Goal: Task Accomplishment & Management: Complete application form

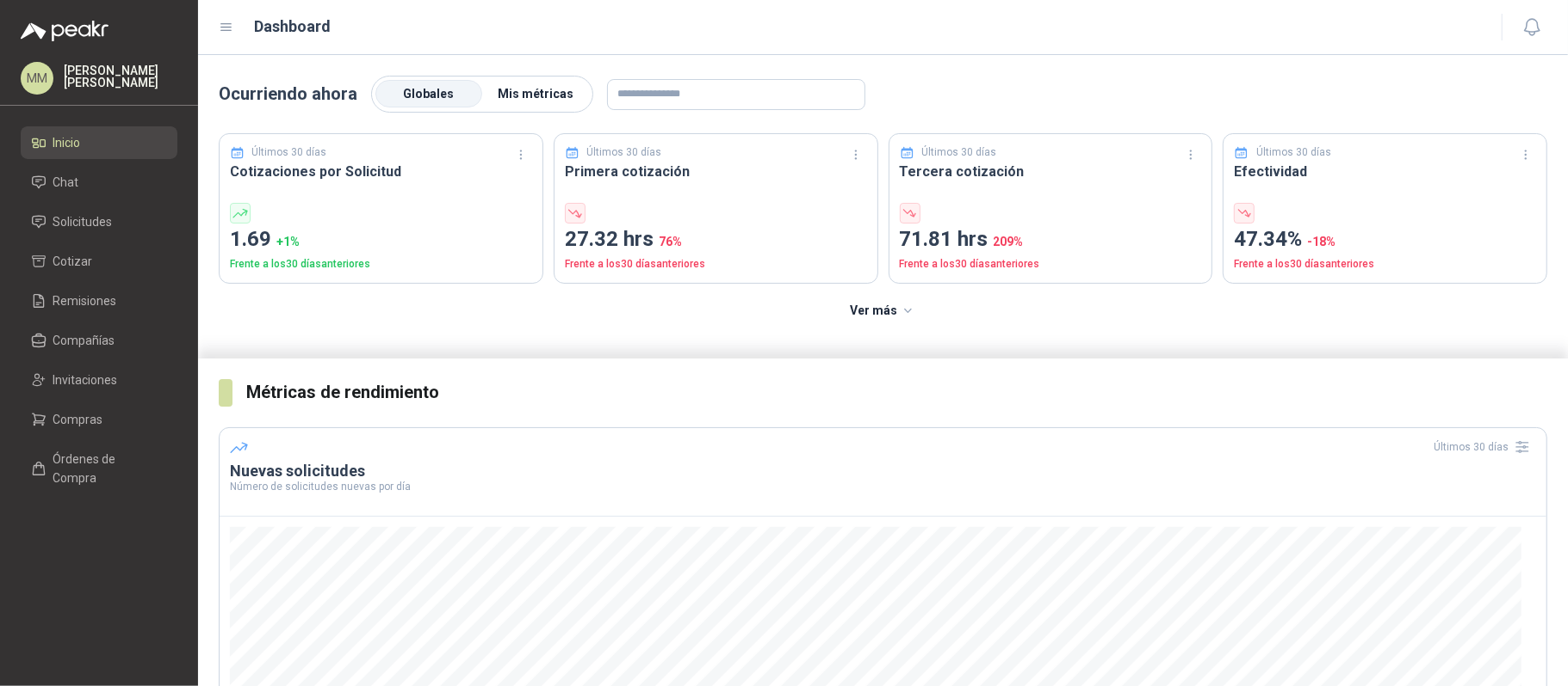
click at [537, 99] on span "Mis métricas" at bounding box center [535, 94] width 76 height 14
click at [427, 87] on span "Globales" at bounding box center [429, 94] width 51 height 14
click at [561, 98] on span "Mis métricas" at bounding box center [535, 94] width 76 height 14
click at [424, 99] on span "Globales" at bounding box center [429, 94] width 51 height 14
click at [555, 93] on span "Mis métricas" at bounding box center [535, 94] width 76 height 14
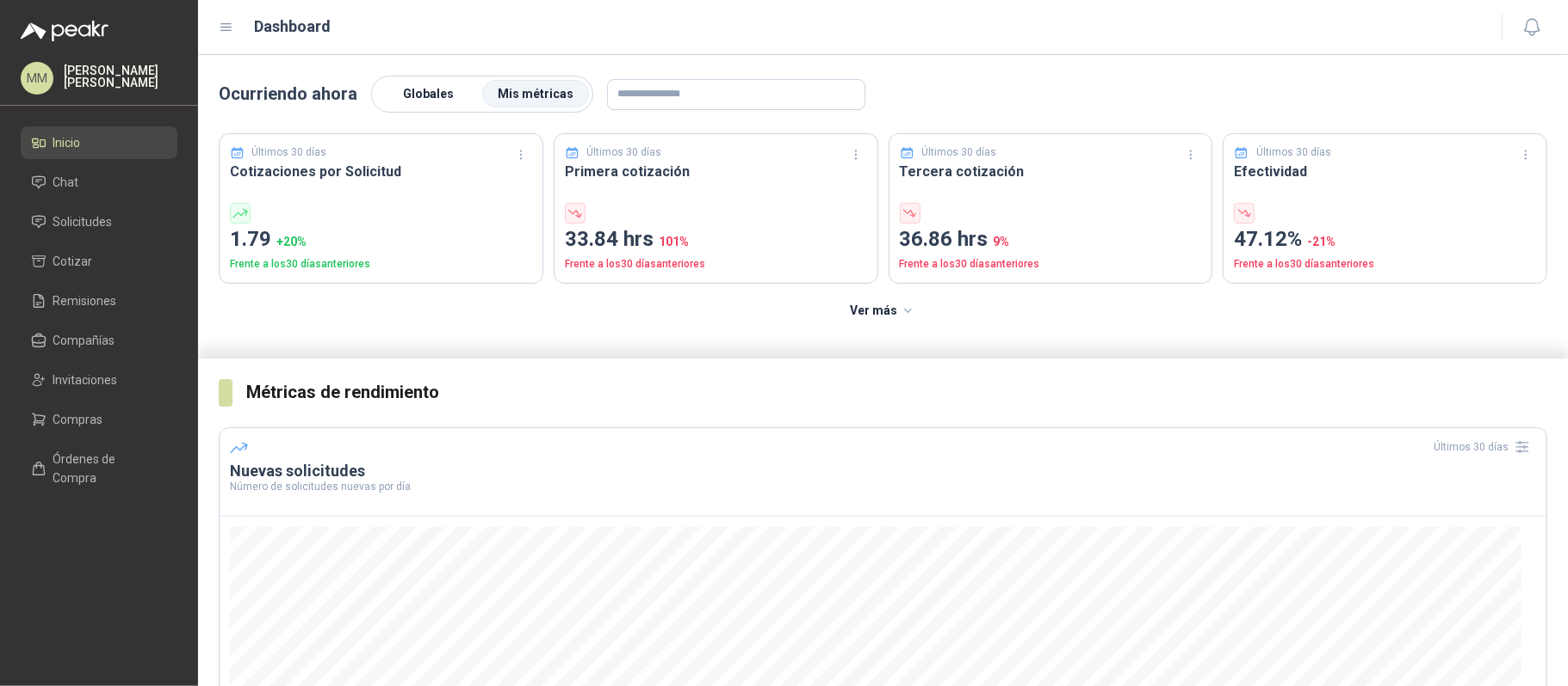
click at [433, 87] on span "Globales" at bounding box center [429, 94] width 51 height 14
click at [525, 85] on label "Mis métricas" at bounding box center [535, 94] width 106 height 28
click at [83, 218] on span "Solicitudes" at bounding box center [83, 221] width 59 height 19
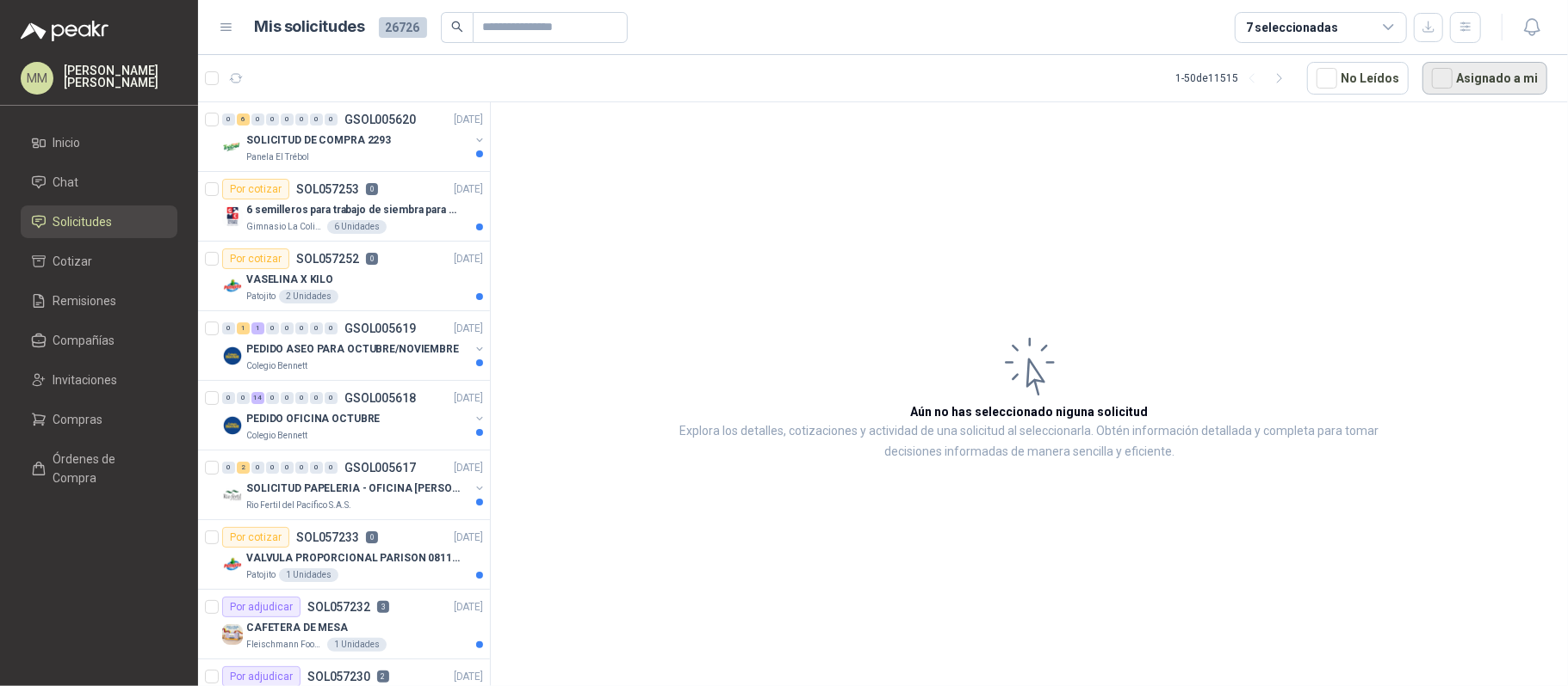
click at [1462, 84] on button "Asignado a mi" at bounding box center [1484, 78] width 125 height 32
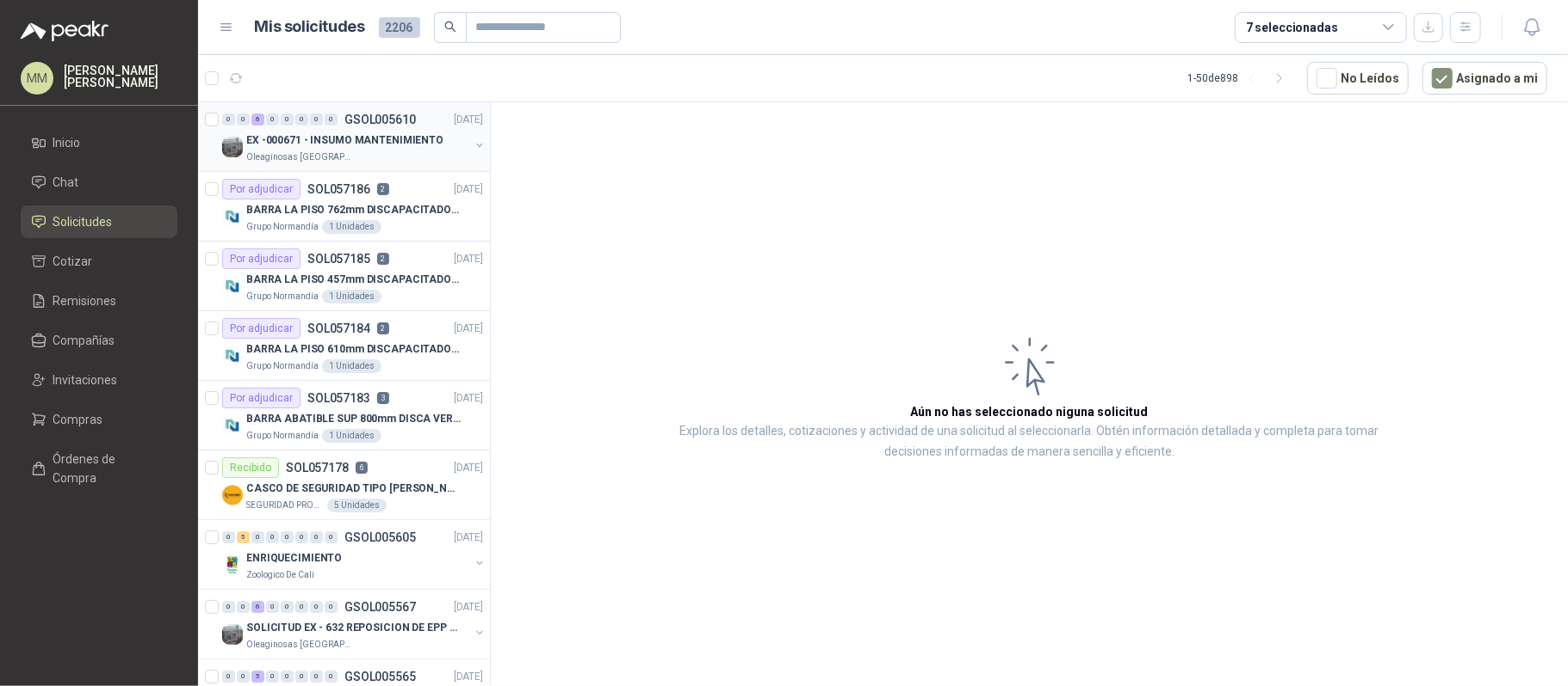
click at [473, 145] on button "button" at bounding box center [480, 146] width 14 height 14
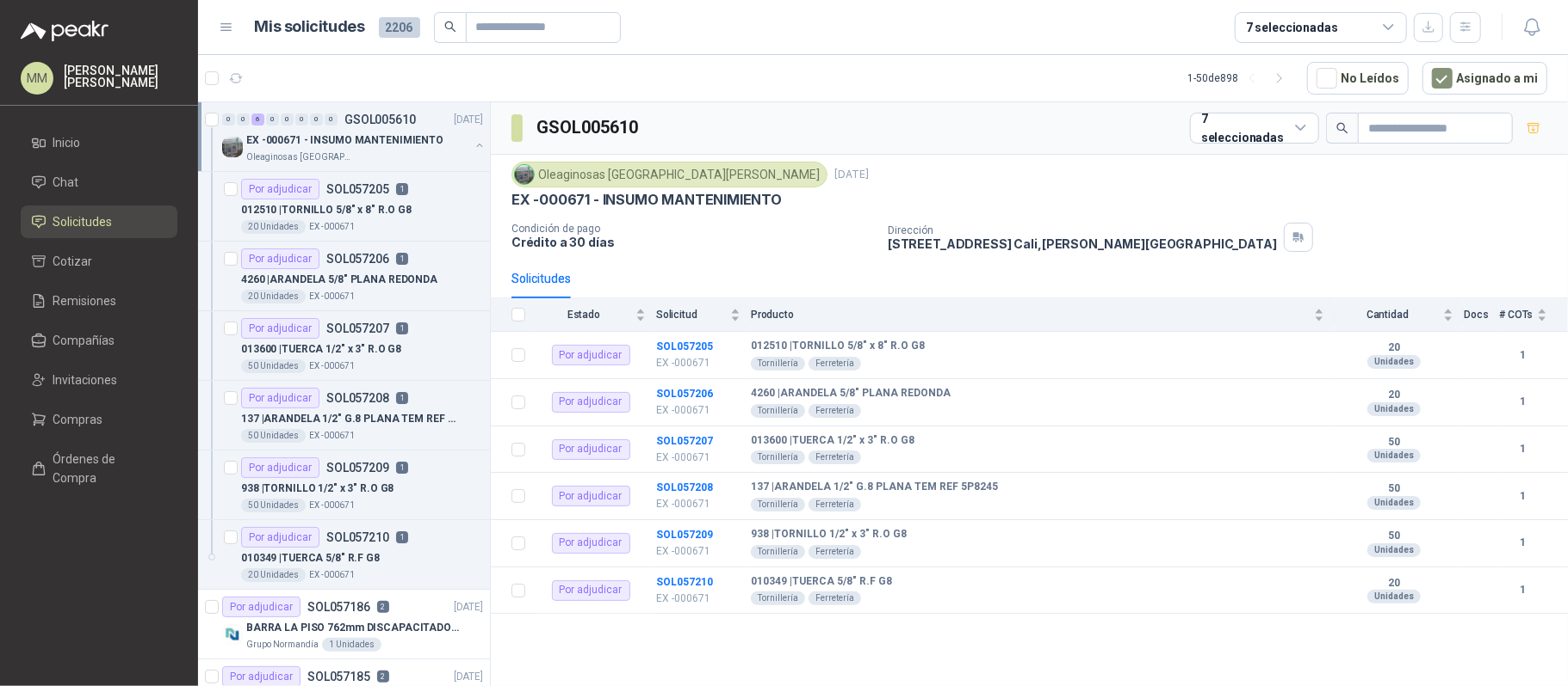
click at [473, 145] on button "button" at bounding box center [480, 146] width 14 height 14
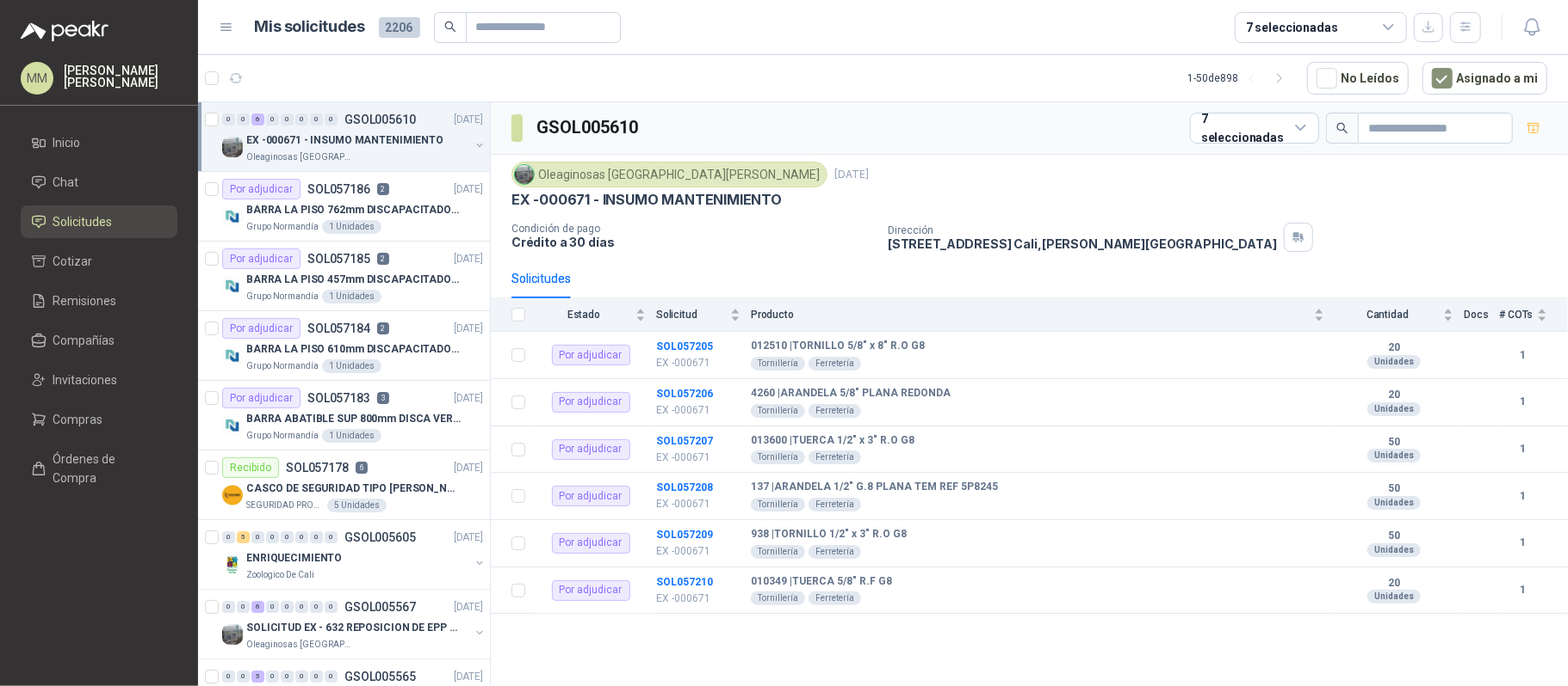
click at [1022, 162] on div "Oleaginosas San Fernando 24 sept, 2025" at bounding box center [1028, 174] width 1035 height 26
click at [411, 224] on div "Grupo Normandía 1 Unidades" at bounding box center [364, 227] width 236 height 14
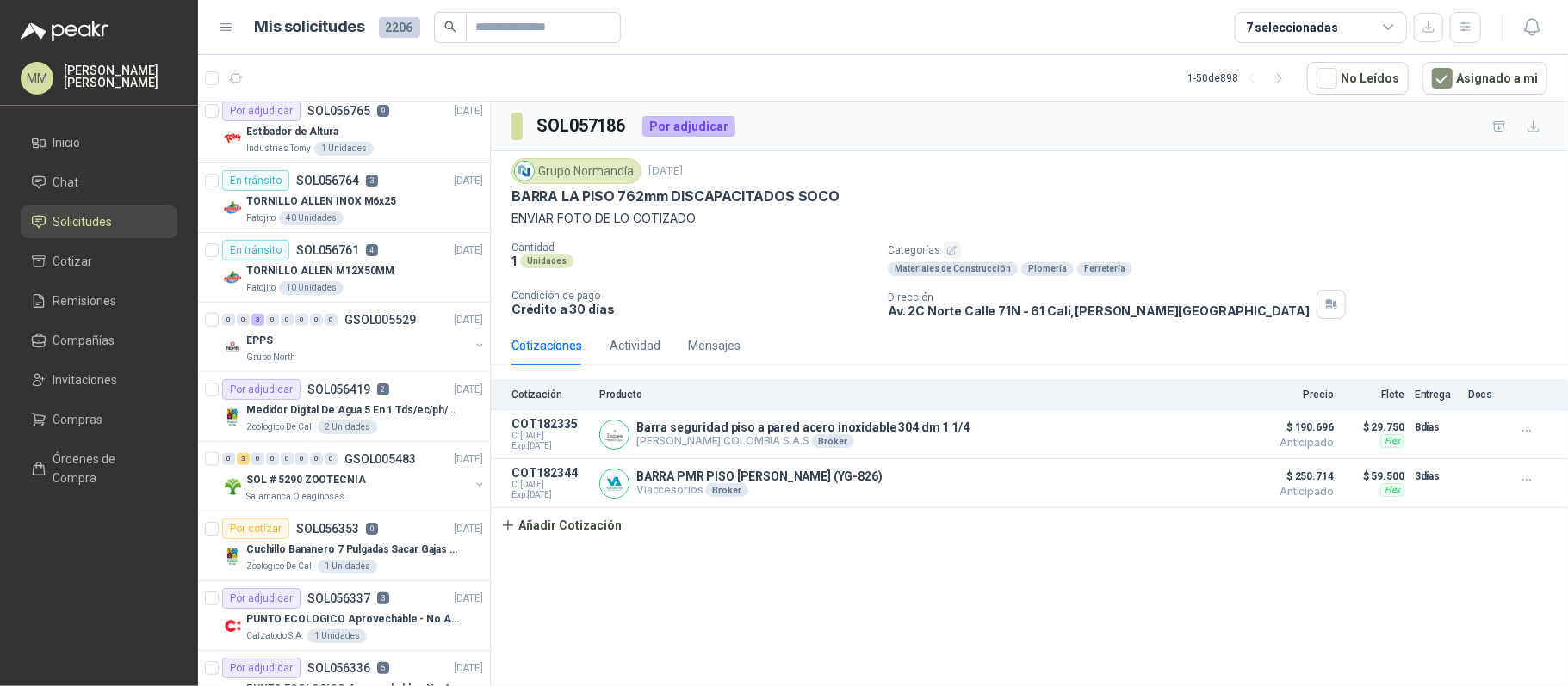
scroll to position [1174, 0]
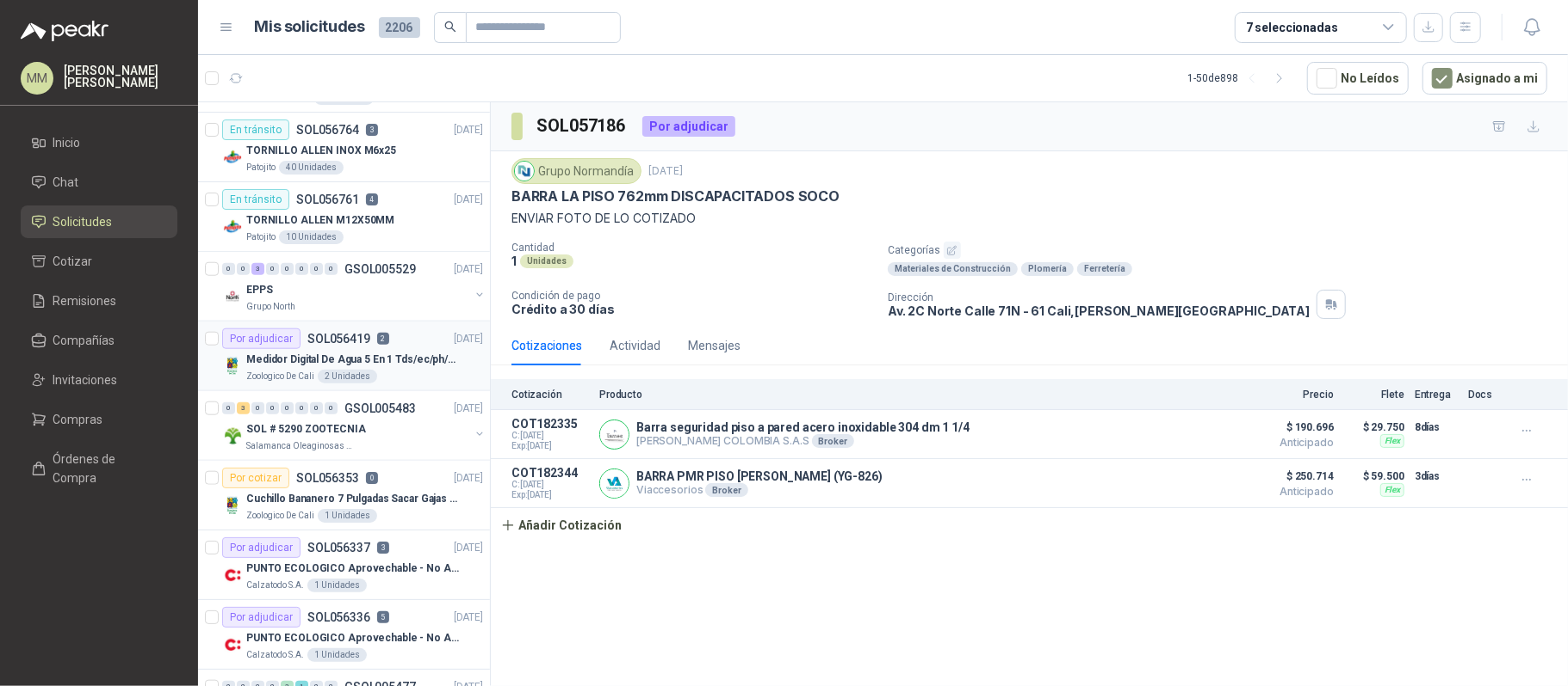
click at [433, 366] on p "Medidor Digital De Agua 5 En 1 Tds/ec/ph/salinidad/temperatu" at bounding box center [354, 359] width 215 height 17
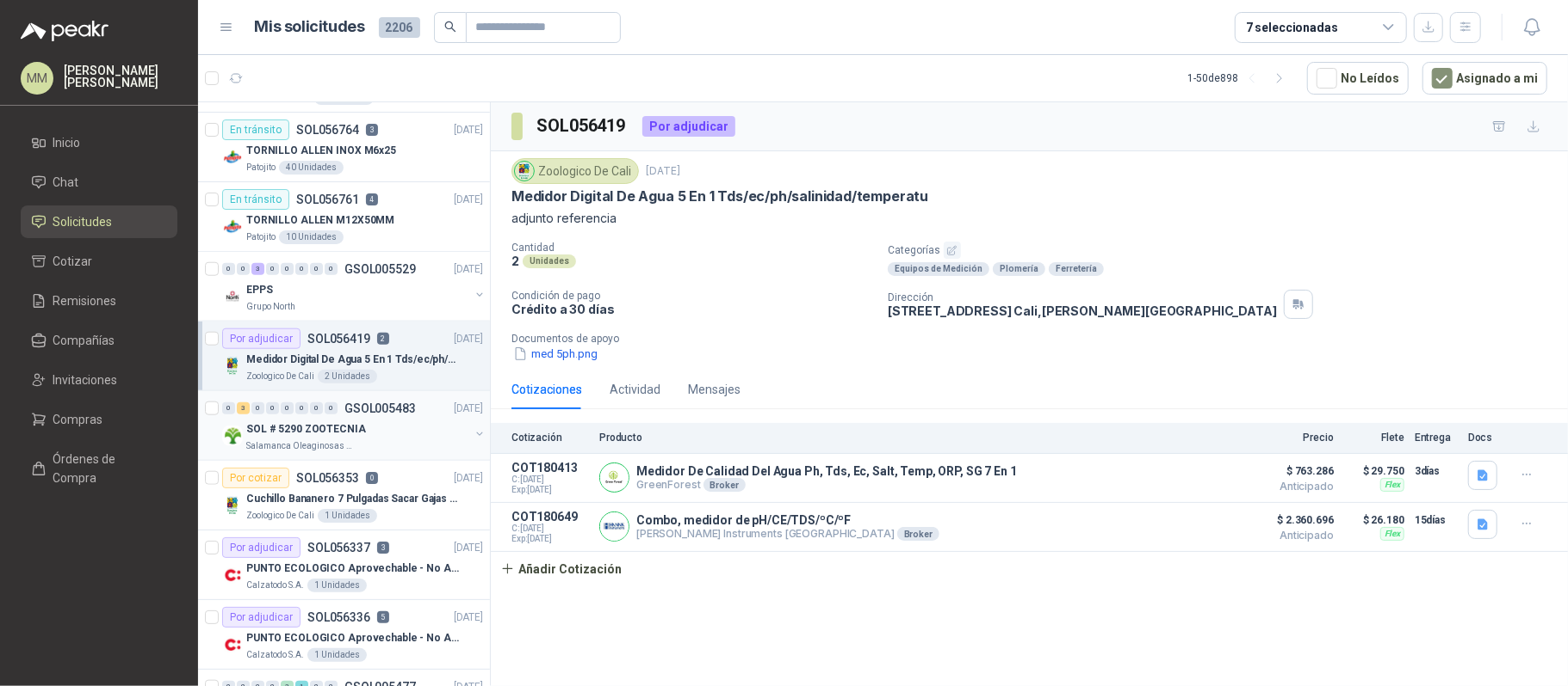
click at [473, 438] on button "button" at bounding box center [480, 434] width 14 height 14
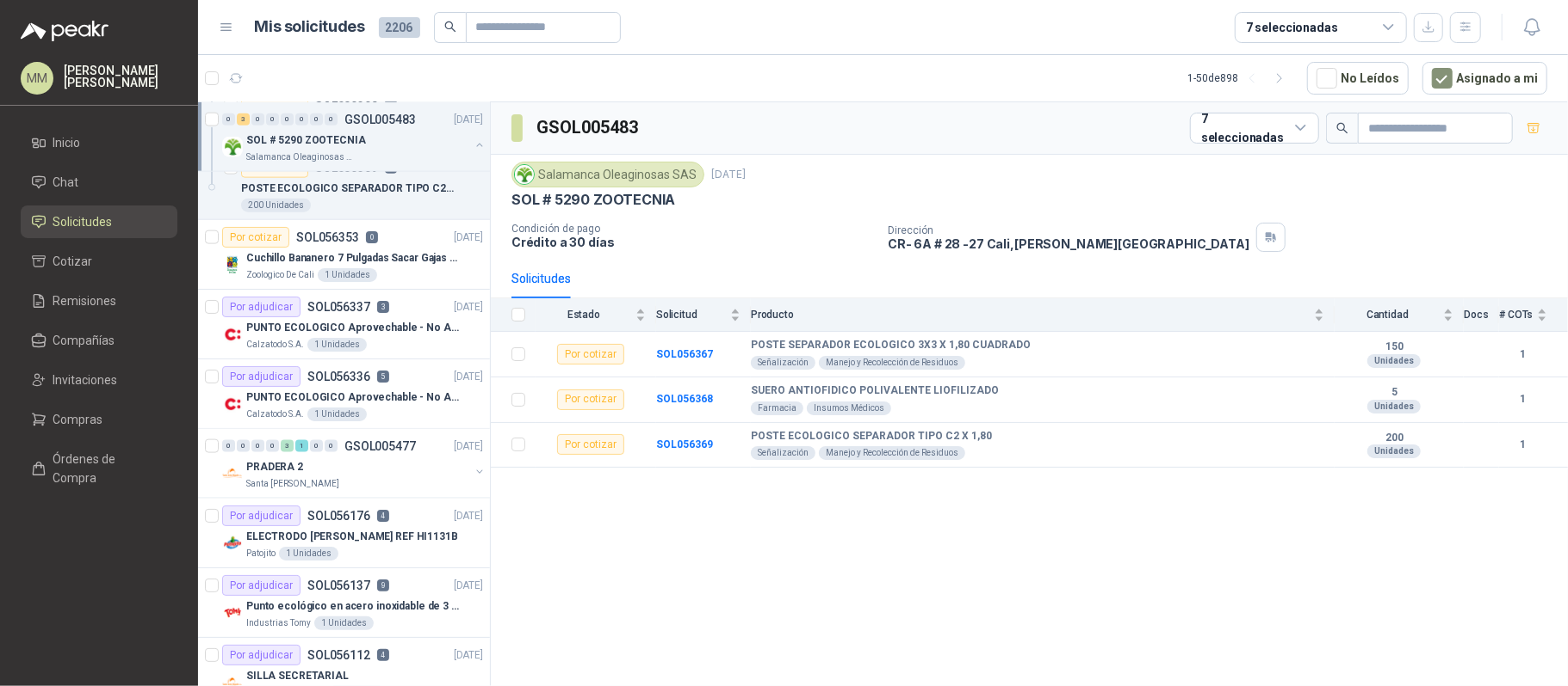
scroll to position [1625, 0]
click at [401, 420] on div "Calzatodo S.A. 1 Unidades" at bounding box center [364, 413] width 236 height 14
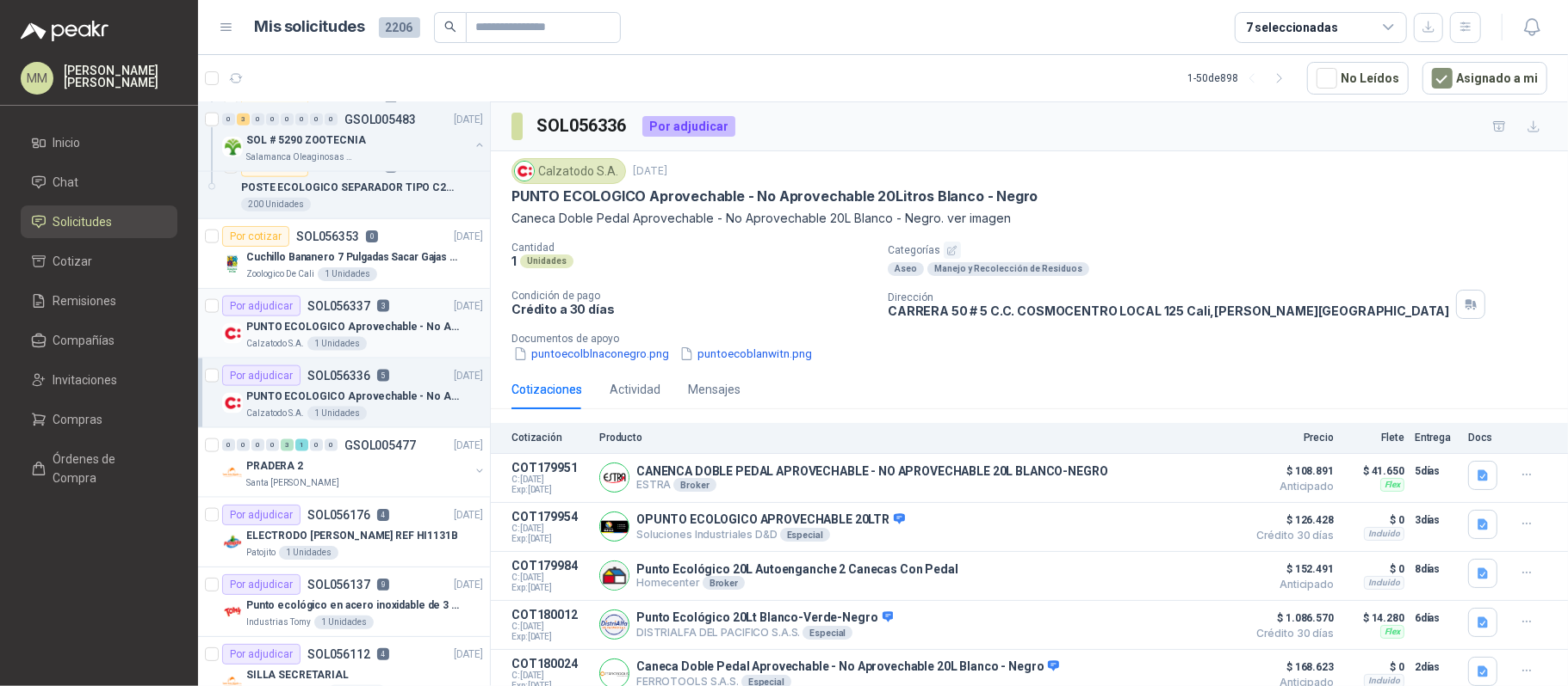
click at [379, 336] on p "PUNTO ECOLOGICO Aprovechable - No Aprovechable 20Litros Blanco - Negro" at bounding box center [354, 327] width 215 height 17
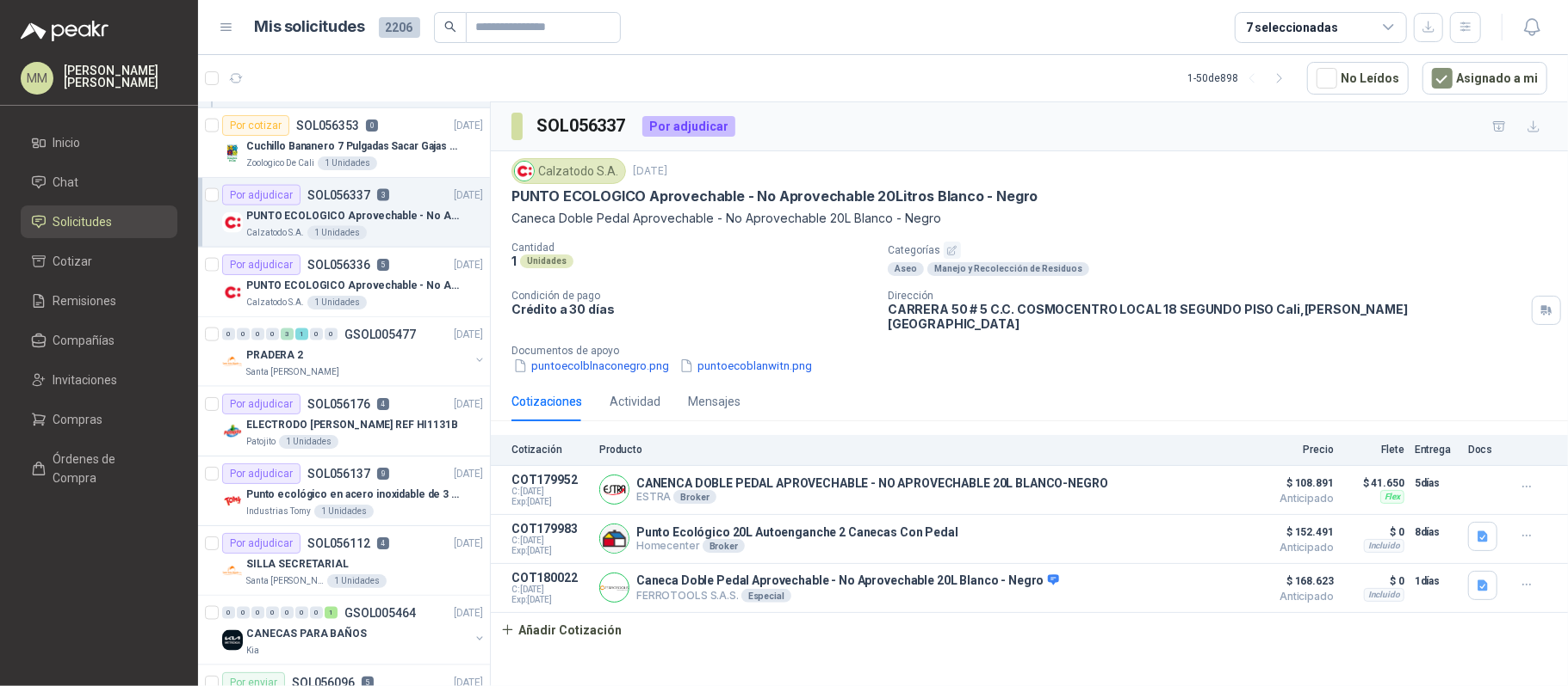
scroll to position [1734, 0]
click at [407, 495] on div "Punto ecológico en acero inoxidable de 3 puestos, con capacidad para 121L cada …" at bounding box center [364, 496] width 236 height 21
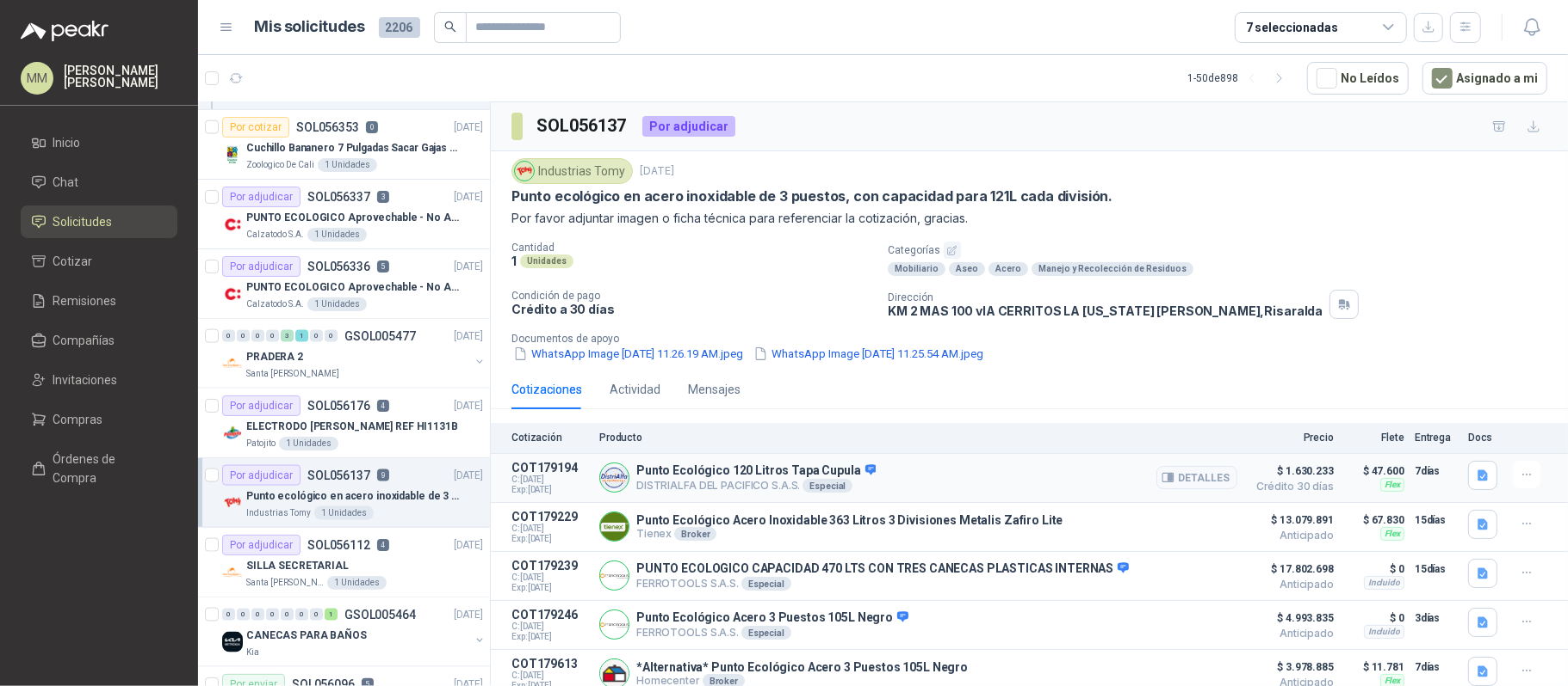
scroll to position [252, 0]
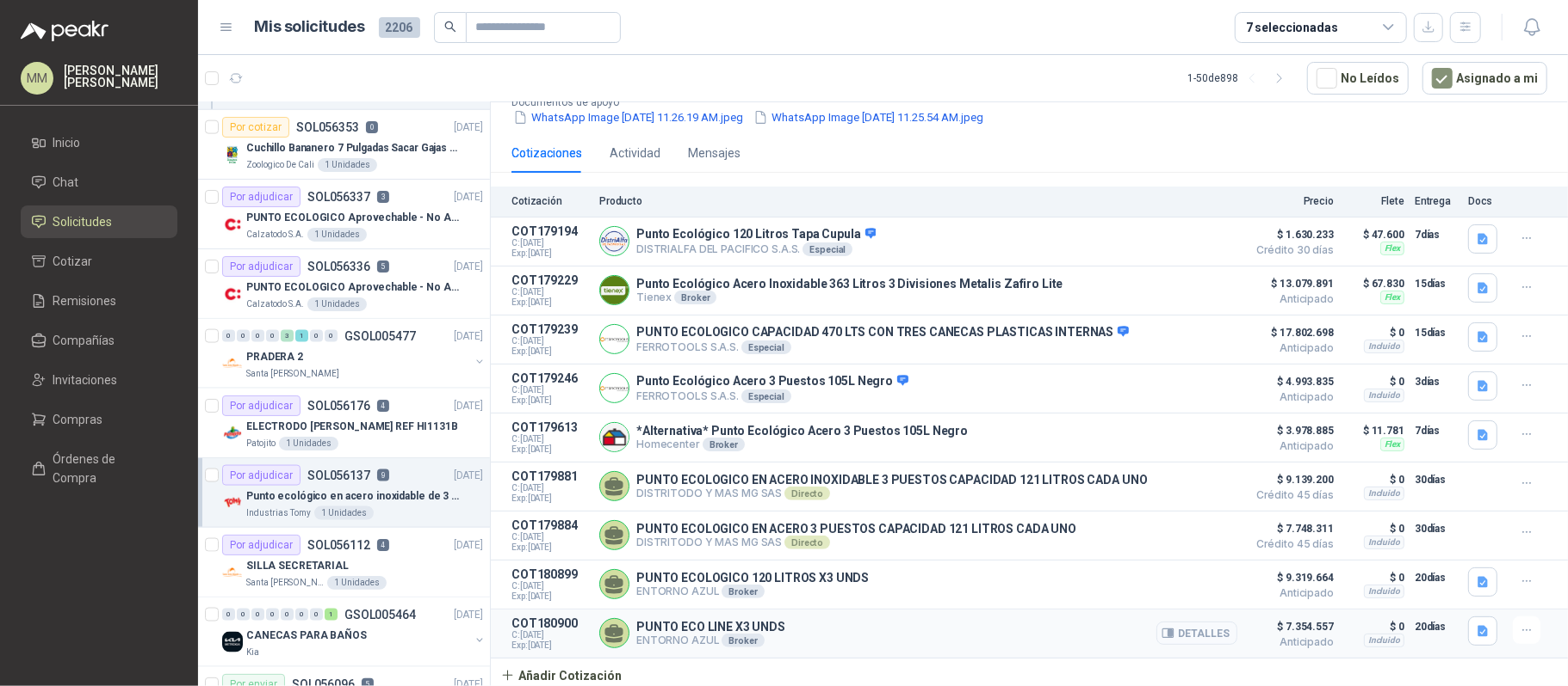
click at [1183, 635] on button "Detalles" at bounding box center [1197, 634] width 81 height 24
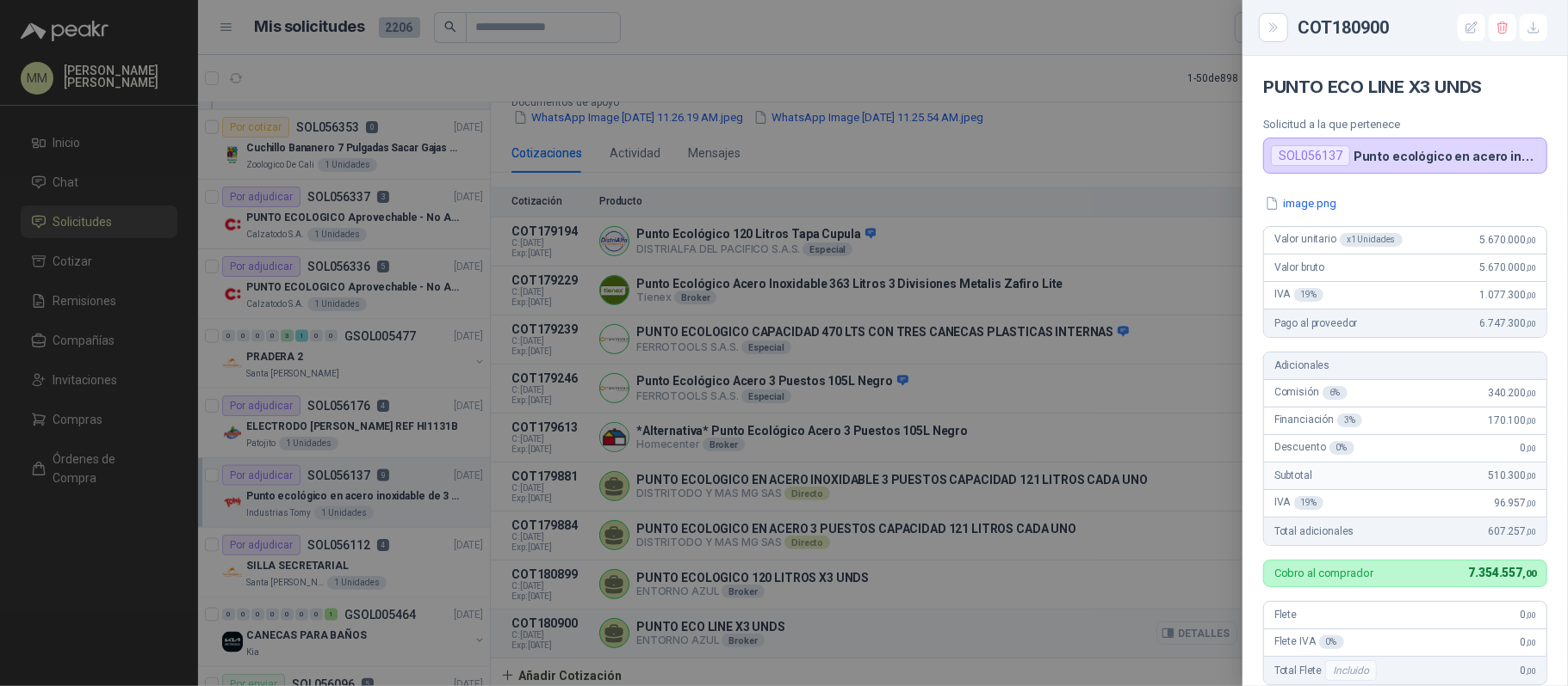
scroll to position [400, 0]
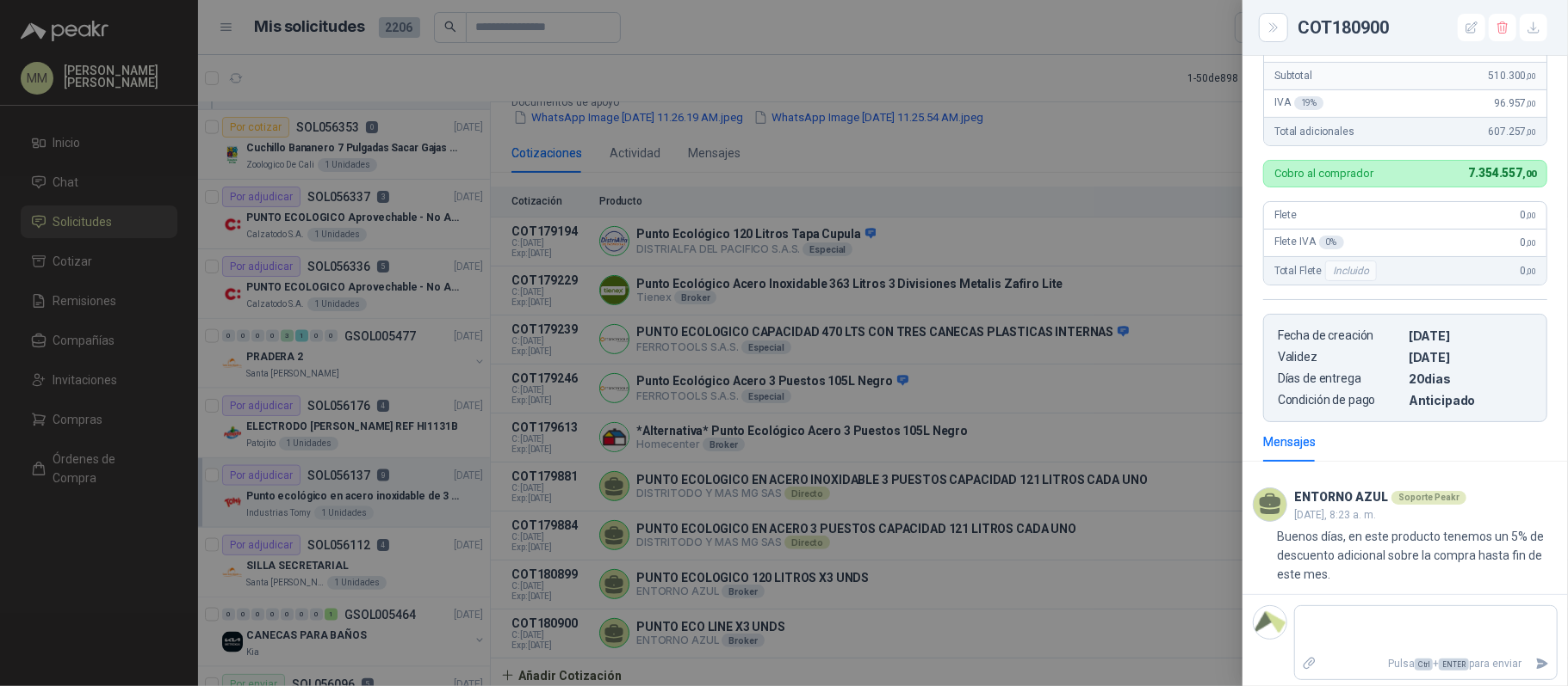
click at [1168, 569] on div at bounding box center [784, 343] width 1568 height 686
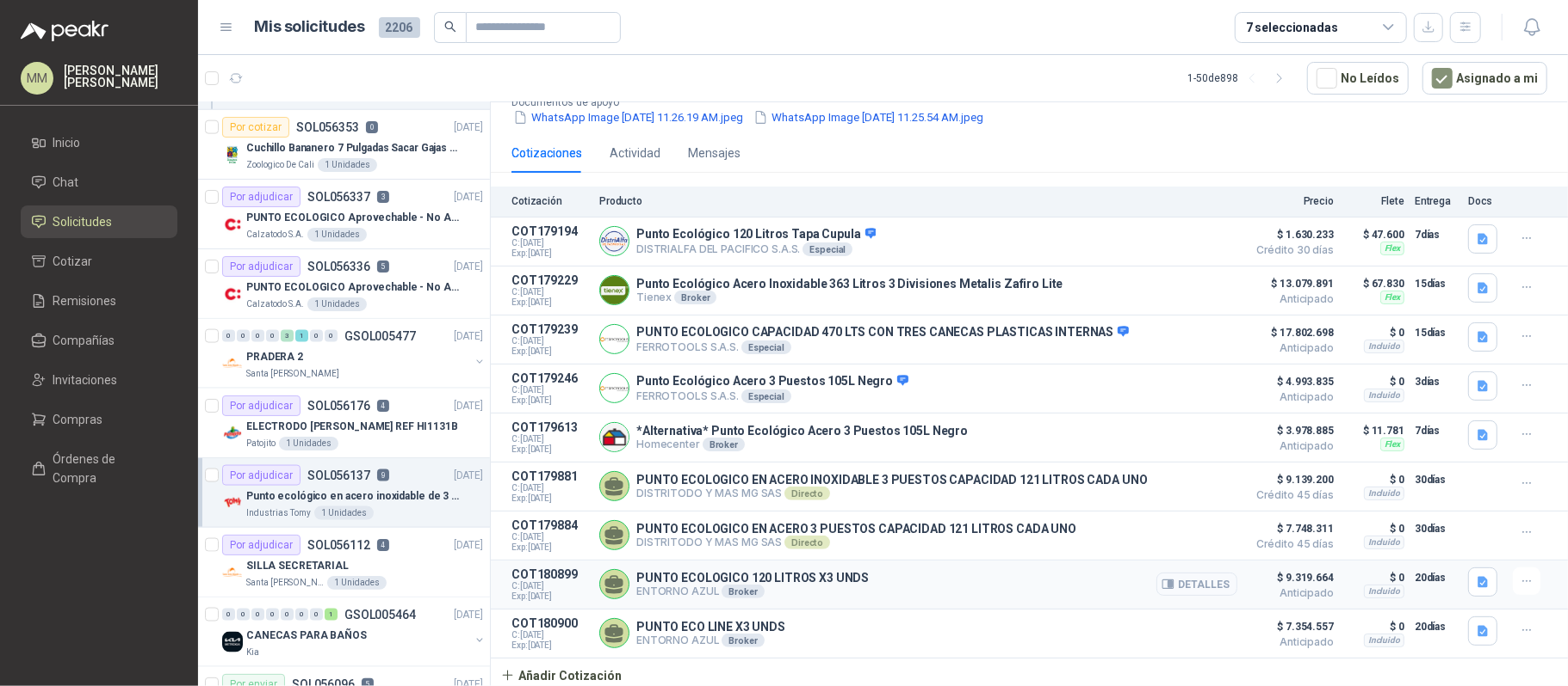
click at [1172, 576] on button "Detalles" at bounding box center [1197, 585] width 81 height 24
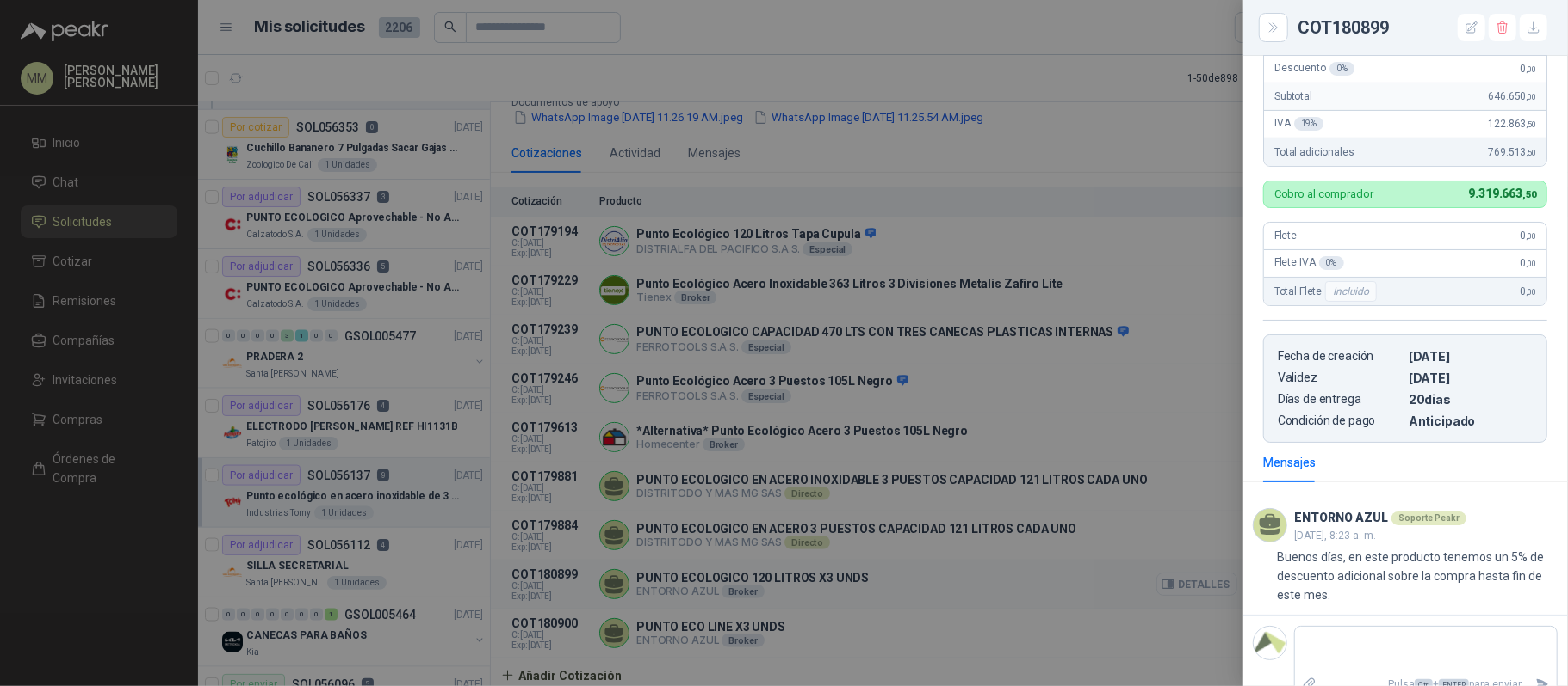
scroll to position [420, 0]
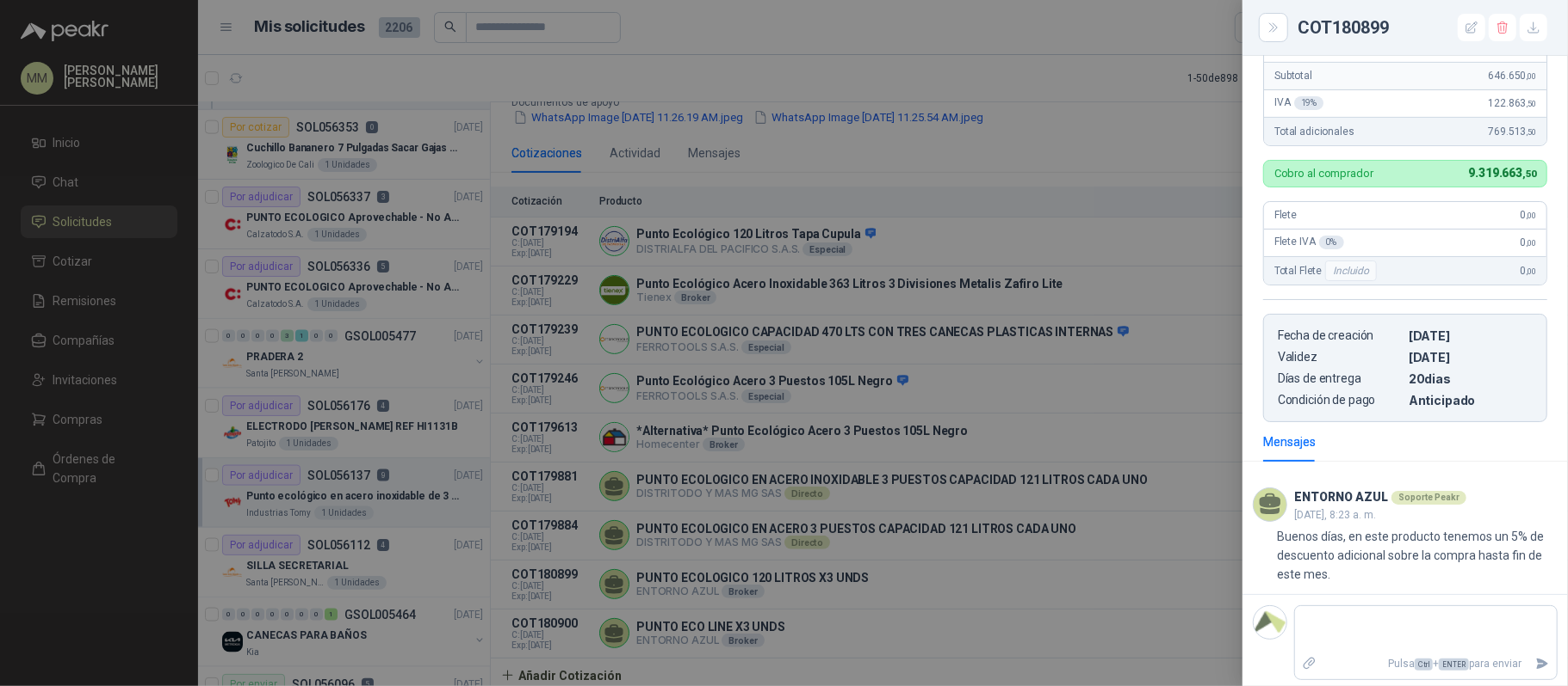
click at [1007, 194] on div at bounding box center [784, 343] width 1568 height 686
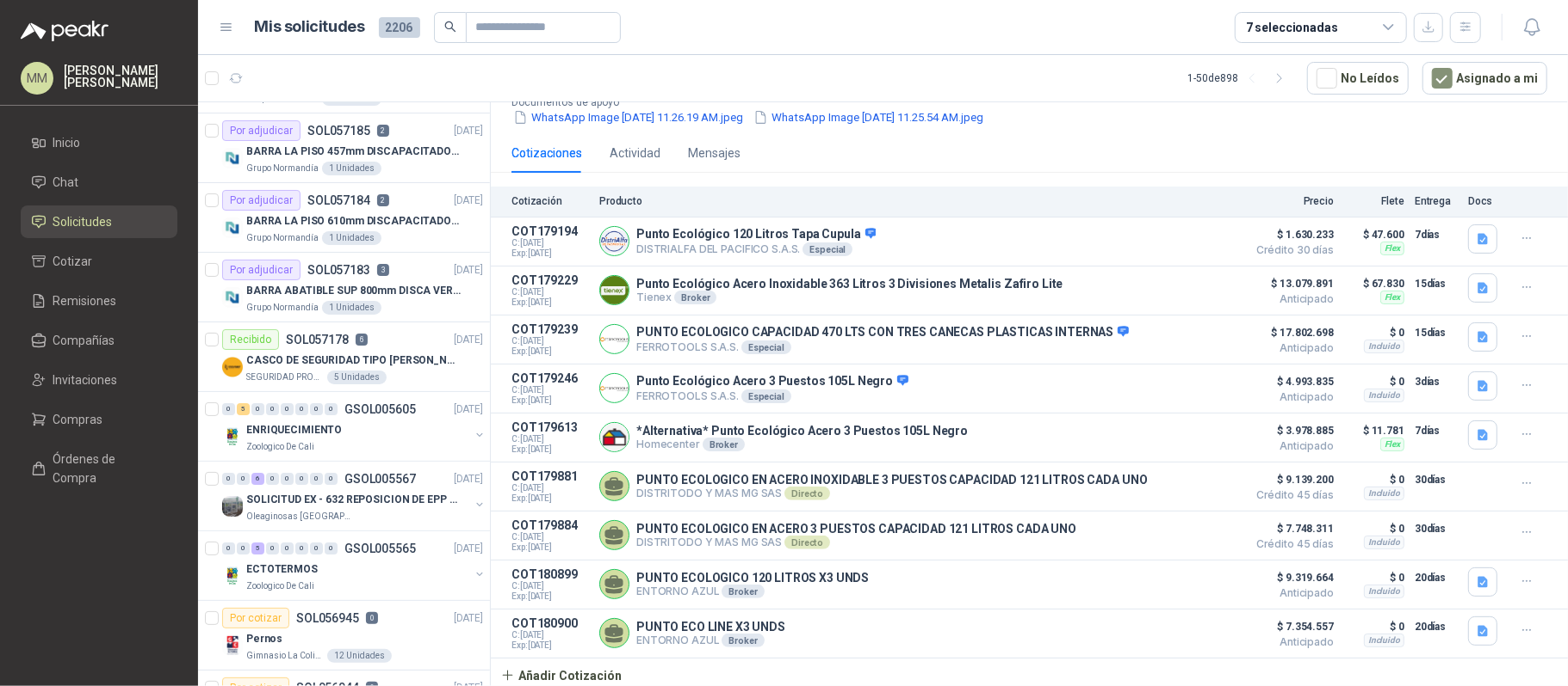
scroll to position [0, 0]
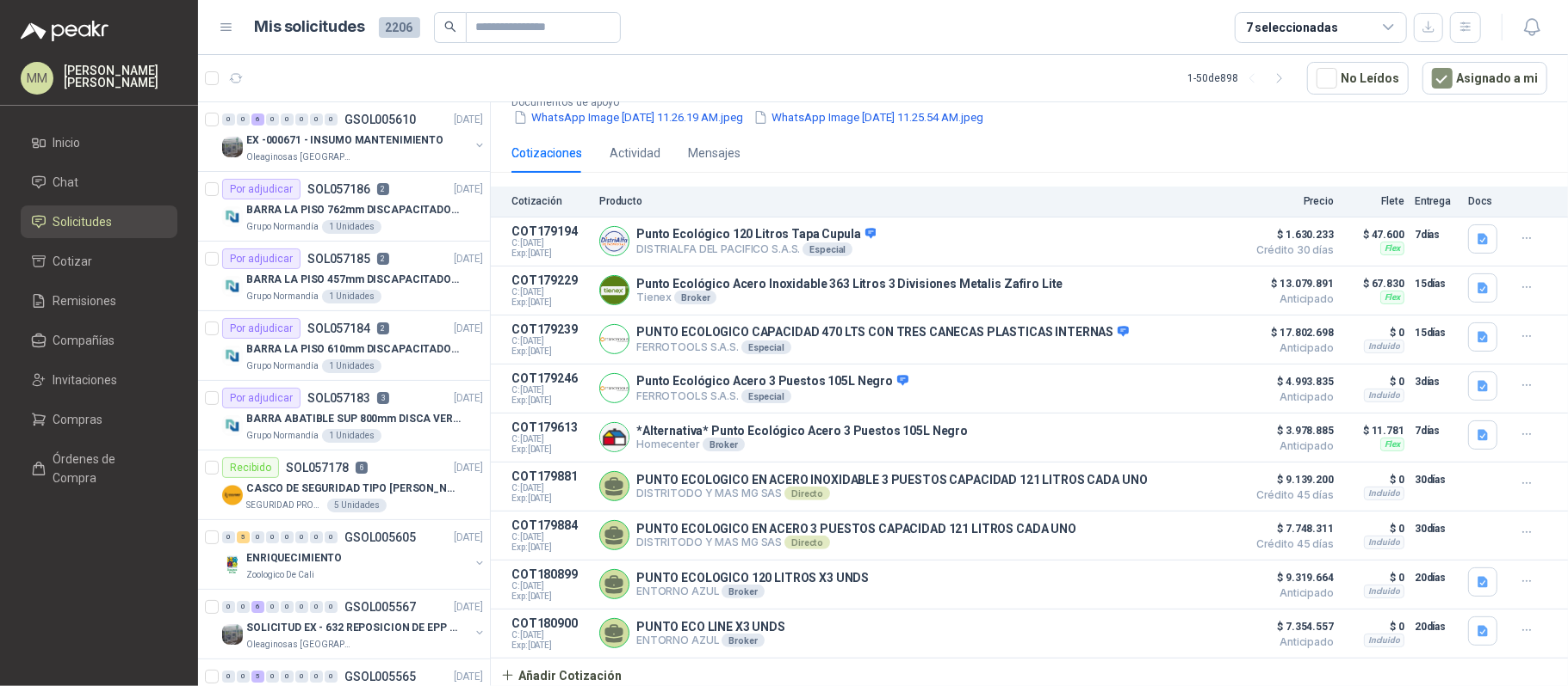
click at [1003, 74] on article "1 - 50 de 898 No Leídos Asignado a mi" at bounding box center [882, 78] width 1370 height 46
click at [501, 42] on span at bounding box center [543, 27] width 155 height 31
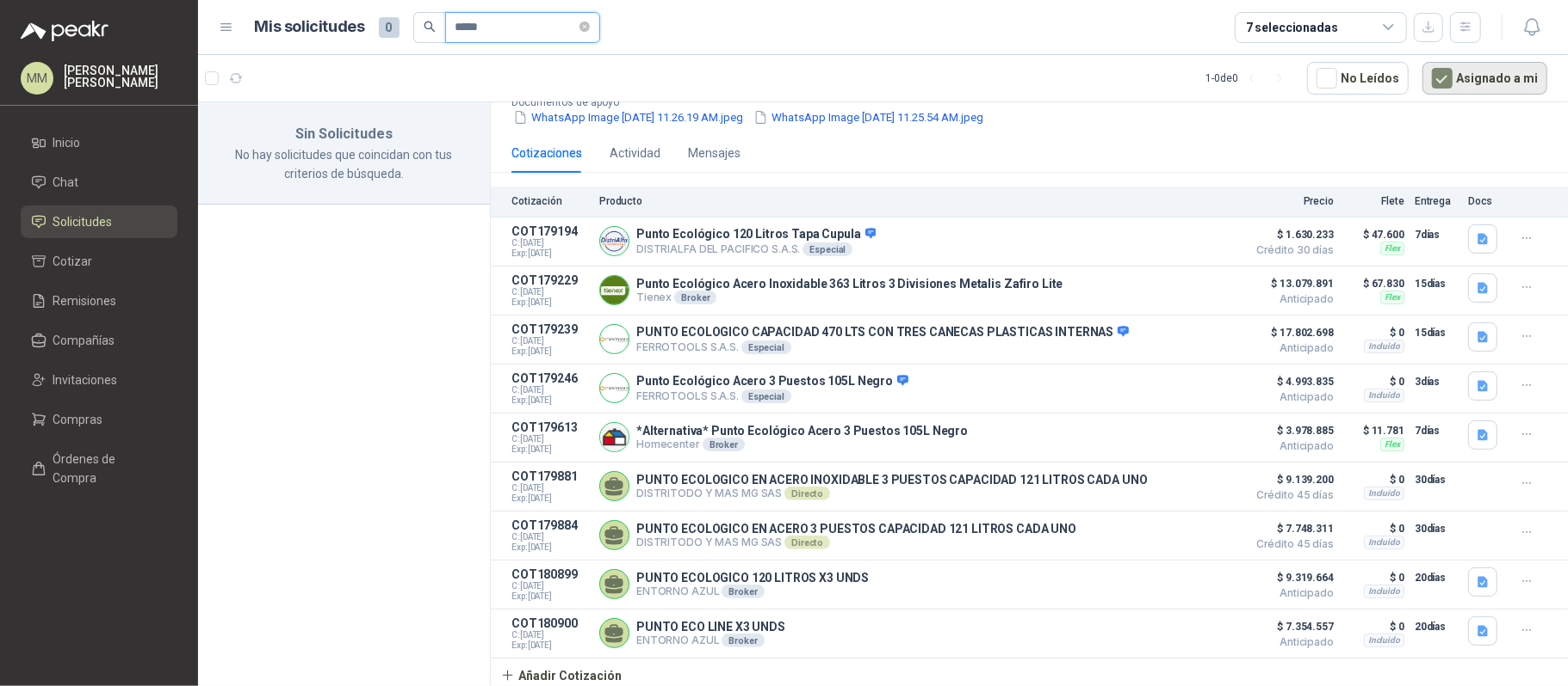
type input "*****"
click at [1477, 84] on button "Asignado a mi" at bounding box center [1484, 78] width 125 height 32
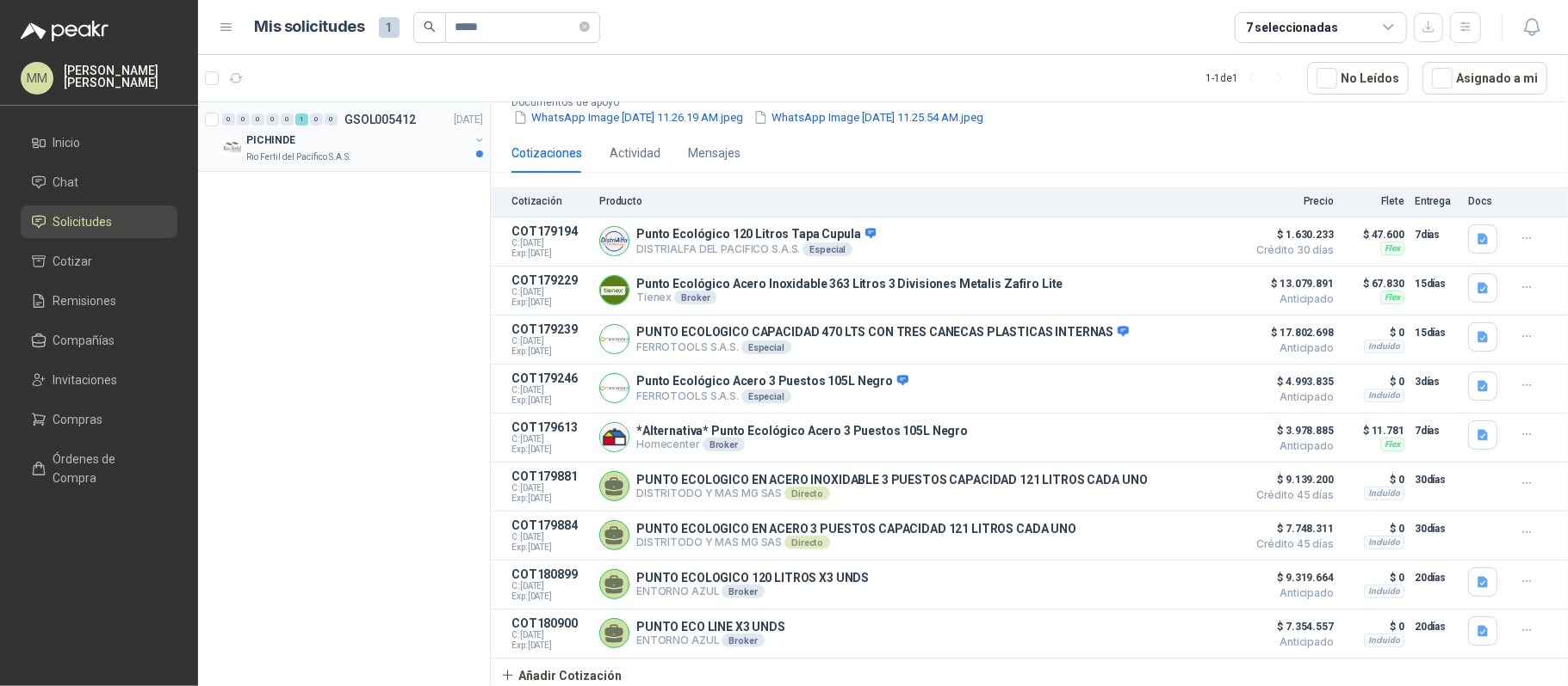
click at [455, 150] on div "PICHINDE" at bounding box center [358, 140] width 223 height 21
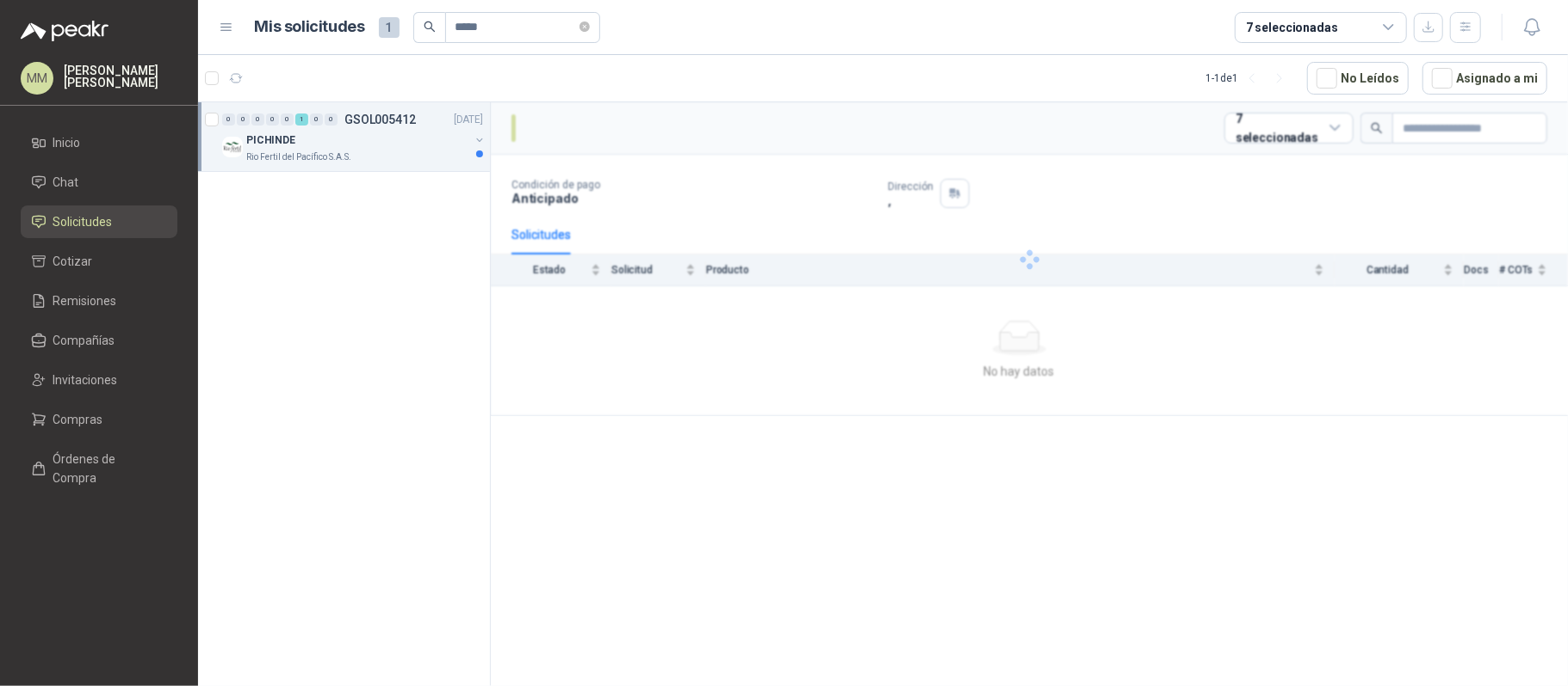
click at [482, 138] on button "button" at bounding box center [480, 140] width 14 height 14
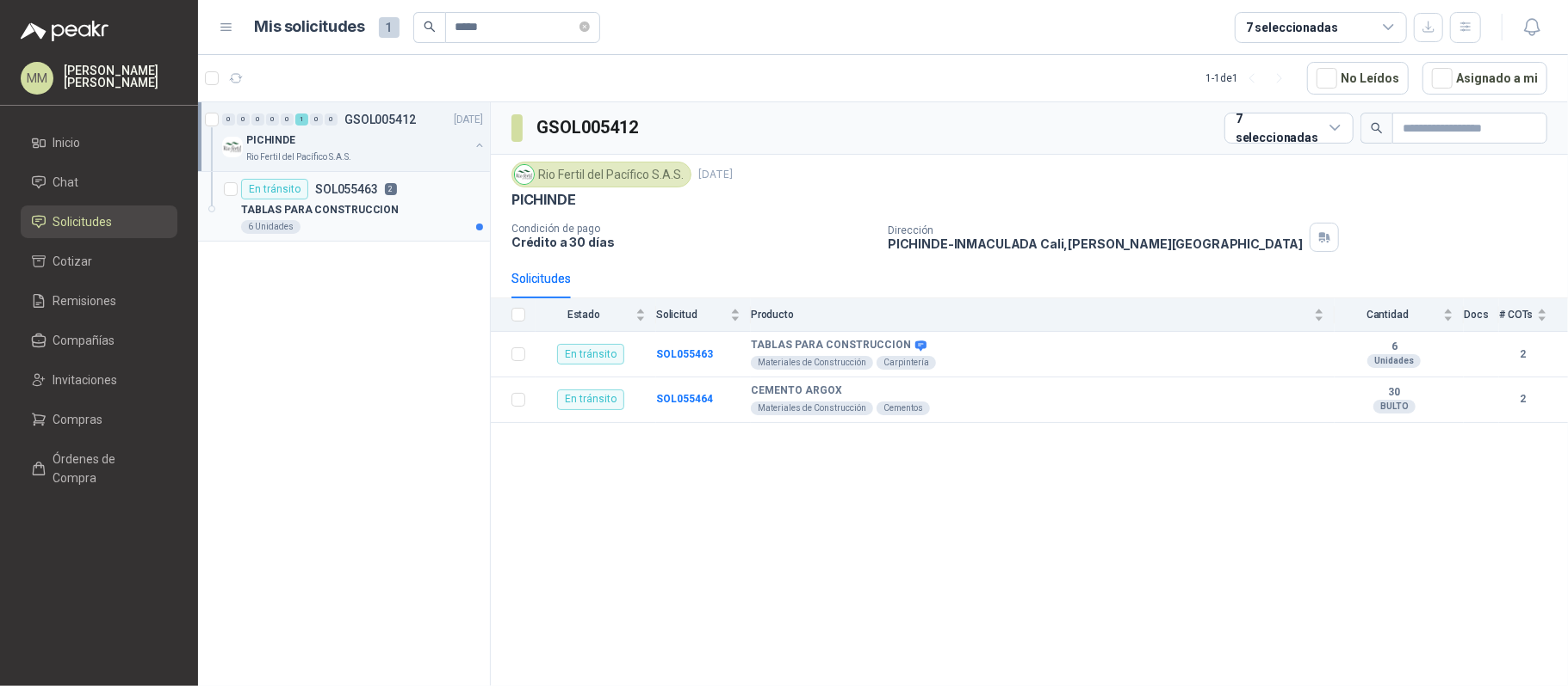
click at [412, 209] on div "TABLAS PARA CONSTRUCCION" at bounding box center [362, 210] width 242 height 21
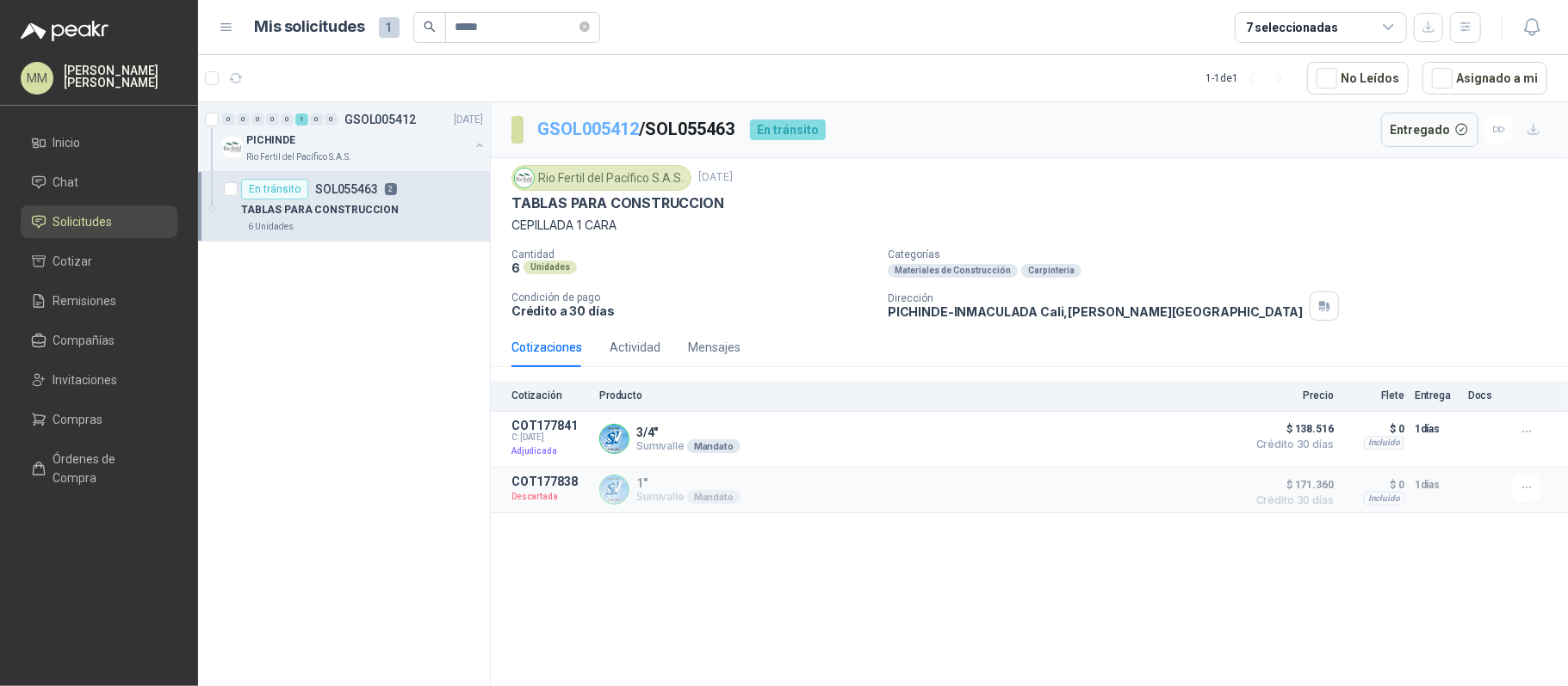
click at [600, 131] on link "GSOL005412" at bounding box center [587, 129] width 101 height 21
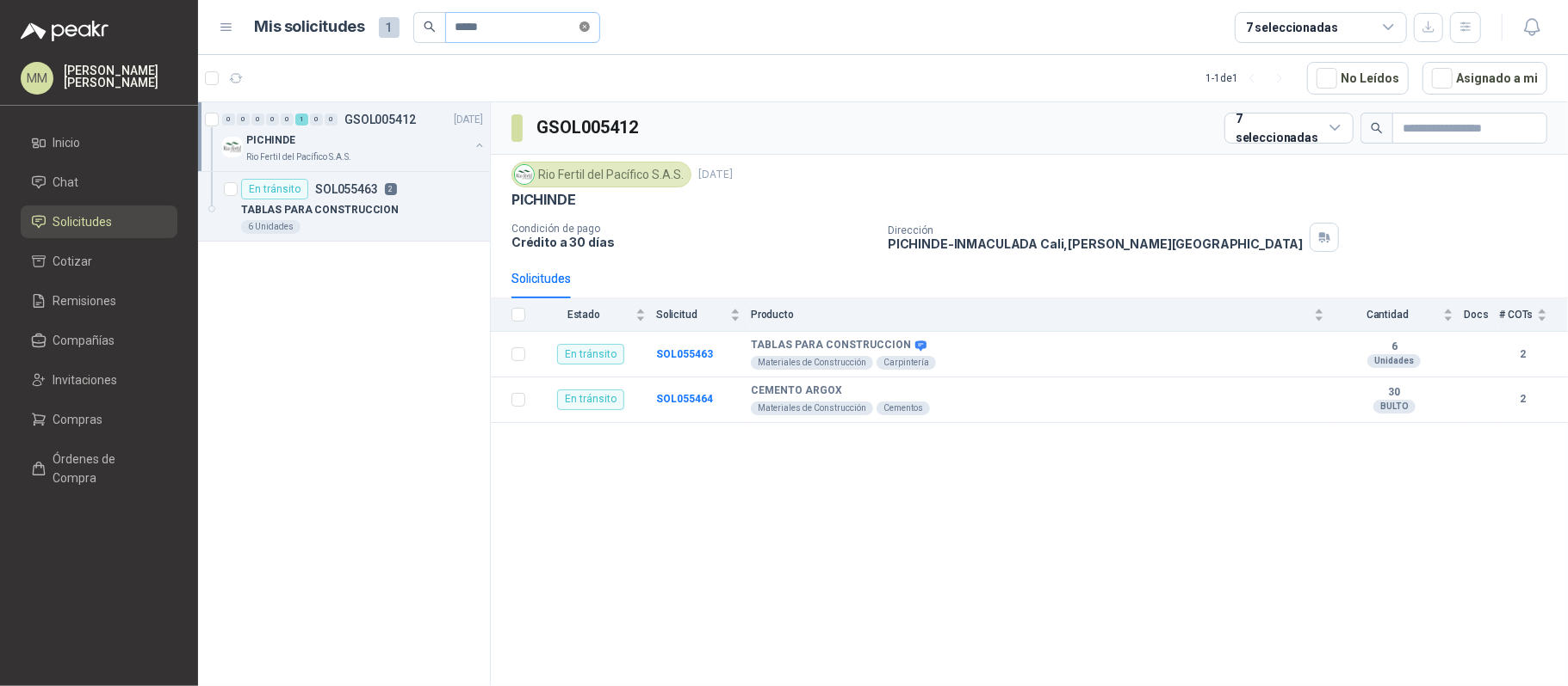
click at [590, 31] on icon "close-circle" at bounding box center [584, 27] width 10 height 10
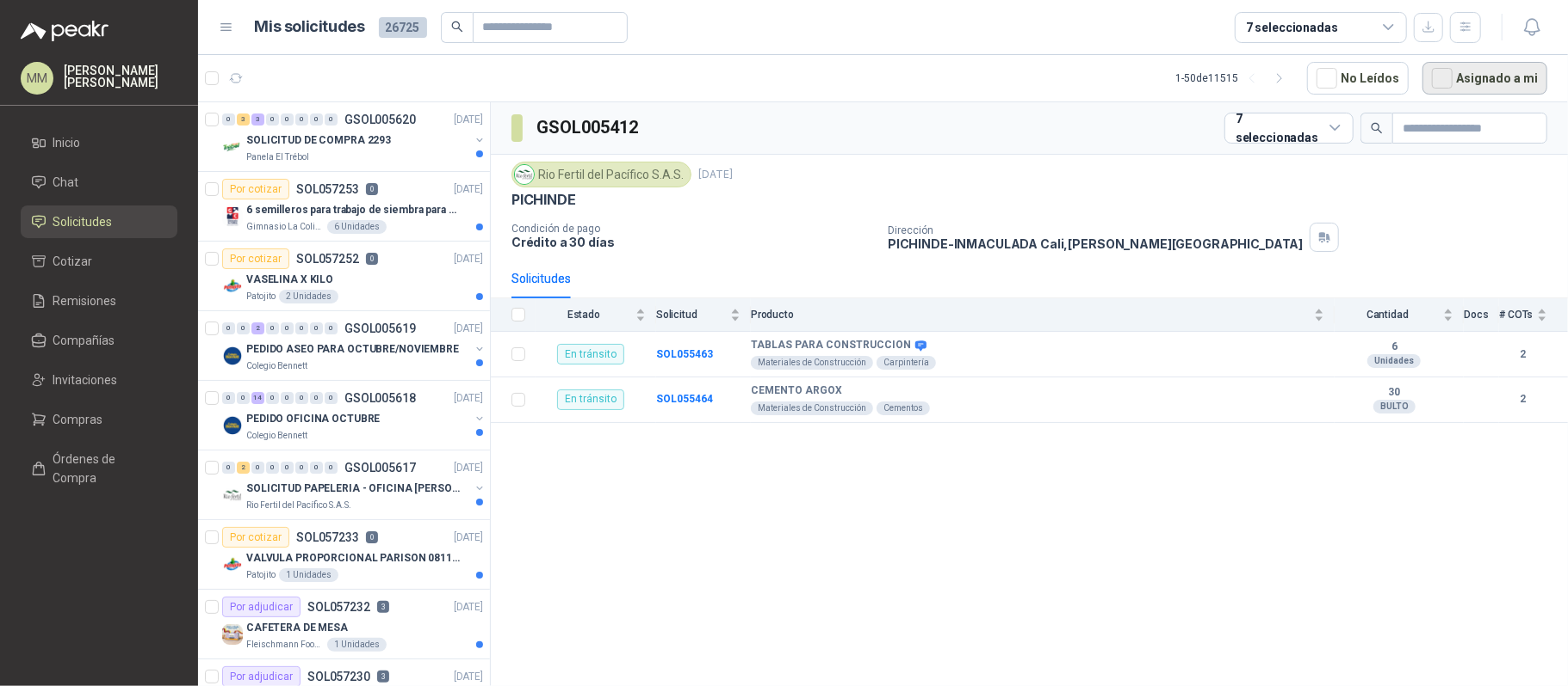
click at [1482, 79] on button "Asignado a mi" at bounding box center [1484, 78] width 125 height 32
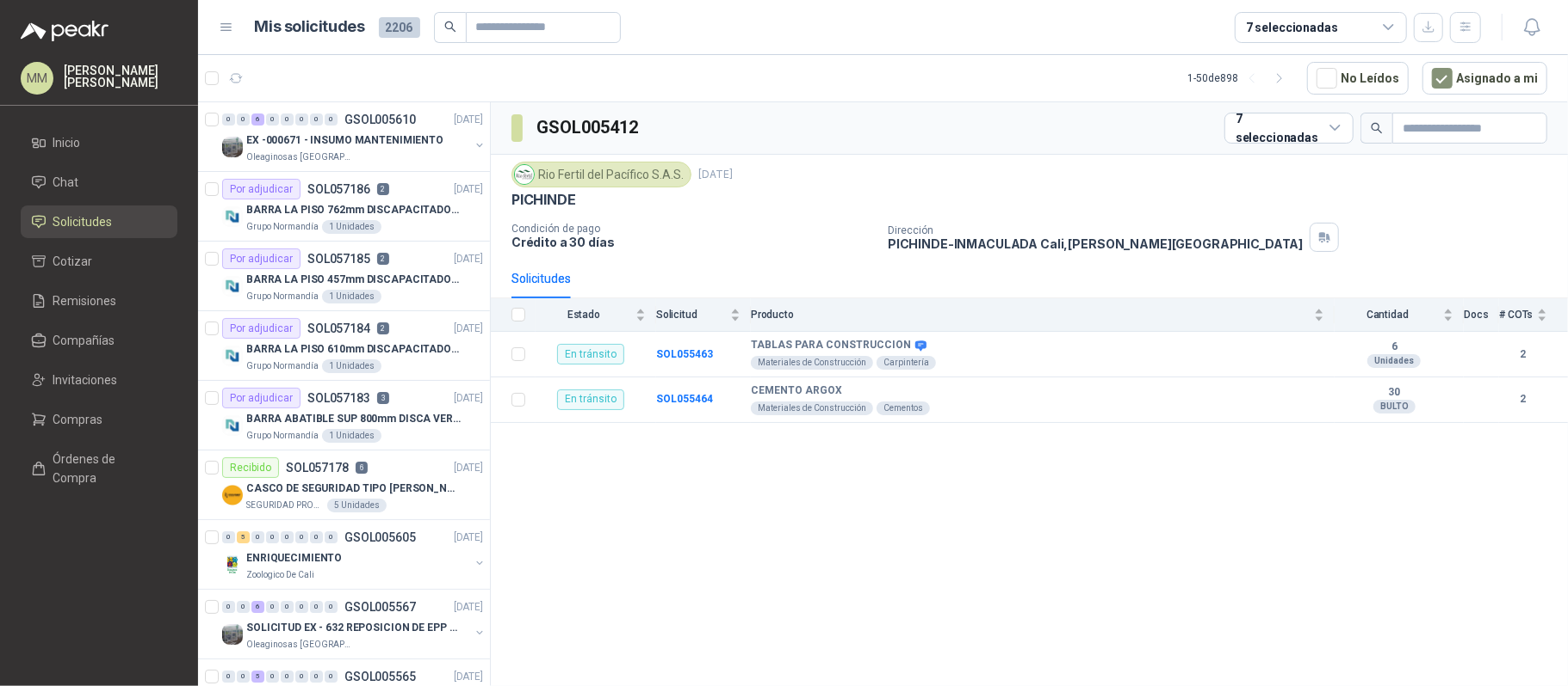
click at [1035, 64] on article "1 - 50 de 898 No Leídos Asignado a mi" at bounding box center [882, 78] width 1370 height 46
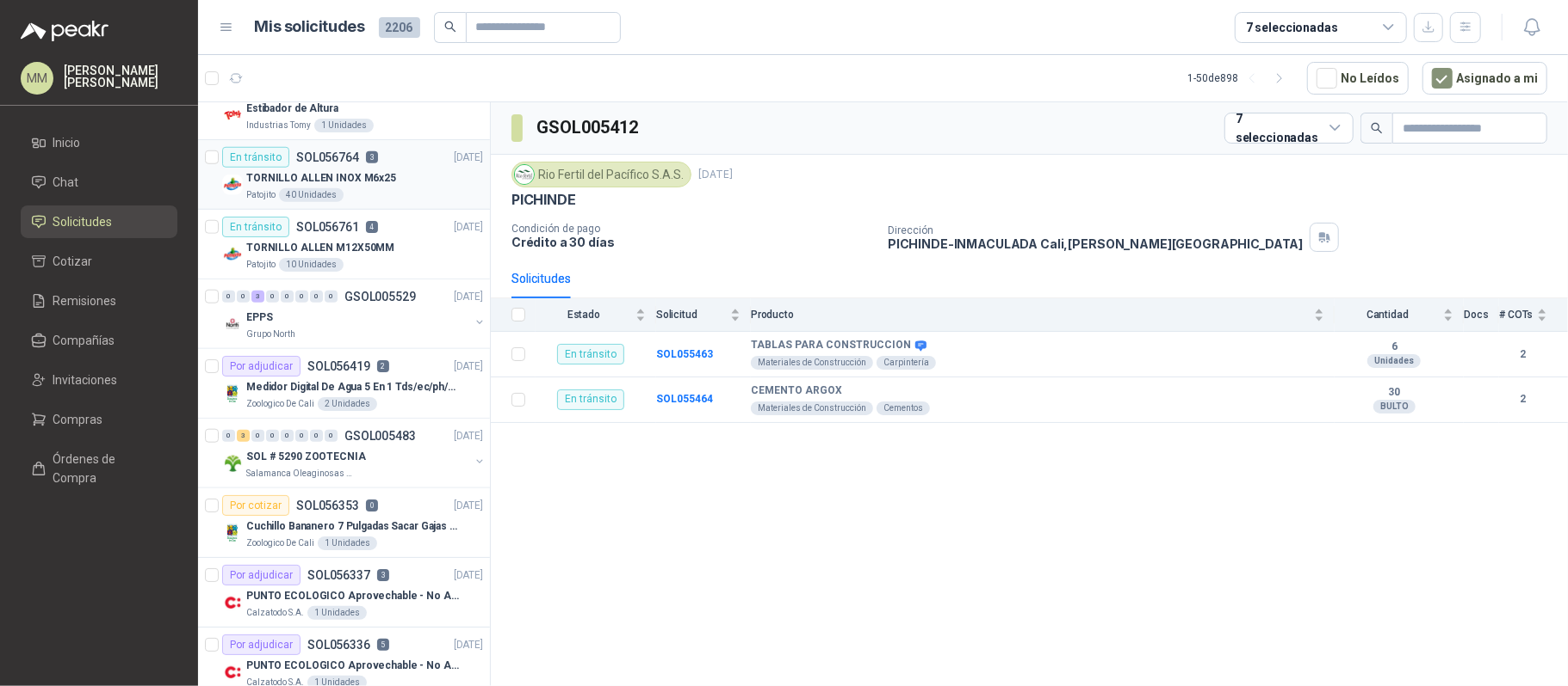
scroll to position [1261, 0]
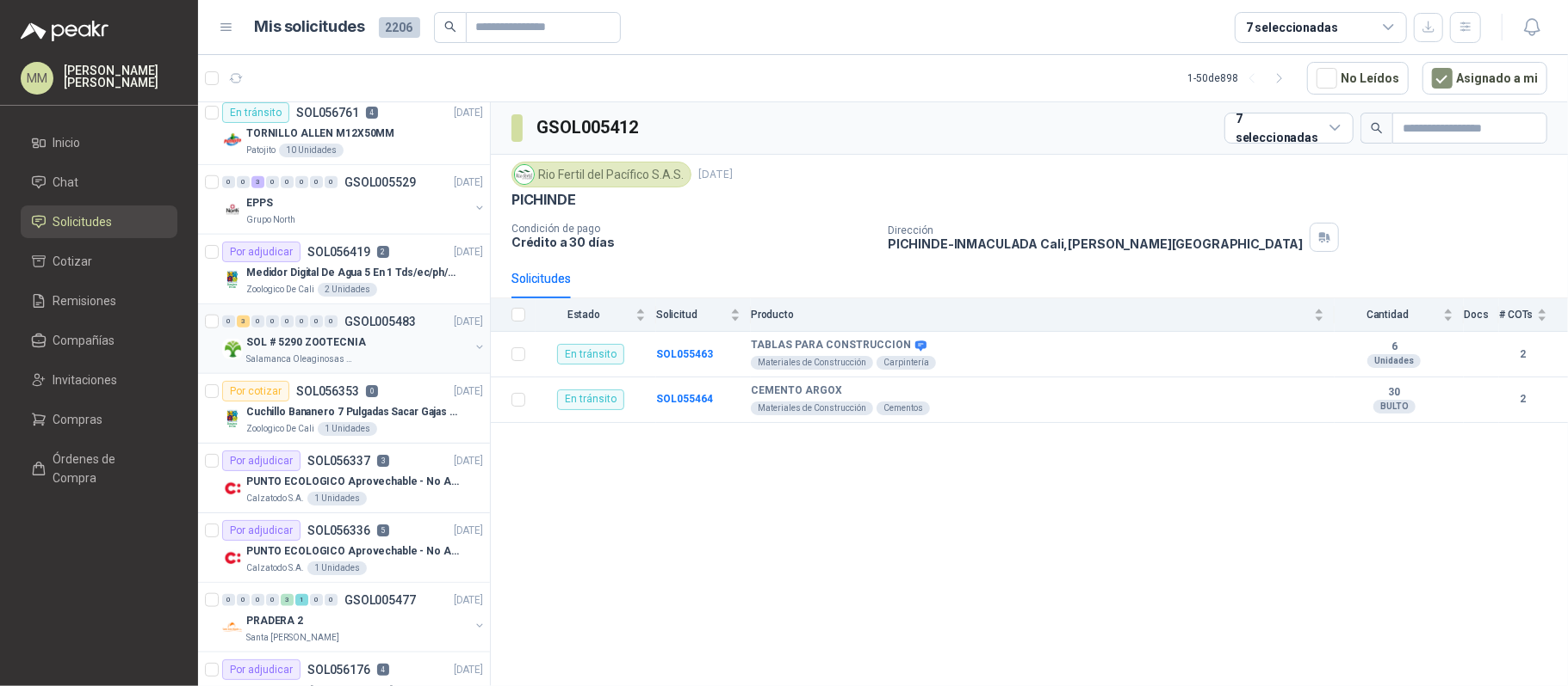
click at [473, 351] on button "button" at bounding box center [480, 347] width 14 height 14
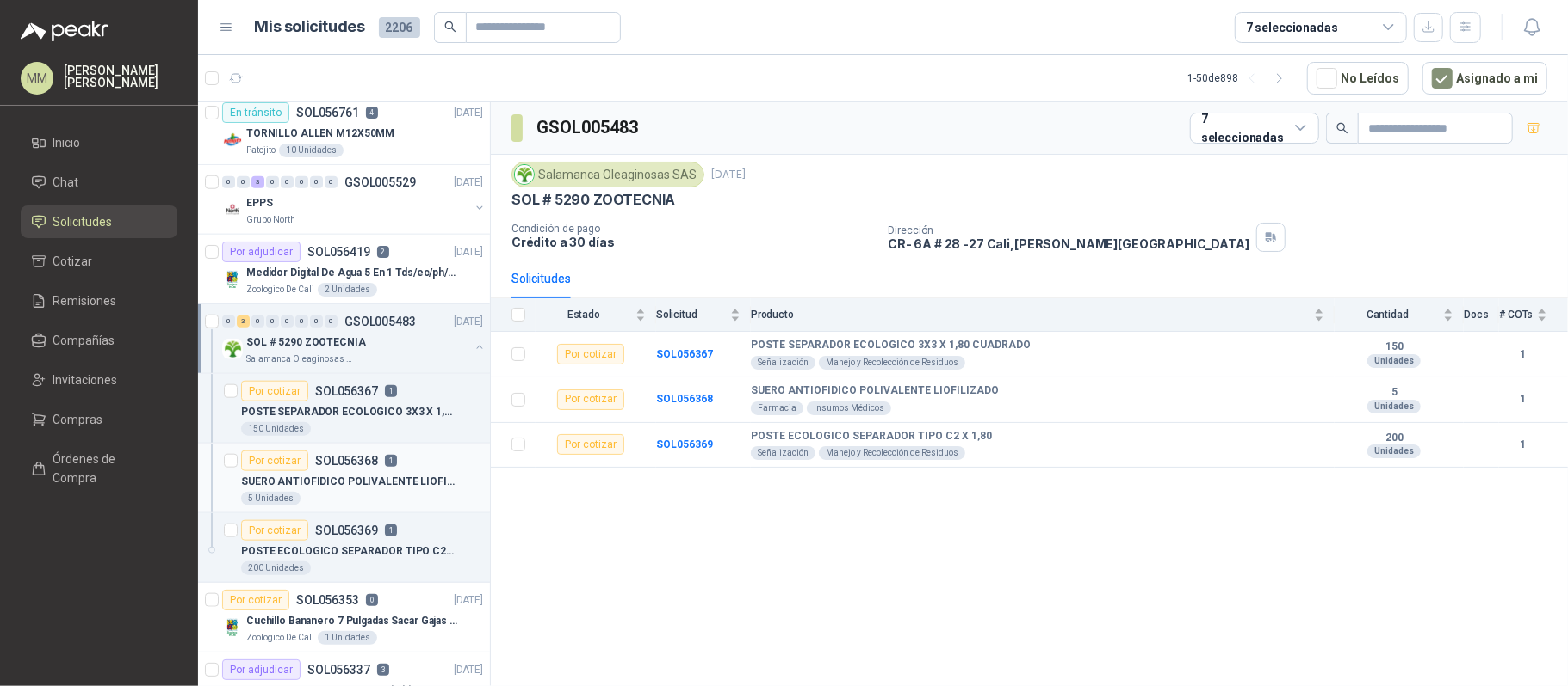
click at [417, 471] on div "Por cotizar SOL056368 1" at bounding box center [362, 461] width 242 height 21
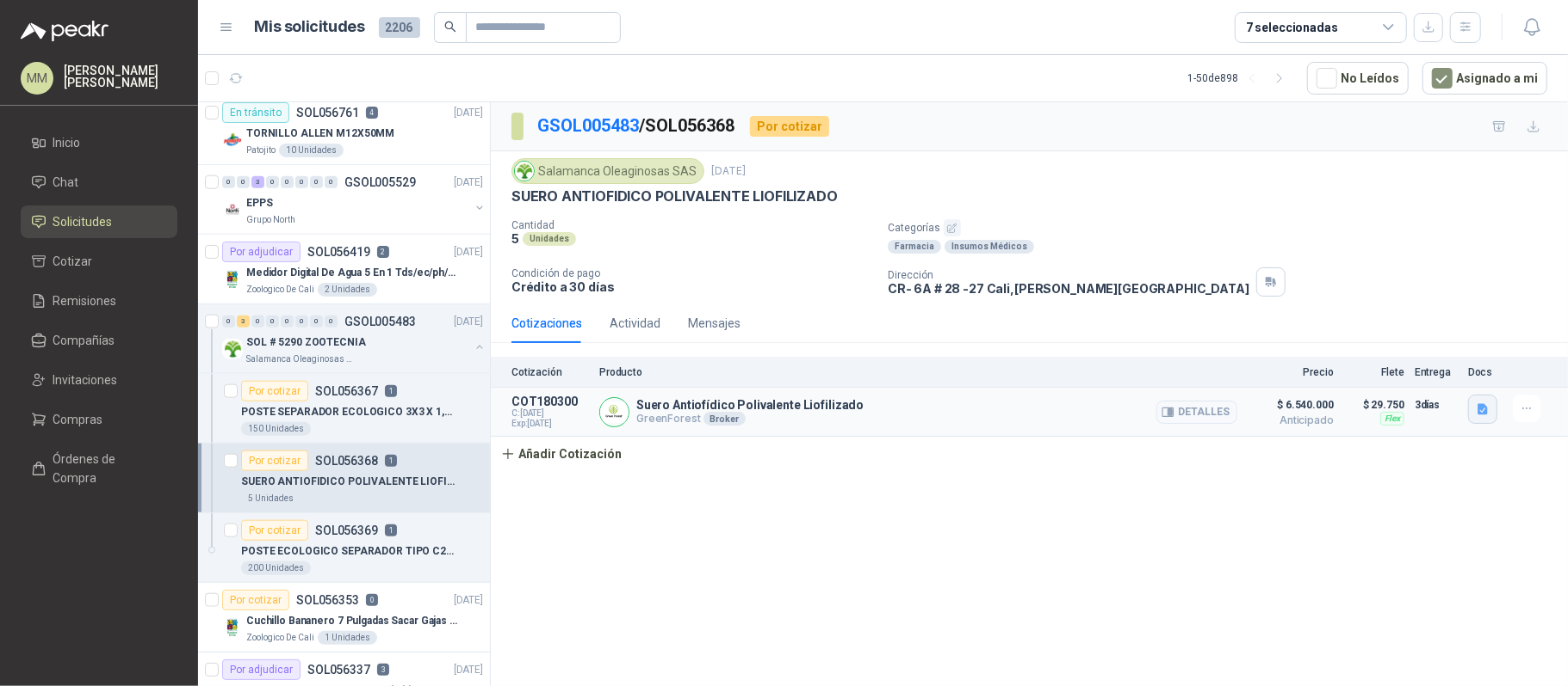
click at [1470, 406] on button "button" at bounding box center [1482, 409] width 30 height 30
click at [1440, 355] on button "image.png" at bounding box center [1449, 355] width 75 height 18
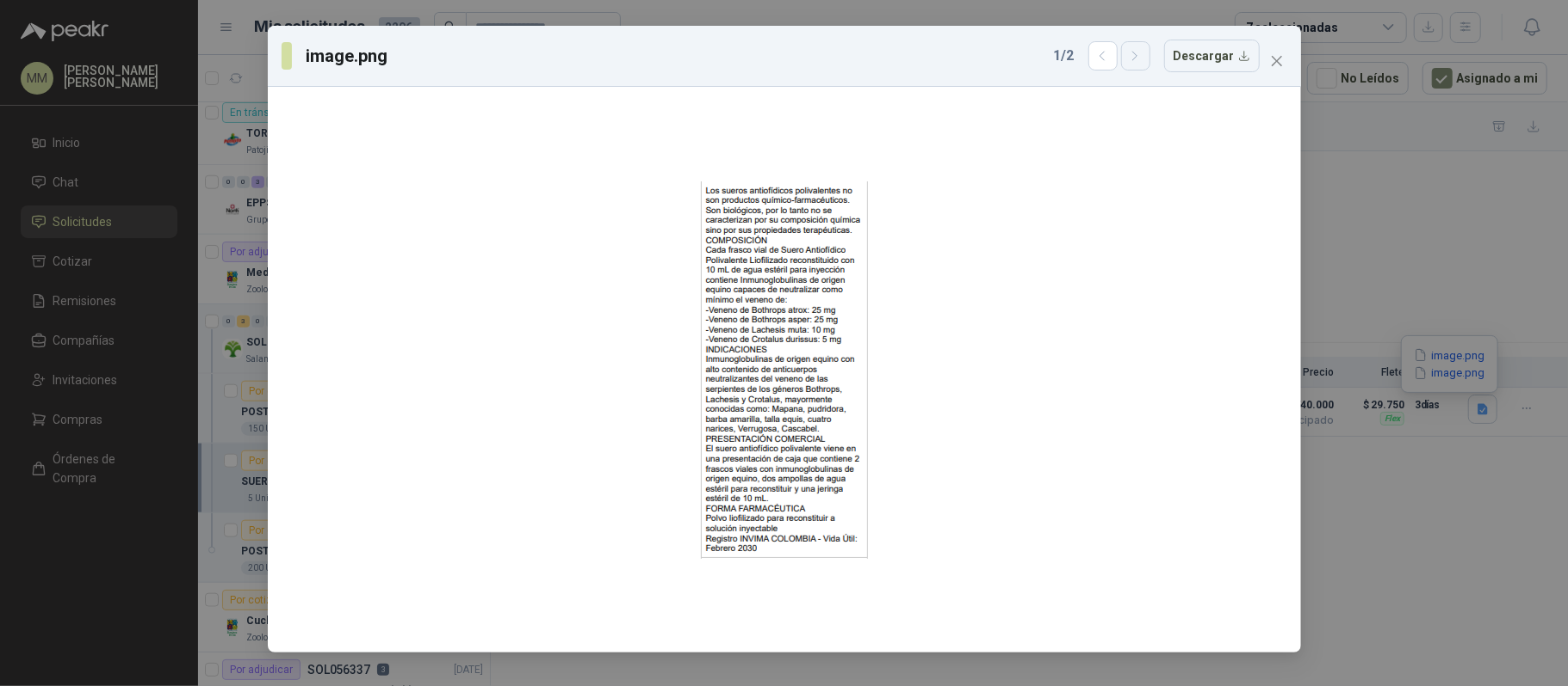
click at [1141, 50] on icon "button" at bounding box center [1135, 56] width 15 height 15
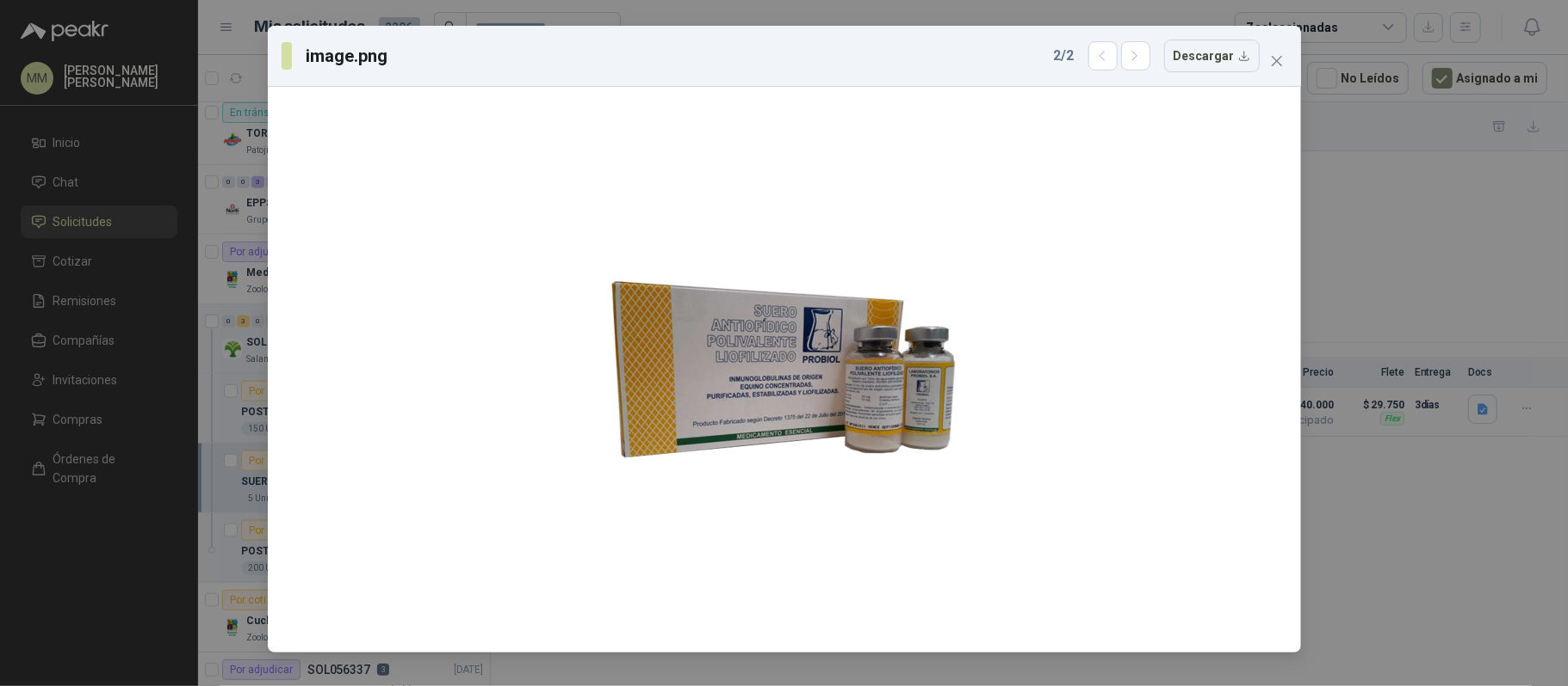
click at [1379, 190] on div "image.png 2 / 2 Descargar" at bounding box center [784, 343] width 1568 height 686
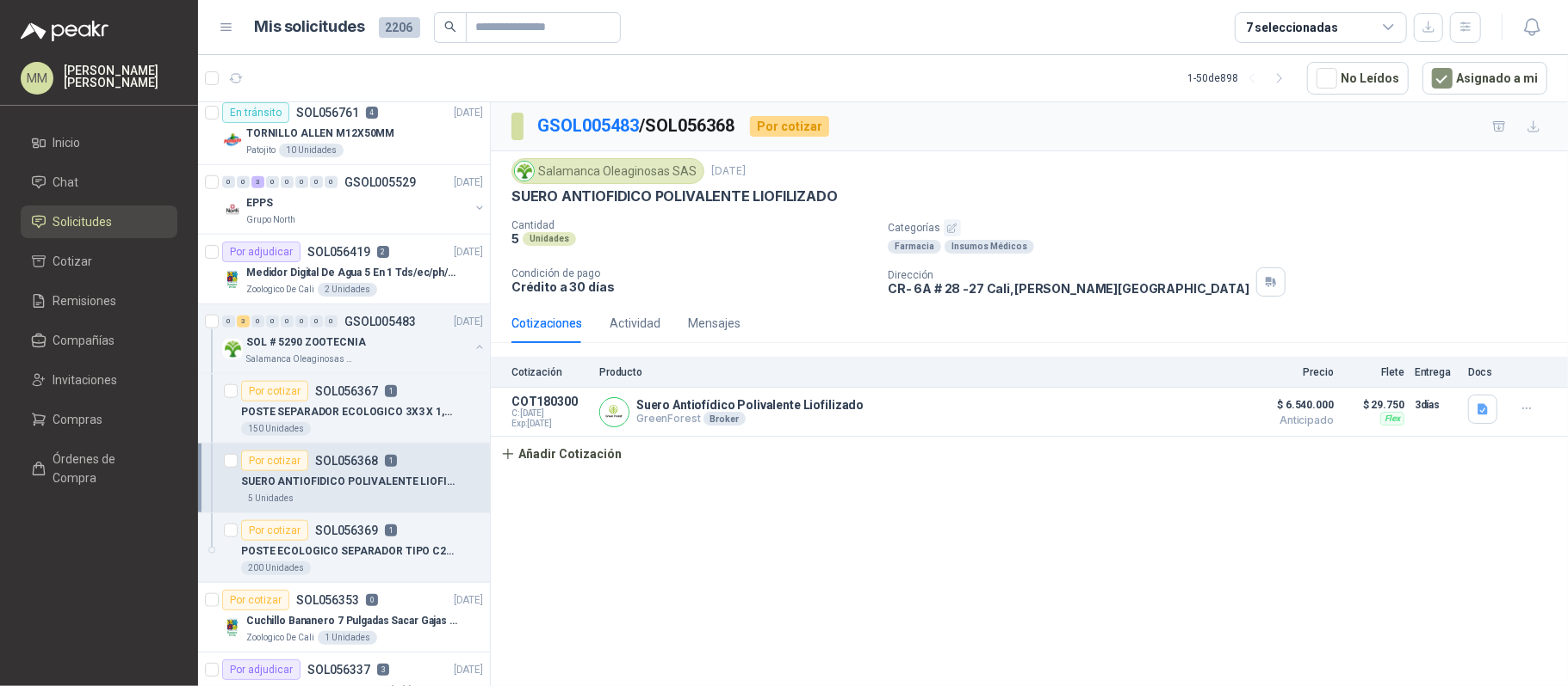
click at [528, 228] on p "Cantidad" at bounding box center [692, 225] width 362 height 12
click at [522, 224] on p "Cantidad" at bounding box center [692, 225] width 362 height 12
drag, startPoint x: 573, startPoint y: 242, endPoint x: 514, endPoint y: 230, distance: 60.2
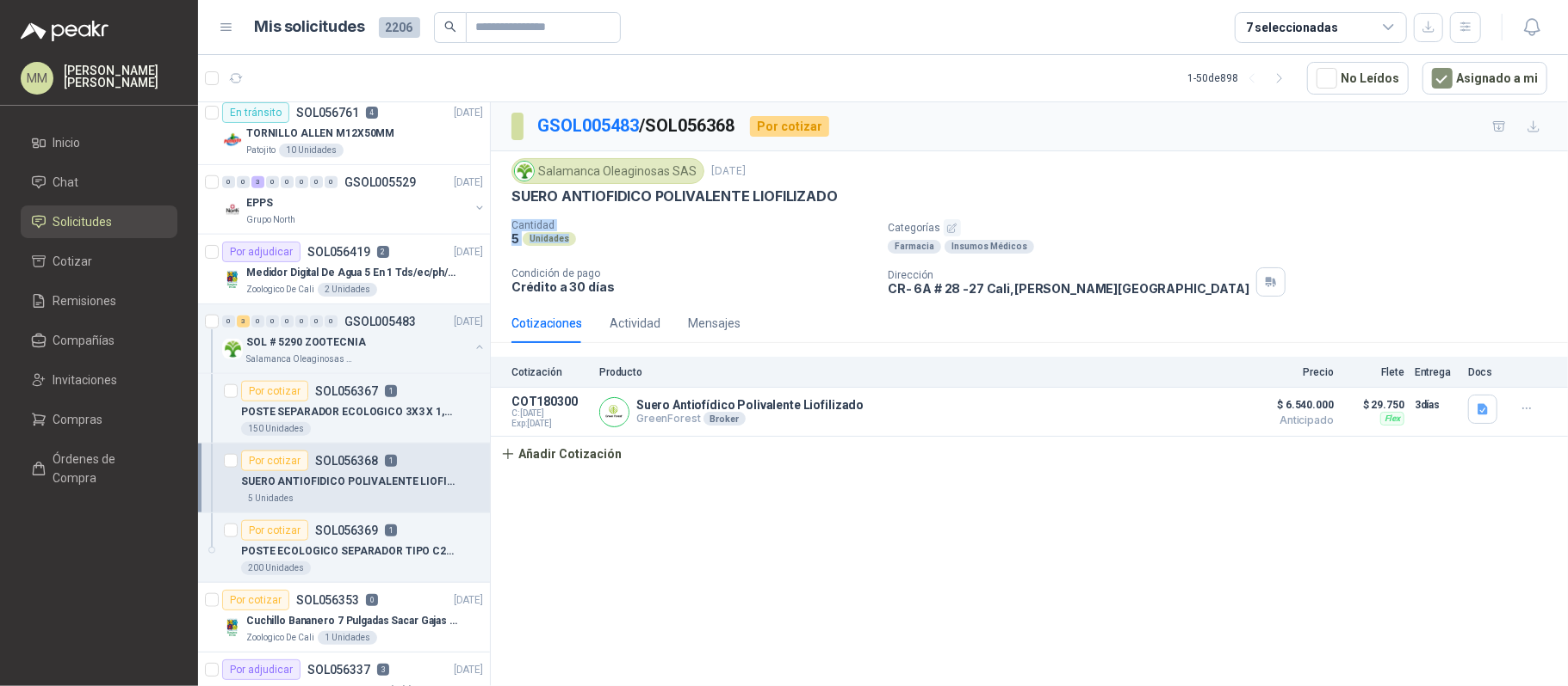
click at [514, 230] on div "Cantidad 5 Unidades" at bounding box center [692, 232] width 362 height 27
click at [614, 244] on div "5 Unidades" at bounding box center [692, 238] width 362 height 15
drag, startPoint x: 517, startPoint y: 241, endPoint x: 507, endPoint y: 242, distance: 10.0
click at [507, 242] on div "Salamanca Oleaginosas SAS 17 sept, 2025 SUERO ANTIOFIDICO POLIVALENTE LIOFILIZA…" at bounding box center [1028, 227] width 1077 height 153
click at [529, 244] on div "Unidades" at bounding box center [550, 239] width 53 height 14
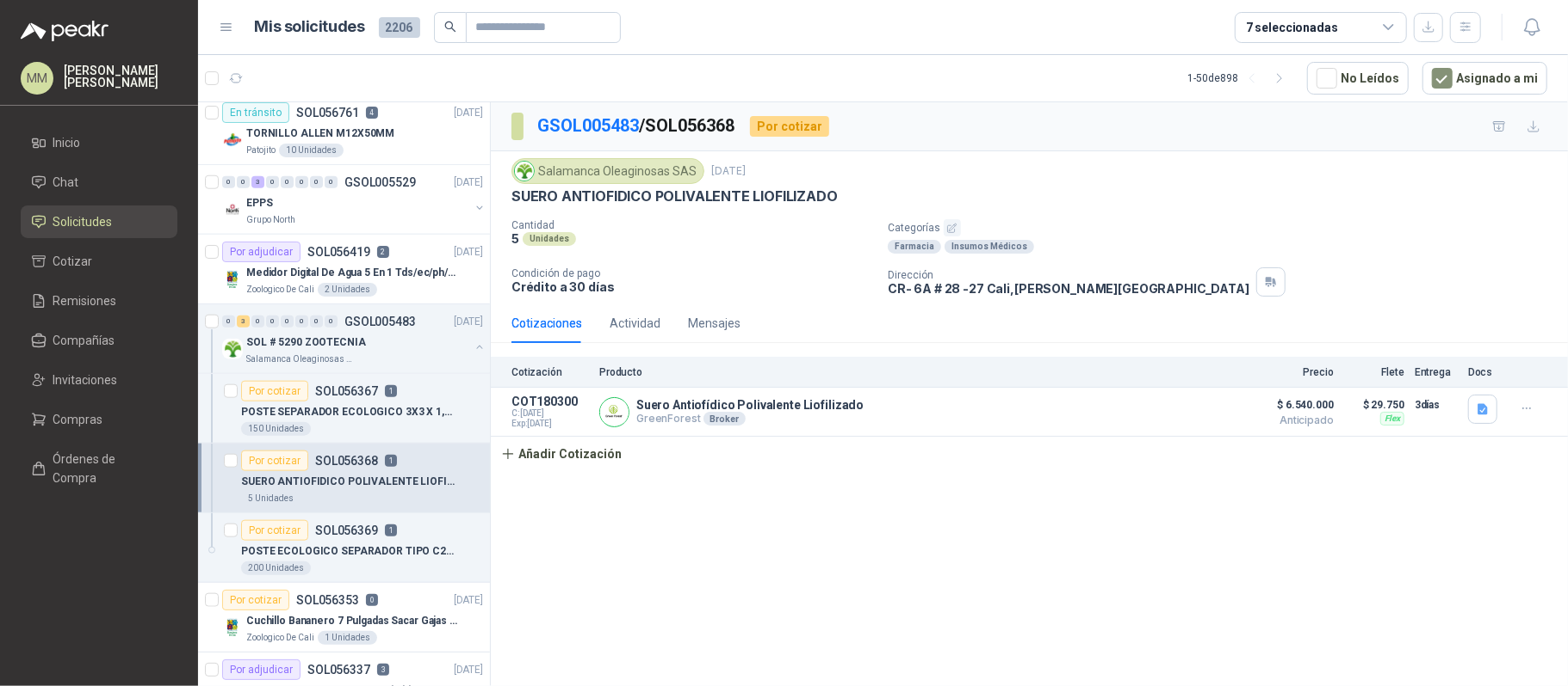
click at [557, 244] on div "Unidades" at bounding box center [550, 239] width 53 height 14
click at [600, 241] on div "5 Unidades" at bounding box center [692, 238] width 362 height 15
drag, startPoint x: 513, startPoint y: 238, endPoint x: 568, endPoint y: 242, distance: 55.1
click at [568, 242] on div "5 Unidades" at bounding box center [692, 238] width 362 height 15
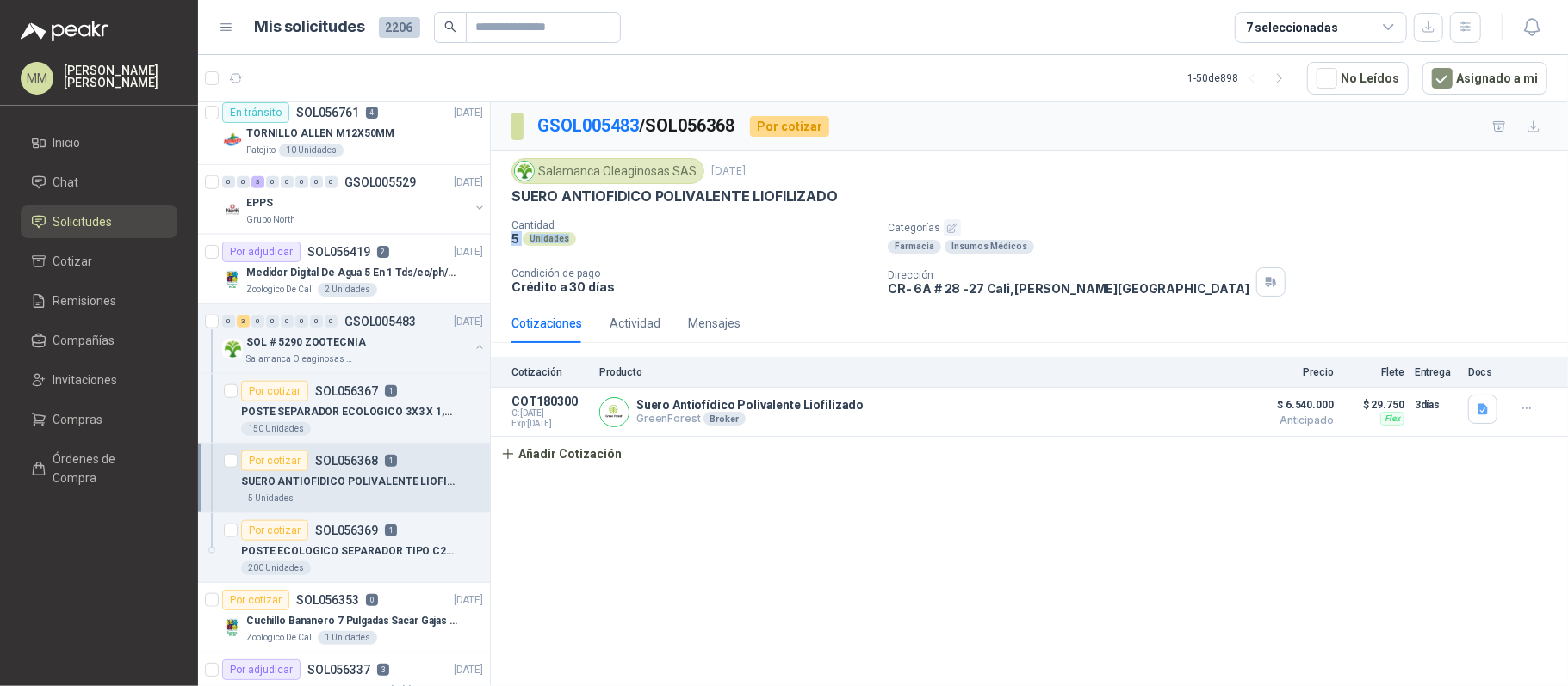
click at [570, 242] on div "Unidades" at bounding box center [550, 239] width 53 height 14
click at [394, 413] on p "POSTE SEPARADOR ECOLOGICO 3X3 X 1,80 CUADRADO" at bounding box center [349, 412] width 215 height 17
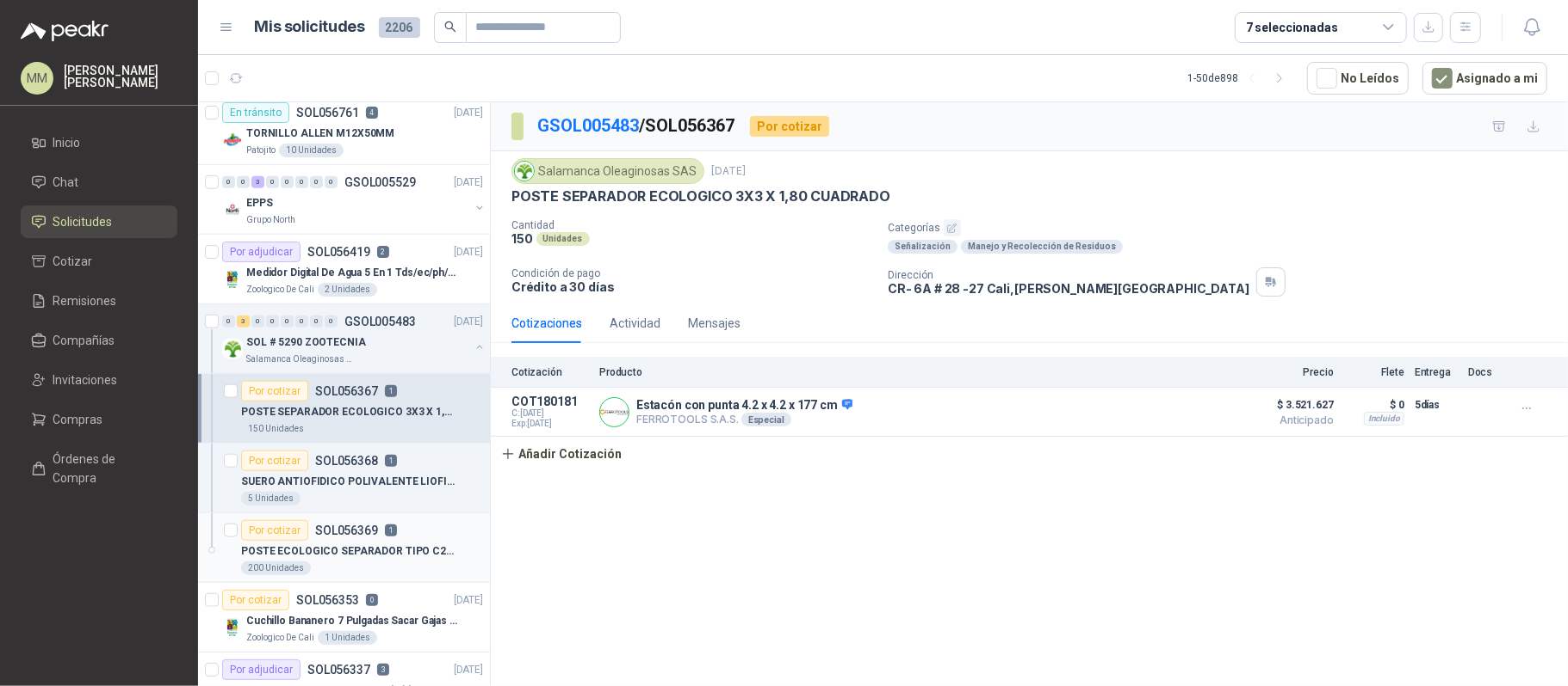
click at [389, 541] on div "Por cotizar SOL056369 1" at bounding box center [319, 530] width 156 height 21
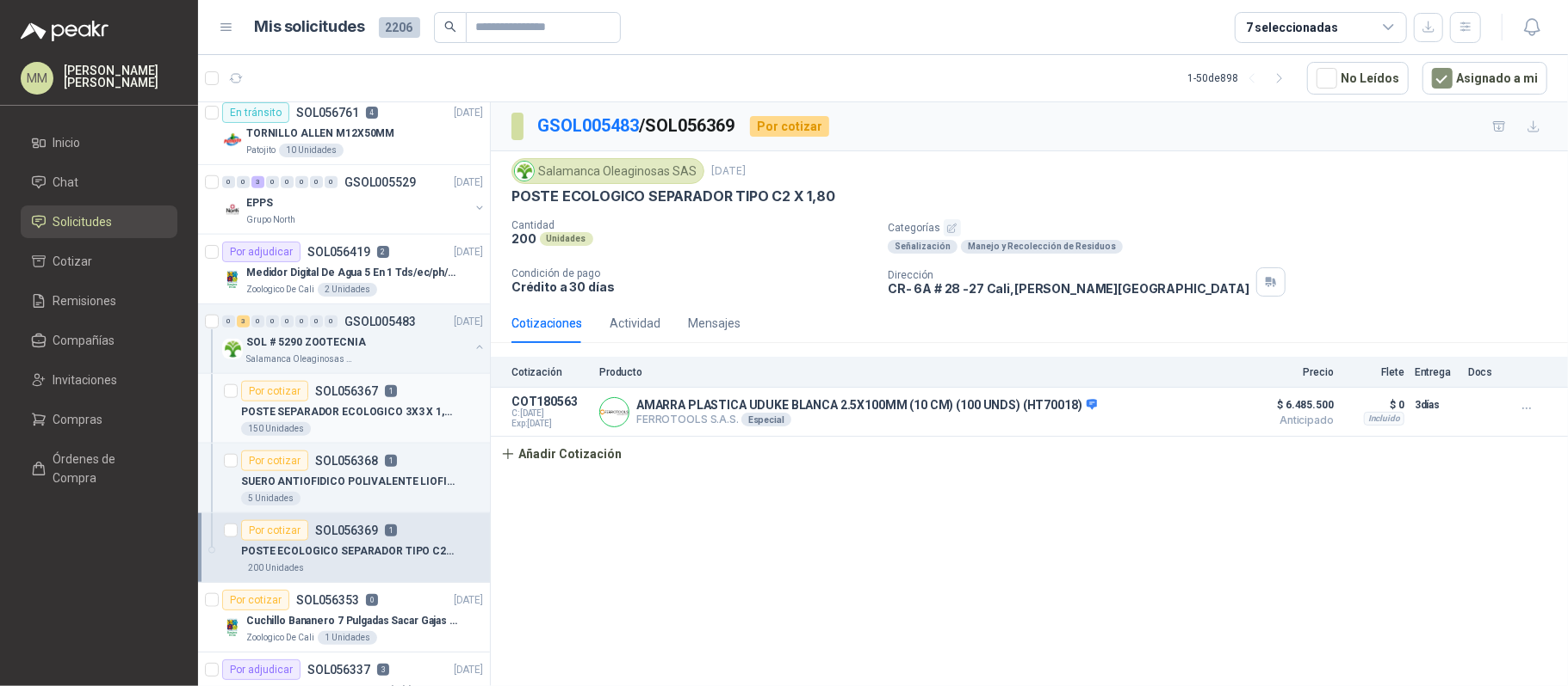
click at [403, 411] on p "POSTE SEPARADOR ECOLOGICO 3X3 X 1,80 CUADRADO" at bounding box center [349, 412] width 215 height 17
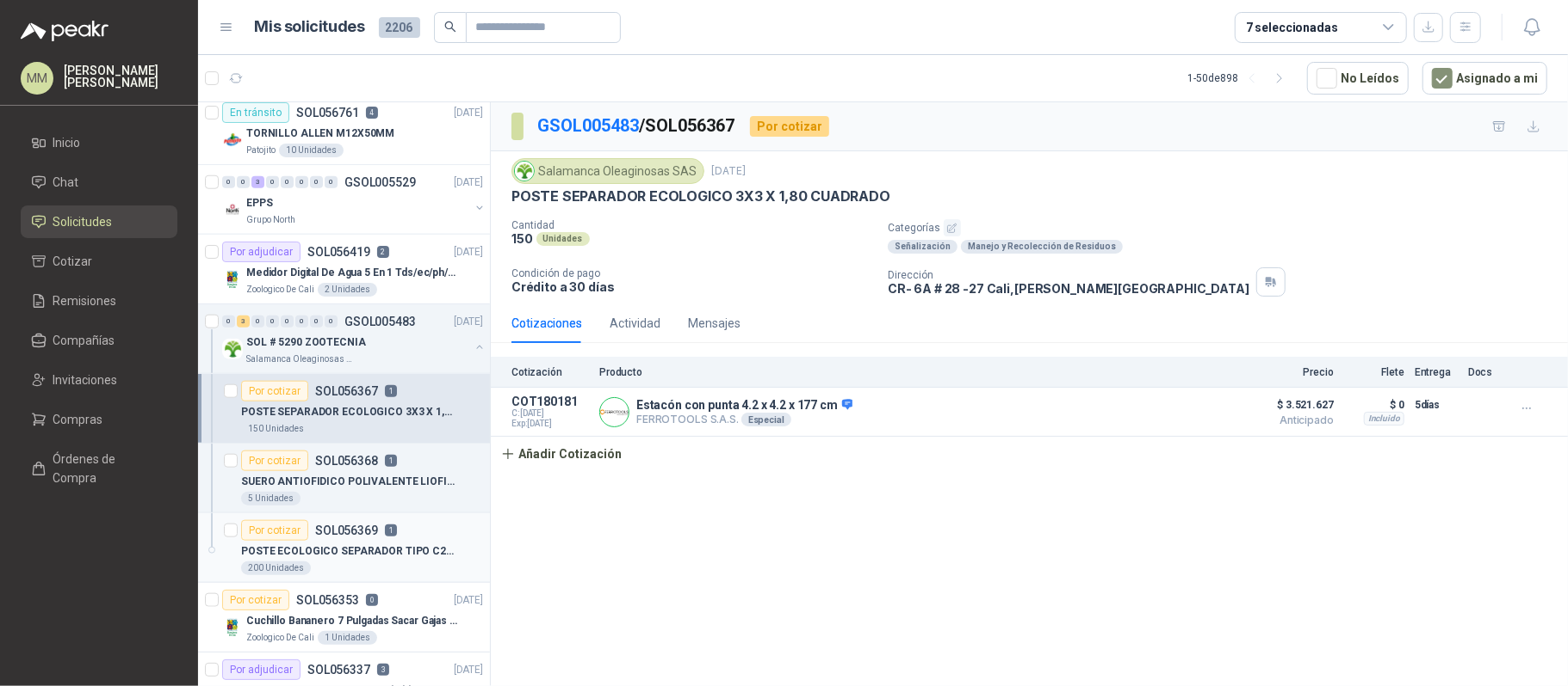
click at [414, 541] on div "Por cotizar SOL056369 1" at bounding box center [362, 530] width 242 height 21
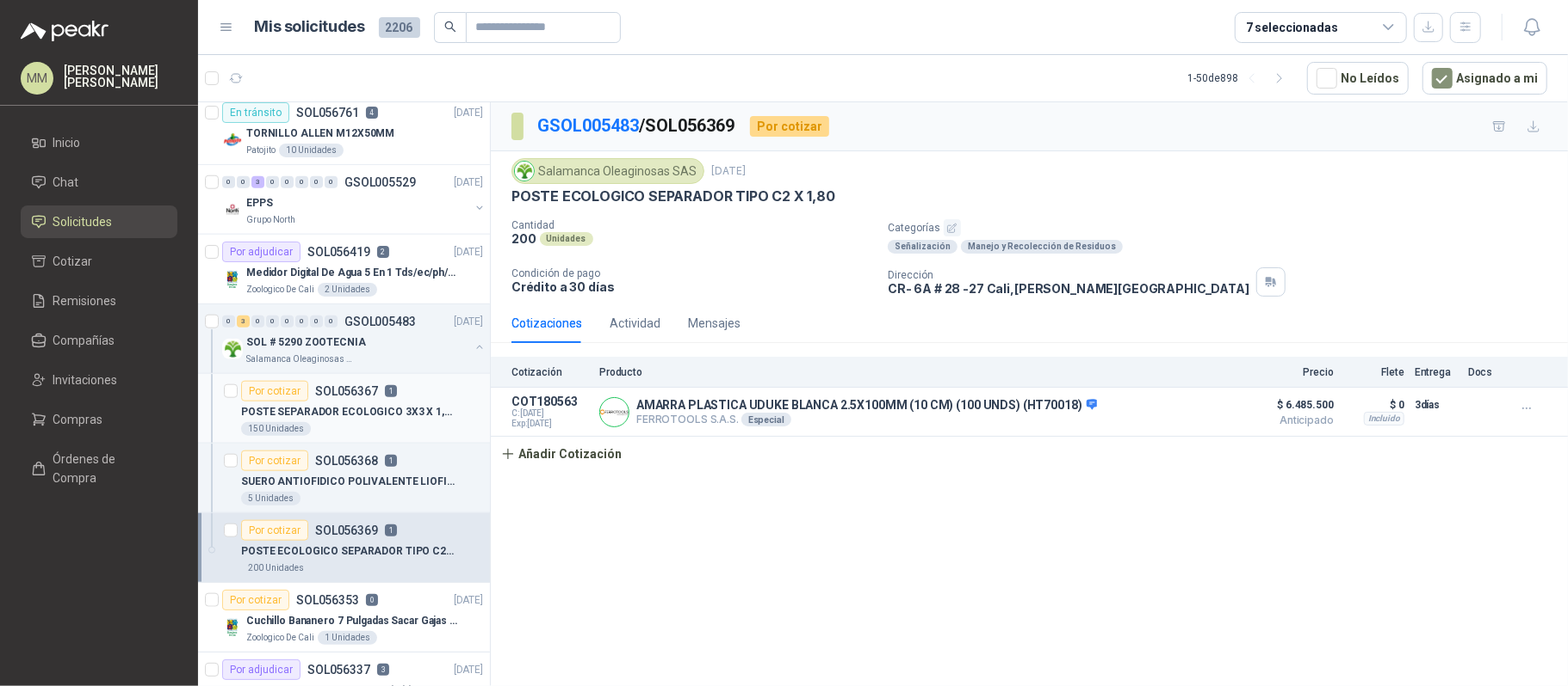
click at [433, 402] on div "Por cotizar SOL056367 1" at bounding box center [362, 391] width 242 height 21
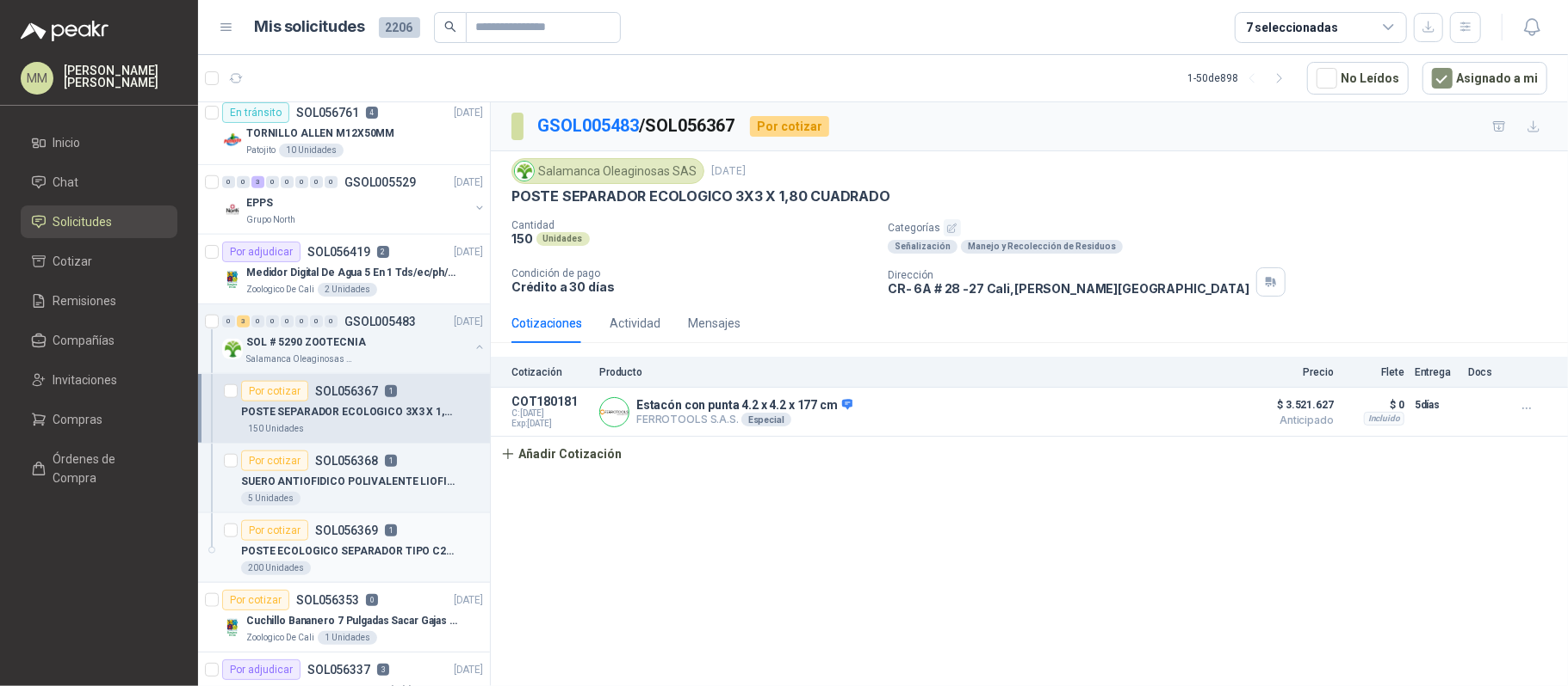
click at [424, 554] on p "POSTE ECOLOGICO SEPARADOR TIPO C2 X 1,80" at bounding box center [349, 551] width 215 height 17
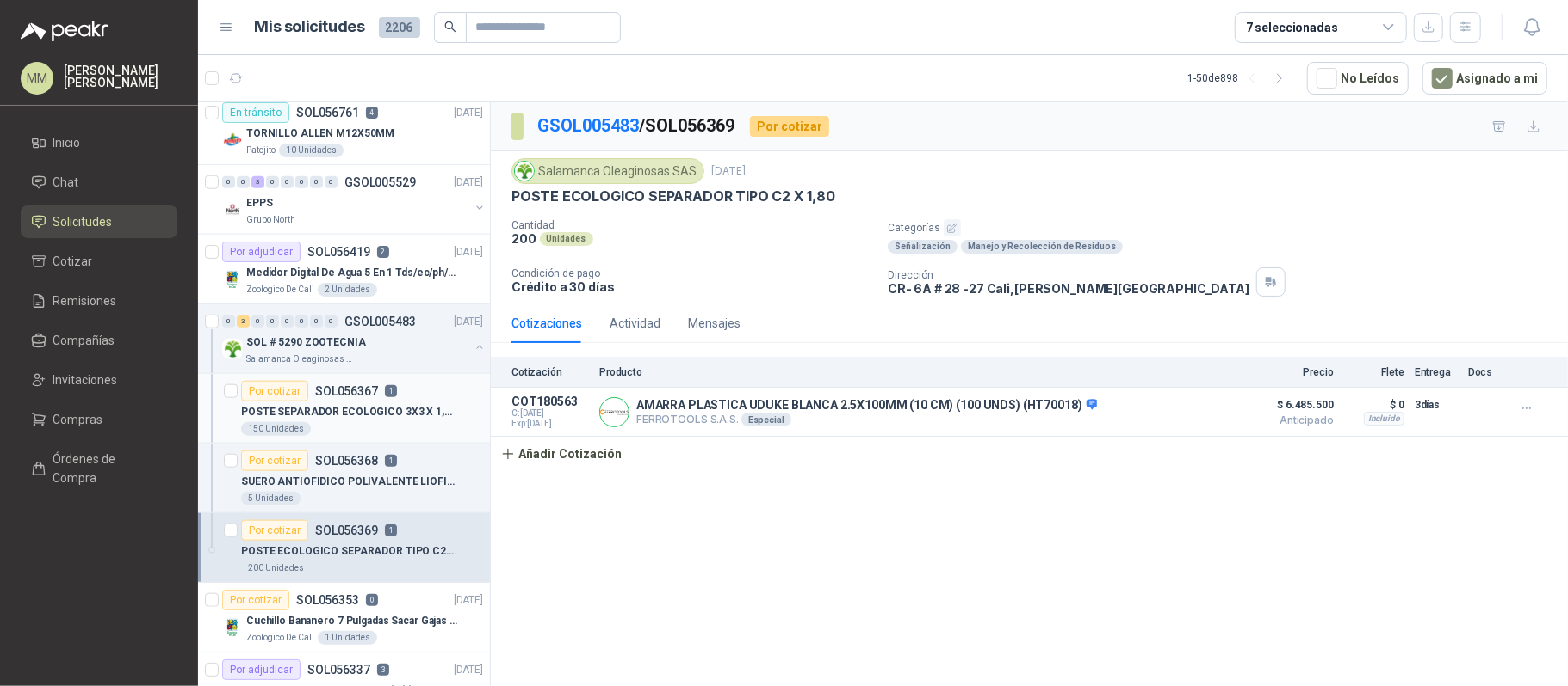
click at [425, 431] on div "150 Unidades" at bounding box center [362, 429] width 242 height 14
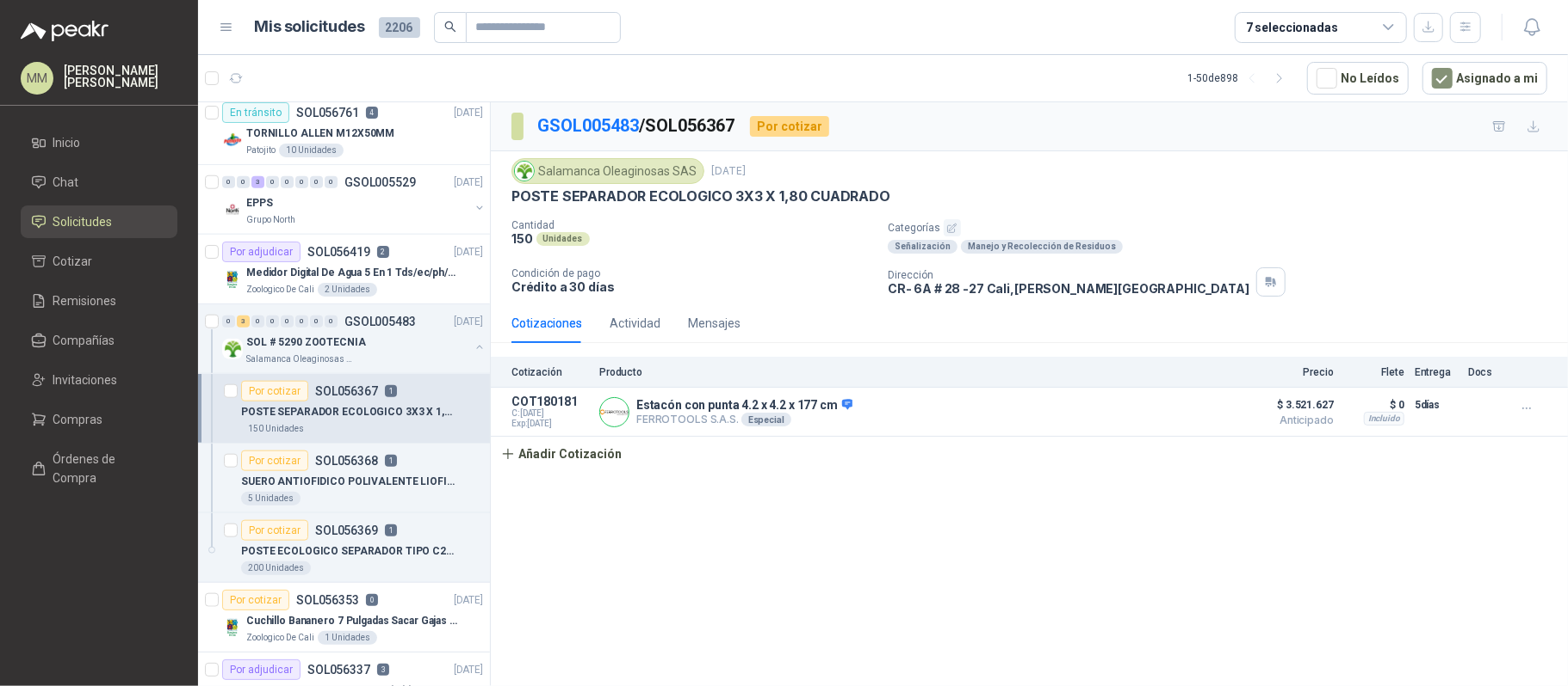
click at [425, 431] on div "150 Unidades" at bounding box center [362, 429] width 242 height 14
click at [403, 560] on p "POSTE ECOLOGICO SEPARADOR TIPO C2 X 1,80" at bounding box center [349, 551] width 215 height 17
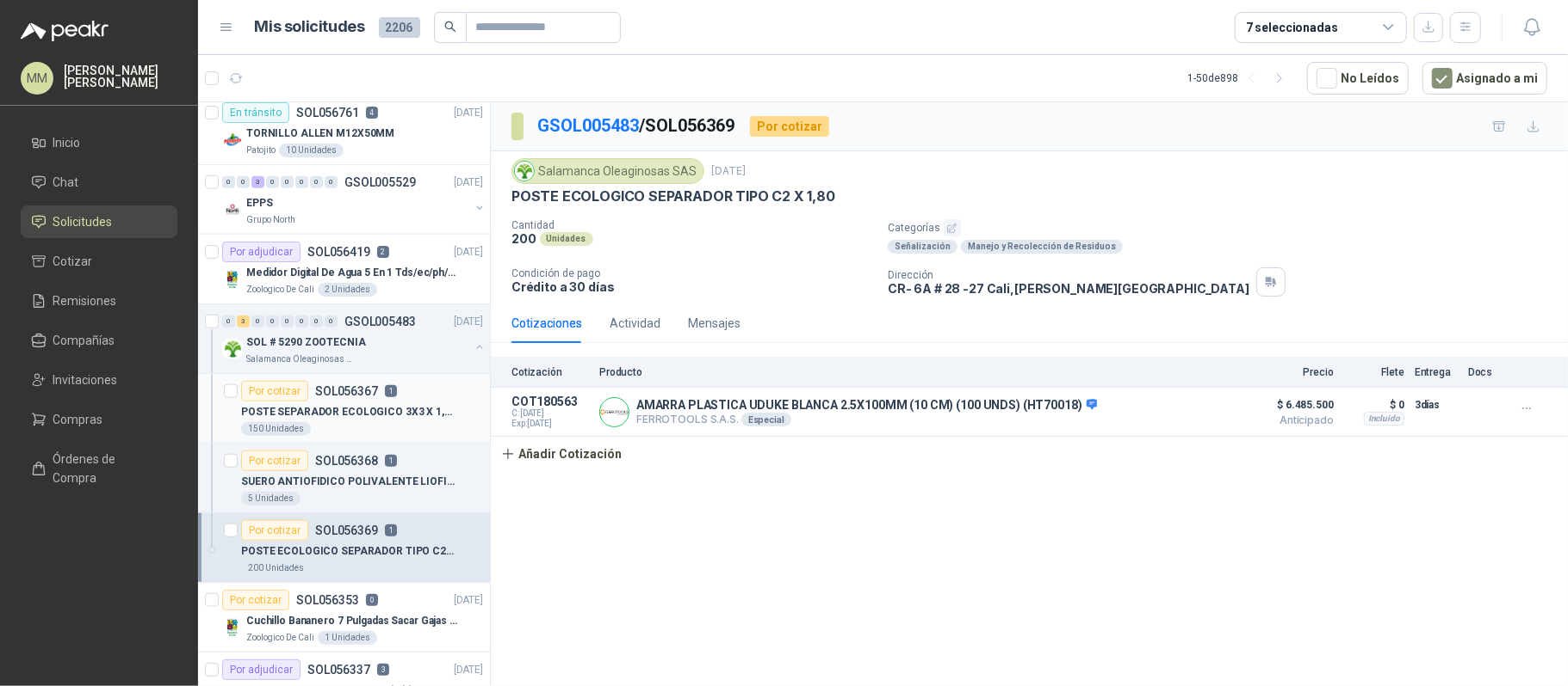
click at [410, 414] on p "POSTE SEPARADOR ECOLOGICO 3X3 X 1,80 CUADRADO" at bounding box center [349, 412] width 215 height 17
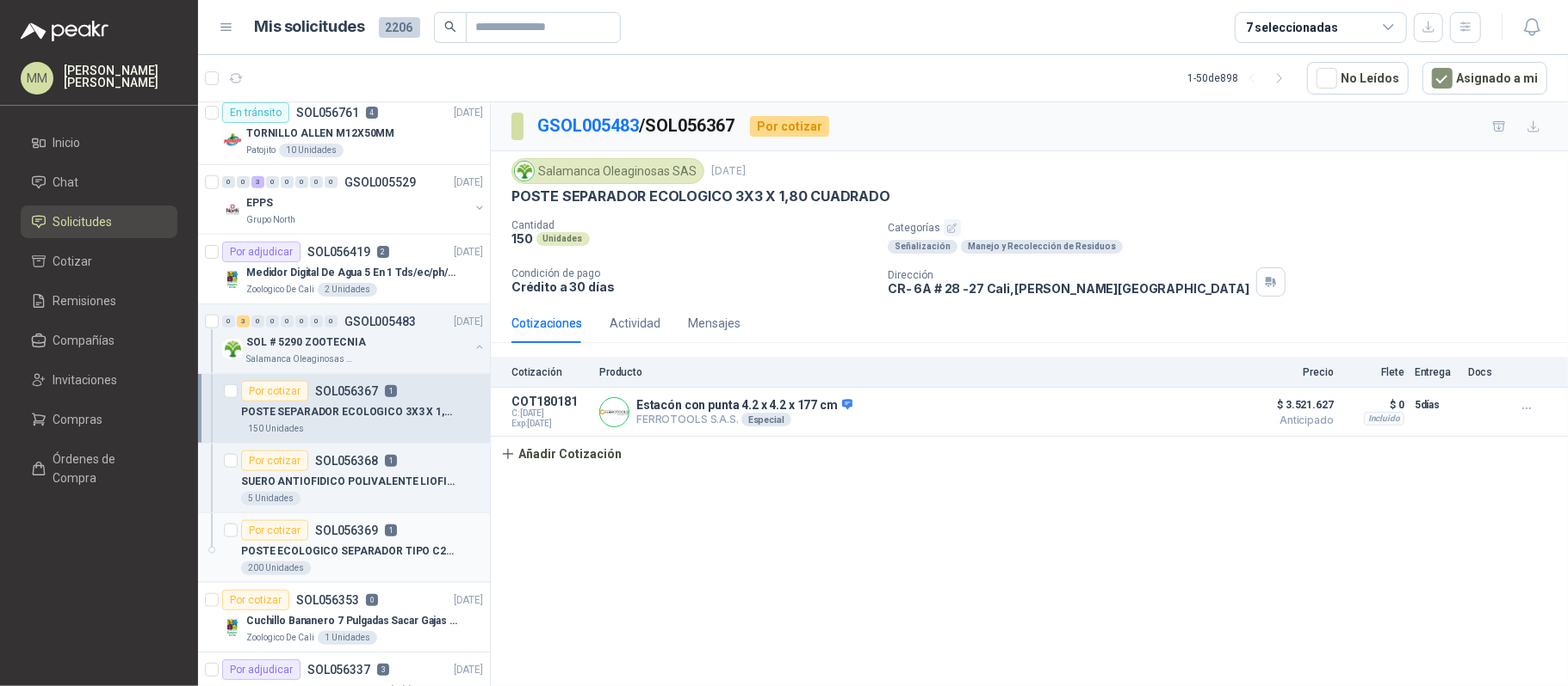
click at [432, 541] on div "Por cotizar SOL056369 1" at bounding box center [362, 530] width 242 height 21
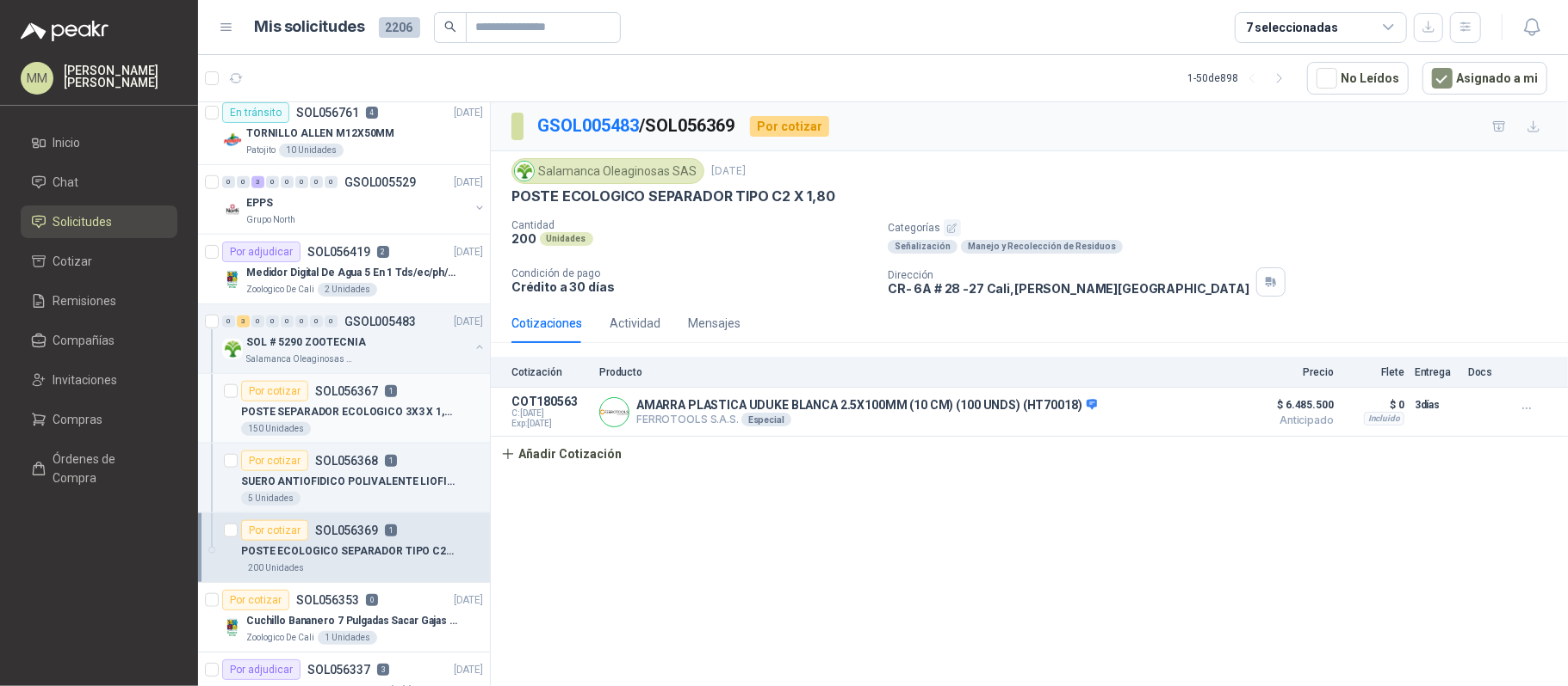
click at [417, 420] on p "POSTE SEPARADOR ECOLOGICO 3X3 X 1,80 CUADRADO" at bounding box center [349, 412] width 215 height 17
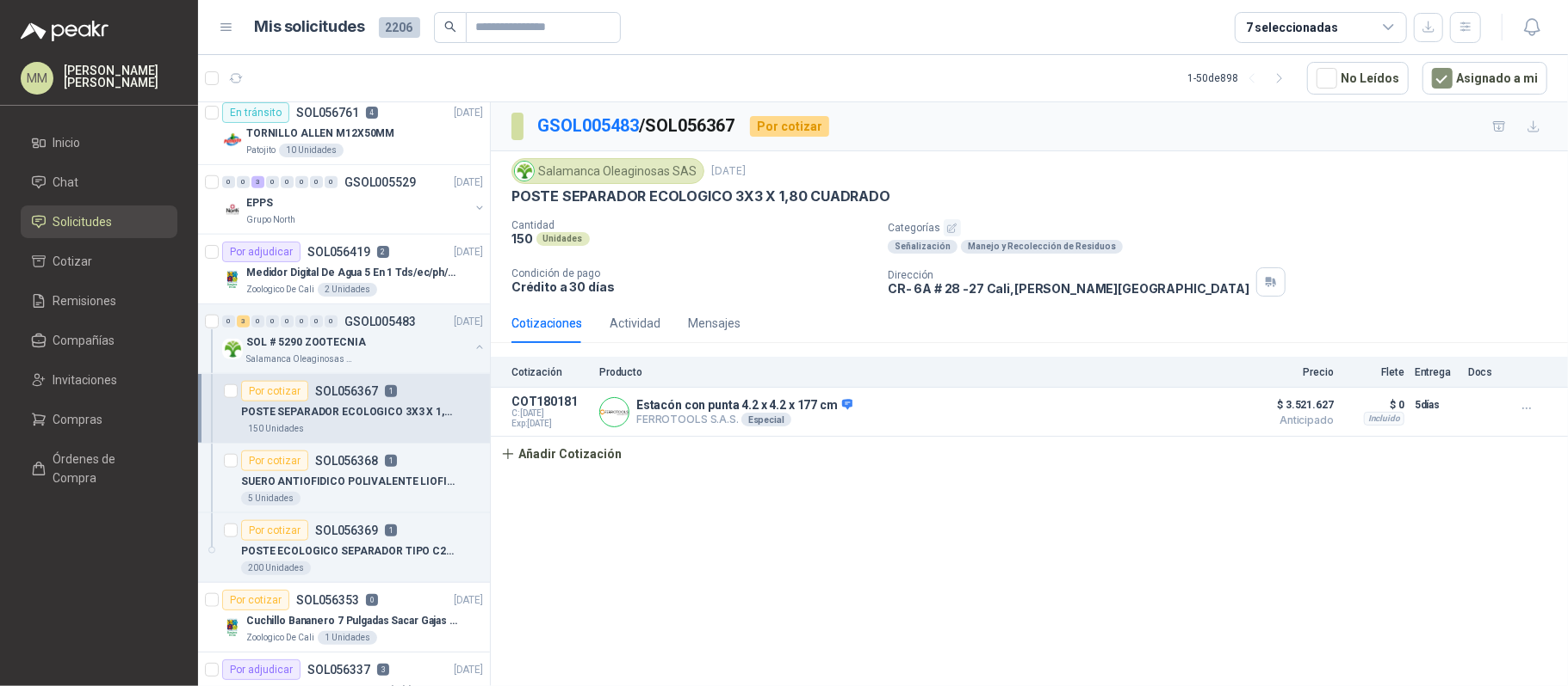
click at [1334, 239] on div "Categorías Señalización Manejo y Recolección de Residuos" at bounding box center [1223, 236] width 673 height 34
click at [444, 465] on div "Por cotizar SOL056368 1" at bounding box center [362, 461] width 242 height 21
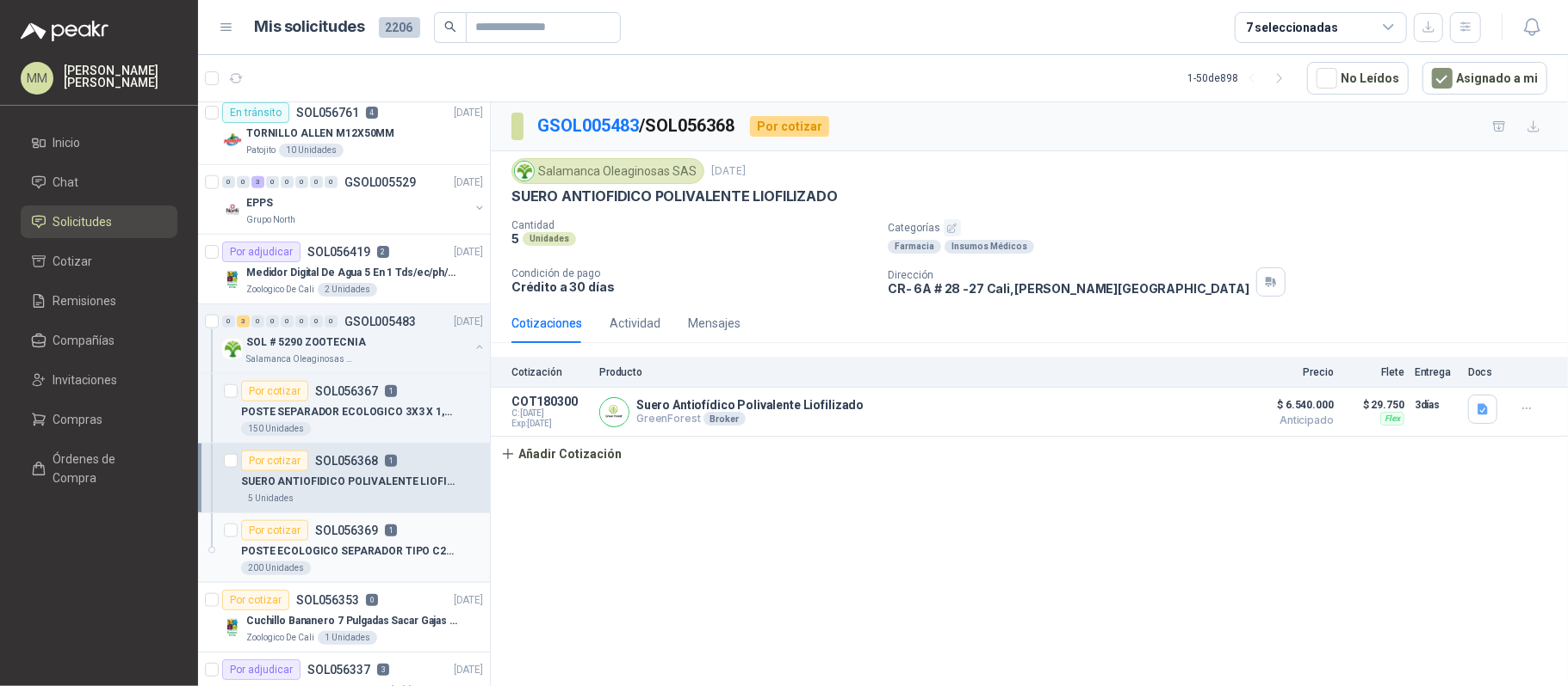
click at [359, 536] on p "SOL056369" at bounding box center [347, 530] width 63 height 12
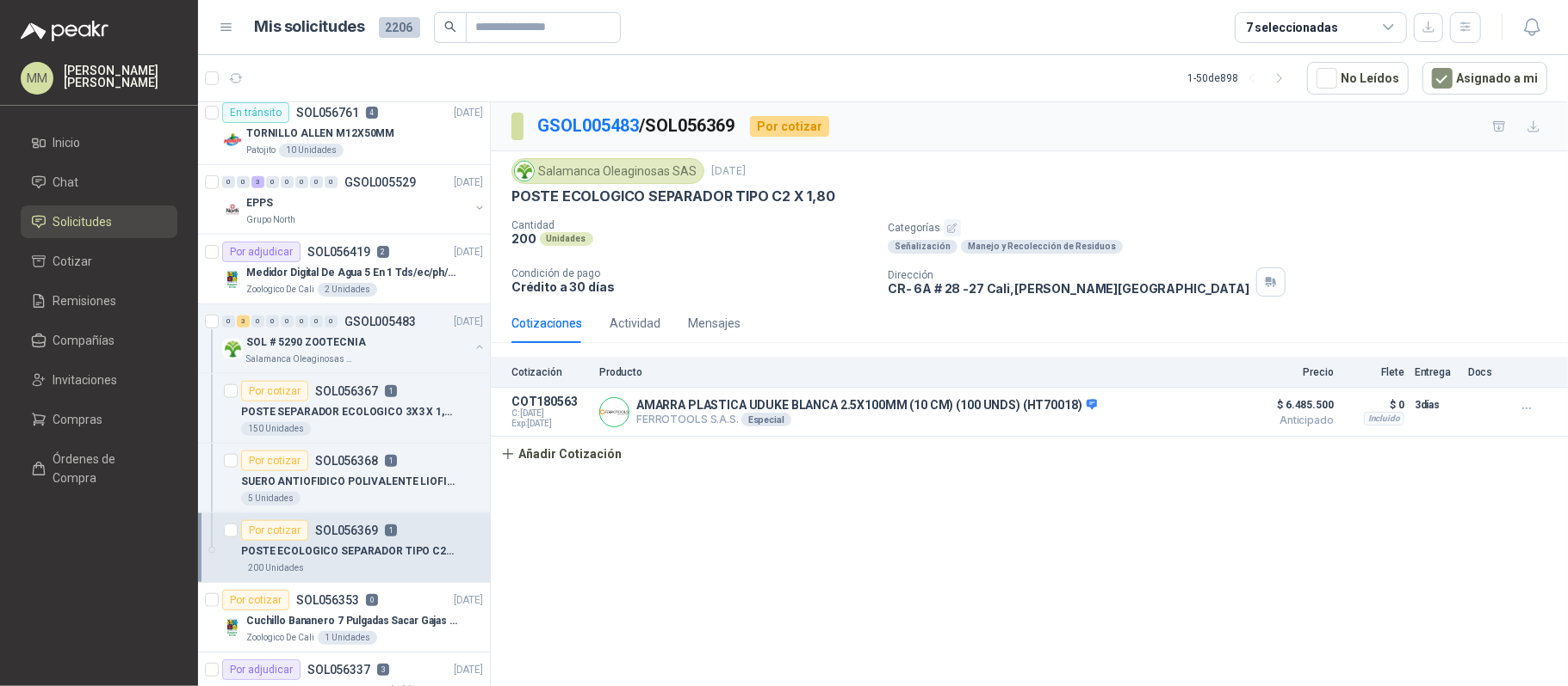
click at [607, 190] on p "POSTE ECOLOGICO SEPARADOR TIPO C2 X 1,80" at bounding box center [673, 197] width 324 height 18
copy p "POSTE ECOLOGICO SEPARADOR TIPO C2 X 1,80"
click at [766, 258] on div "Cantidad 200 Unidades Categorías Señalización Manejo y Recolección de Residuos …" at bounding box center [1028, 258] width 1035 height 78
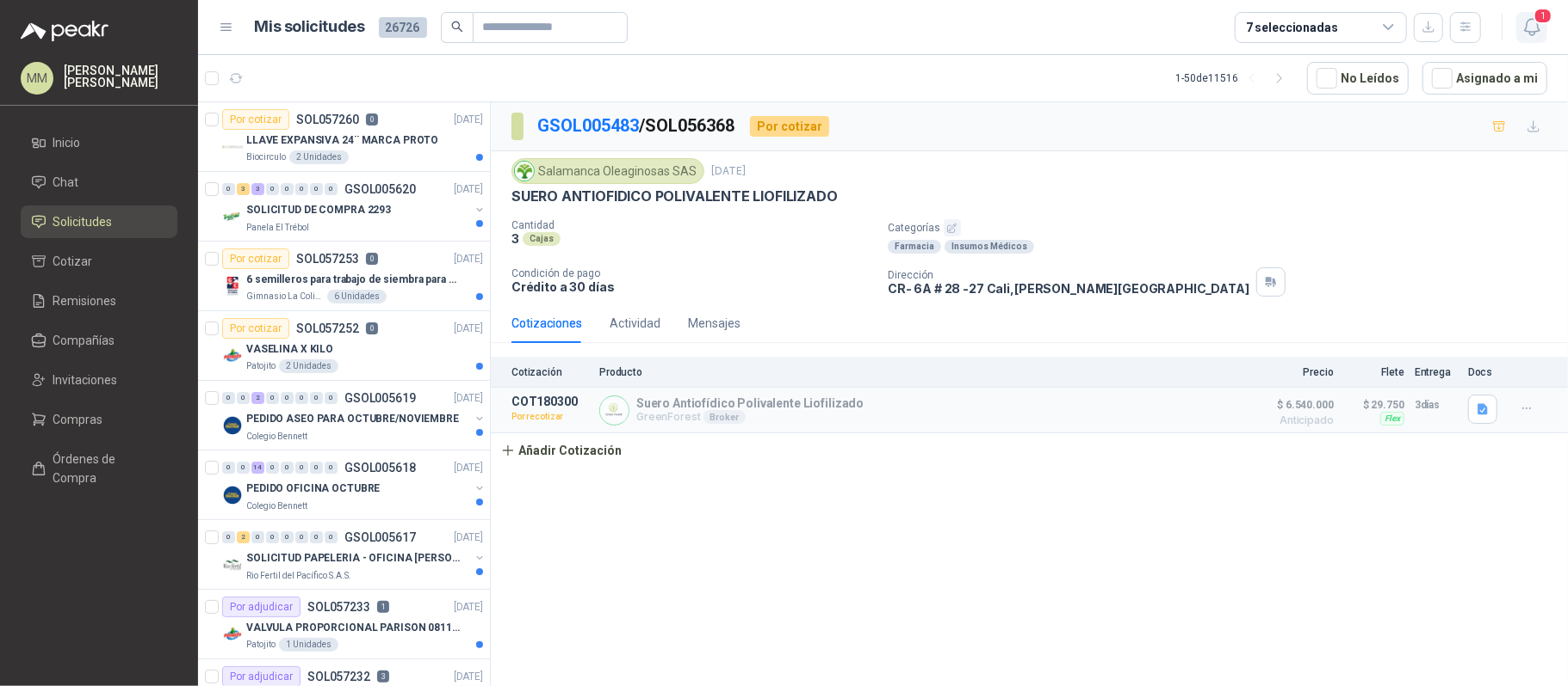
click at [1529, 17] on icon "button" at bounding box center [1532, 28] width 22 height 22
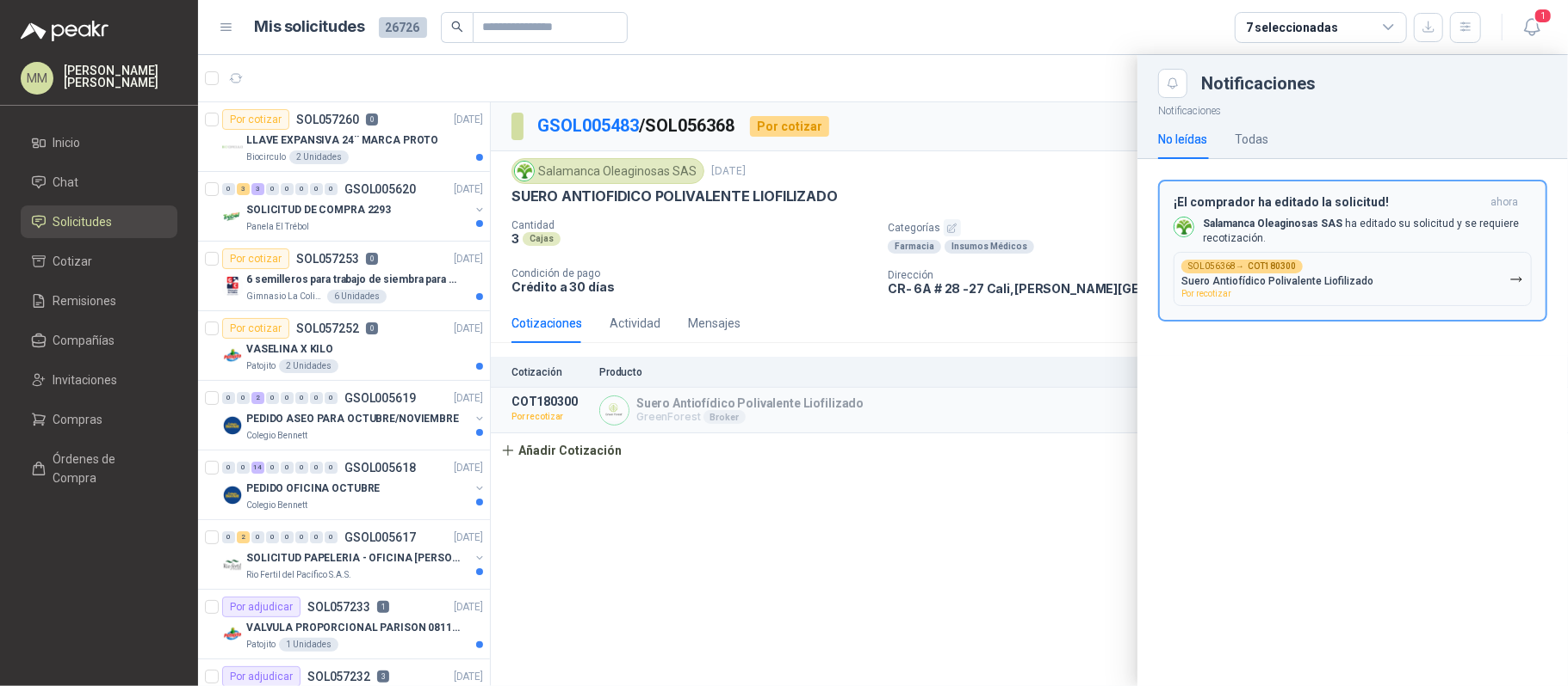
click at [1296, 282] on p "Suero Antiofídico Polivalente Liofilizado" at bounding box center [1276, 281] width 192 height 12
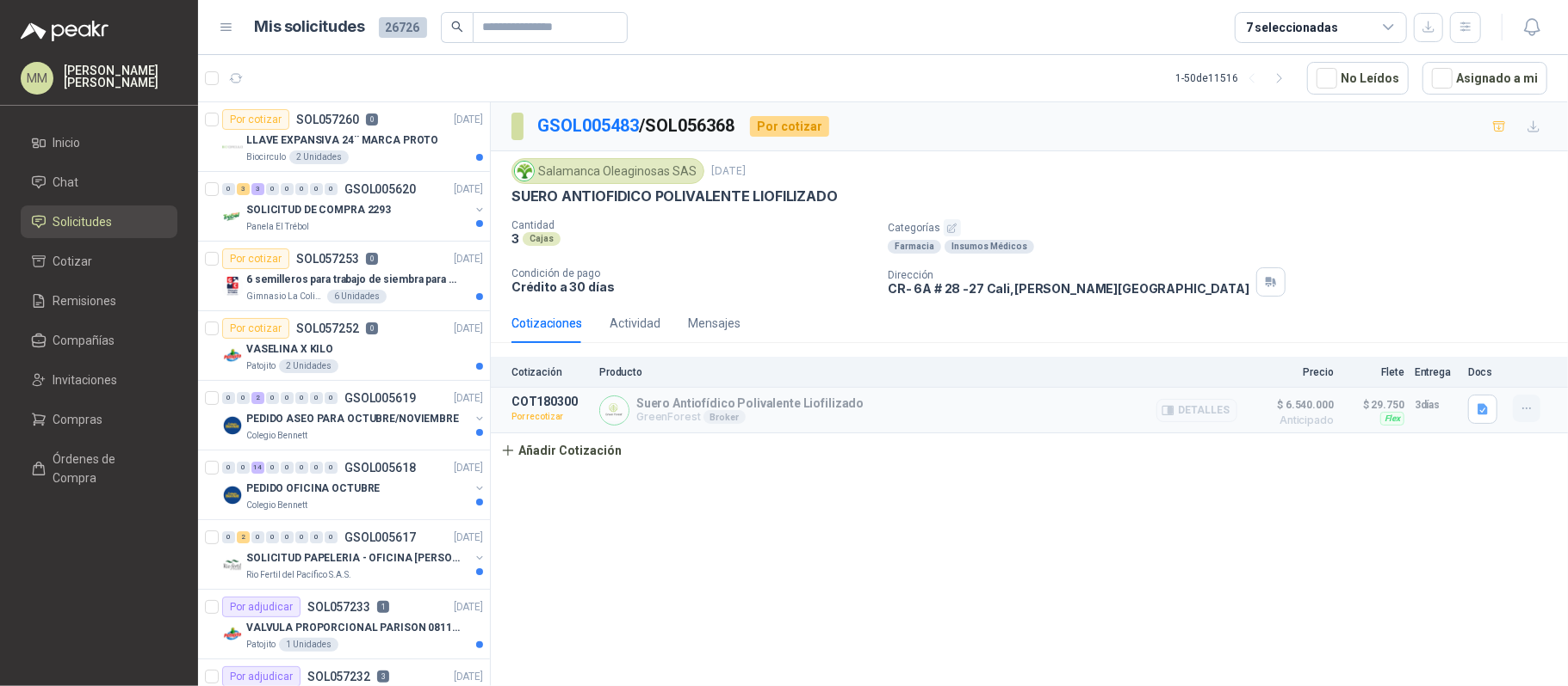
click at [1530, 409] on icon "button" at bounding box center [1526, 408] width 8 height 1
click at [1460, 335] on button "Re-cotizar" at bounding box center [1492, 342] width 138 height 28
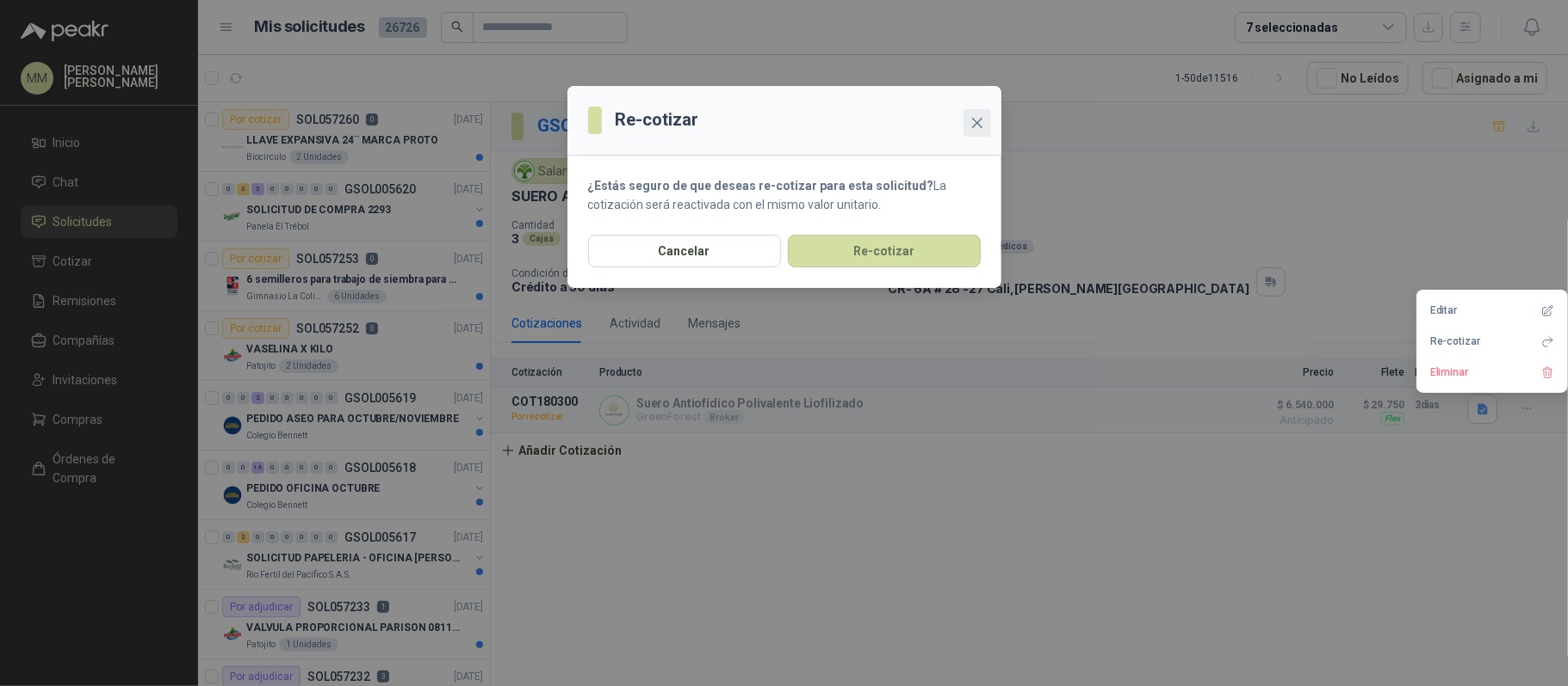
click at [968, 117] on span "Close" at bounding box center [977, 123] width 28 height 14
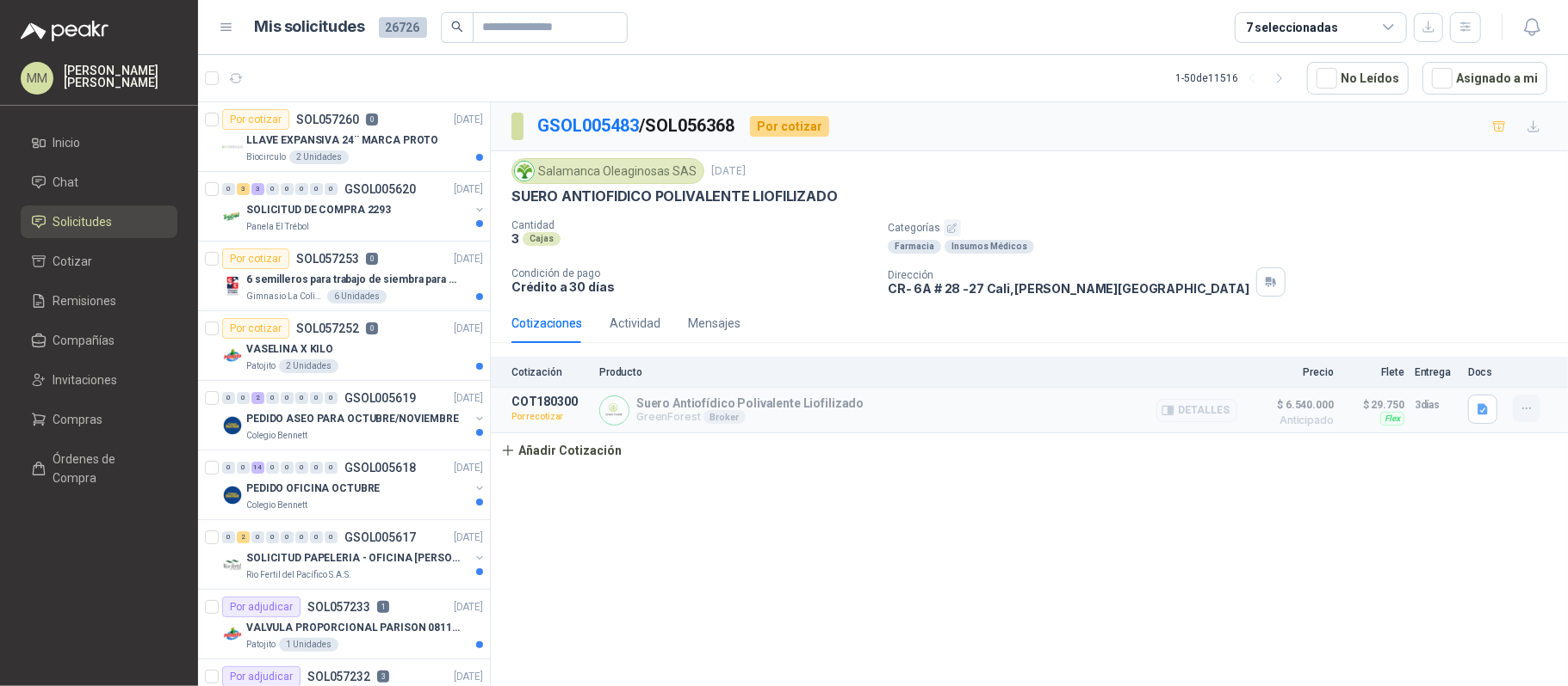
click at [1522, 413] on icon "button" at bounding box center [1527, 408] width 15 height 15
click at [1467, 344] on button "Re-cotizar" at bounding box center [1492, 342] width 138 height 28
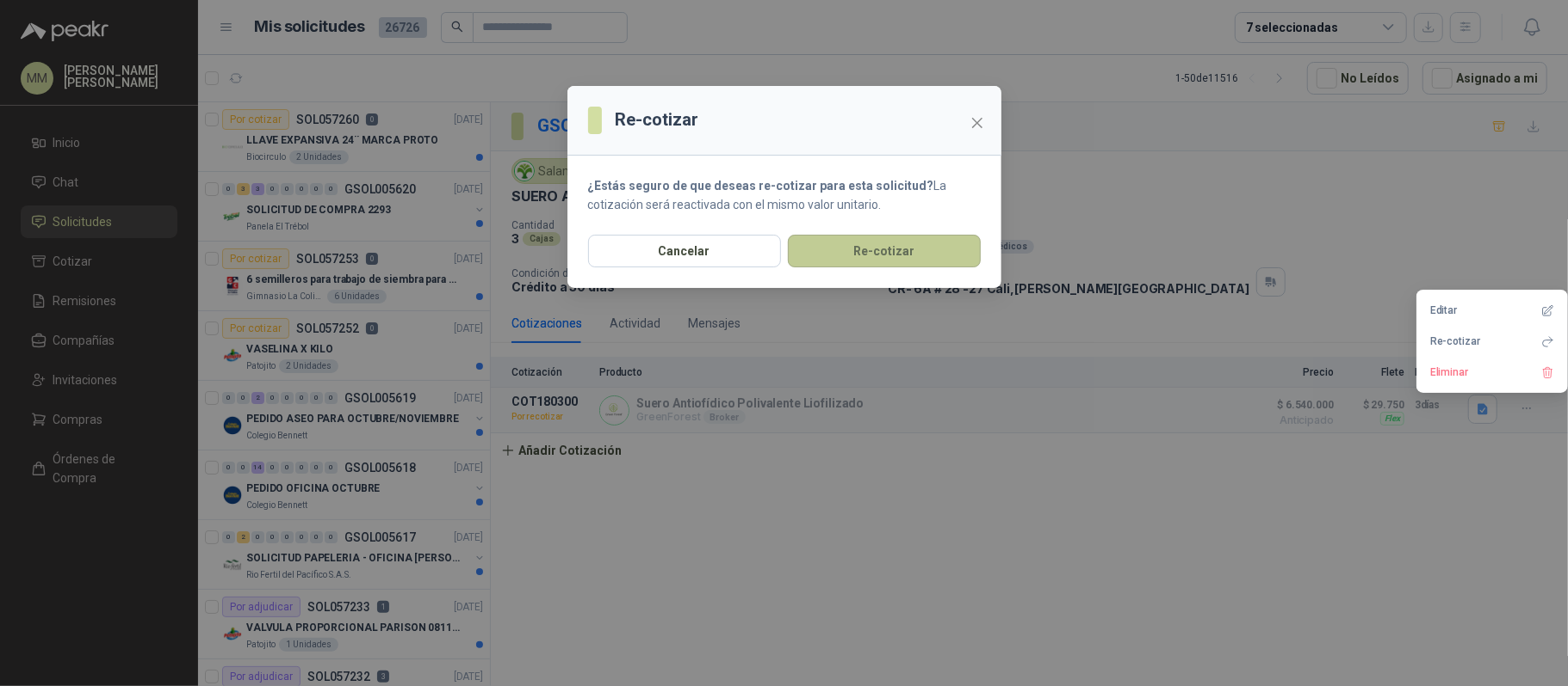
click at [911, 256] on button "Re-cotizar" at bounding box center [884, 251] width 193 height 32
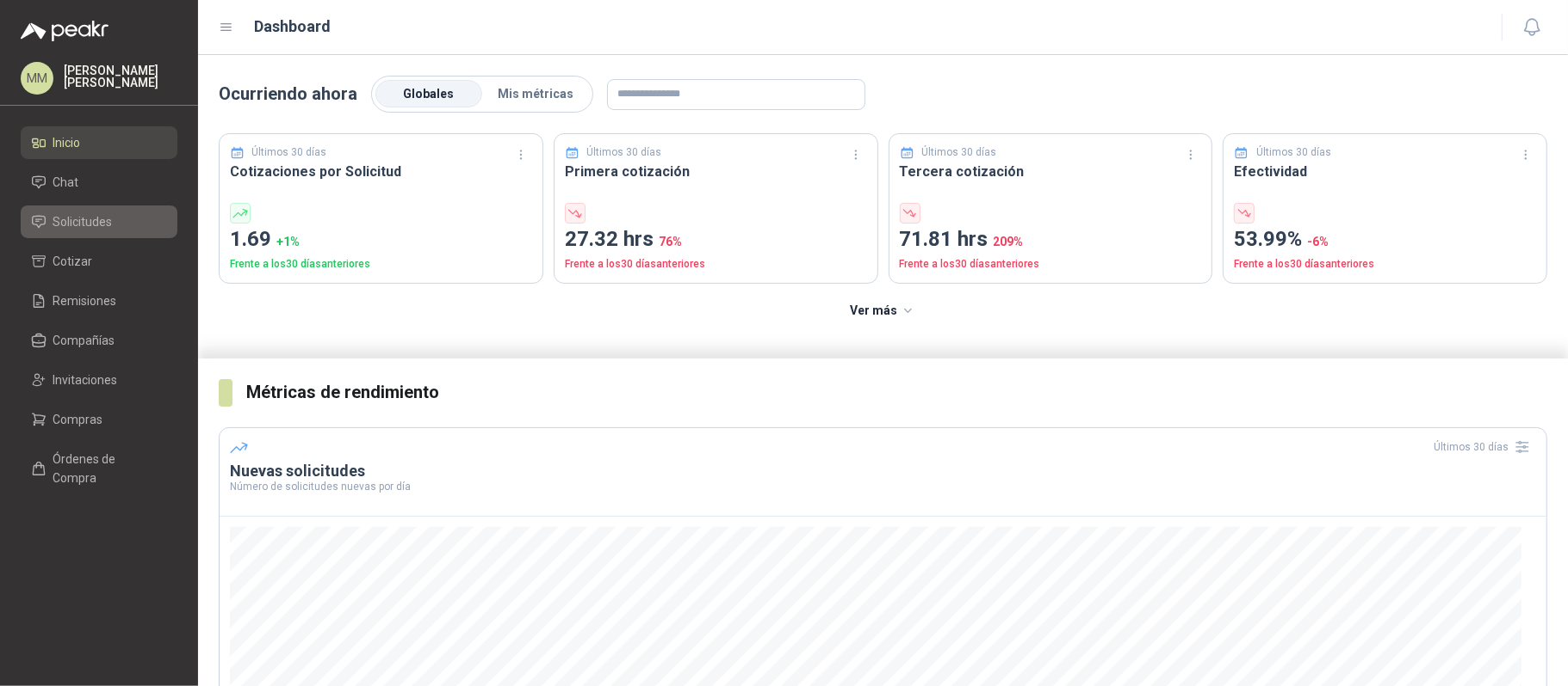
click at [146, 211] on link "Solicitudes" at bounding box center [98, 221] width 157 height 32
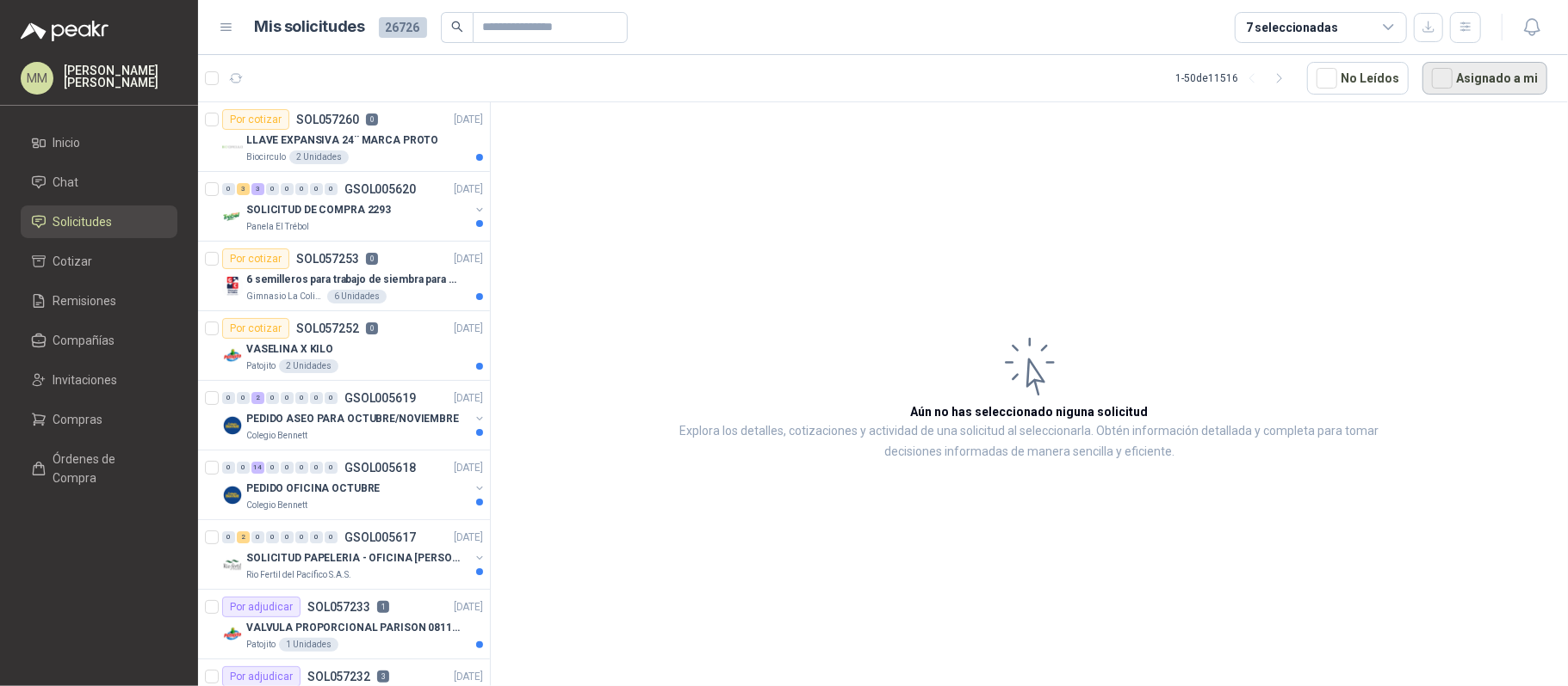
click at [1471, 83] on button "Asignado a mi" at bounding box center [1484, 78] width 125 height 32
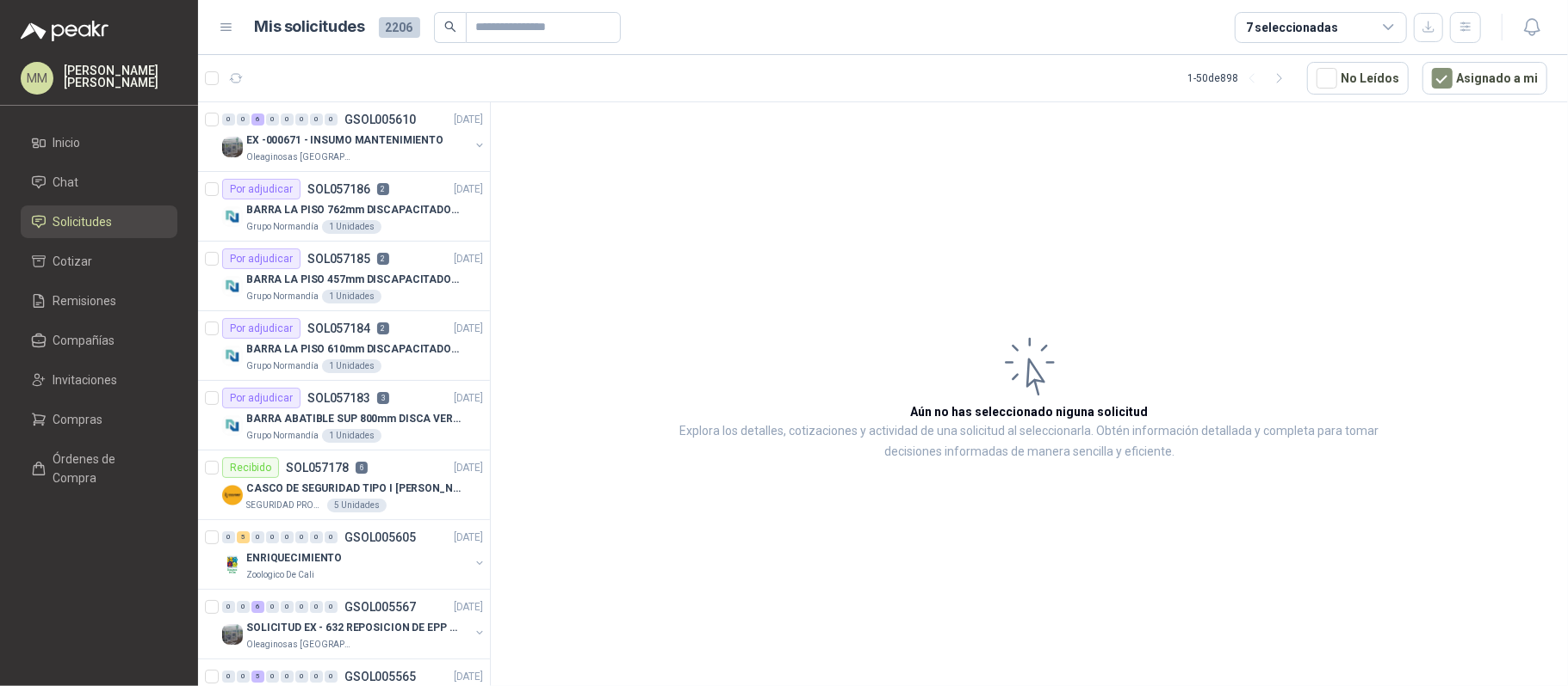
click at [1165, 270] on article "Aún no has seleccionado niguna solicitud Explora los detalles, cotizaciones y a…" at bounding box center [1028, 398] width 1077 height 591
click at [1293, 242] on article "Aún no has seleccionado niguna solicitud Explora los detalles, cotizaciones y a…" at bounding box center [1028, 398] width 1077 height 591
click at [1084, 234] on article "Aún no has seleccionado niguna solicitud Explora los detalles, cotizaciones y a…" at bounding box center [1028, 398] width 1077 height 591
click at [473, 152] on button "button" at bounding box center [480, 146] width 14 height 14
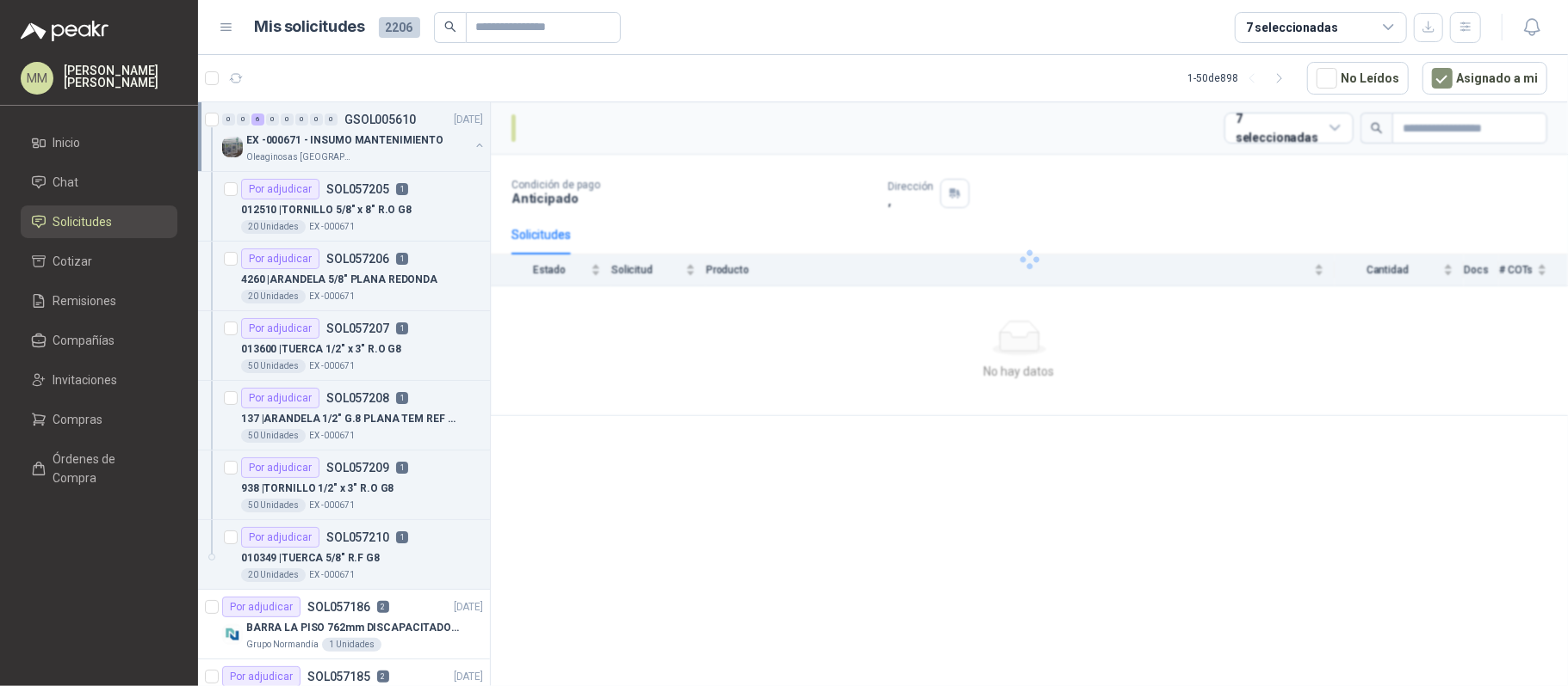
click at [382, 145] on p "EX -000671 - INSUMO MANTENIMIENTO" at bounding box center [345, 141] width 197 height 17
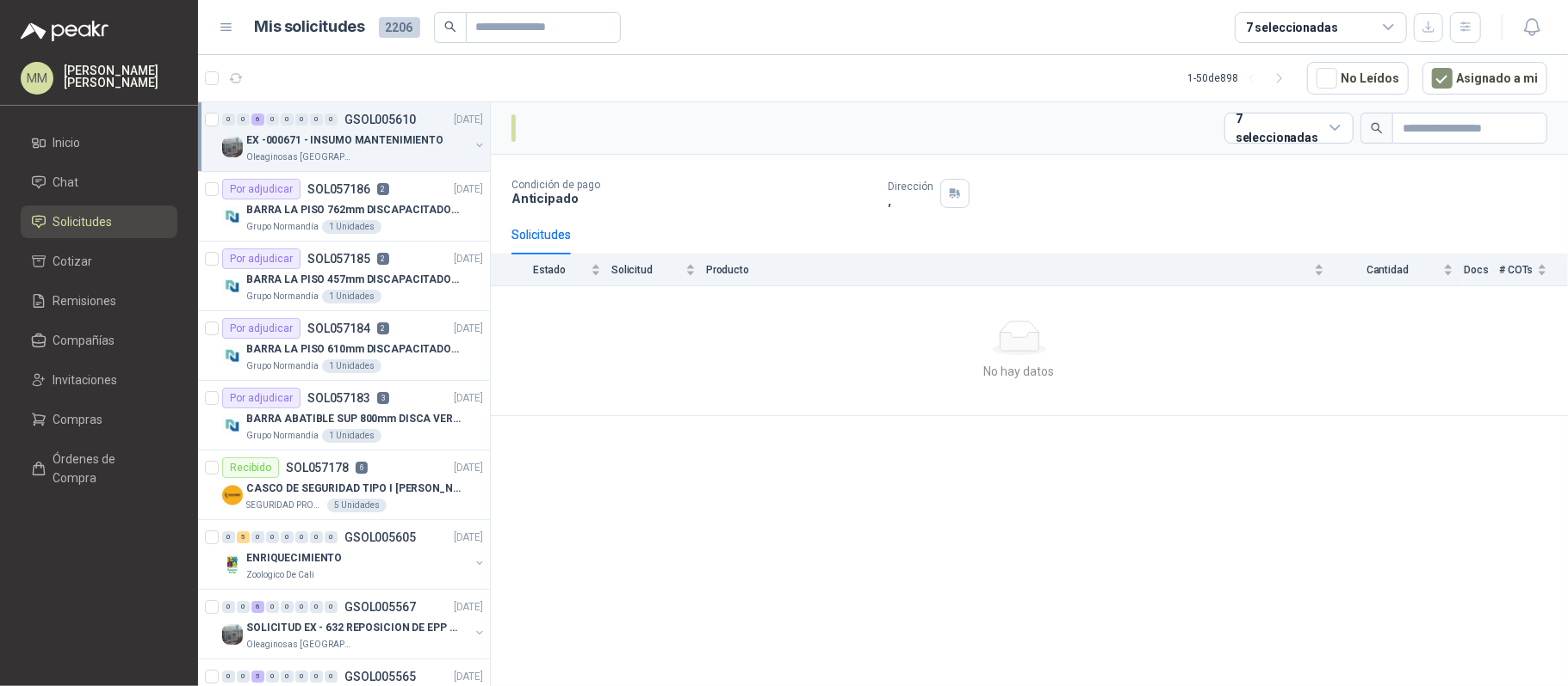
click at [414, 142] on p "EX -000671 - INSUMO MANTENIMIENTO" at bounding box center [345, 141] width 197 height 17
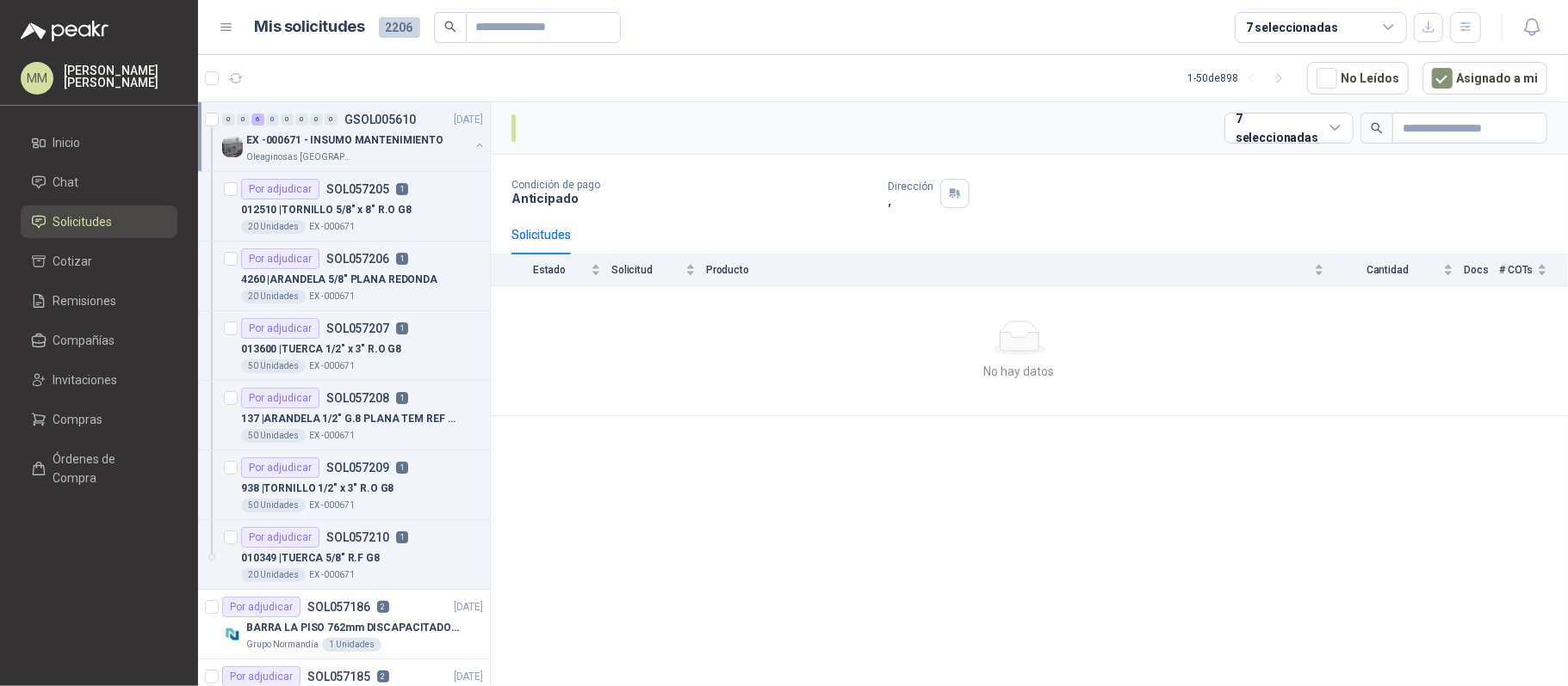
click at [335, 143] on p "EX -000671 - INSUMO MANTENIMIENTO" at bounding box center [345, 141] width 197 height 17
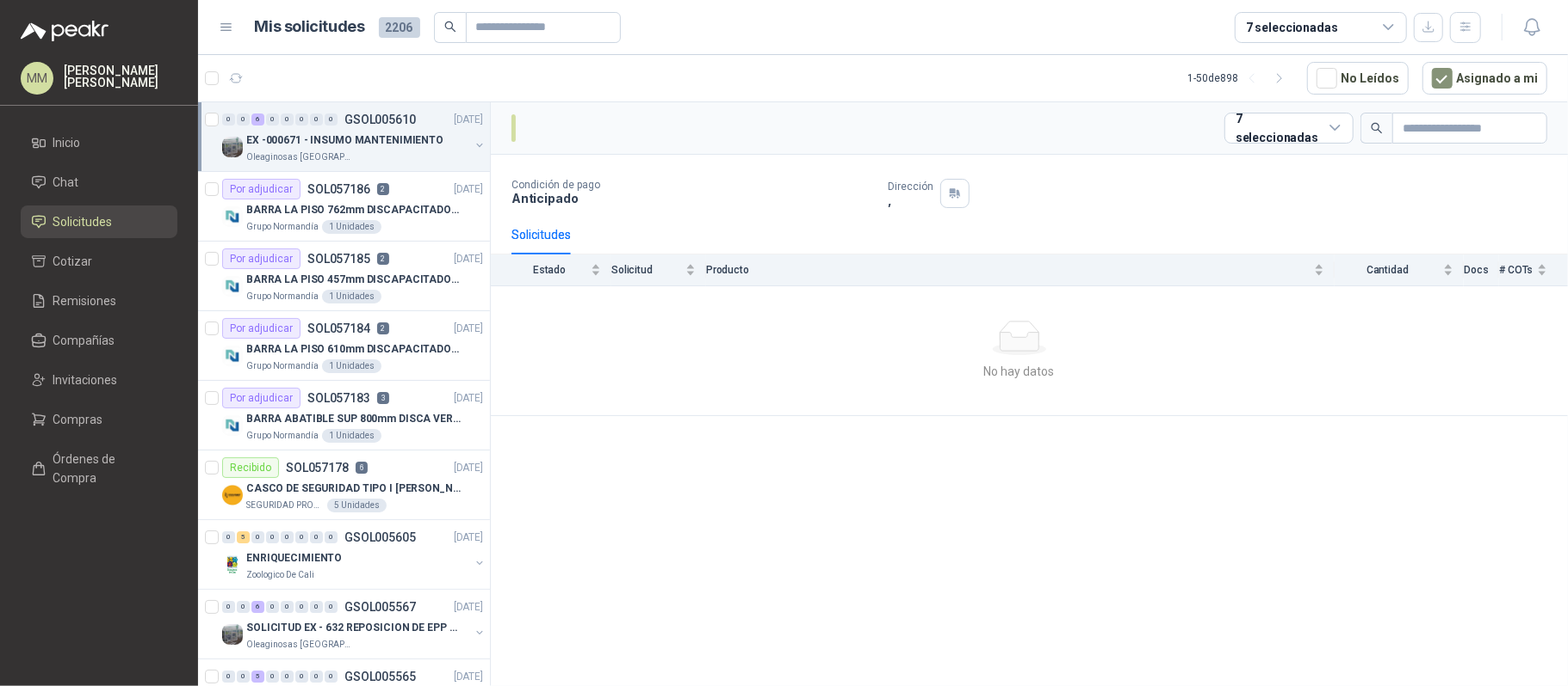
click at [335, 143] on p "EX -000671 - INSUMO MANTENIMIENTO" at bounding box center [345, 141] width 197 height 17
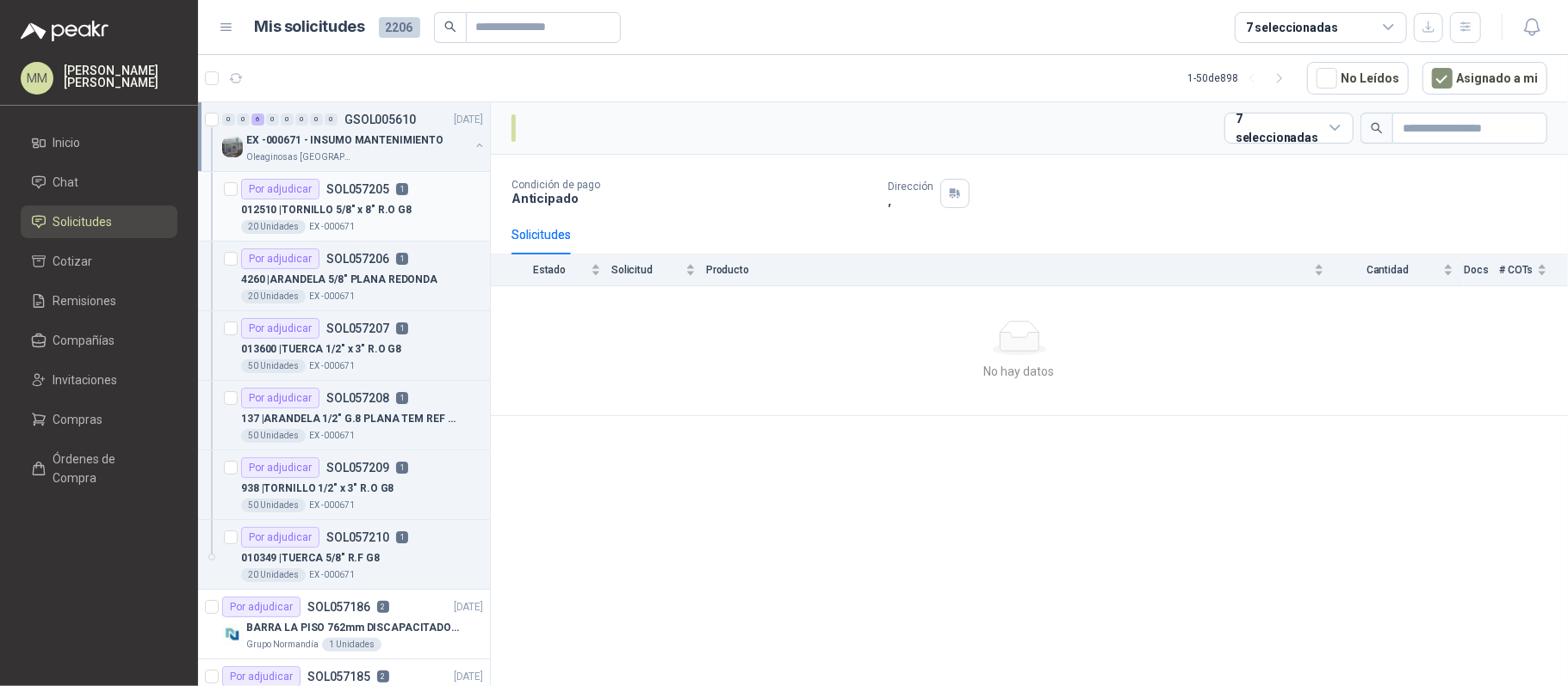
click at [331, 231] on p "EX -000671" at bounding box center [332, 227] width 45 height 14
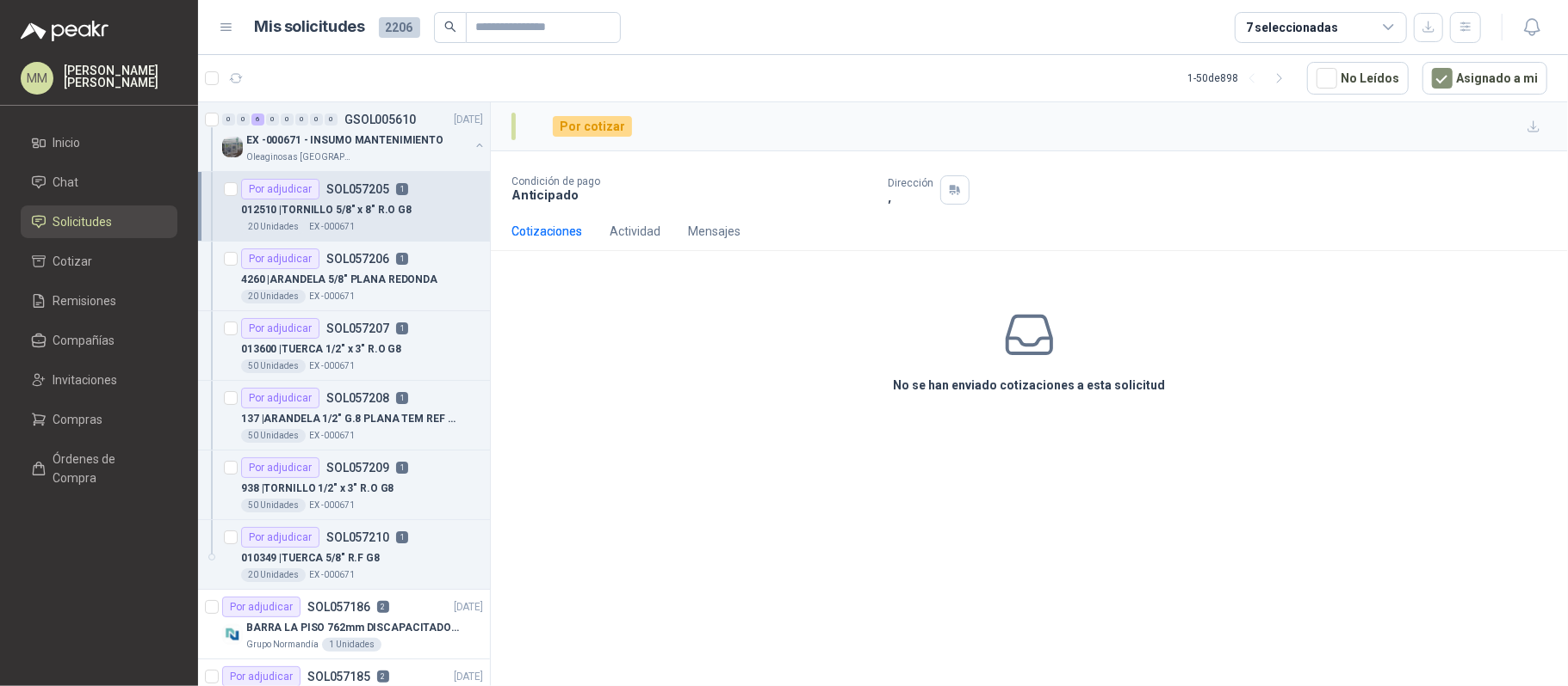
click at [410, 202] on div "012510 | TORNILLO 5/8" x 8" R.O G8" at bounding box center [362, 210] width 242 height 21
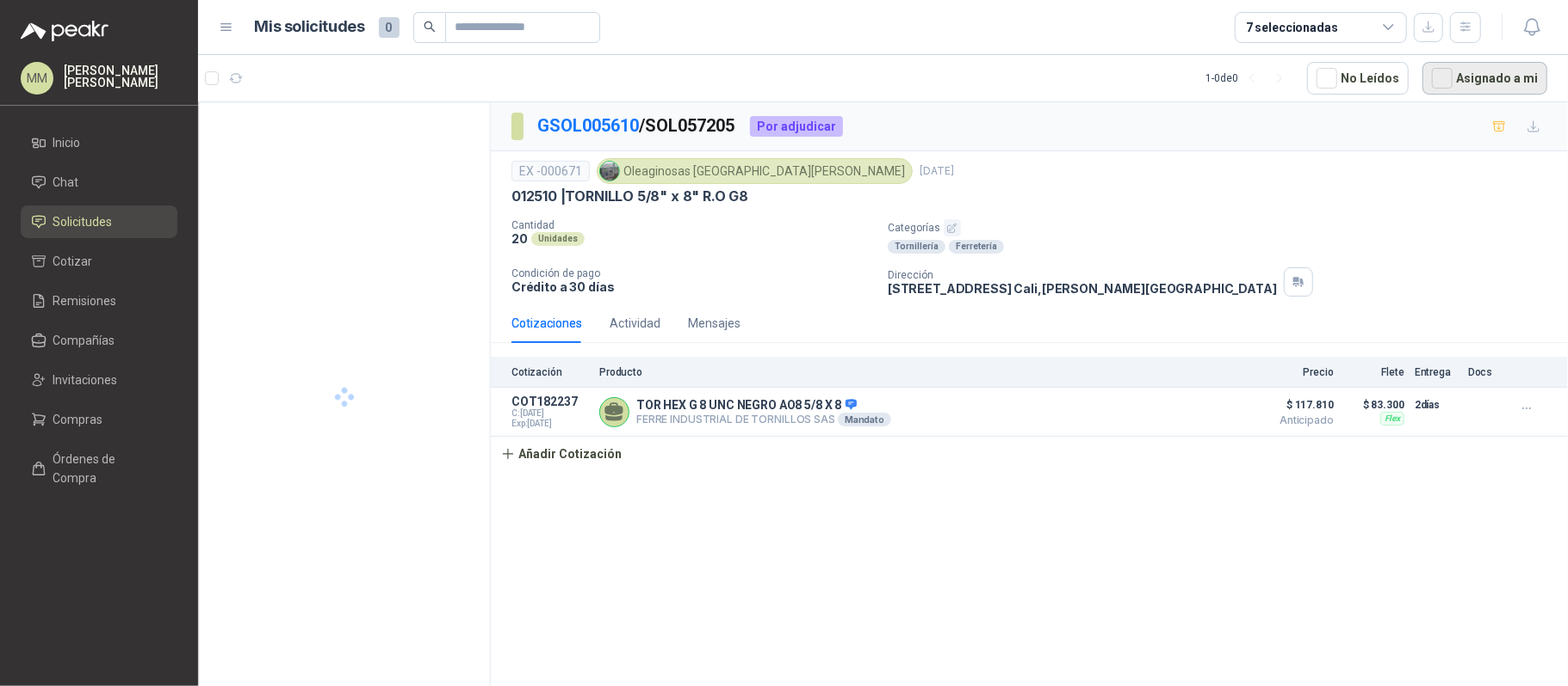
click at [1478, 78] on button "Asignado a mi" at bounding box center [1484, 78] width 125 height 32
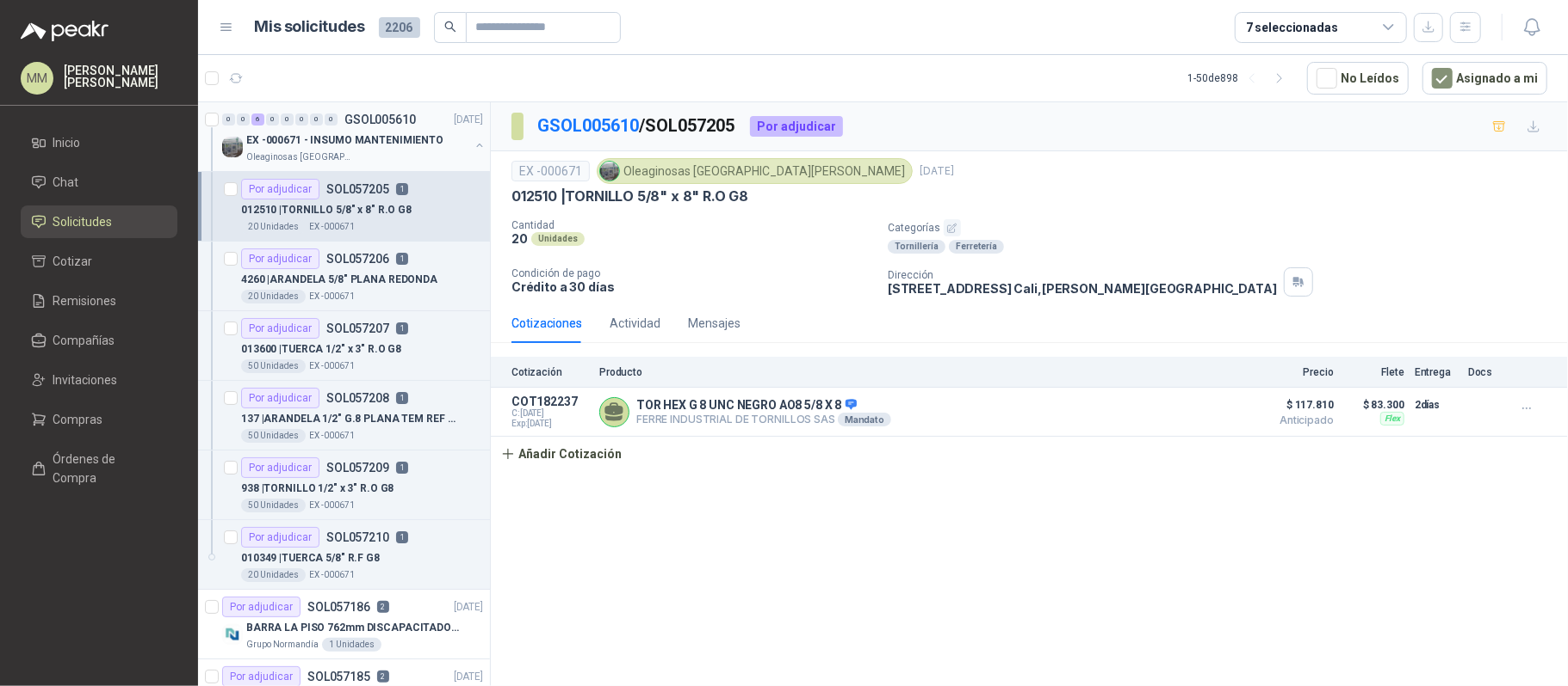
click at [437, 148] on div "EX -000671 - INSUMO MANTENIMIENTO" at bounding box center [358, 140] width 223 height 21
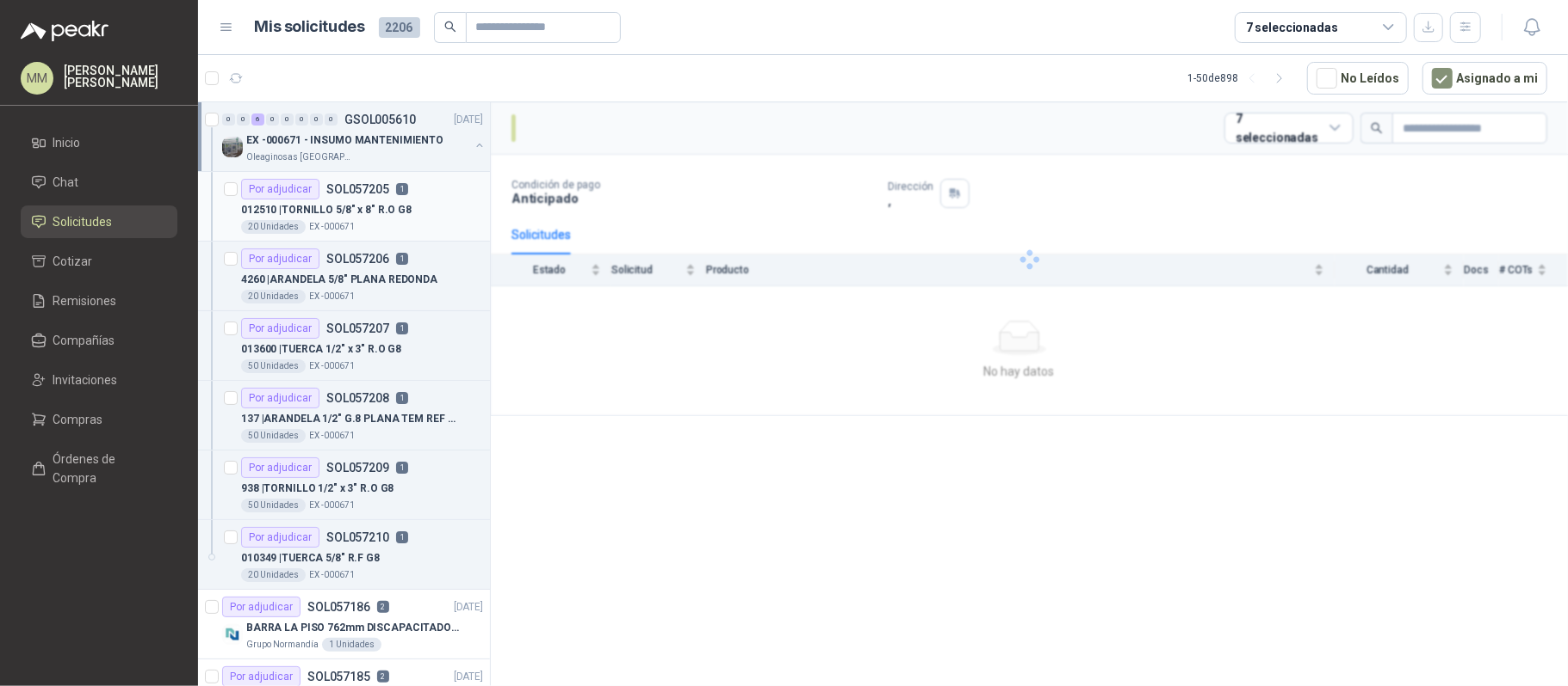
click at [386, 197] on div "Por adjudicar SOL057205 1" at bounding box center [325, 189] width 167 height 21
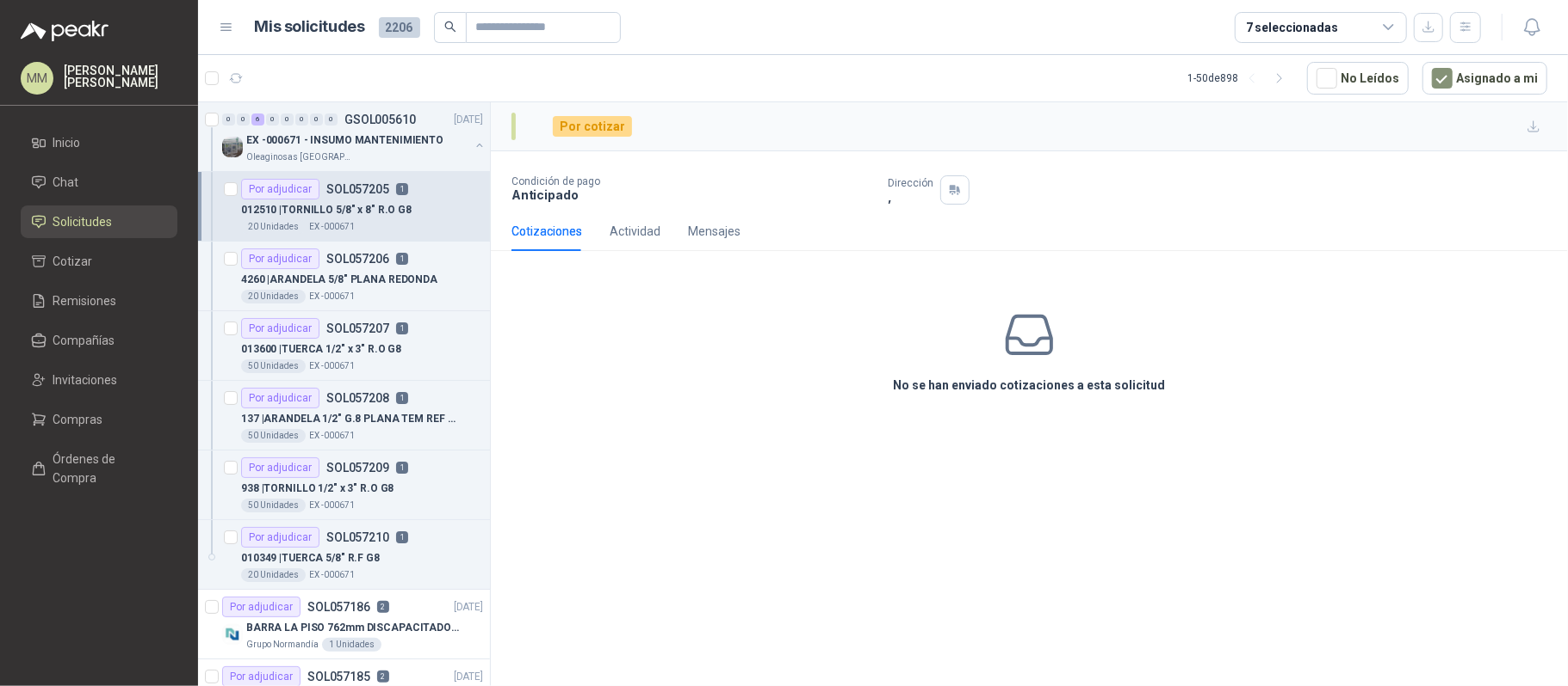
click at [359, 218] on p "012510 | TORNILLO 5/8" x 8" R.O G8" at bounding box center [326, 210] width 170 height 17
click at [391, 262] on div "Por adjudicar SOL057206 1" at bounding box center [325, 259] width 167 height 21
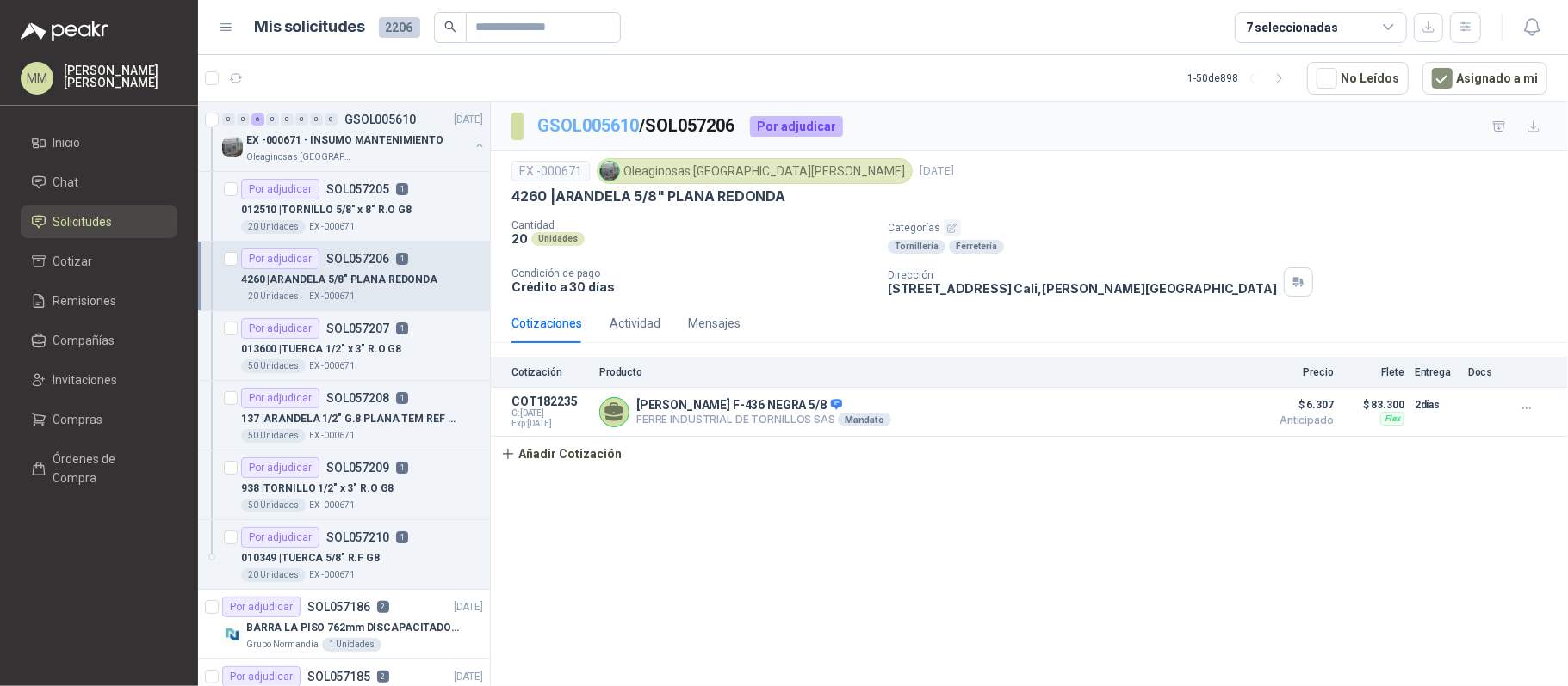
click at [611, 120] on link "GSOL005610" at bounding box center [587, 125] width 101 height 21
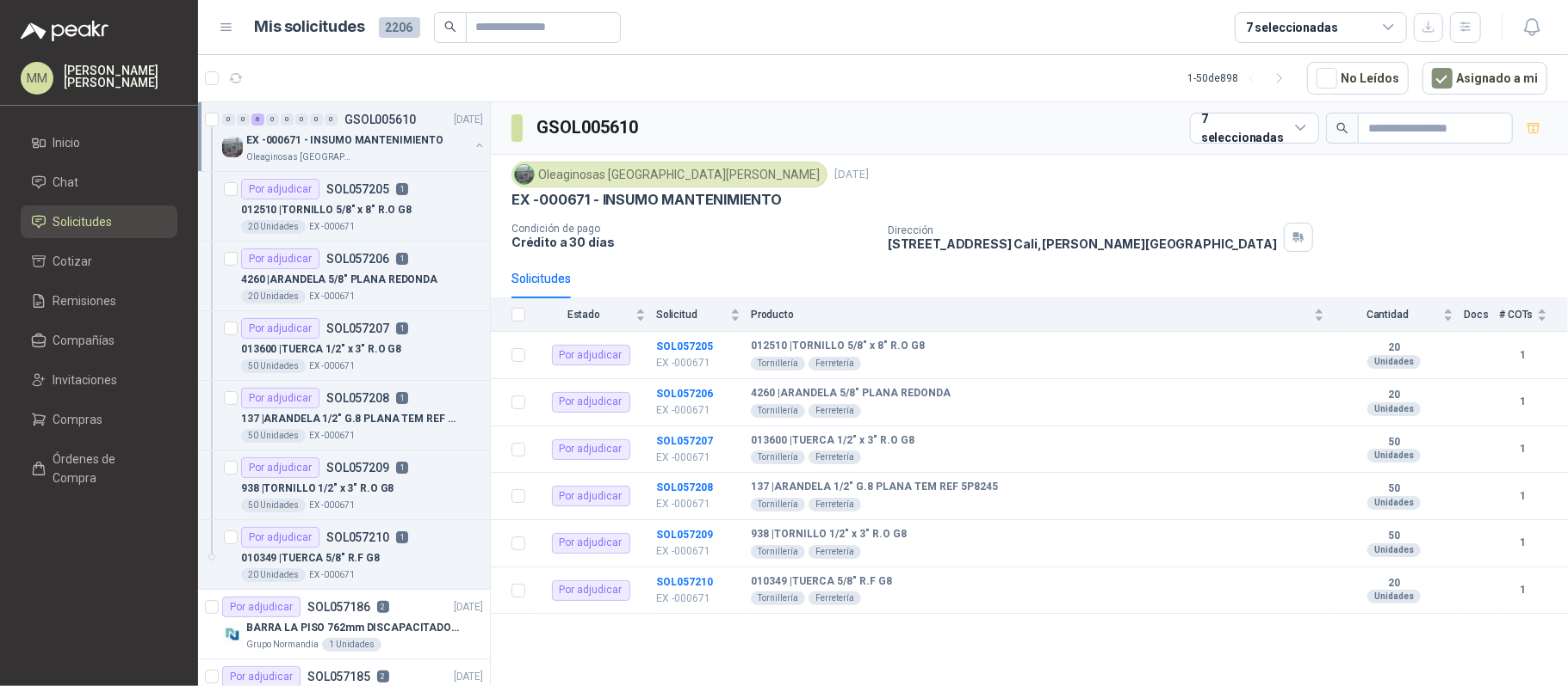
click at [1084, 184] on div "Oleaginosas San [PERSON_NAME] [DATE]" at bounding box center [1028, 174] width 1035 height 26
click at [473, 148] on button "button" at bounding box center [480, 146] width 14 height 14
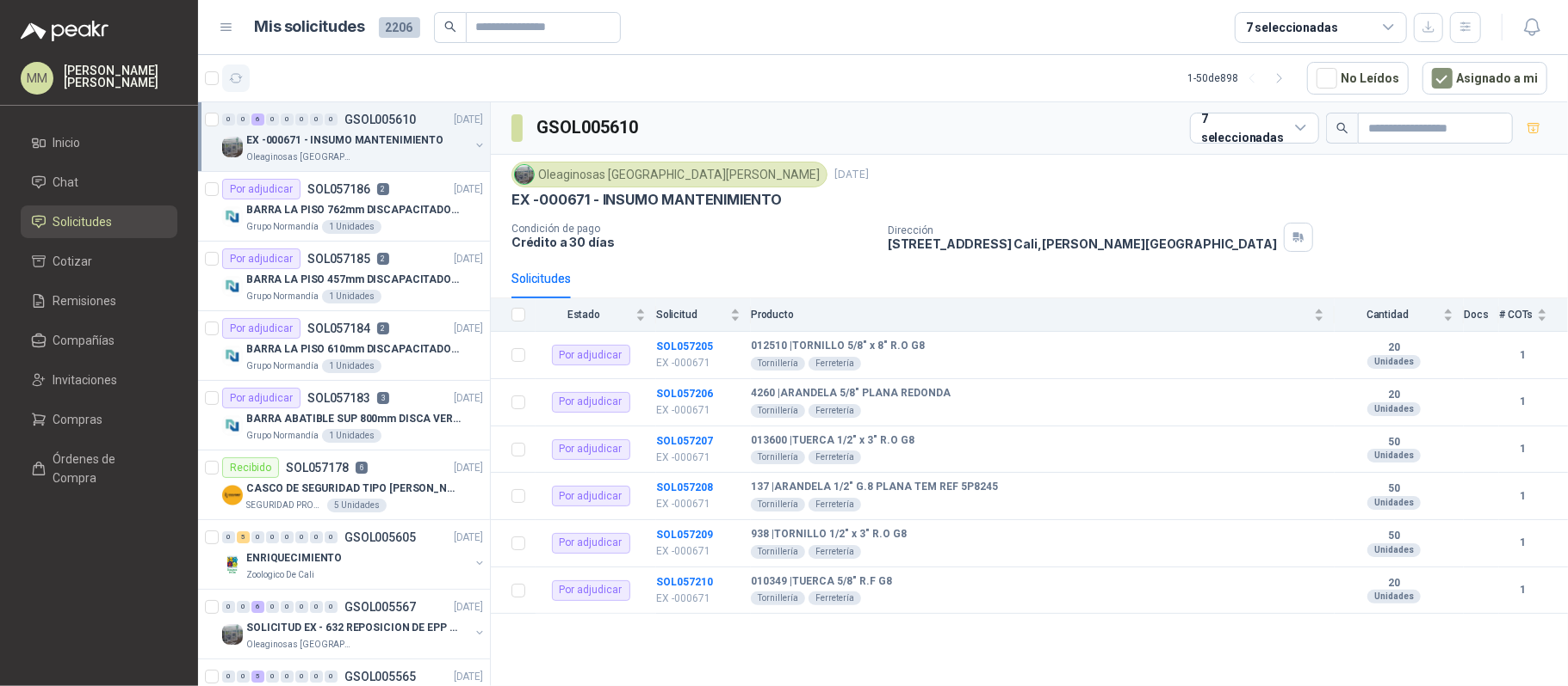
click at [242, 70] on button "button" at bounding box center [235, 79] width 28 height 28
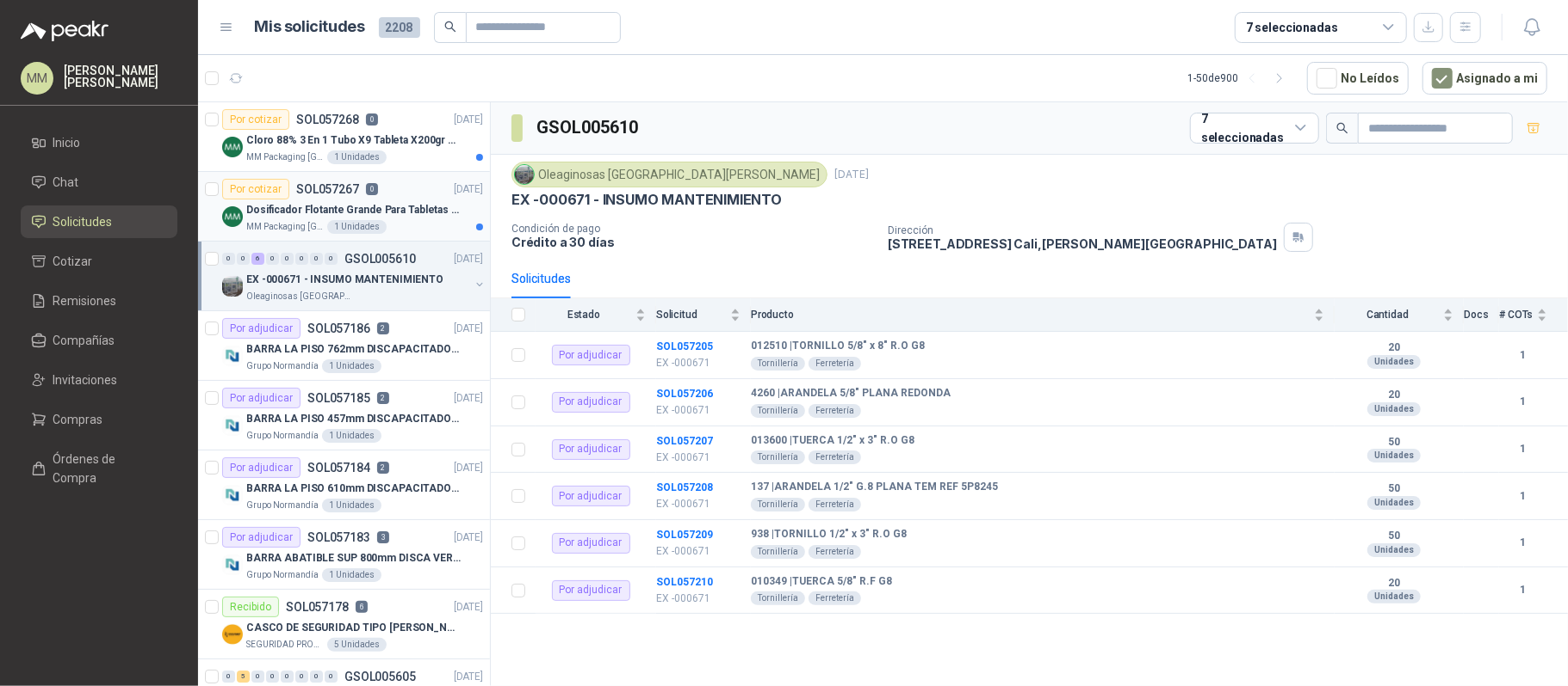
click at [407, 231] on div "MM Packaging Colombia 1 Unidades" at bounding box center [364, 227] width 236 height 14
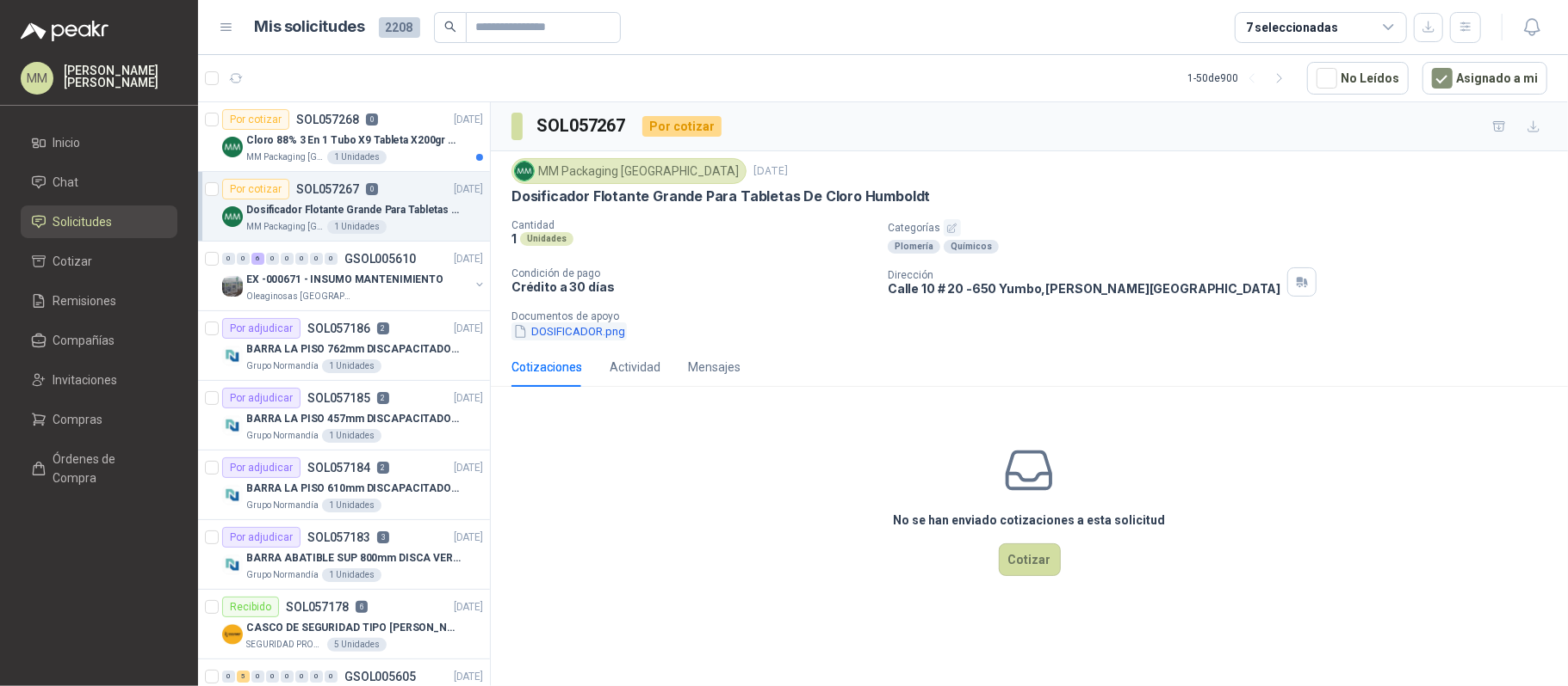
click at [578, 331] on button "DOSIFICADOR.png" at bounding box center [568, 332] width 115 height 18
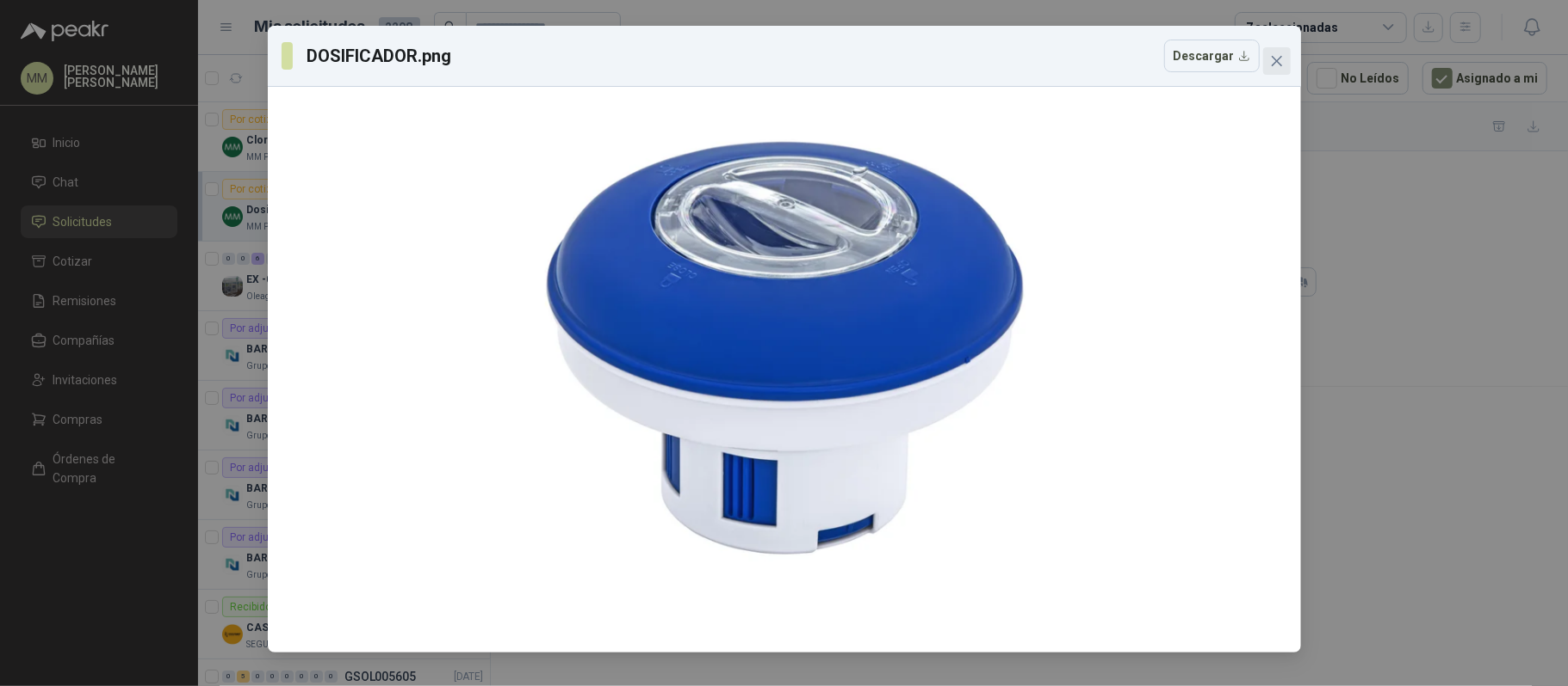
click at [1284, 63] on span "Close" at bounding box center [1276, 61] width 28 height 14
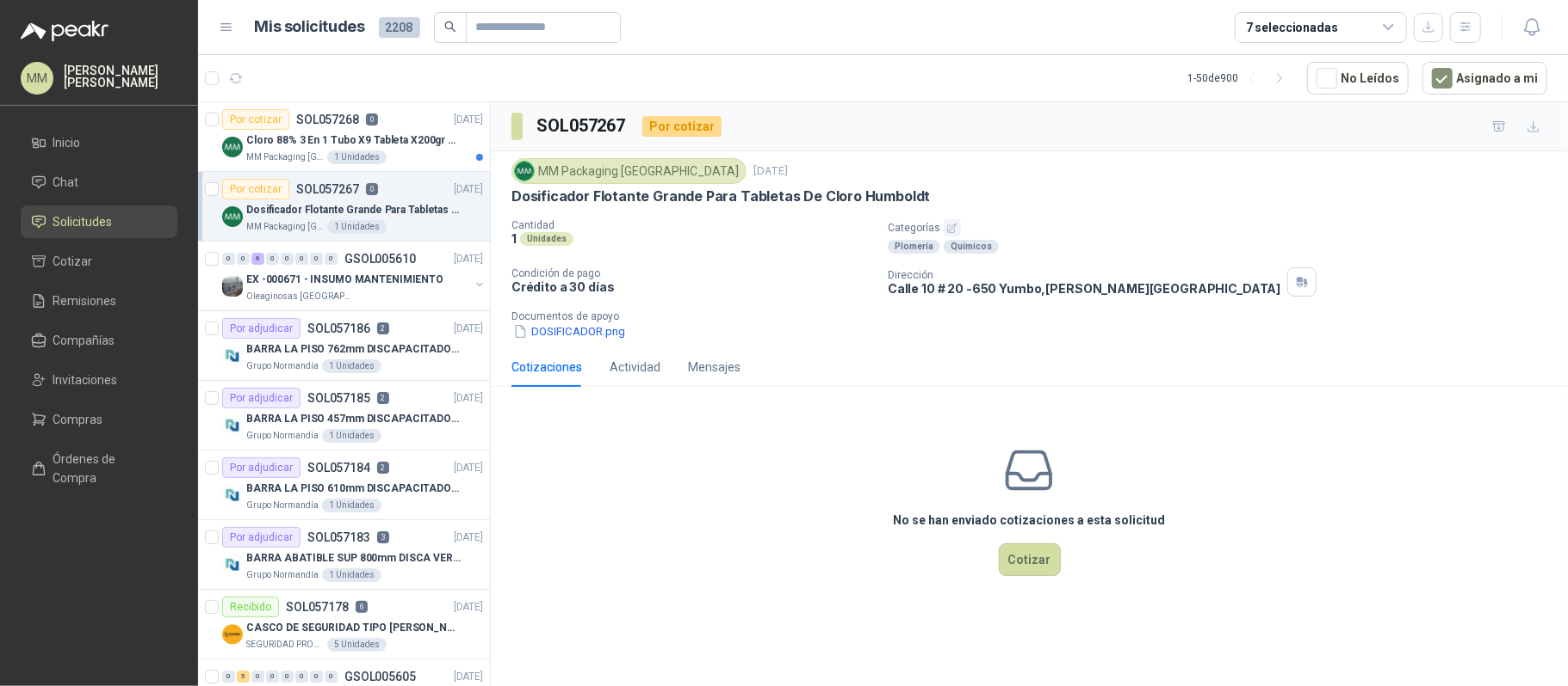
click at [686, 193] on p "Dosificador Flotante Grande Para Tabletas De Cloro Humboldt" at bounding box center [720, 197] width 419 height 18
copy p "Dosificador Flotante Grande Para Tabletas De Cloro Humboldt"
click at [1014, 564] on button "Cotizar" at bounding box center [1029, 559] width 62 height 32
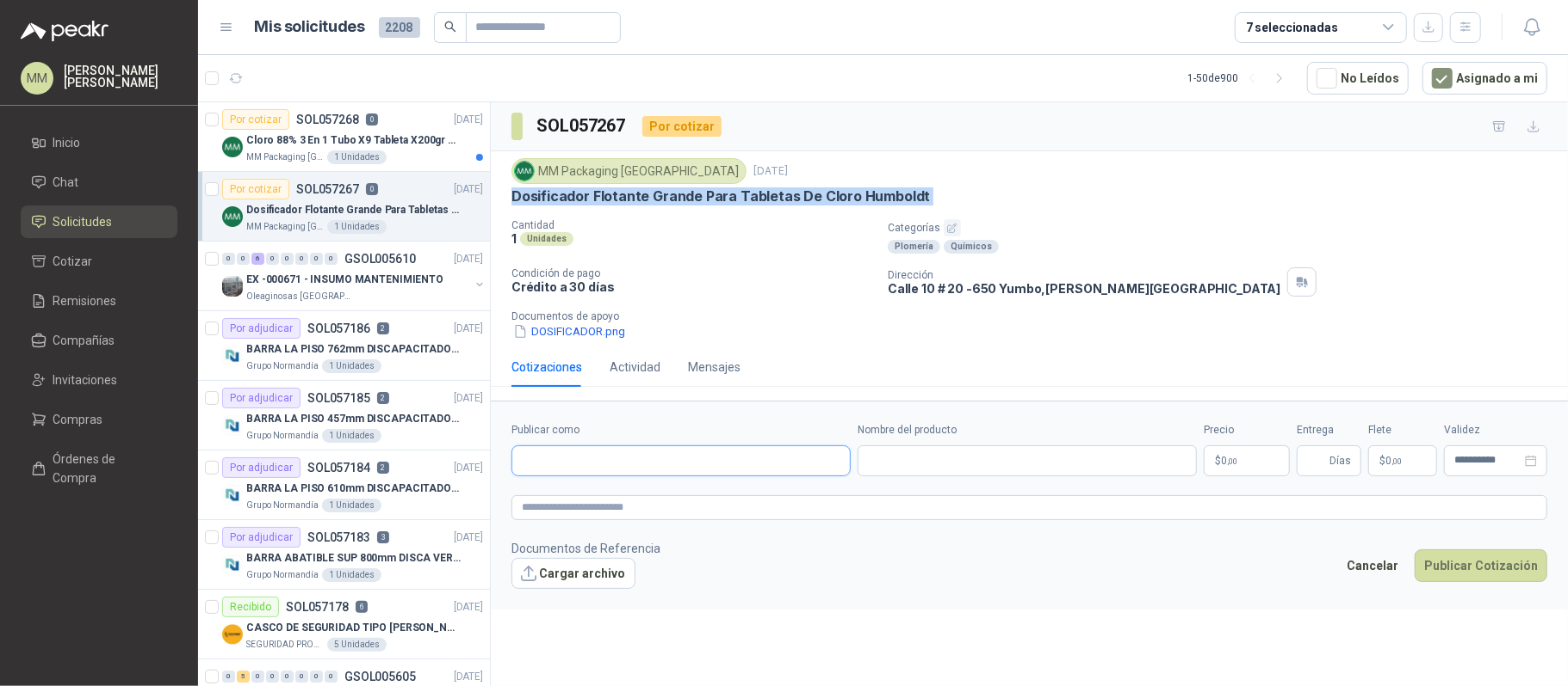
click at [654, 466] on input "Publicar como" at bounding box center [681, 462] width 338 height 30
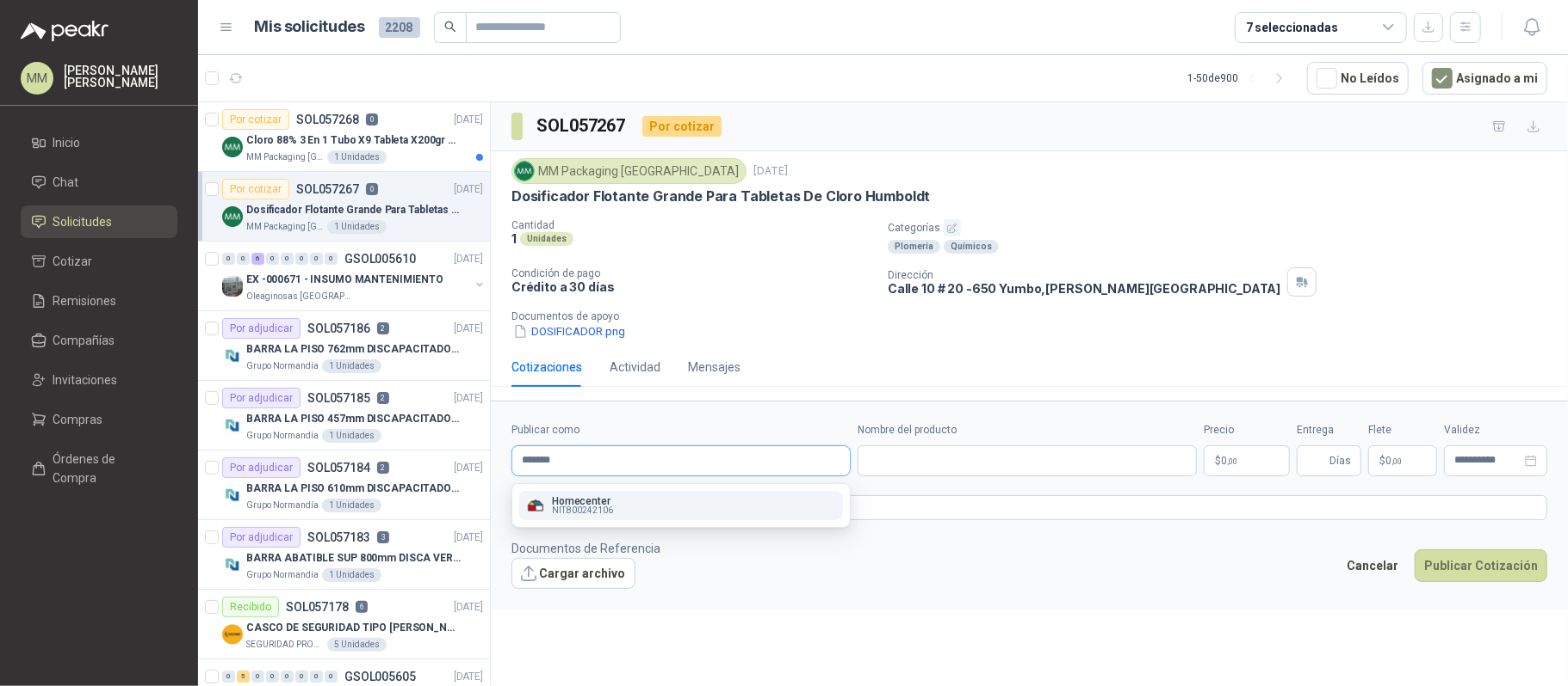
type input "*******"
click at [638, 496] on div "Homecenter NIT : 800242106" at bounding box center [681, 505] width 310 height 19
type input "**********"
click at [909, 460] on input "Nombre del producto" at bounding box center [1026, 461] width 339 height 31
paste input "**********"
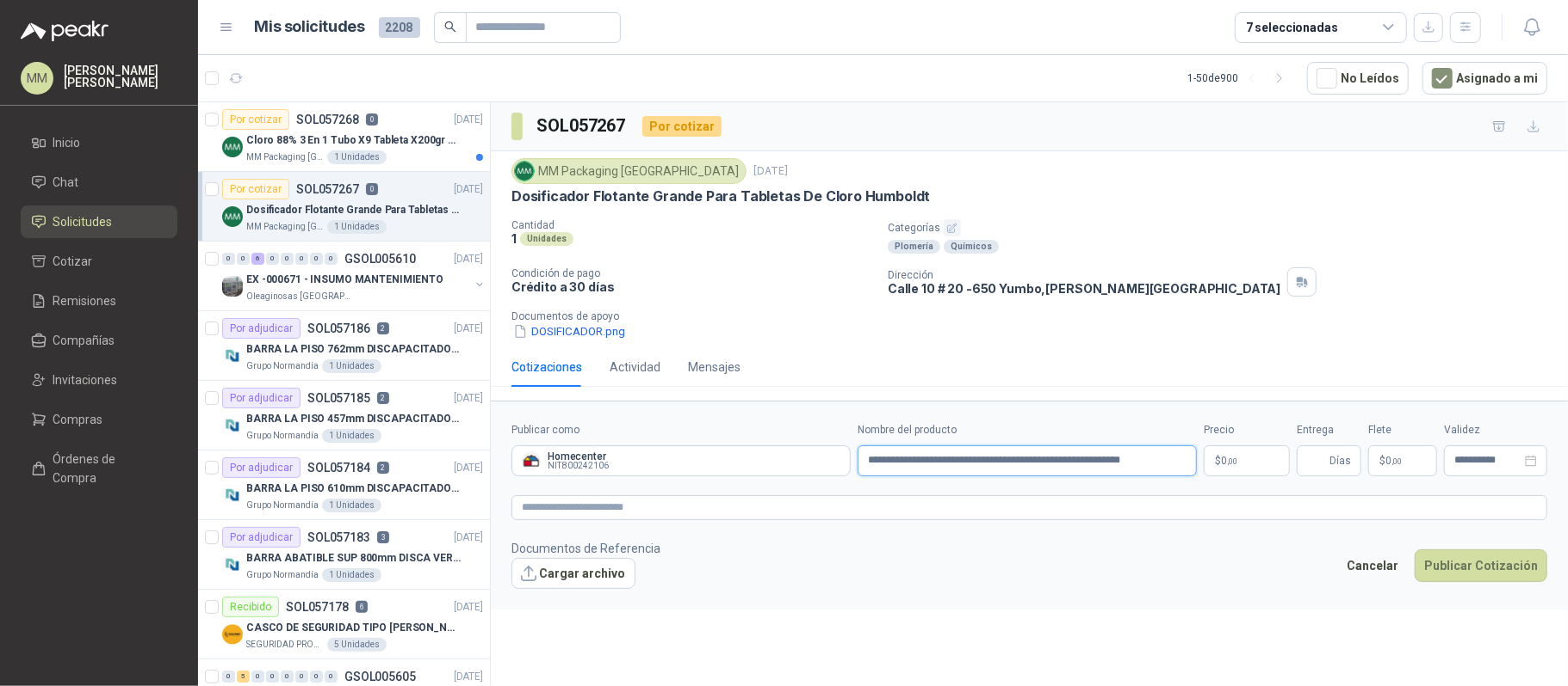
type input "**********"
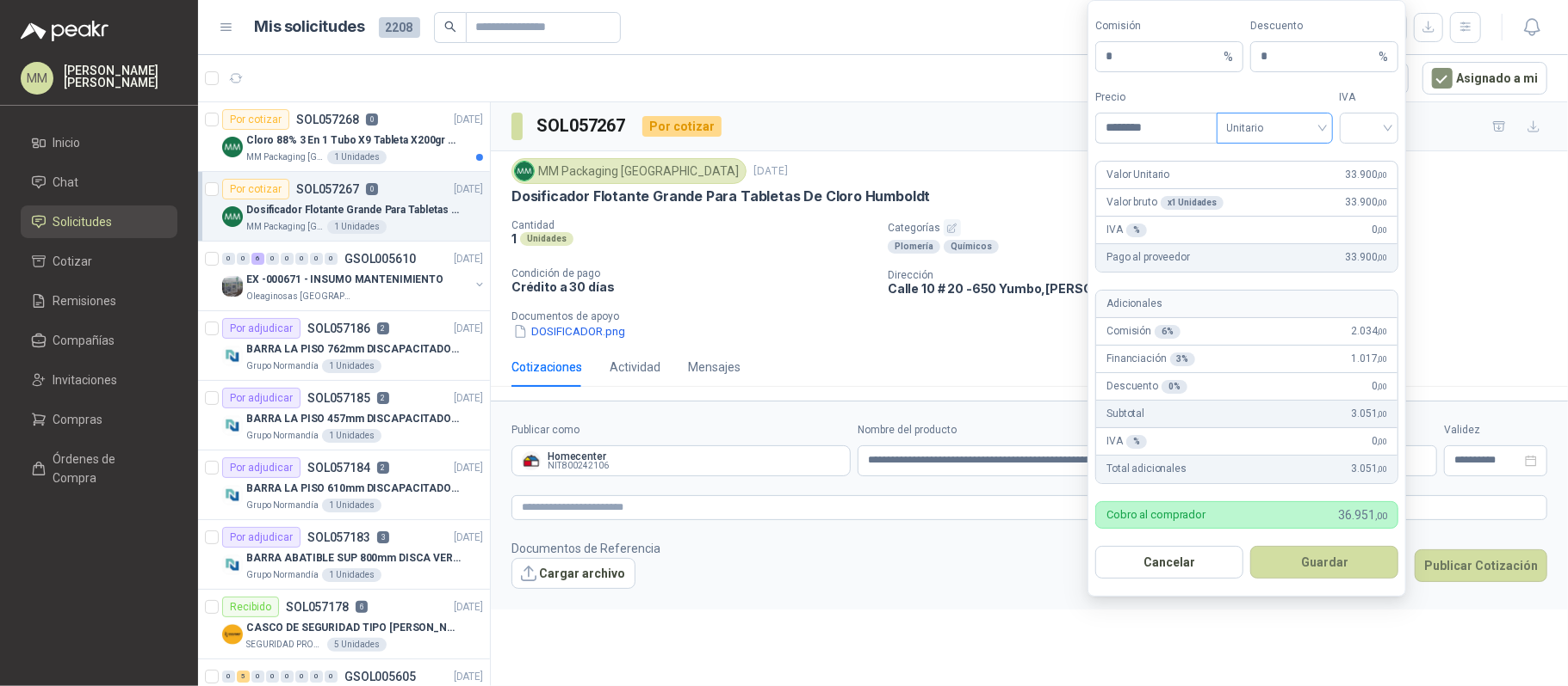
click at [1266, 139] on span at bounding box center [1274, 128] width 96 height 30
type input "********"
click at [1237, 182] on div "Unitario con IVA" at bounding box center [1274, 189] width 89 height 19
click at [1347, 120] on div at bounding box center [1369, 127] width 59 height 31
click at [1353, 154] on div "19%" at bounding box center [1368, 161] width 32 height 19
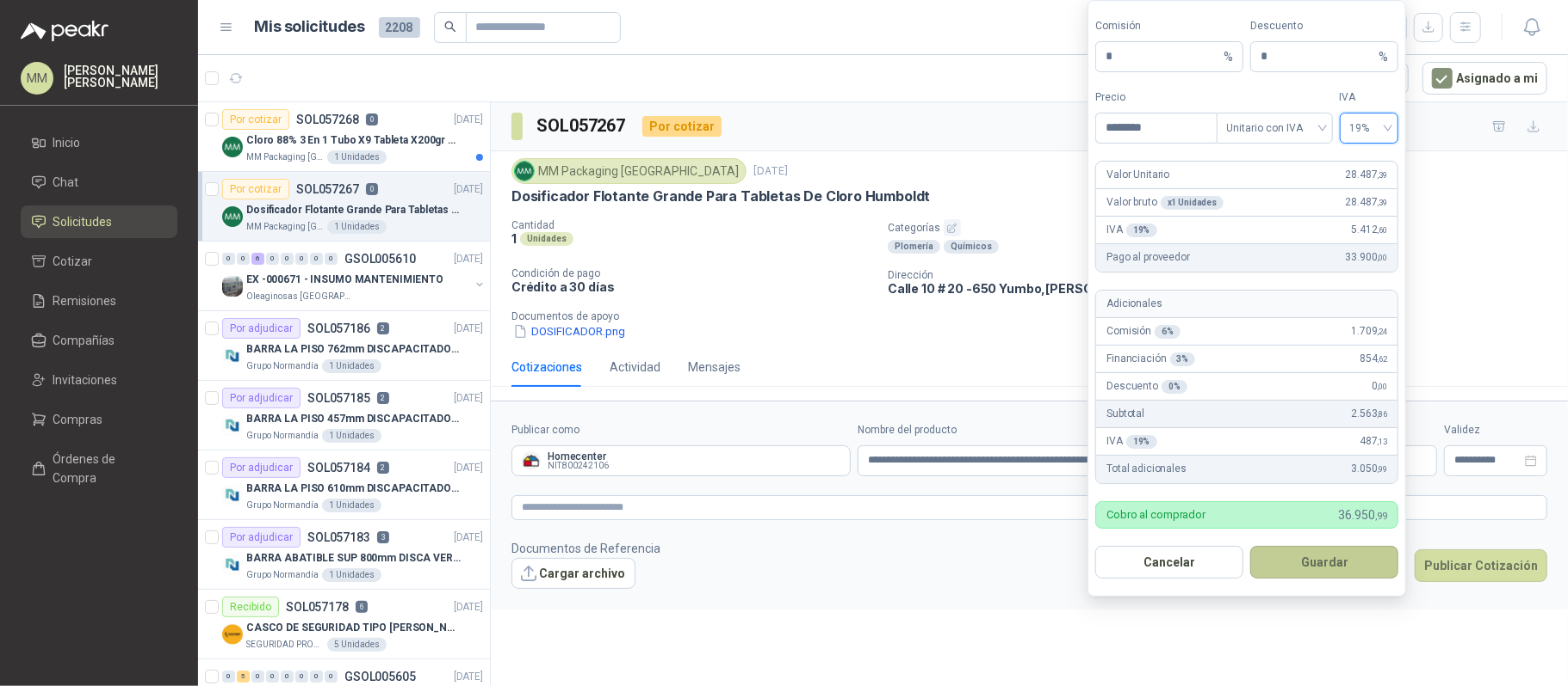
click at [1319, 556] on button "Guardar" at bounding box center [1324, 562] width 148 height 32
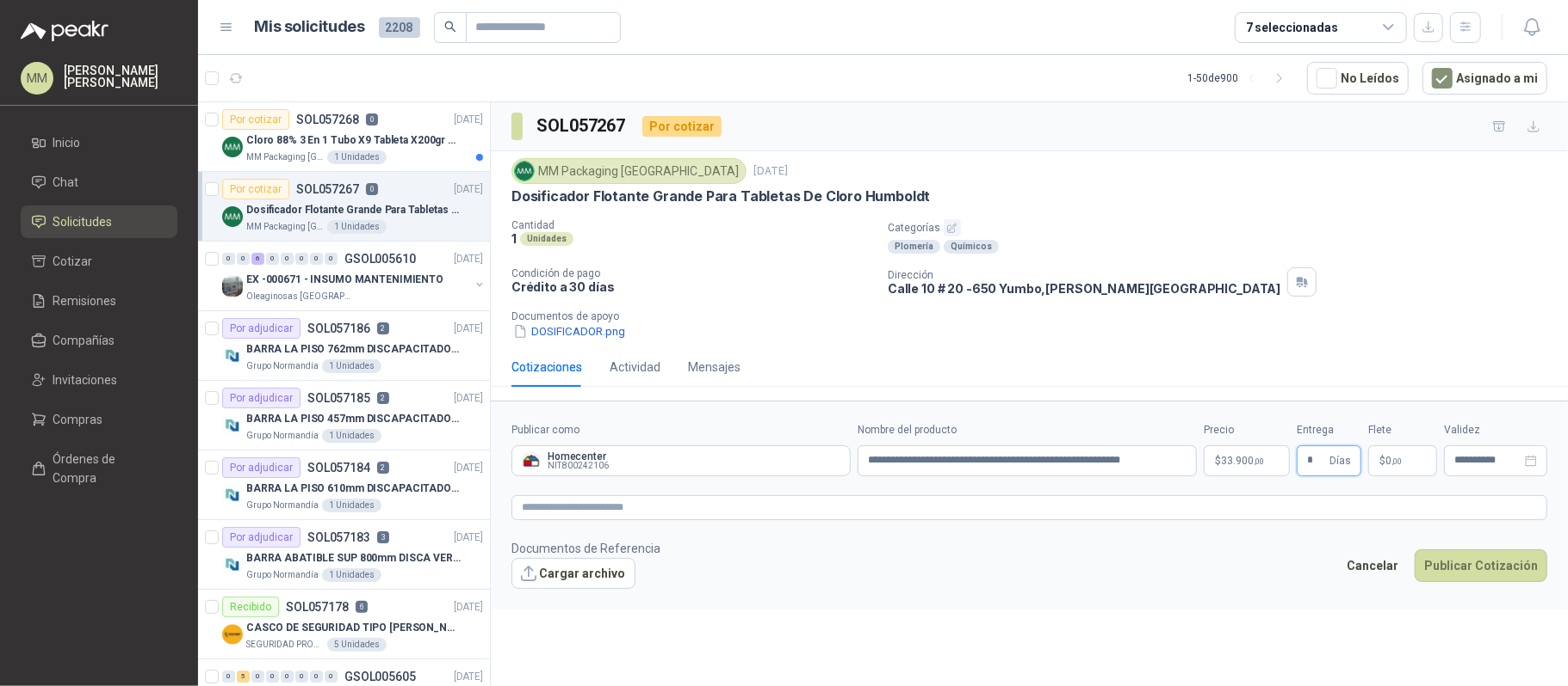
type input "*"
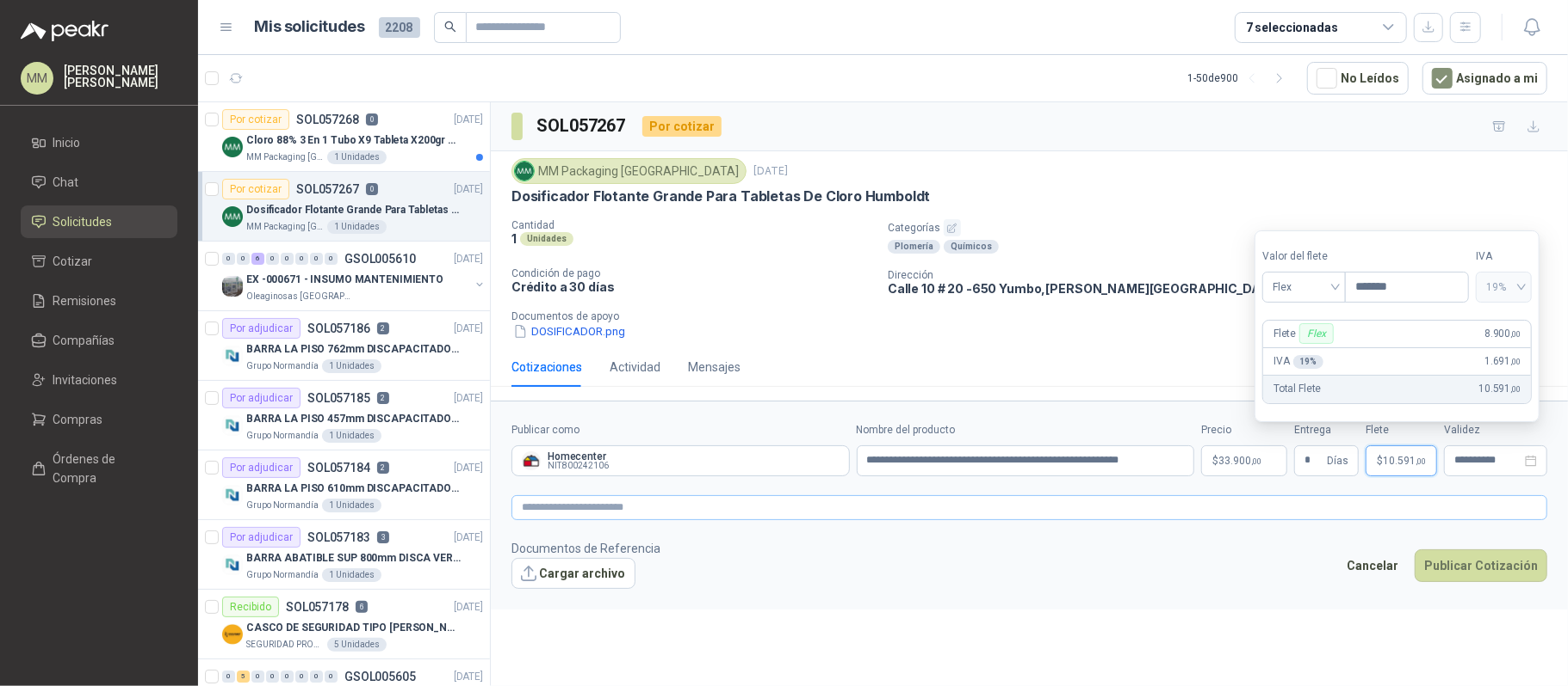
type input "*******"
click at [880, 516] on textarea at bounding box center [1028, 508] width 1035 height 26
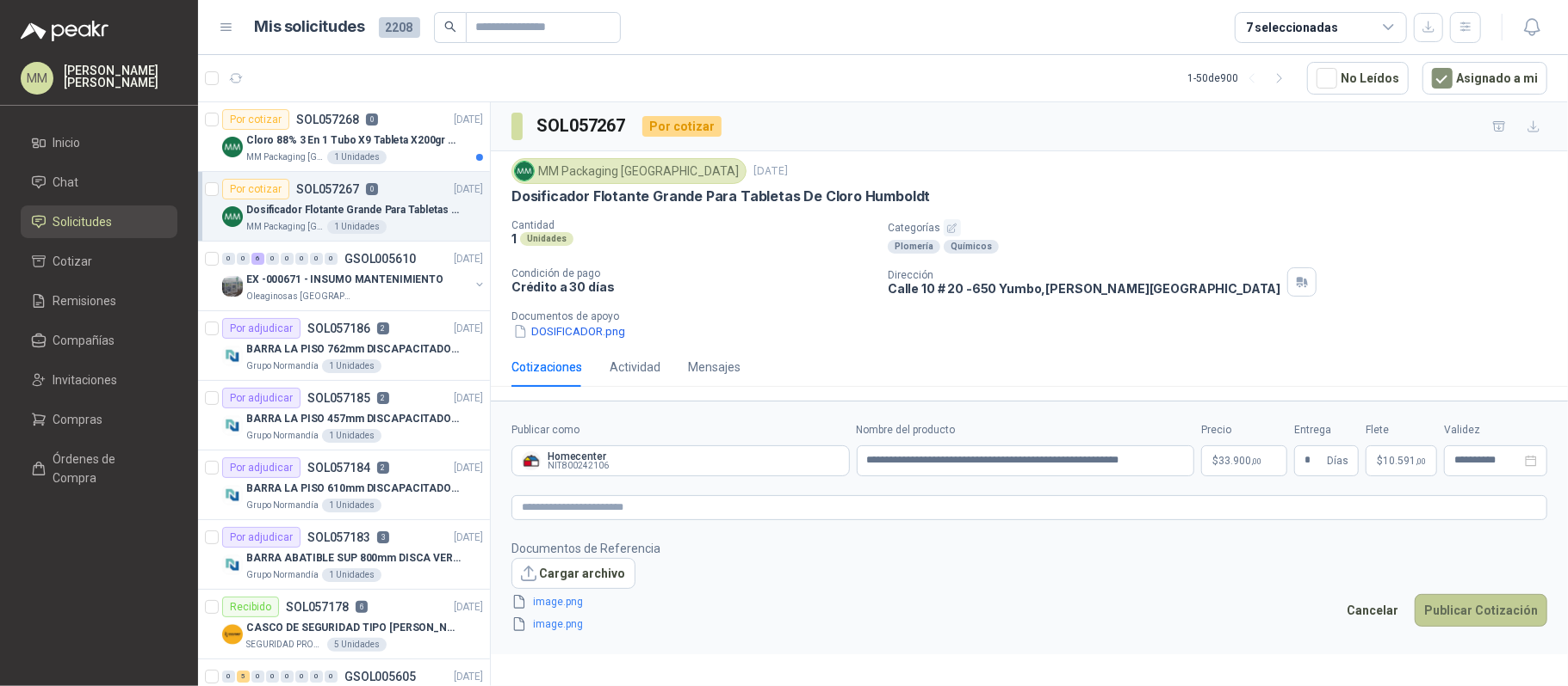
click at [1471, 620] on button "Publicar Cotización" at bounding box center [1480, 610] width 133 height 32
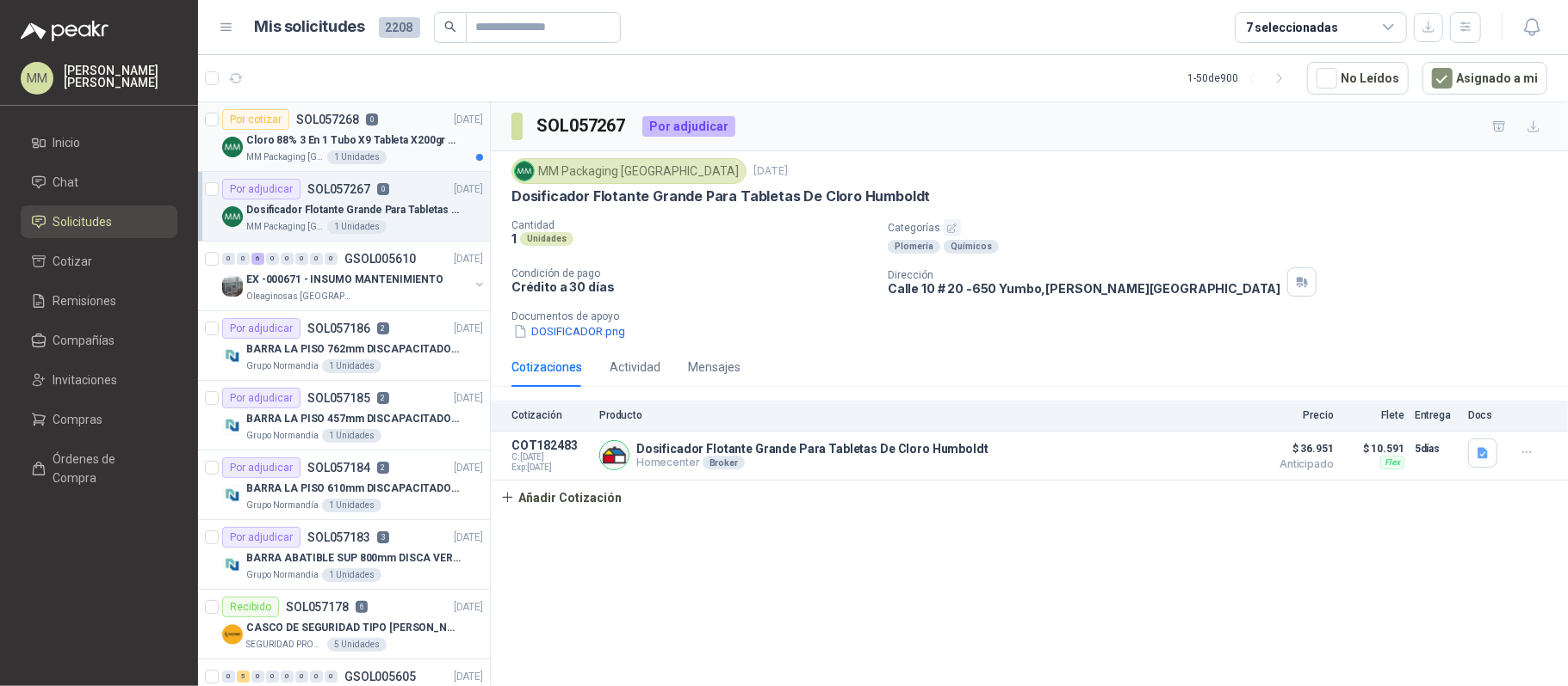
click at [408, 141] on p "Cloro 88% 3 En 1 Tubo X9 Tableta X200gr Oxycl" at bounding box center [354, 141] width 215 height 17
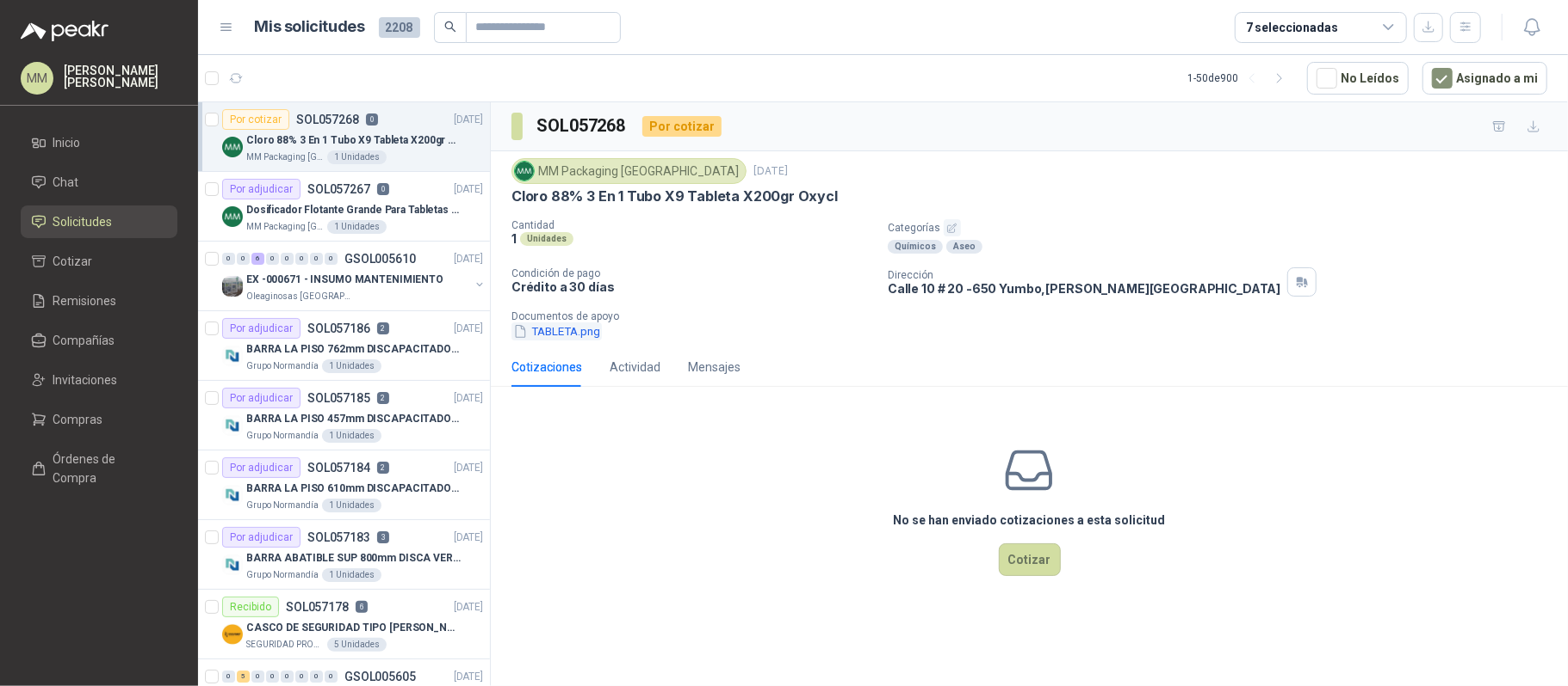
click at [568, 338] on button "TABLETA.png" at bounding box center [556, 332] width 91 height 18
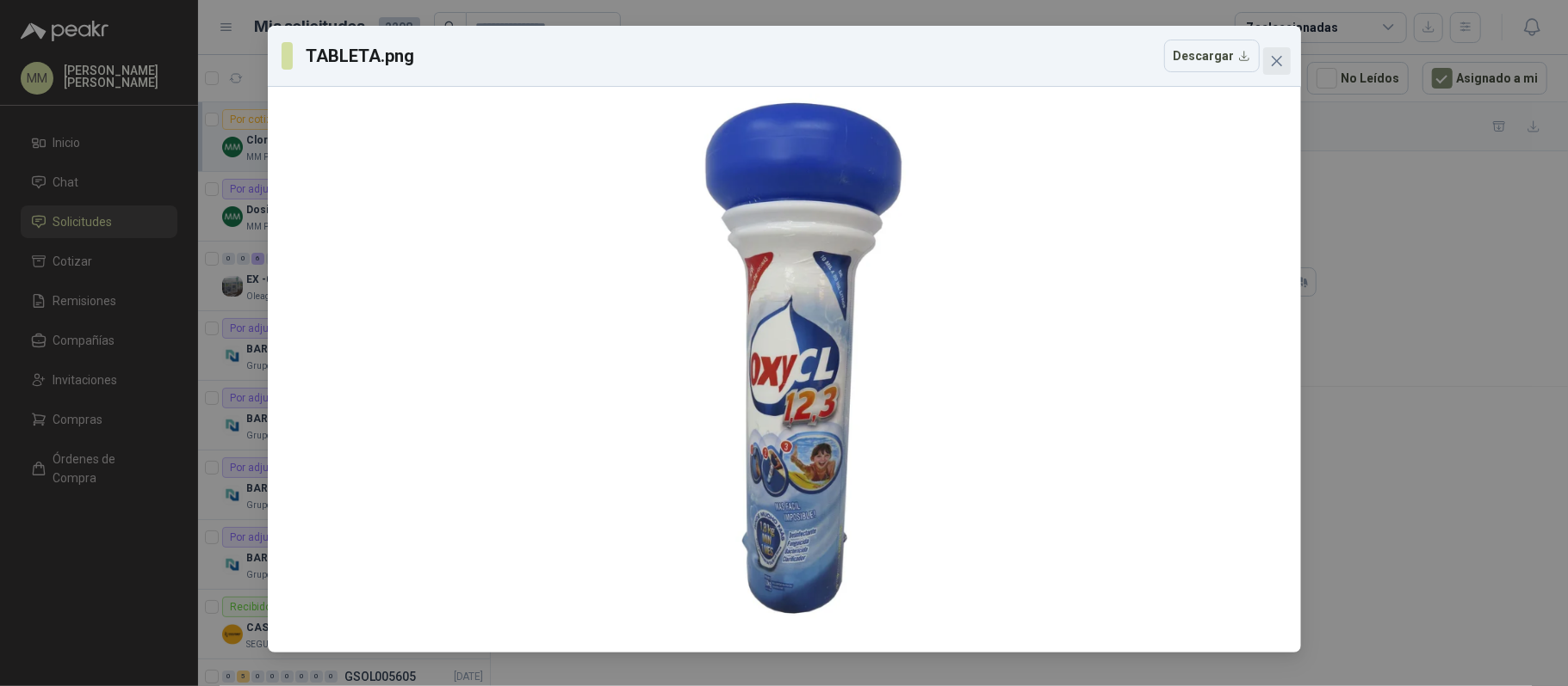
click at [1278, 63] on icon "close" at bounding box center [1275, 61] width 10 height 10
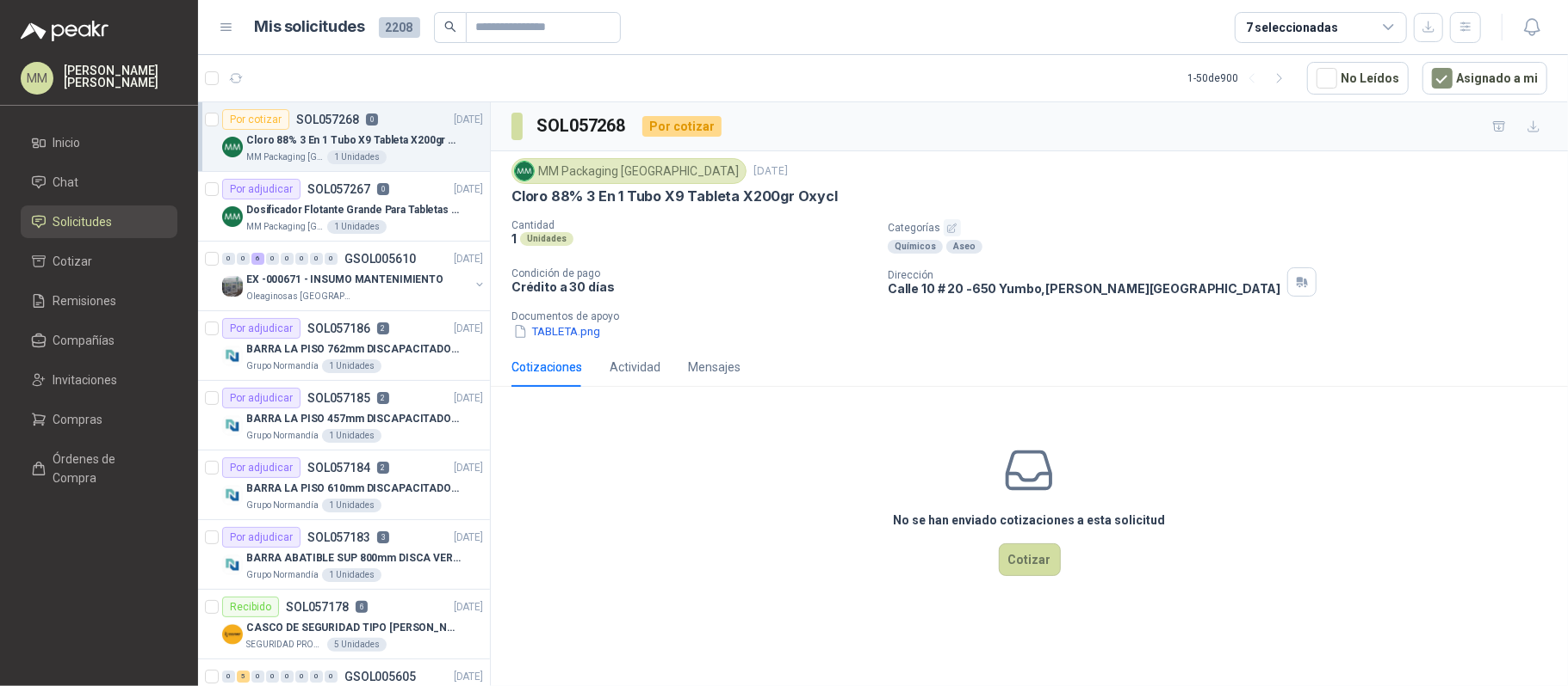
click at [645, 201] on p "Cloro 88% 3 En 1 Tubo X9 Tableta X200gr Oxycl" at bounding box center [674, 197] width 326 height 18
copy p "Cloro 88% 3 En 1 Tubo X9 Tableta X200gr Oxycl"
click at [1013, 563] on button "Cotizar" at bounding box center [1029, 559] width 62 height 32
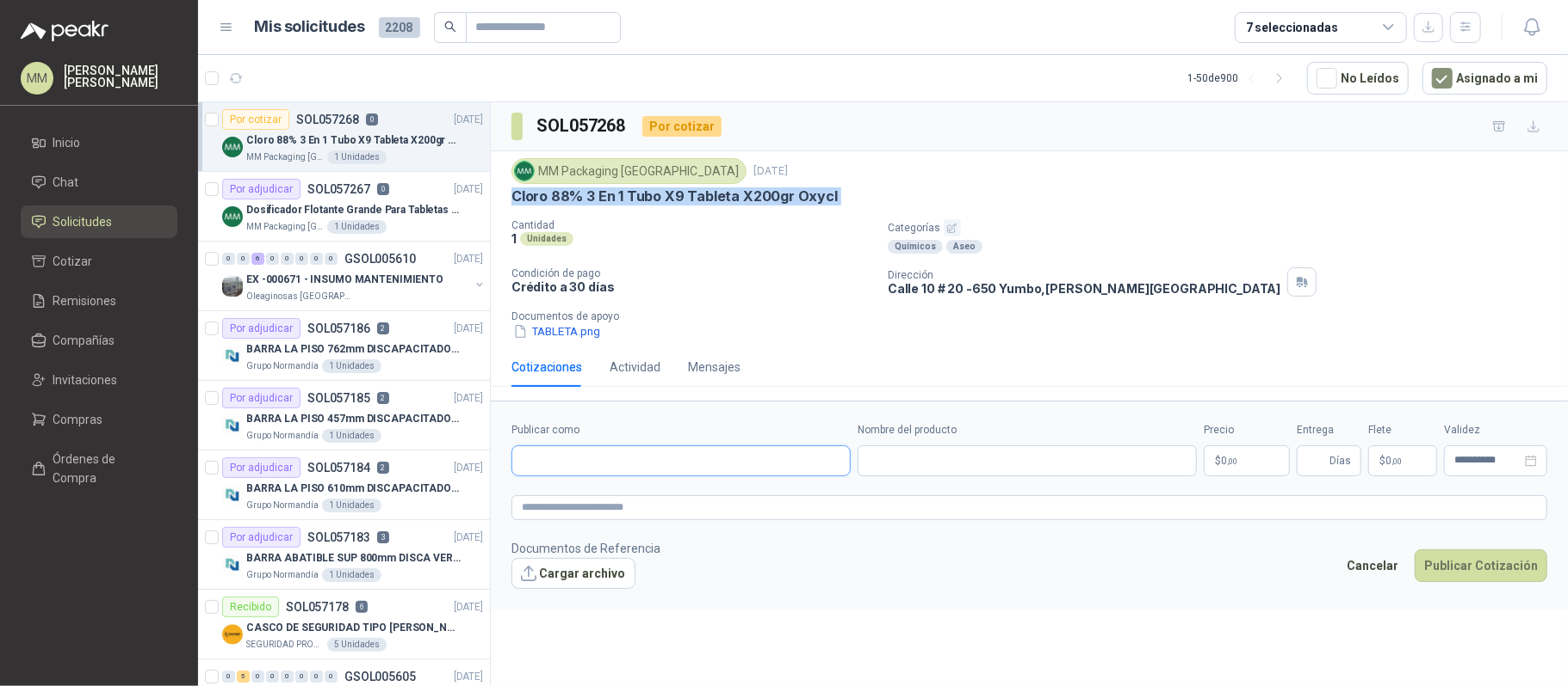
click at [700, 471] on input "Publicar como" at bounding box center [681, 462] width 338 height 30
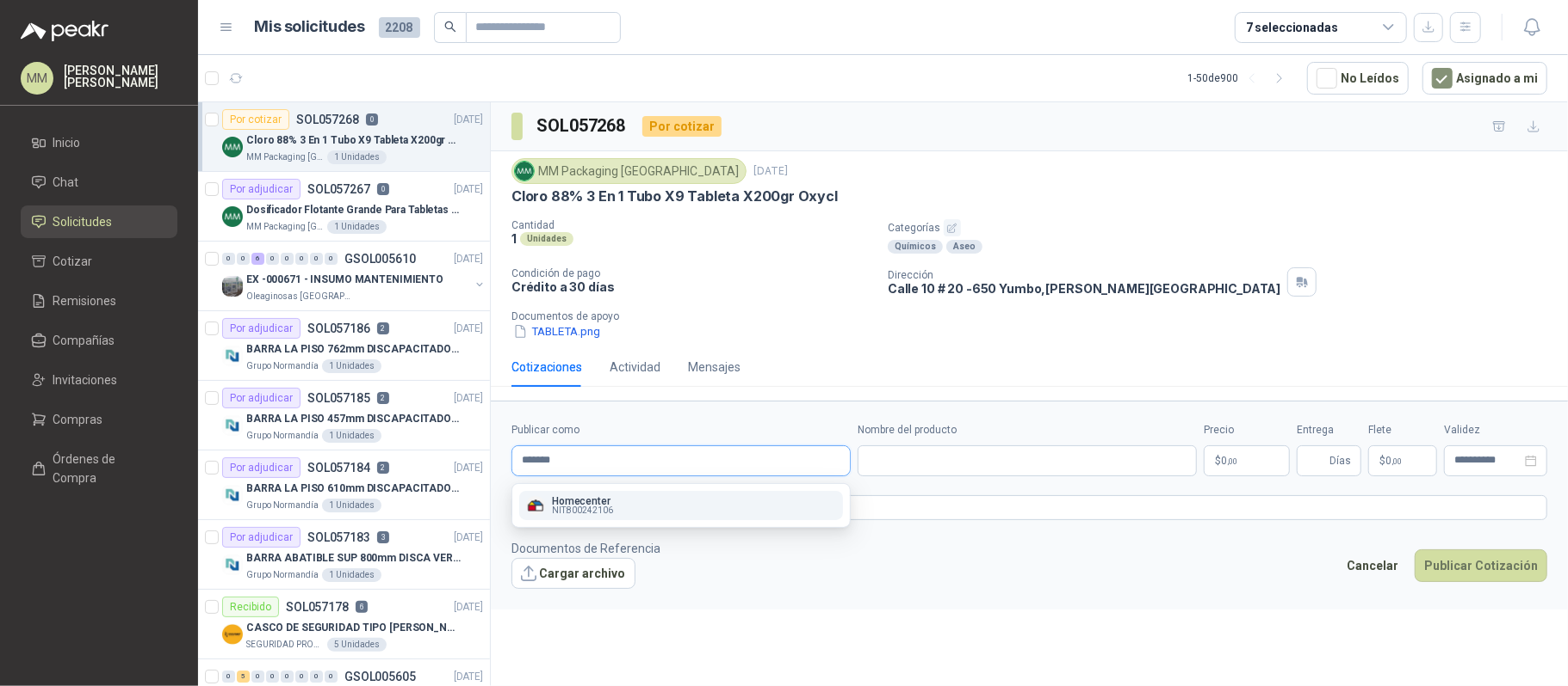
type input "*******"
click at [652, 508] on div "Homecenter NIT : 800242106" at bounding box center [681, 505] width 310 height 19
type input "**********"
click at [921, 474] on input "Nombre del producto" at bounding box center [1026, 461] width 339 height 31
paste input "**********"
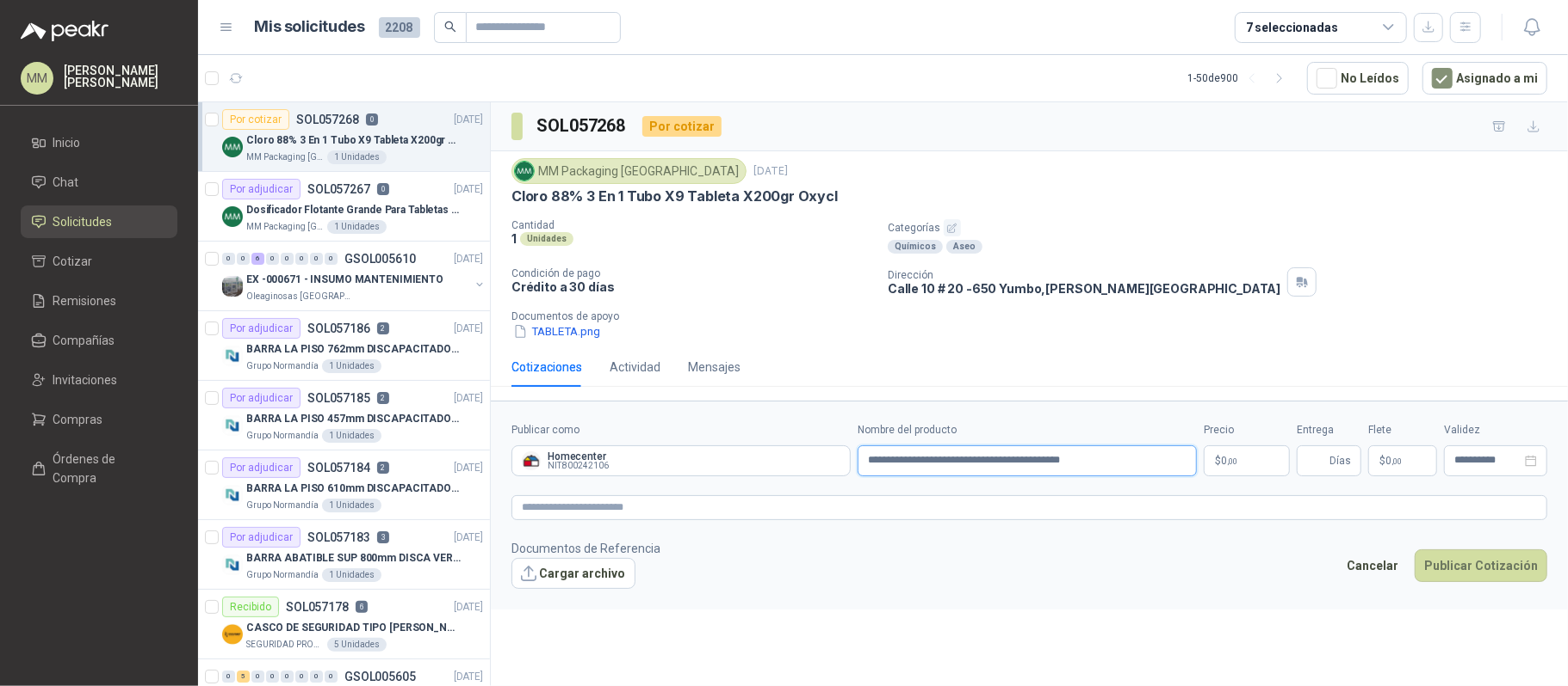
type input "**********"
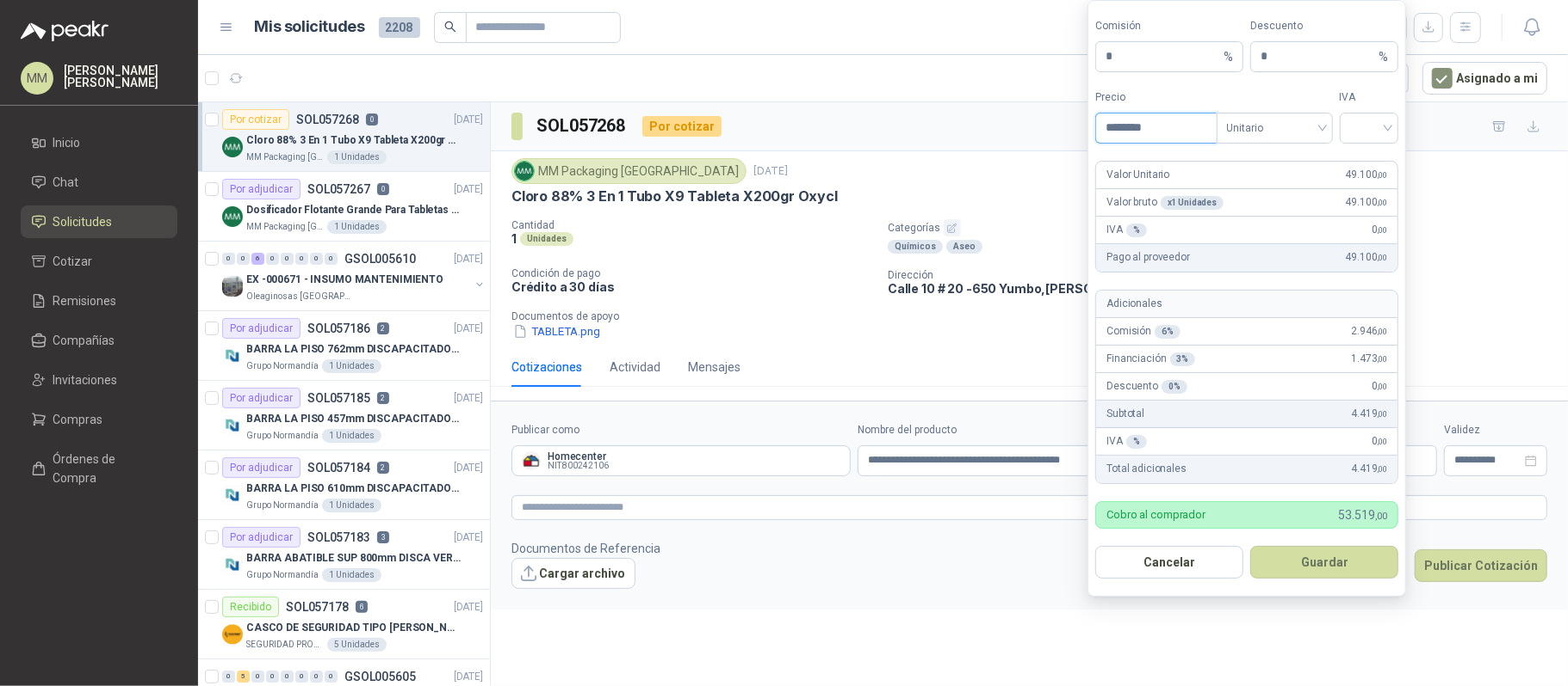
type input "********"
click at [1255, 147] on form "Comisión * % Descuento * % Precio ******** Tipo Unitario IVA Valor Unitario 49.…" at bounding box center [1246, 298] width 318 height 597
click at [1291, 126] on span "Unitario" at bounding box center [1274, 128] width 96 height 26
click at [1291, 187] on div "Unitario con IVA" at bounding box center [1274, 189] width 89 height 19
click at [1364, 126] on input "search" at bounding box center [1368, 126] width 38 height 26
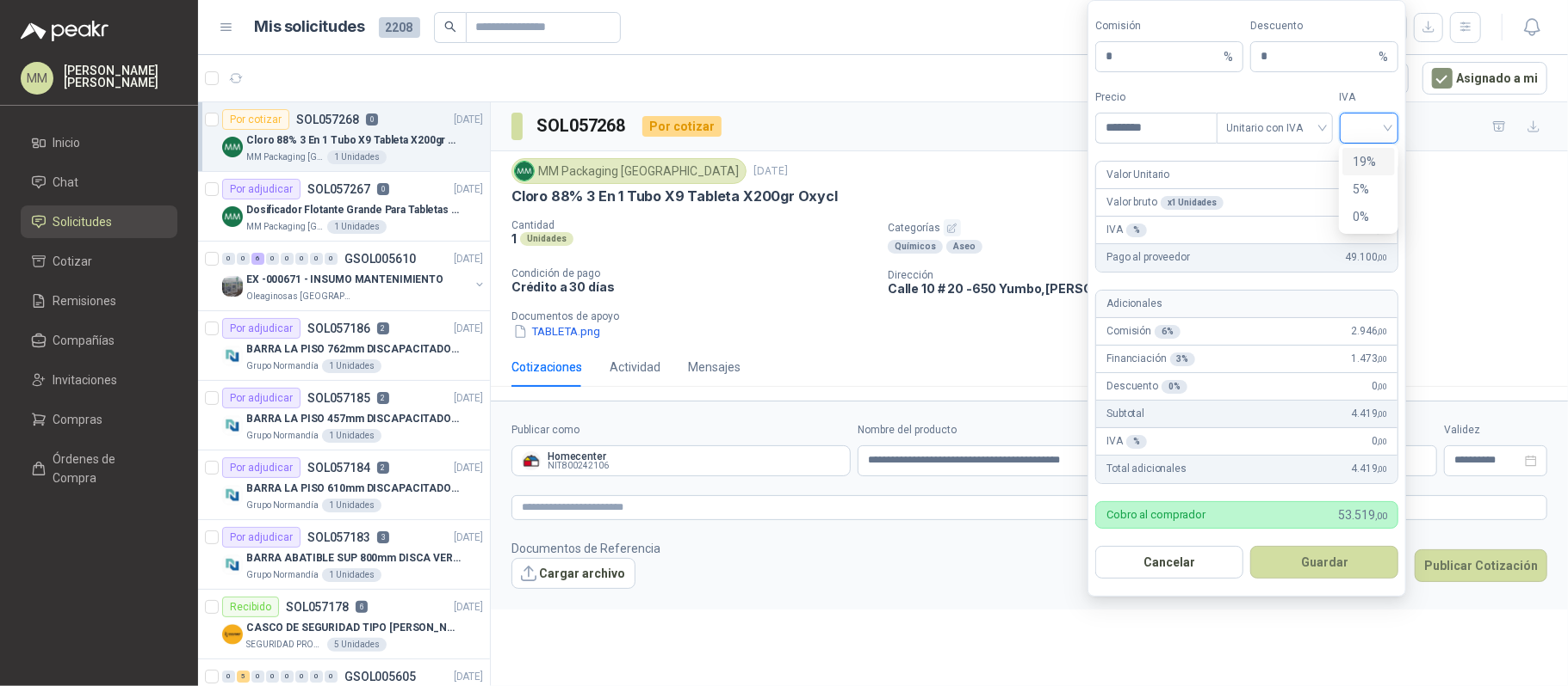
click at [1367, 149] on div "19%" at bounding box center [1368, 161] width 52 height 28
click at [1313, 557] on button "Guardar" at bounding box center [1324, 562] width 148 height 32
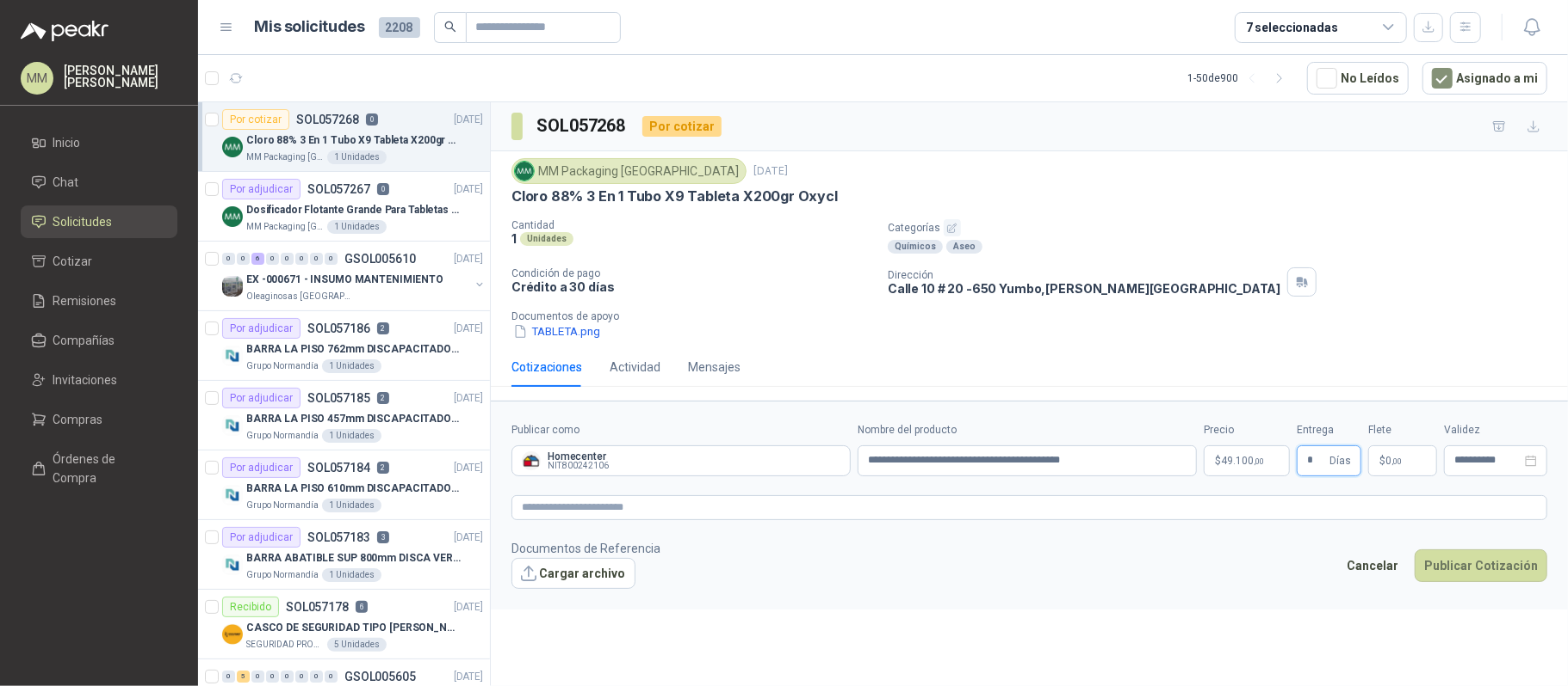
type input "*"
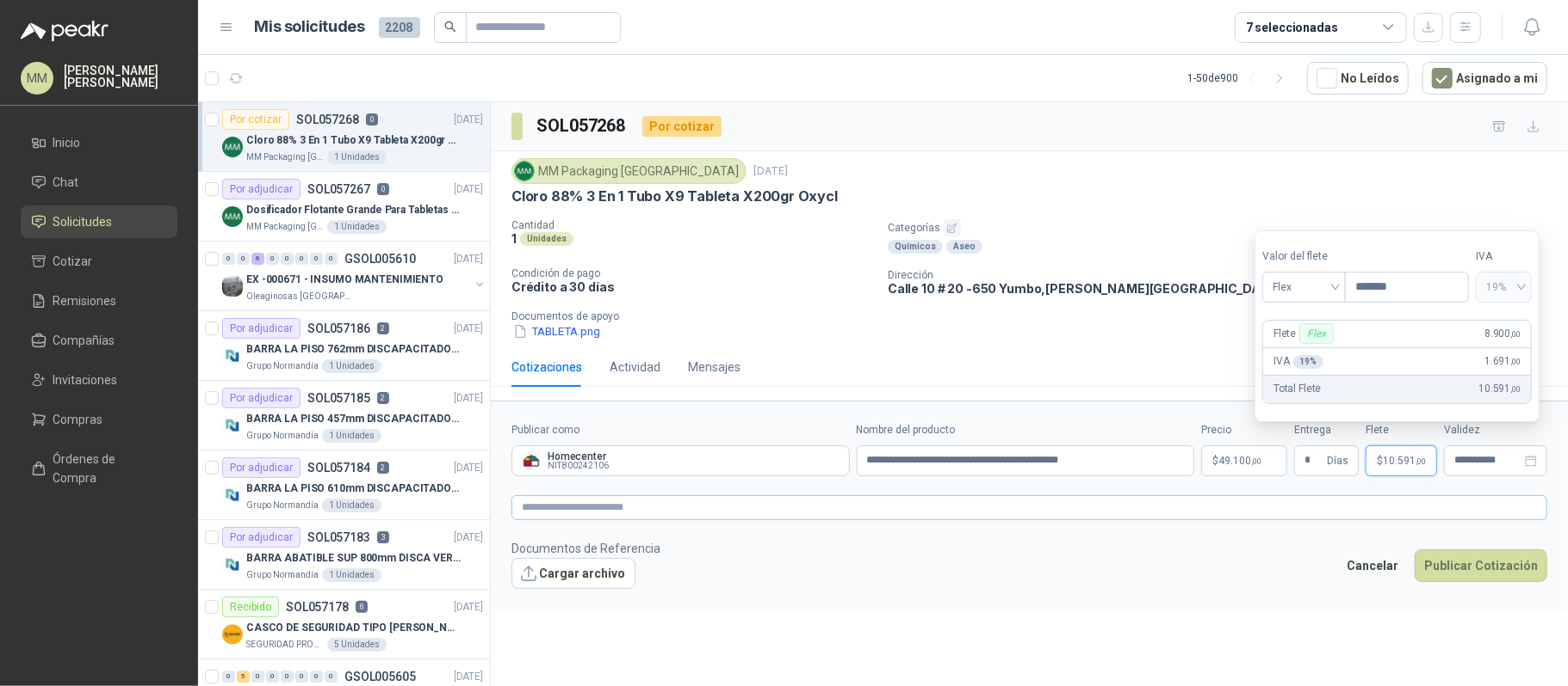
type input "*******"
click at [1206, 518] on textarea at bounding box center [1028, 508] width 1035 height 26
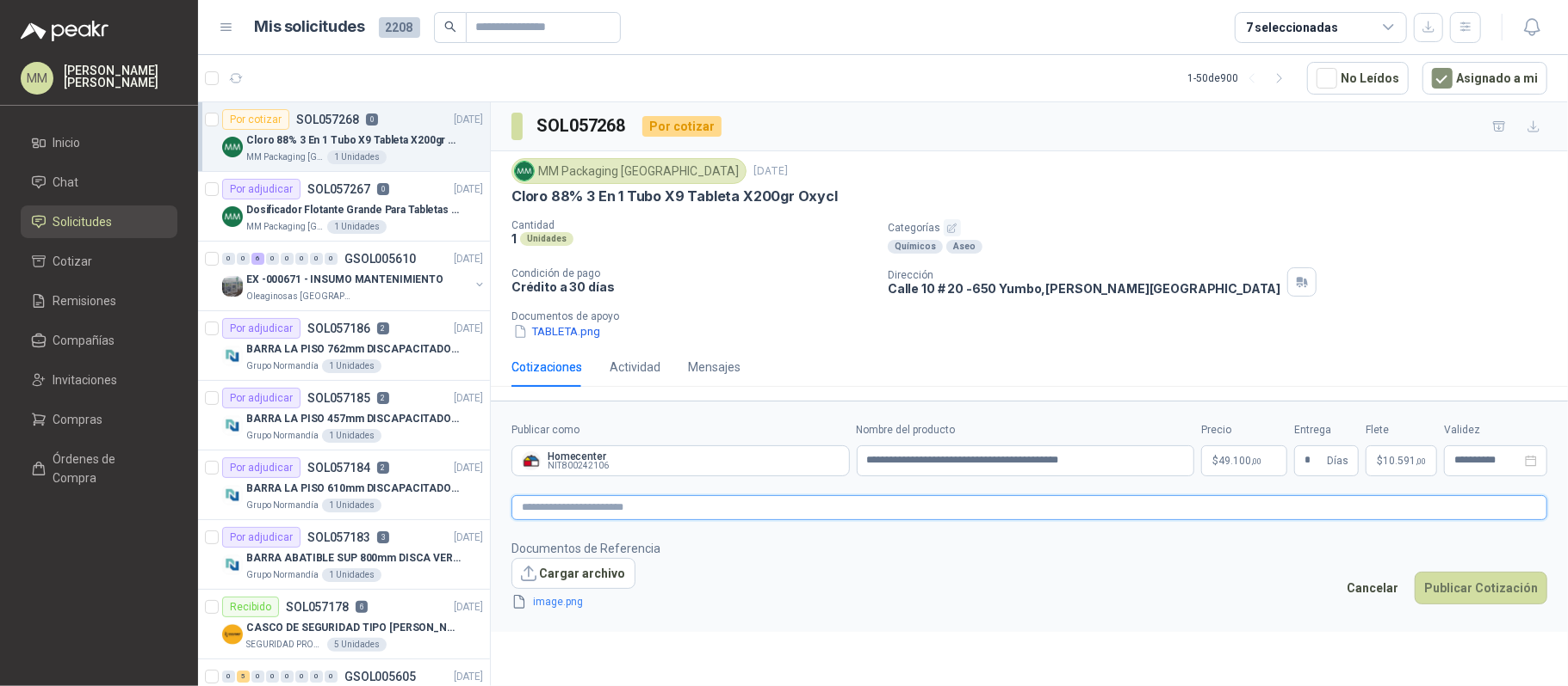
paste textarea "**********"
type textarea "**********"
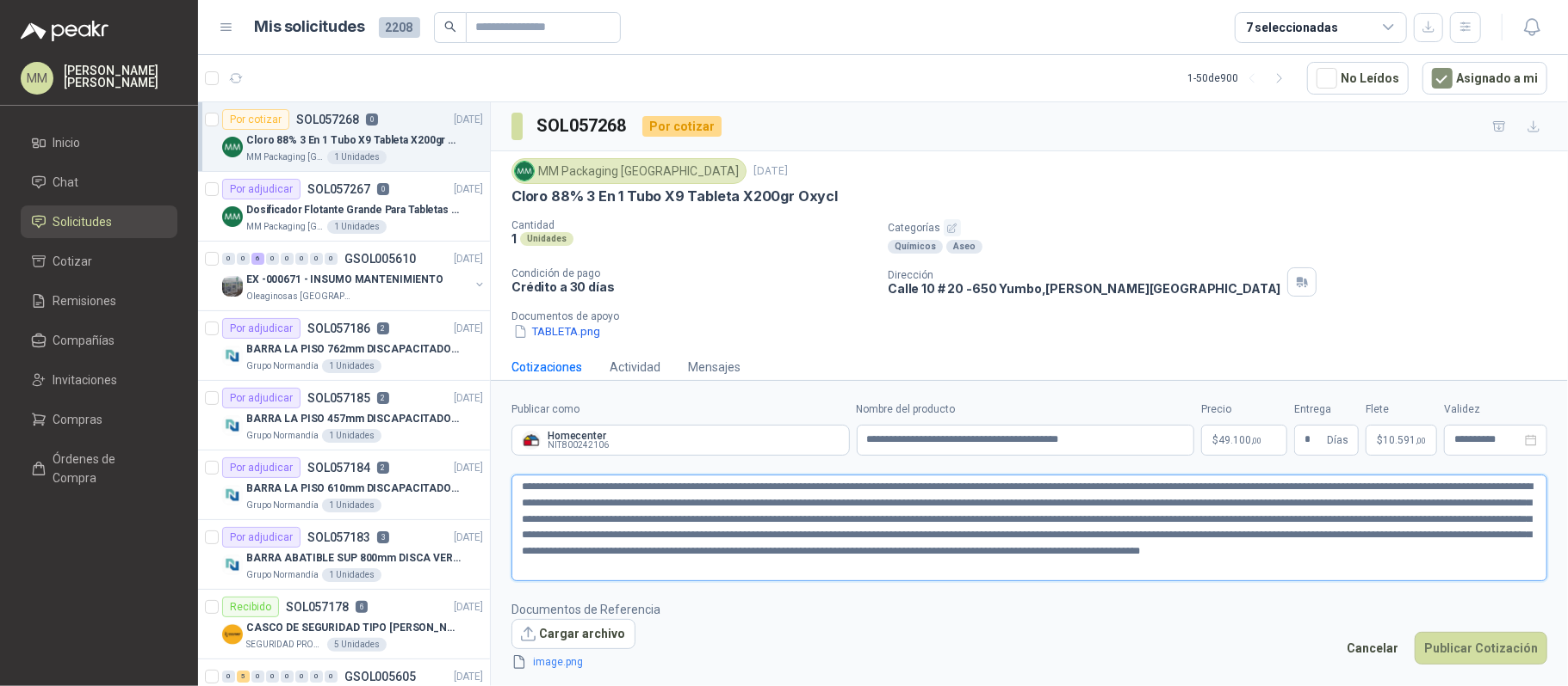
type textarea "**********"
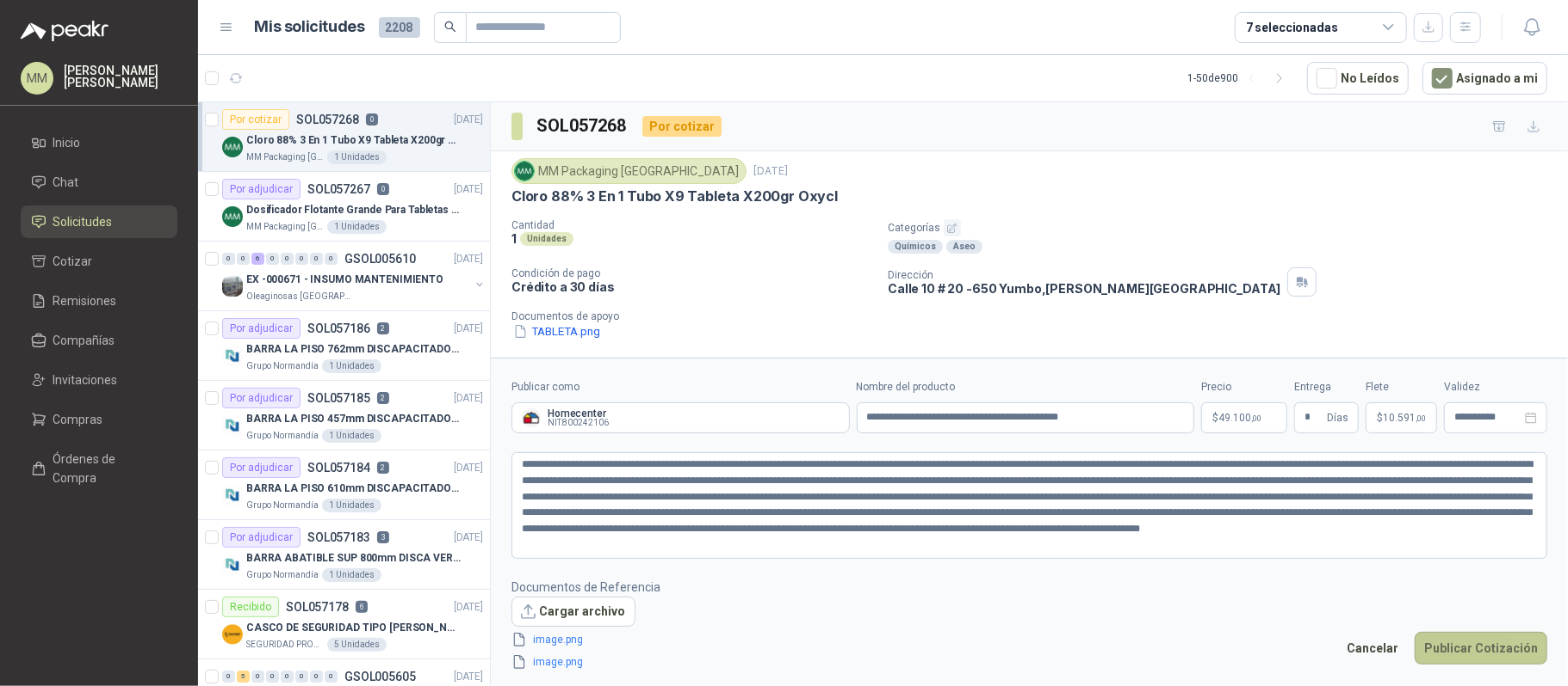
click at [1506, 651] on button "Publicar Cotización" at bounding box center [1480, 648] width 133 height 32
type textarea "**********"
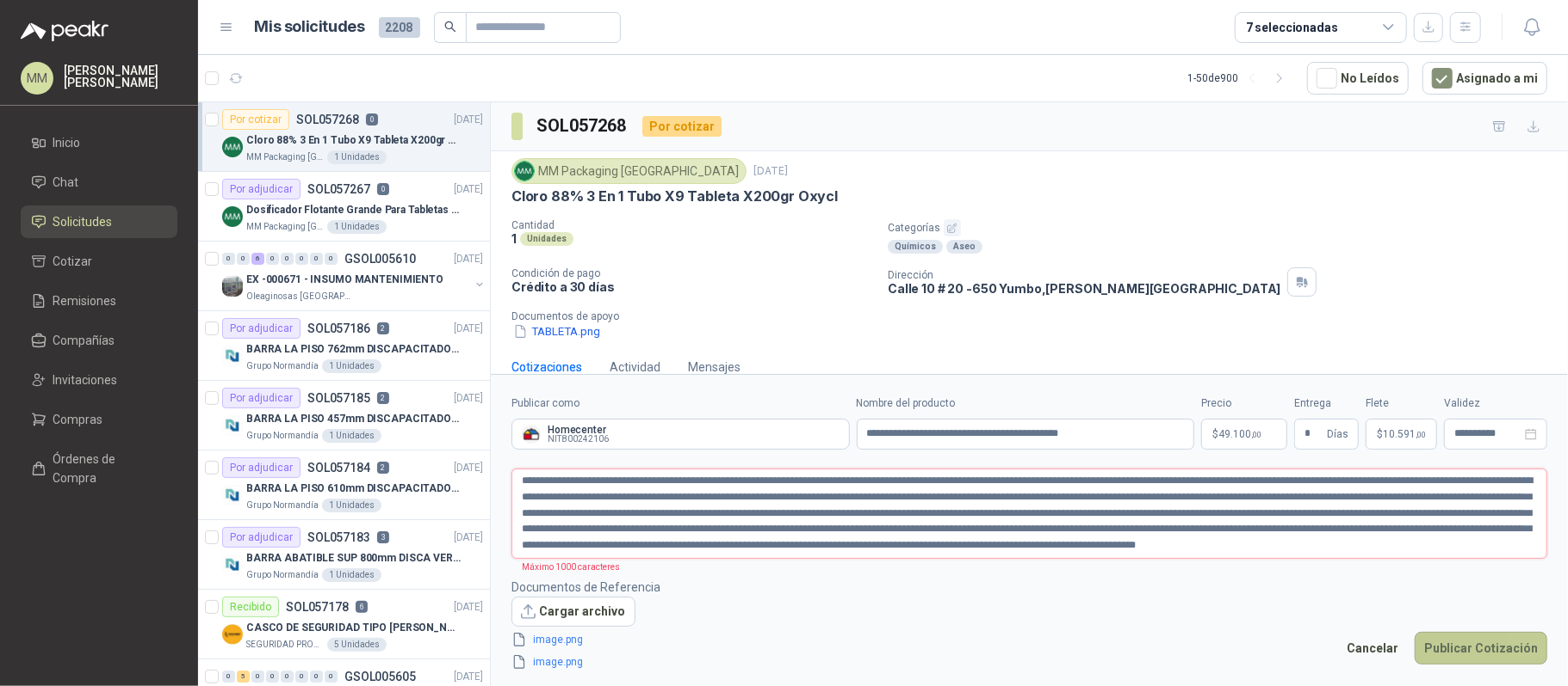
type textarea "**********"
click at [1474, 651] on button "Publicar Cotización" at bounding box center [1480, 648] width 133 height 32
drag, startPoint x: 1034, startPoint y: 544, endPoint x: 1513, endPoint y: 589, distance: 481.1
click at [1513, 589] on form "**********" at bounding box center [1028, 532] width 1077 height 318
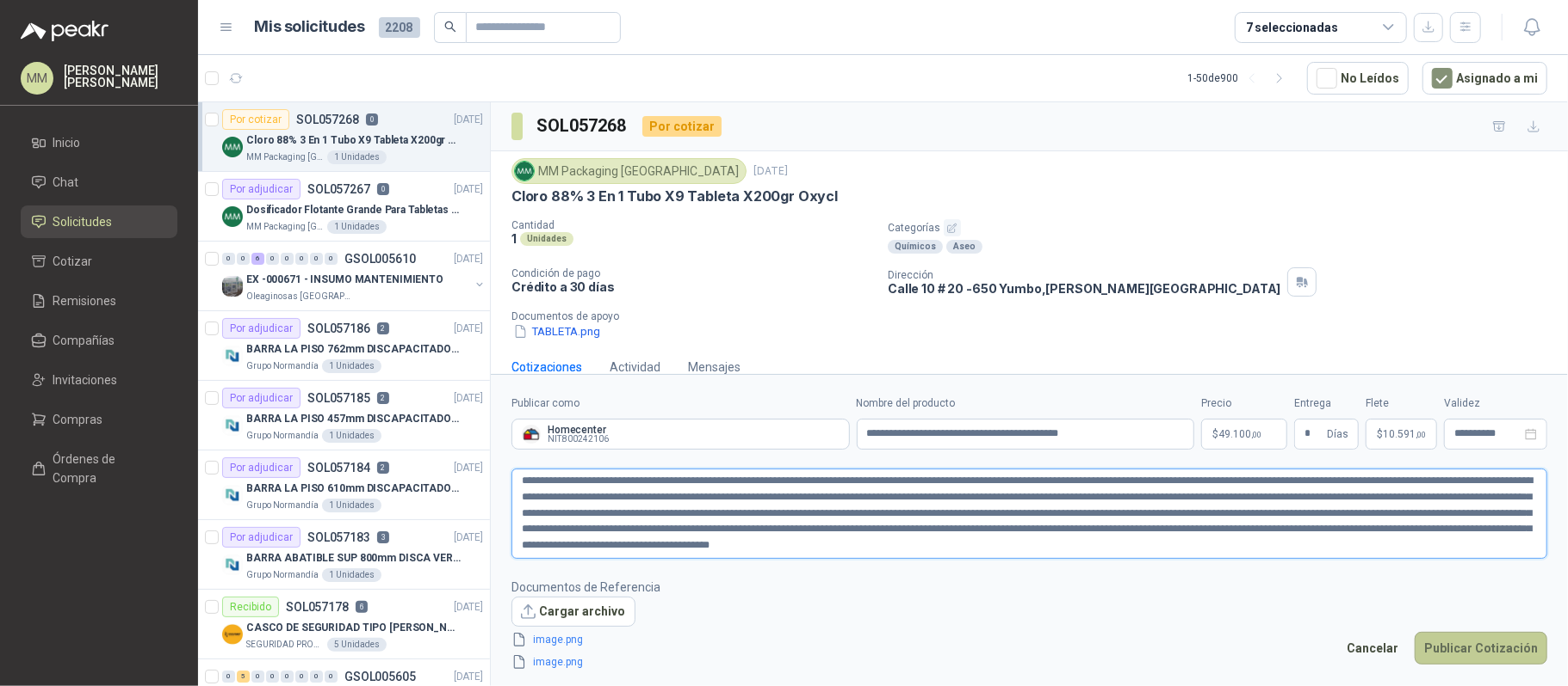
type textarea "**********"
click at [1494, 645] on button "Publicar Cotización" at bounding box center [1480, 648] width 133 height 32
click at [1494, 645] on div at bounding box center [1028, 532] width 1077 height 318
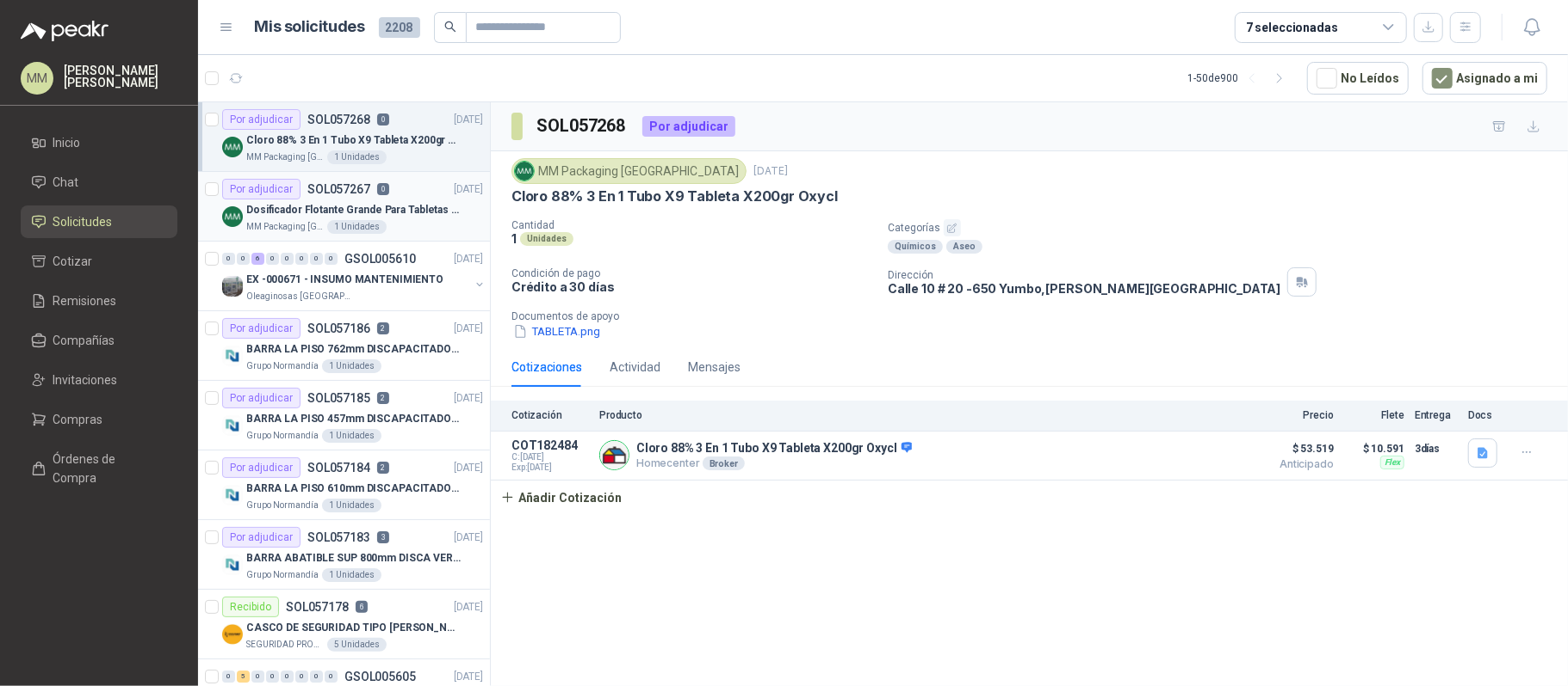
click at [419, 231] on div "MM Packaging Colombia 1 Unidades" at bounding box center [364, 227] width 236 height 14
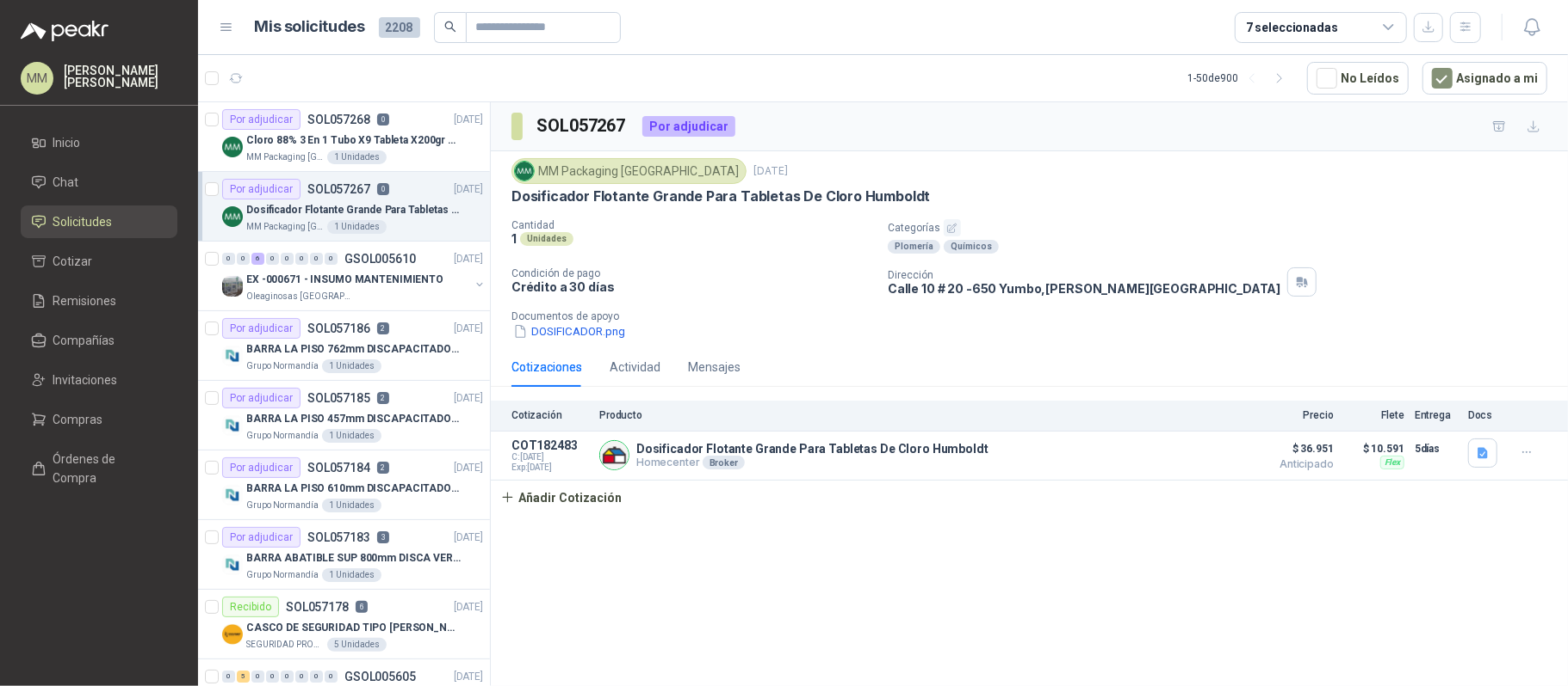
click at [1057, 70] on article "1 - 50 de 900 No Leídos Asignado a mi" at bounding box center [882, 78] width 1370 height 46
click at [565, 506] on button "Añadir Cotización" at bounding box center [560, 498] width 141 height 34
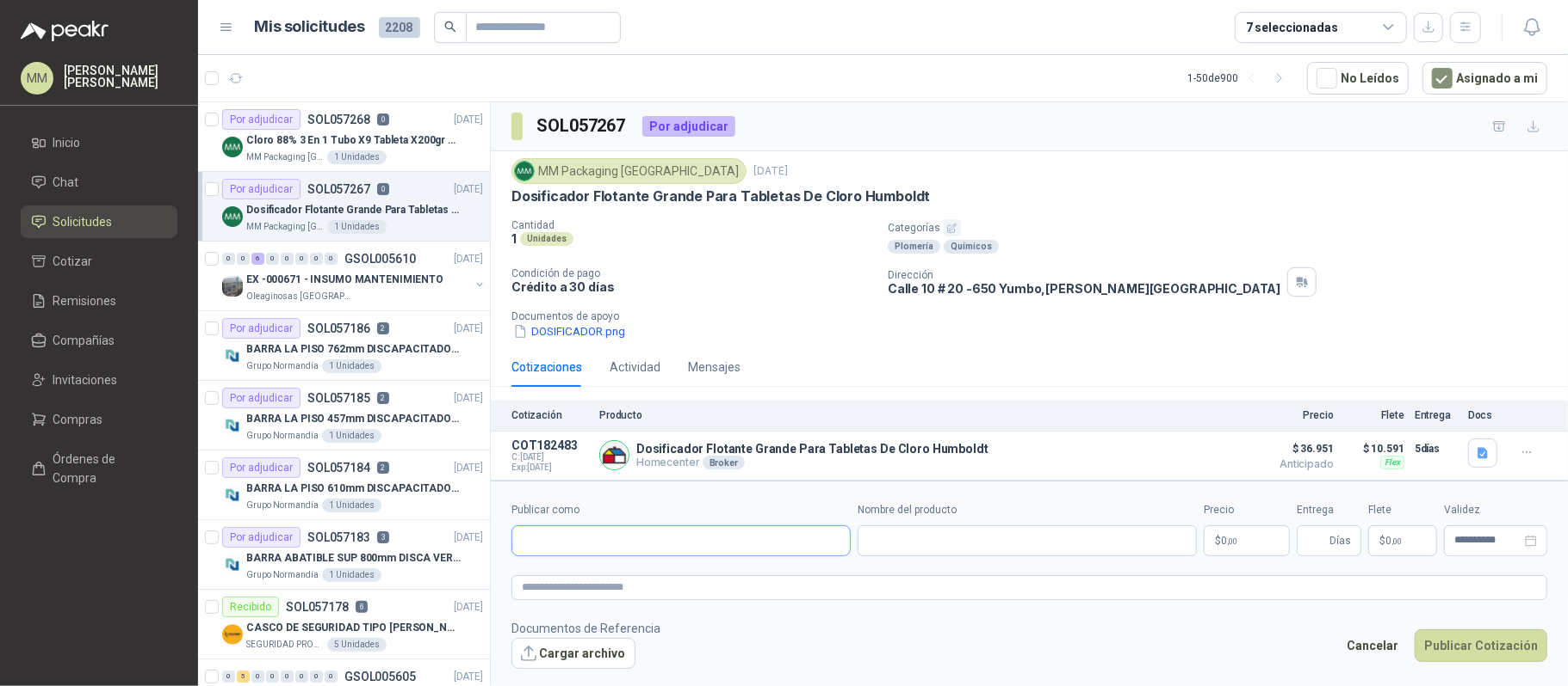
click at [561, 540] on input "Publicar como" at bounding box center [681, 541] width 338 height 30
type input "****"
type input "*********"
click at [126, 341] on li "Compañías" at bounding box center [98, 340] width 136 height 19
click at [680, 544] on input "Publicar como" at bounding box center [681, 541] width 338 height 30
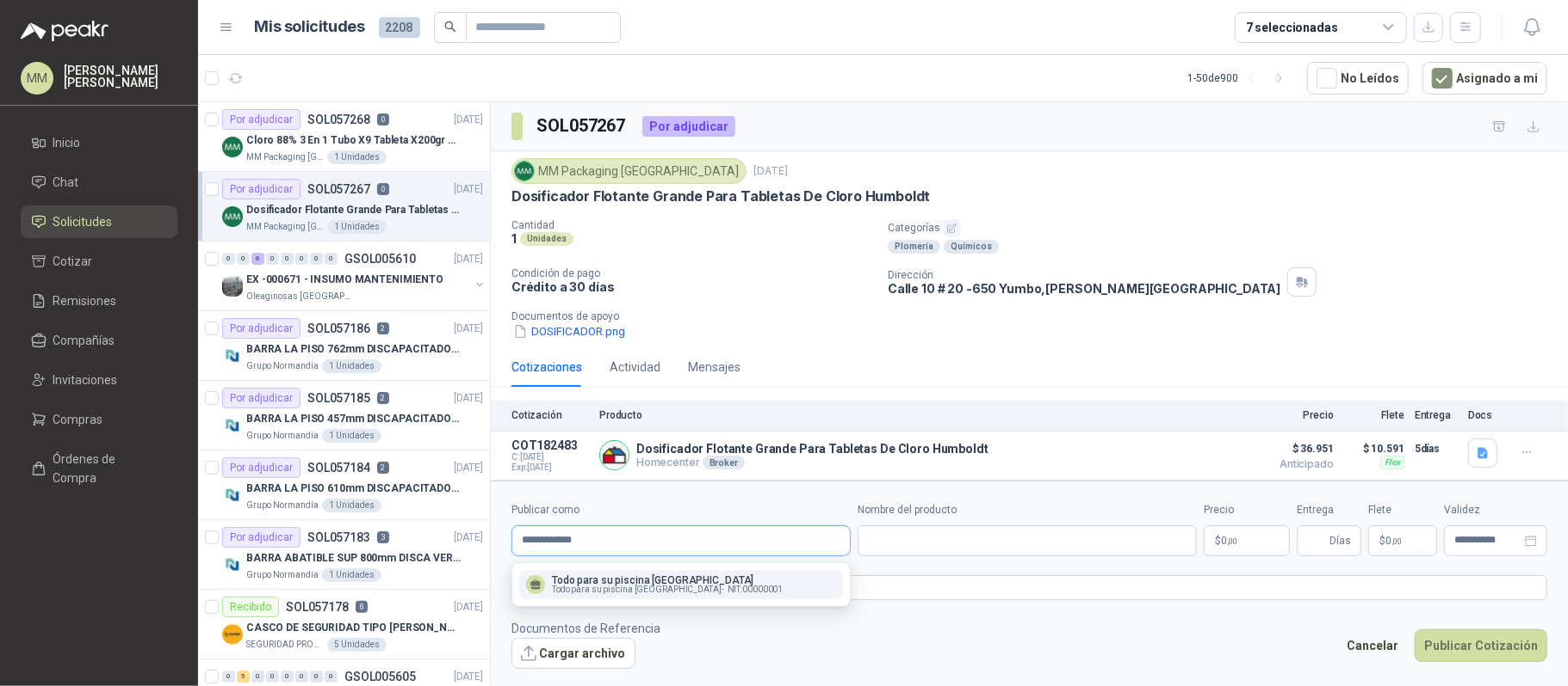
type input "**********"
click at [686, 579] on p "Todo para su piscina [GEOGRAPHIC_DATA]" at bounding box center [667, 581] width 230 height 10
type input "**********"
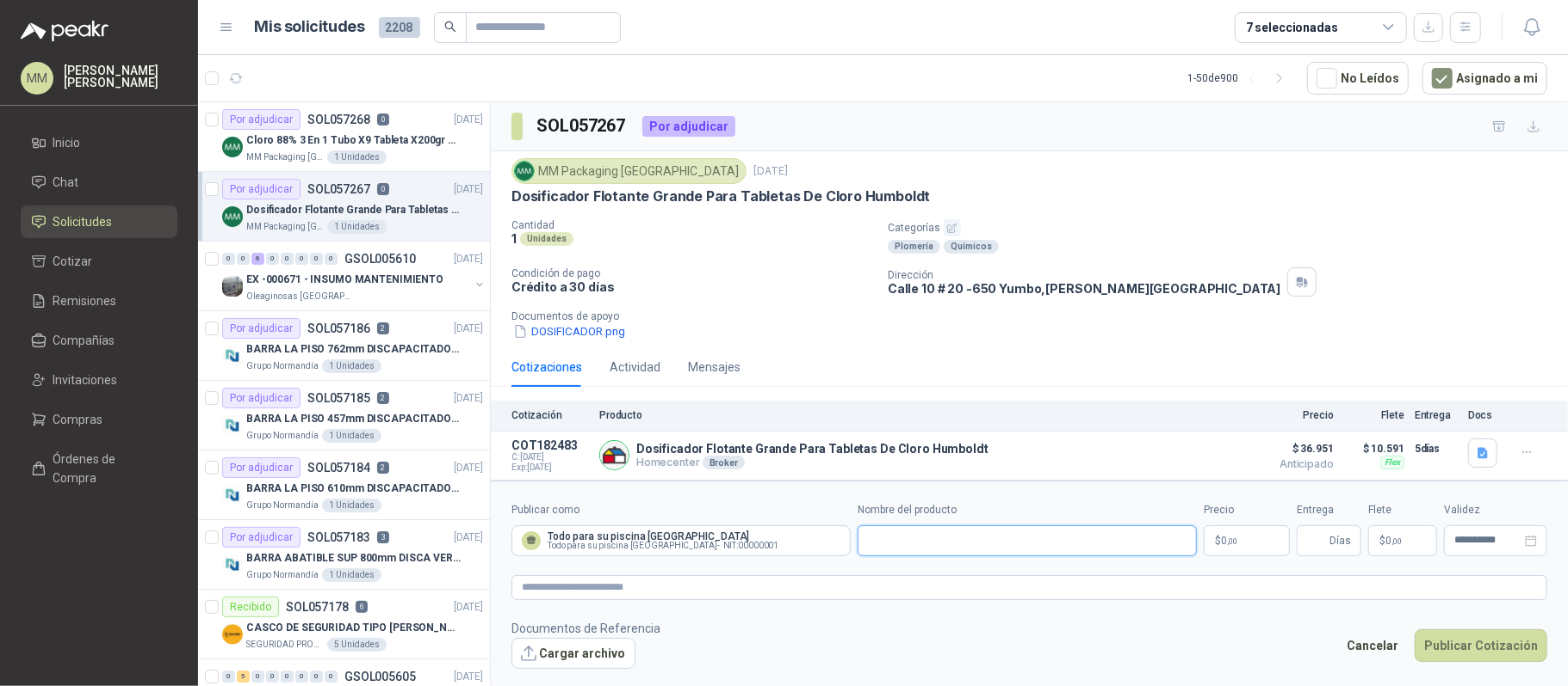
click at [918, 529] on input "Nombre del producto" at bounding box center [1026, 540] width 339 height 31
click at [1155, 145] on div "SOL057267 Por adjudicar" at bounding box center [1028, 127] width 1077 height 49
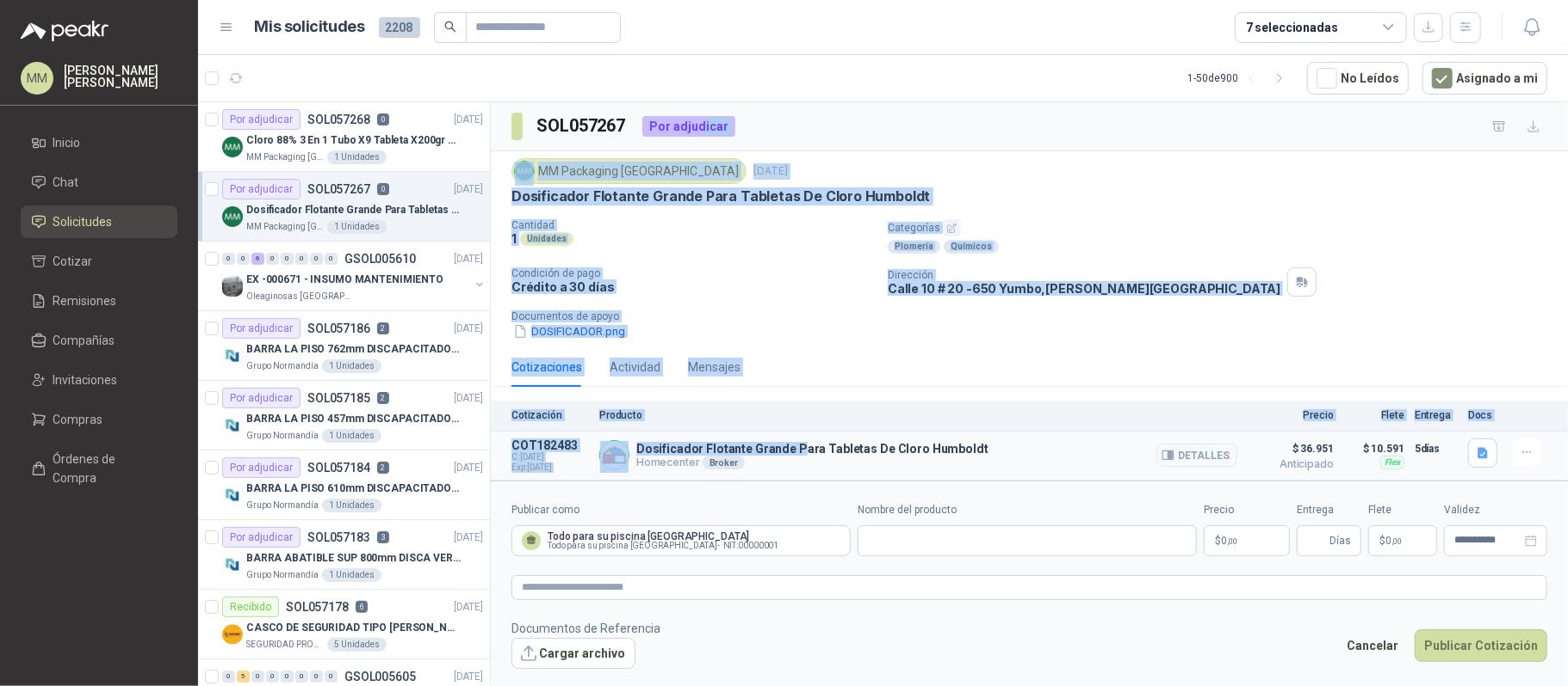
drag, startPoint x: 703, startPoint y: 131, endPoint x: 806, endPoint y: 460, distance: 344.7
click at [806, 460] on div "SOL057267 Por adjudicar MM Packaging Colombia 25 sept, 2025 Dosificador Flotant…" at bounding box center [1028, 291] width 1077 height 379
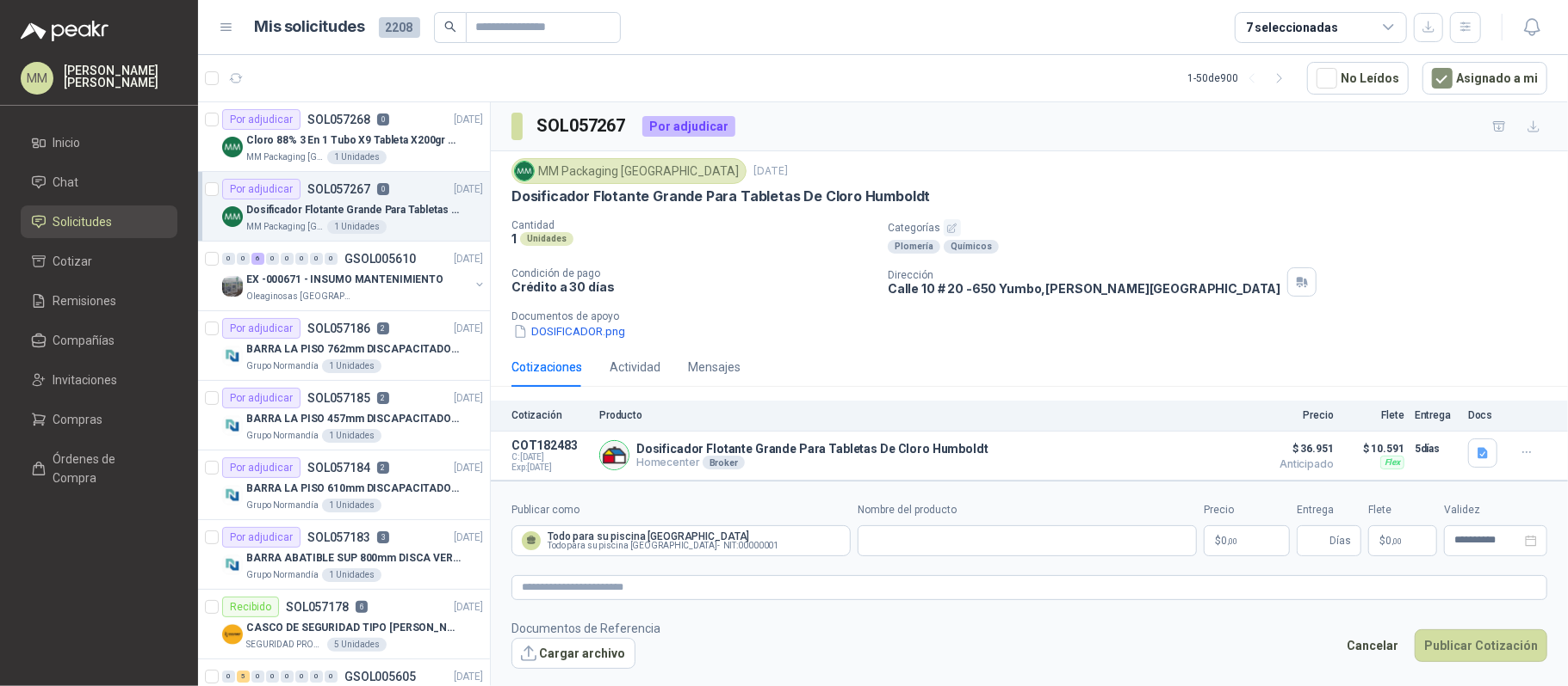
click at [983, 523] on div "Nombre del producto" at bounding box center [1026, 529] width 339 height 54
click at [982, 537] on input "Nombre del producto" at bounding box center [1026, 540] width 339 height 31
paste input "**********"
type input "**********"
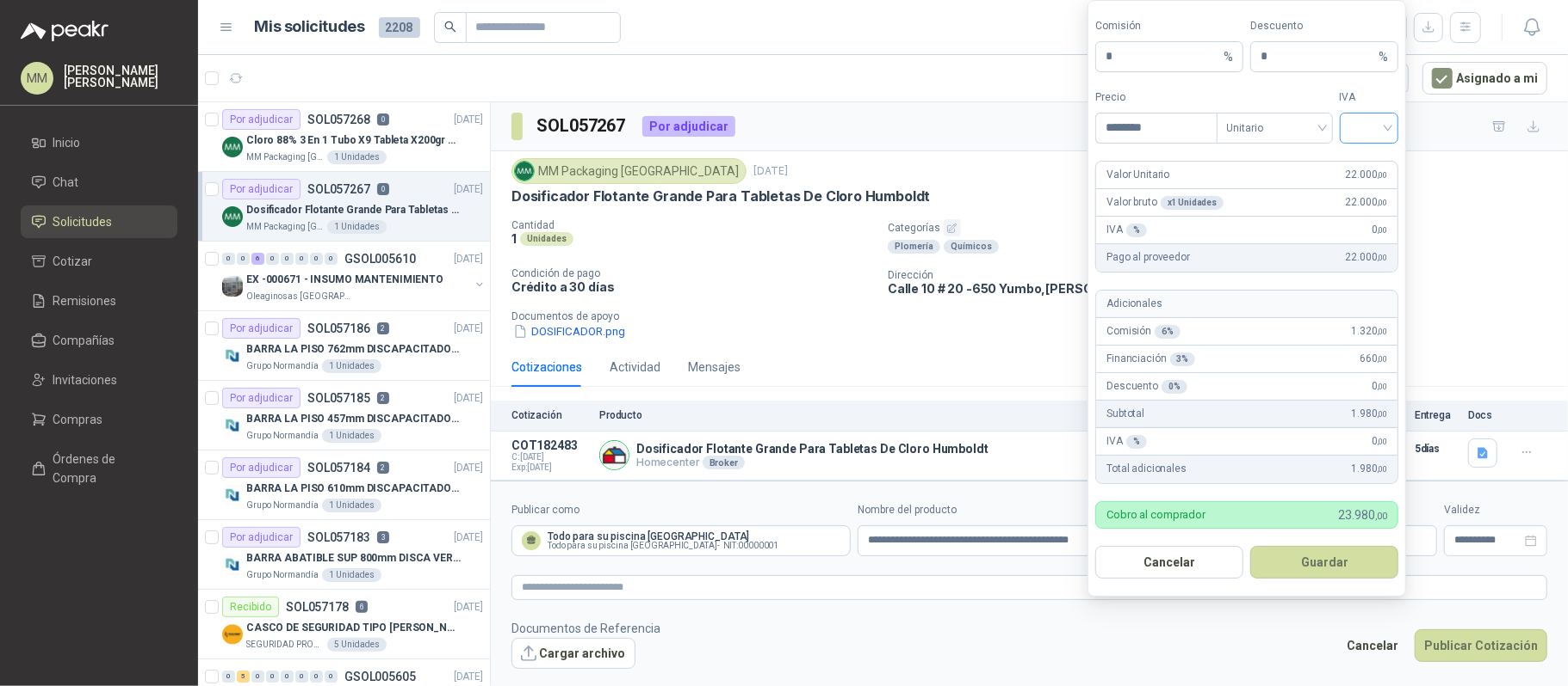
type input "********"
click at [1379, 125] on input "search" at bounding box center [1368, 126] width 38 height 26
click at [1363, 155] on div "19%" at bounding box center [1368, 161] width 32 height 19
click at [1320, 549] on button "Guardar" at bounding box center [1324, 562] width 148 height 32
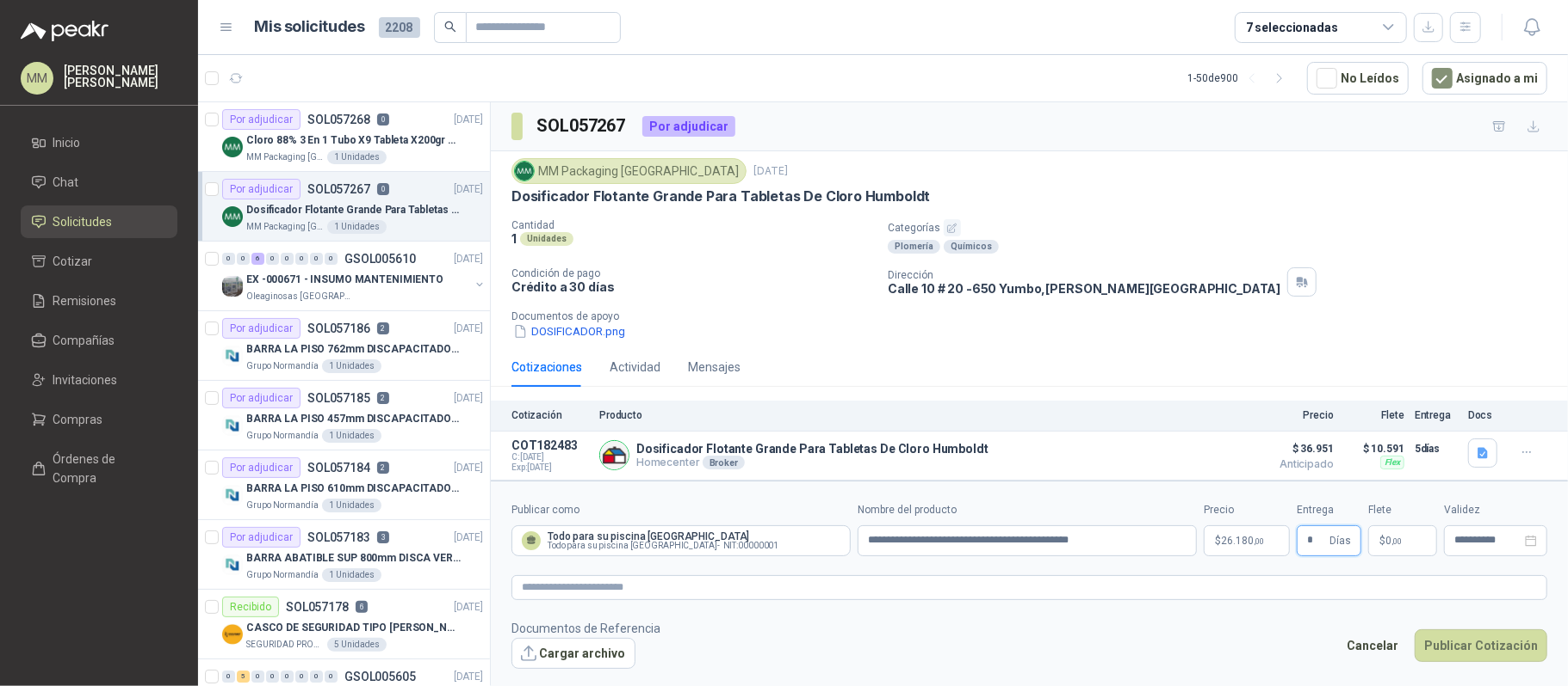
type input "*"
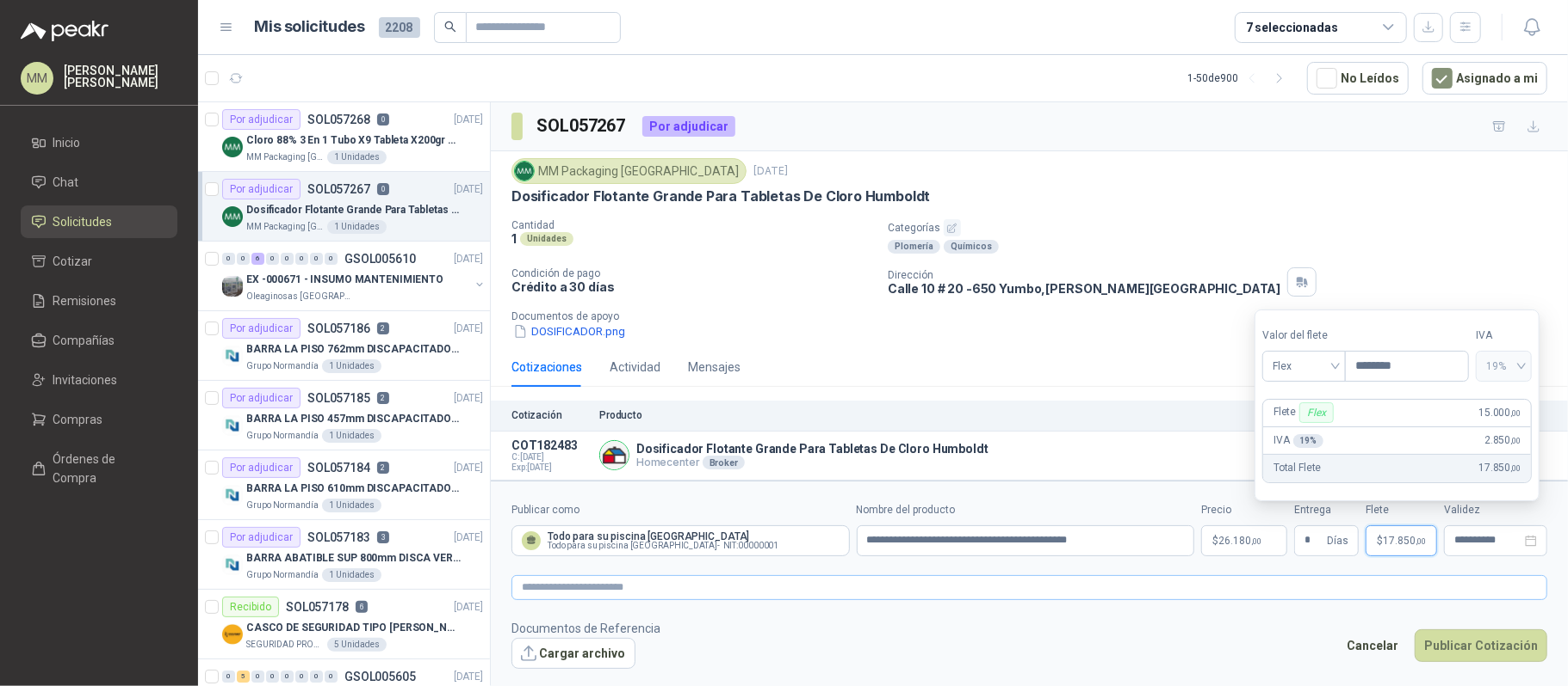
type input "********"
click at [1199, 591] on textarea at bounding box center [1028, 589] width 1035 height 26
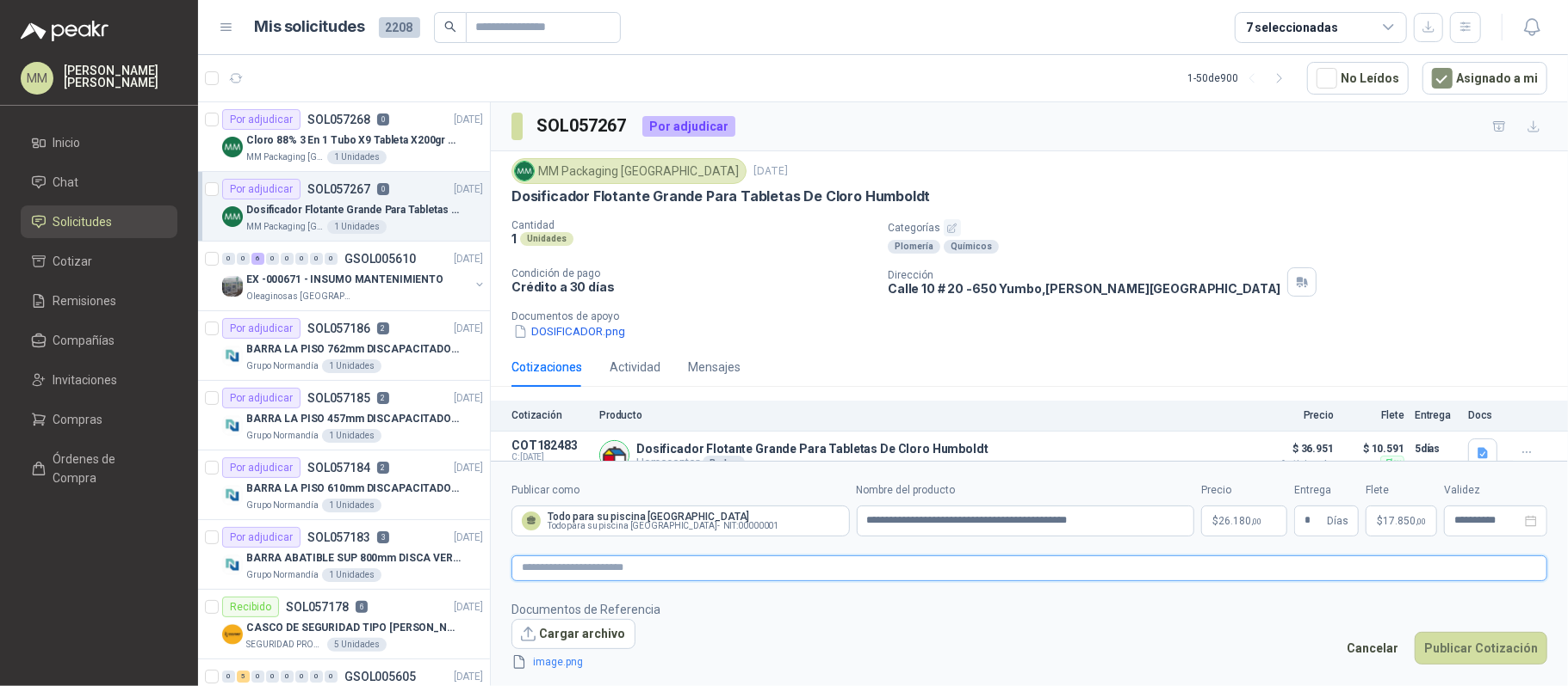
scroll to position [24, 0]
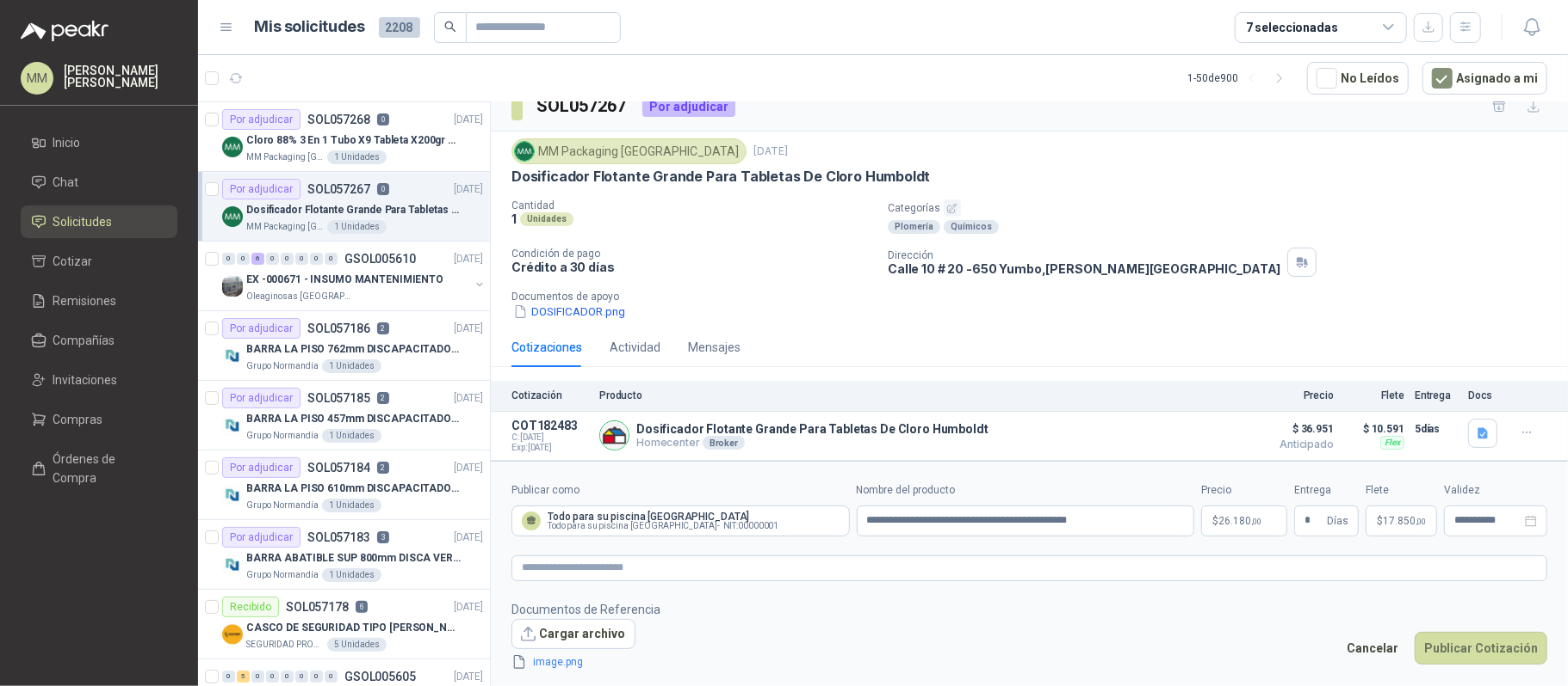
click at [1268, 658] on footer "Documentos de Referencia Cargar archivo image.png Cancelar Publicar Cotización" at bounding box center [1028, 636] width 1035 height 72
click at [1492, 644] on button "Publicar Cotización" at bounding box center [1480, 648] width 133 height 32
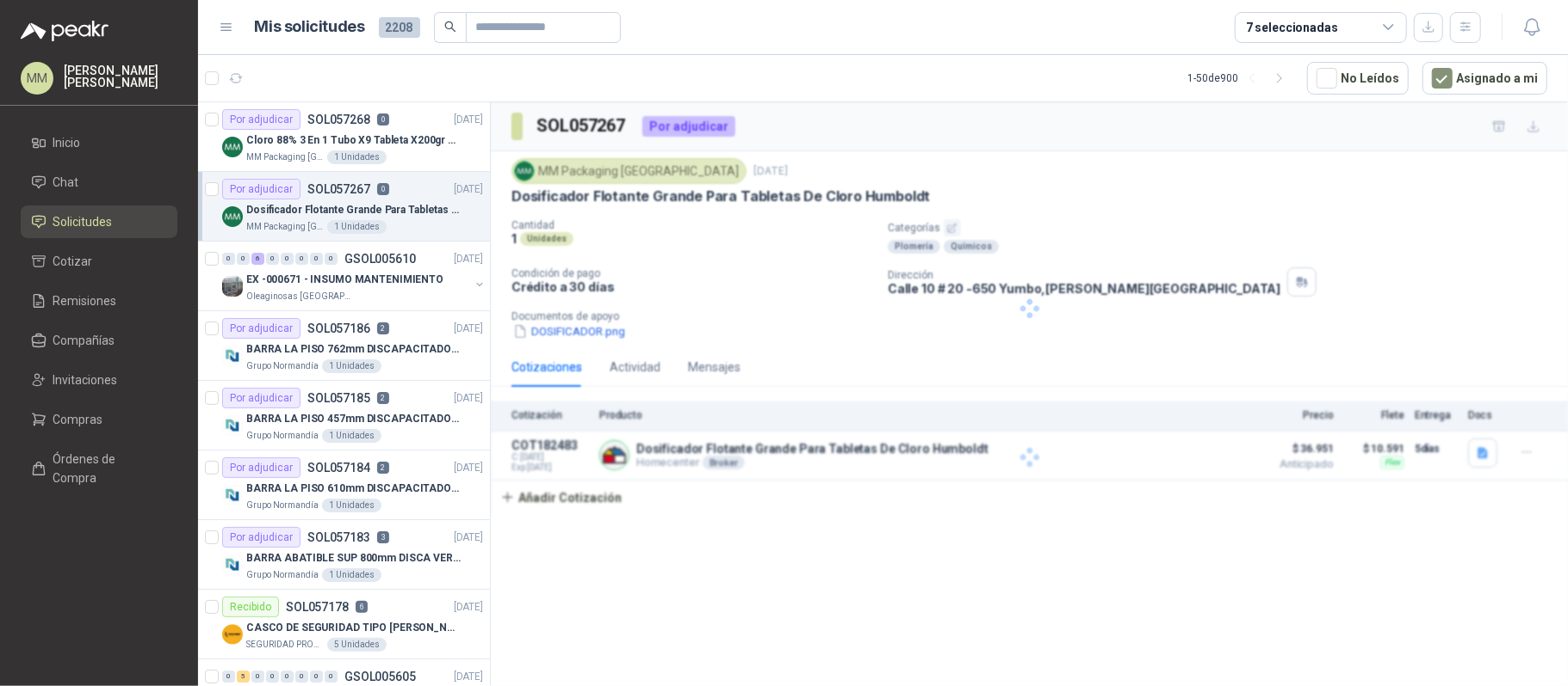
scroll to position [0, 0]
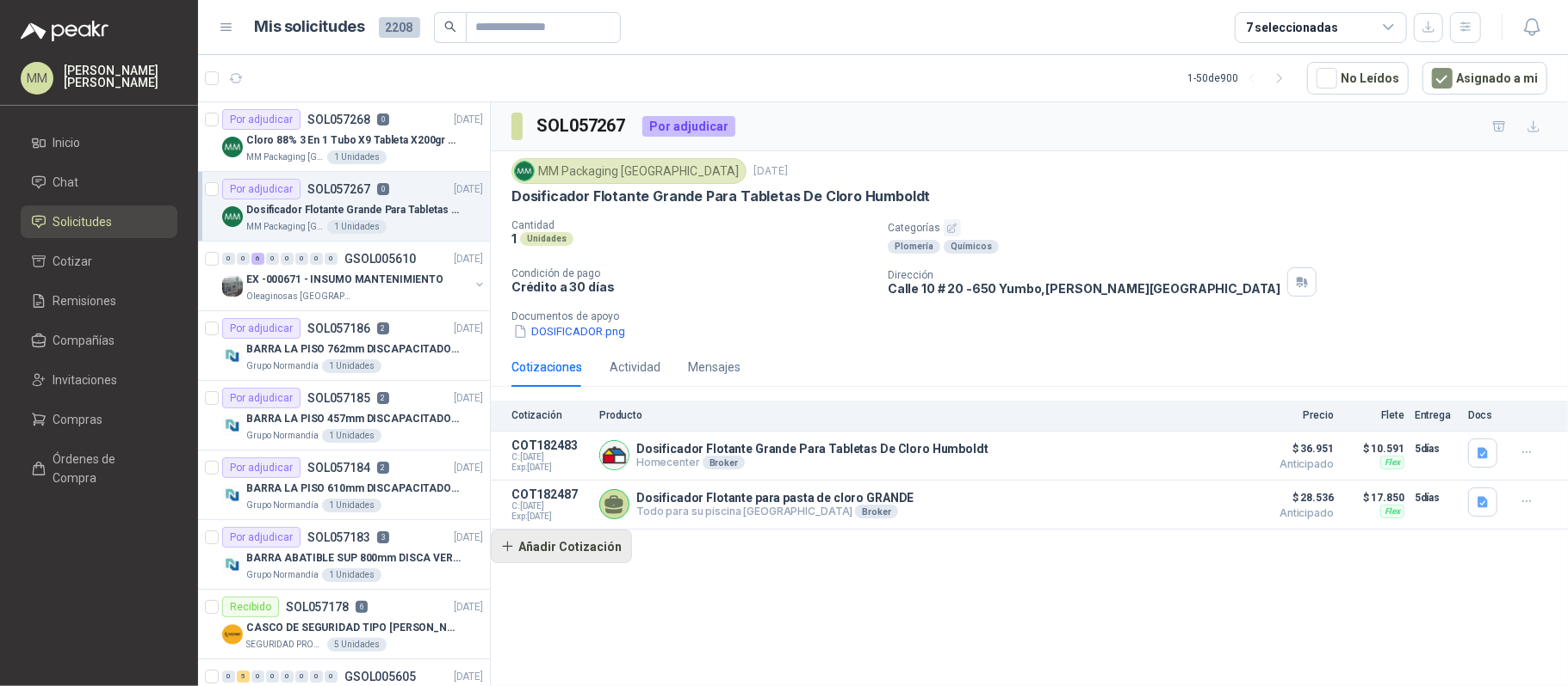
click at [596, 549] on button "Añadir Cotización" at bounding box center [560, 546] width 141 height 34
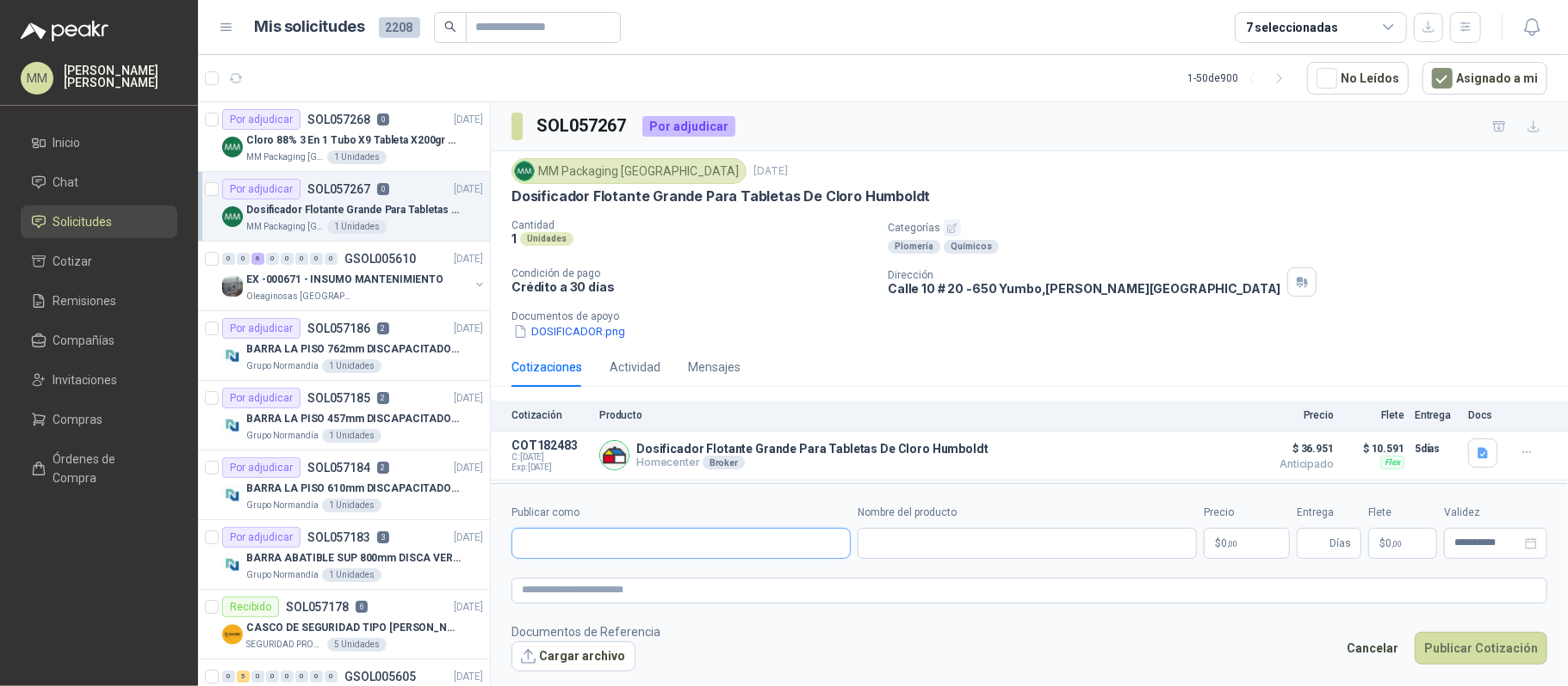
click at [619, 551] on input "Publicar como" at bounding box center [681, 544] width 338 height 30
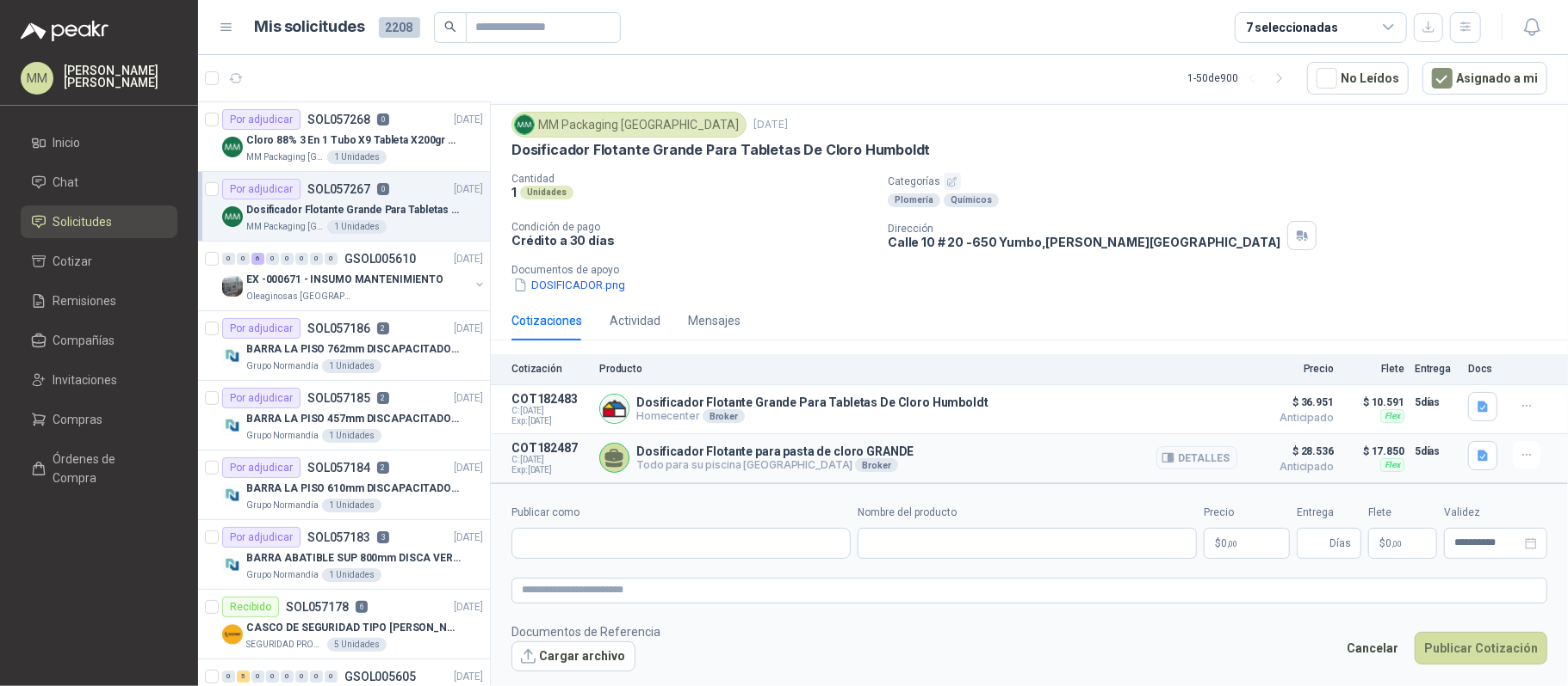
click at [841, 453] on p "Dosificador Flotante para pasta de cloro GRANDE" at bounding box center [774, 452] width 277 height 14
copy p "Dosificador Flotante para pasta de cloro GRANDE"
click at [933, 534] on input "Nombre del producto" at bounding box center [1026, 543] width 339 height 31
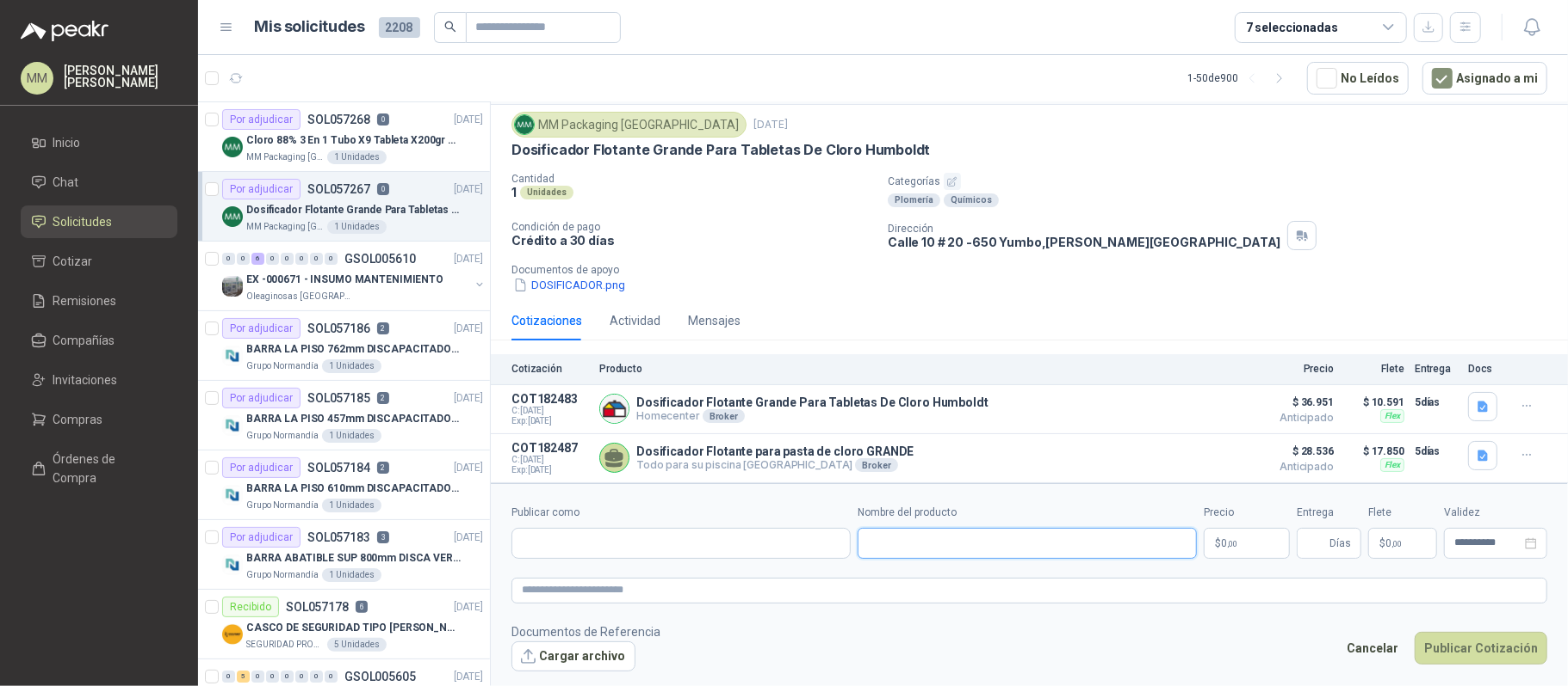
paste input "**********"
type input "**********"
click at [693, 548] on input "Publicar como" at bounding box center [681, 544] width 338 height 30
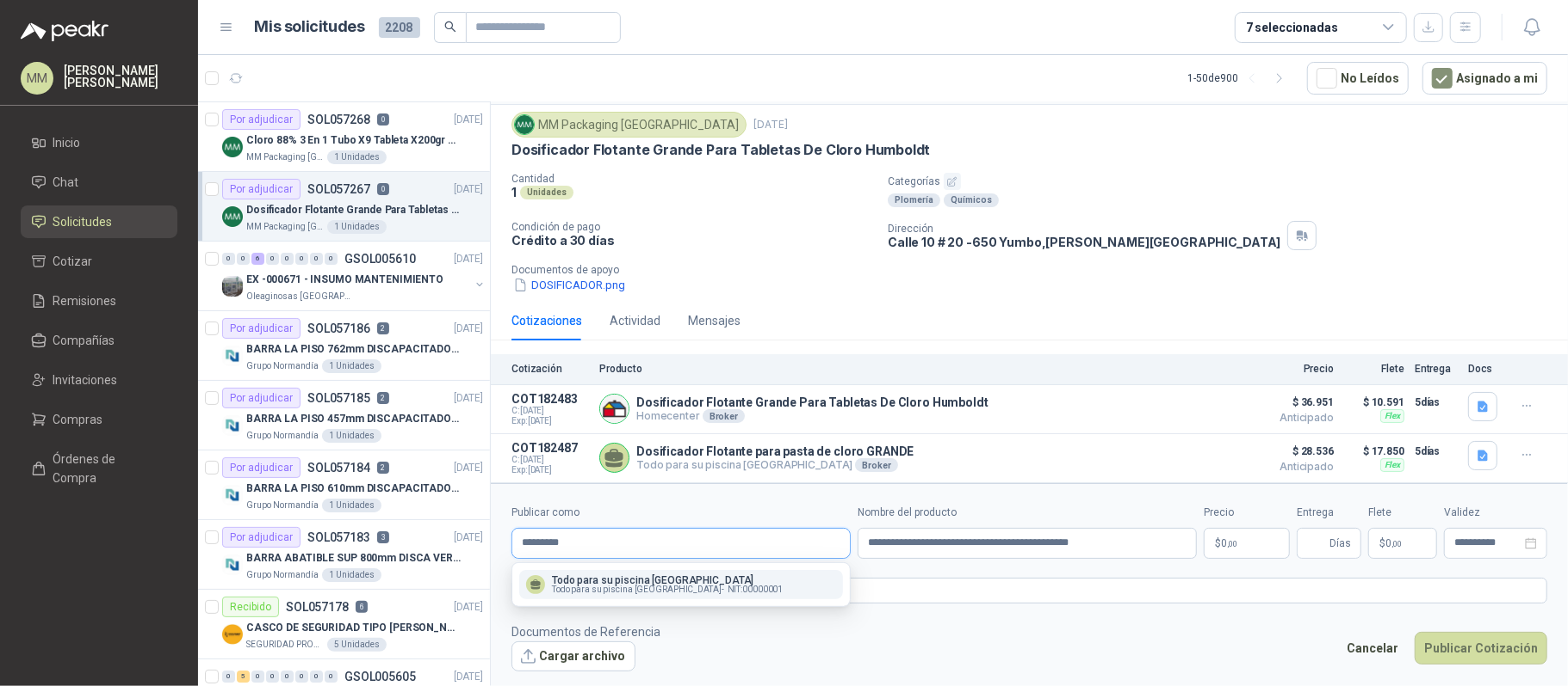
type input "*********"
click at [659, 589] on span "Todo para su piscina Colombia -" at bounding box center [637, 590] width 172 height 9
type input "**********"
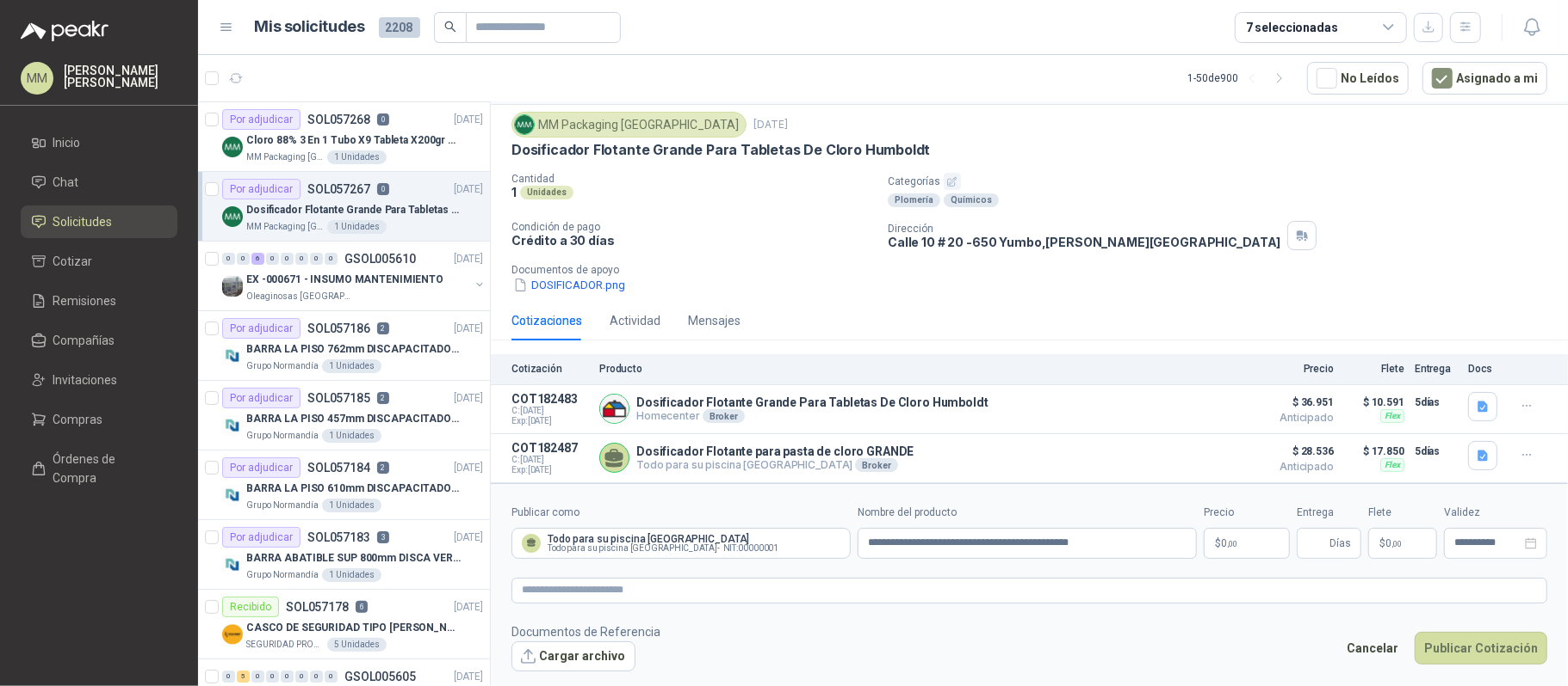
click at [1224, 544] on body "MM Mauricio Martinez Inicio Chat Solicitudes Cotizar Remisiones Compañías Invit…" at bounding box center [784, 343] width 1568 height 686
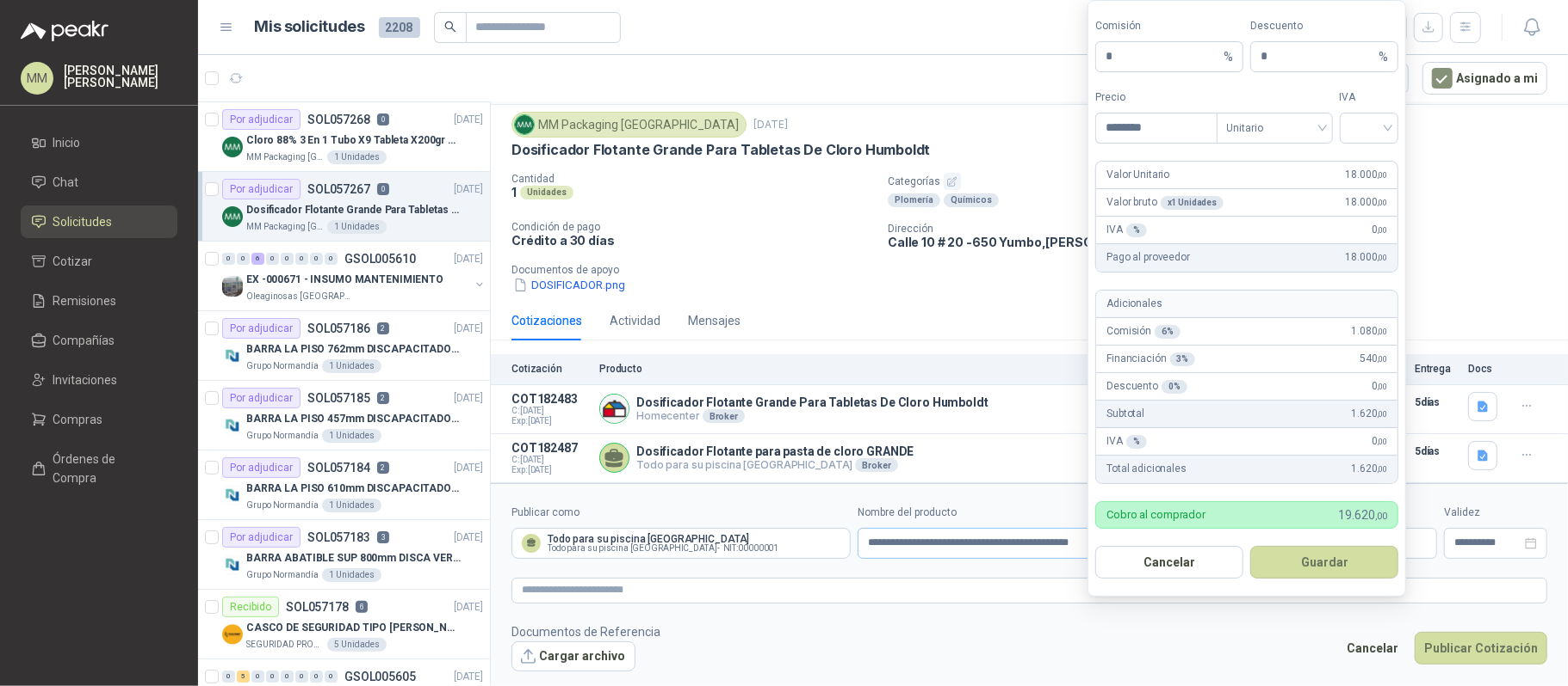
type input "********"
click at [1076, 538] on input "**********" at bounding box center [1026, 543] width 339 height 31
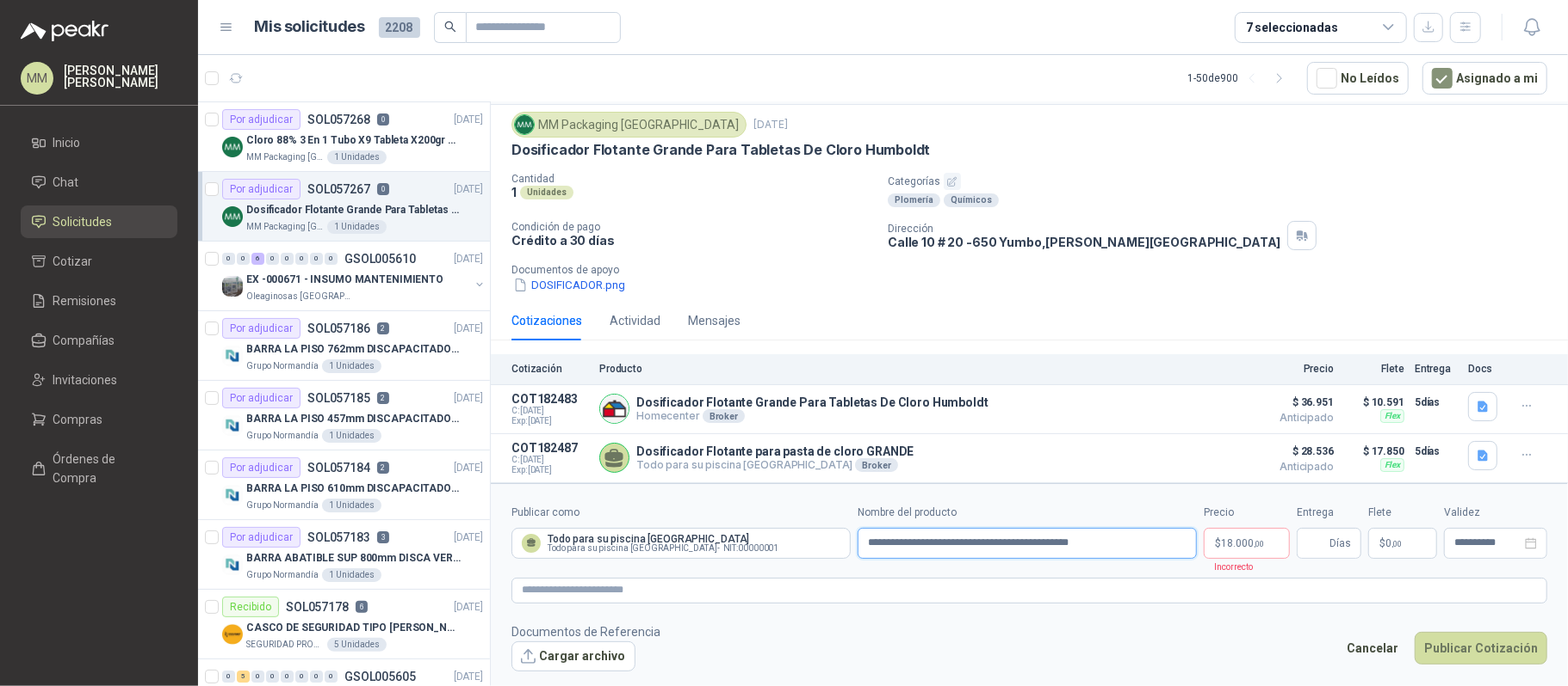
click at [1076, 538] on input "**********" at bounding box center [1026, 543] width 339 height 31
type input "**********"
click at [1247, 548] on span "18.000 ,00" at bounding box center [1242, 543] width 43 height 10
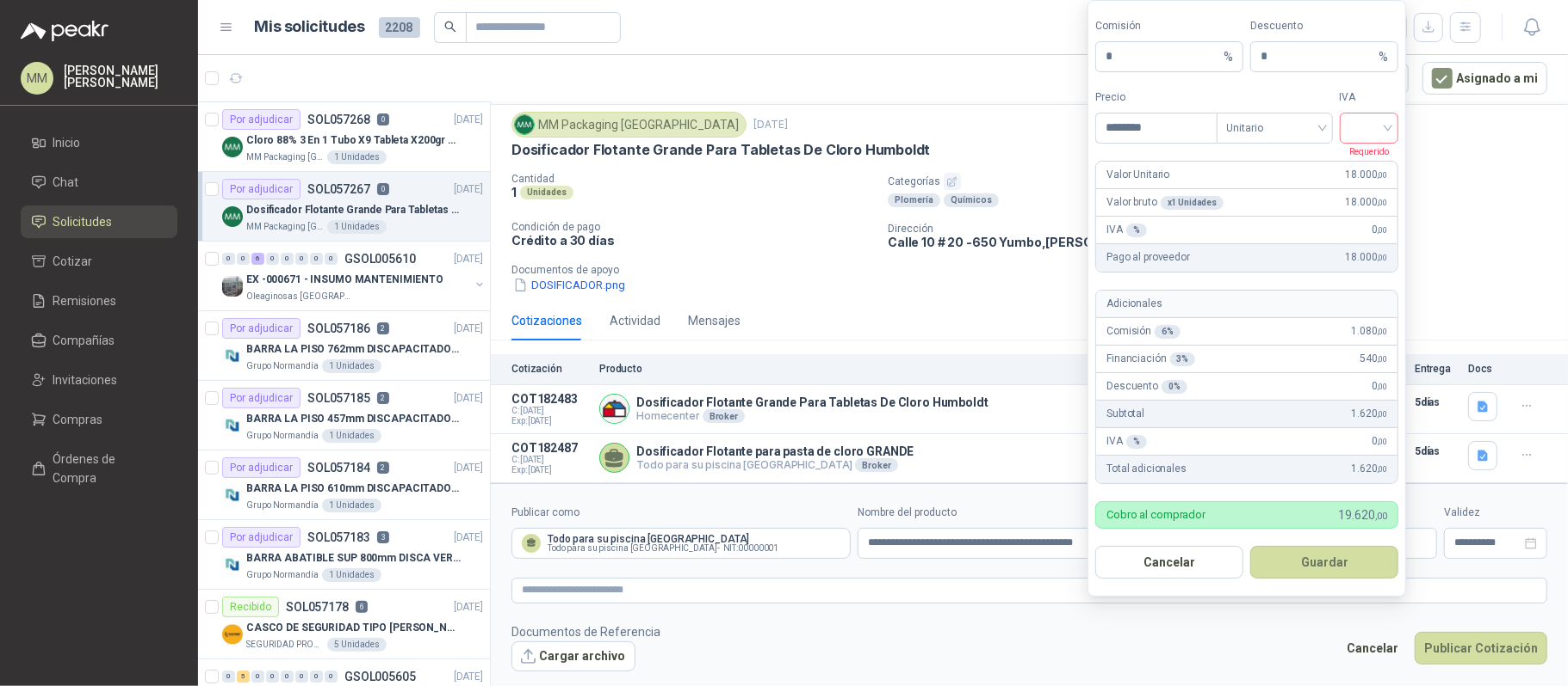
click at [1351, 114] on input "search" at bounding box center [1368, 126] width 38 height 26
click at [1361, 159] on div "19%" at bounding box center [1368, 161] width 32 height 19
click at [1346, 549] on button "Guardar" at bounding box center [1324, 562] width 148 height 32
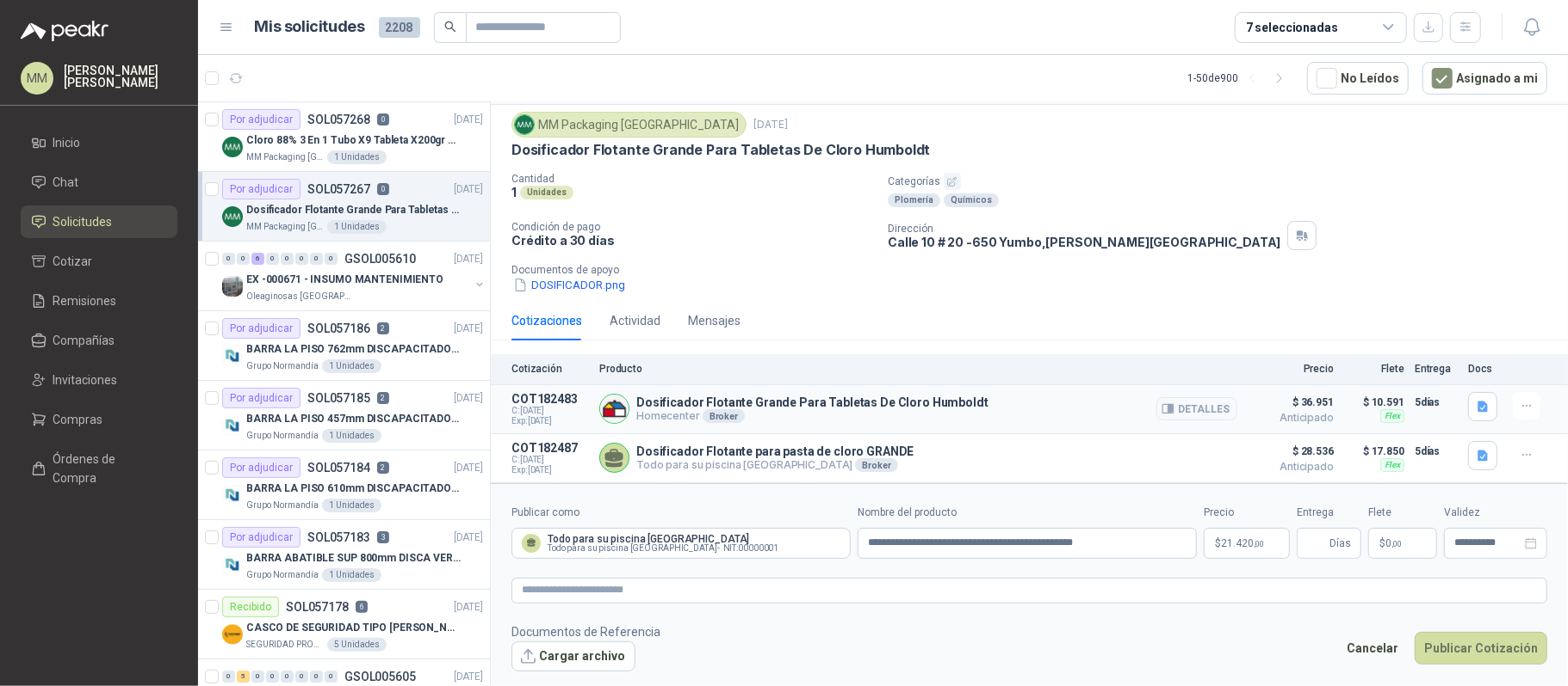
click at [1293, 400] on span "$ 36.951" at bounding box center [1289, 403] width 86 height 21
click at [1317, 542] on input "Entrega" at bounding box center [1316, 544] width 19 height 30
type input "*"
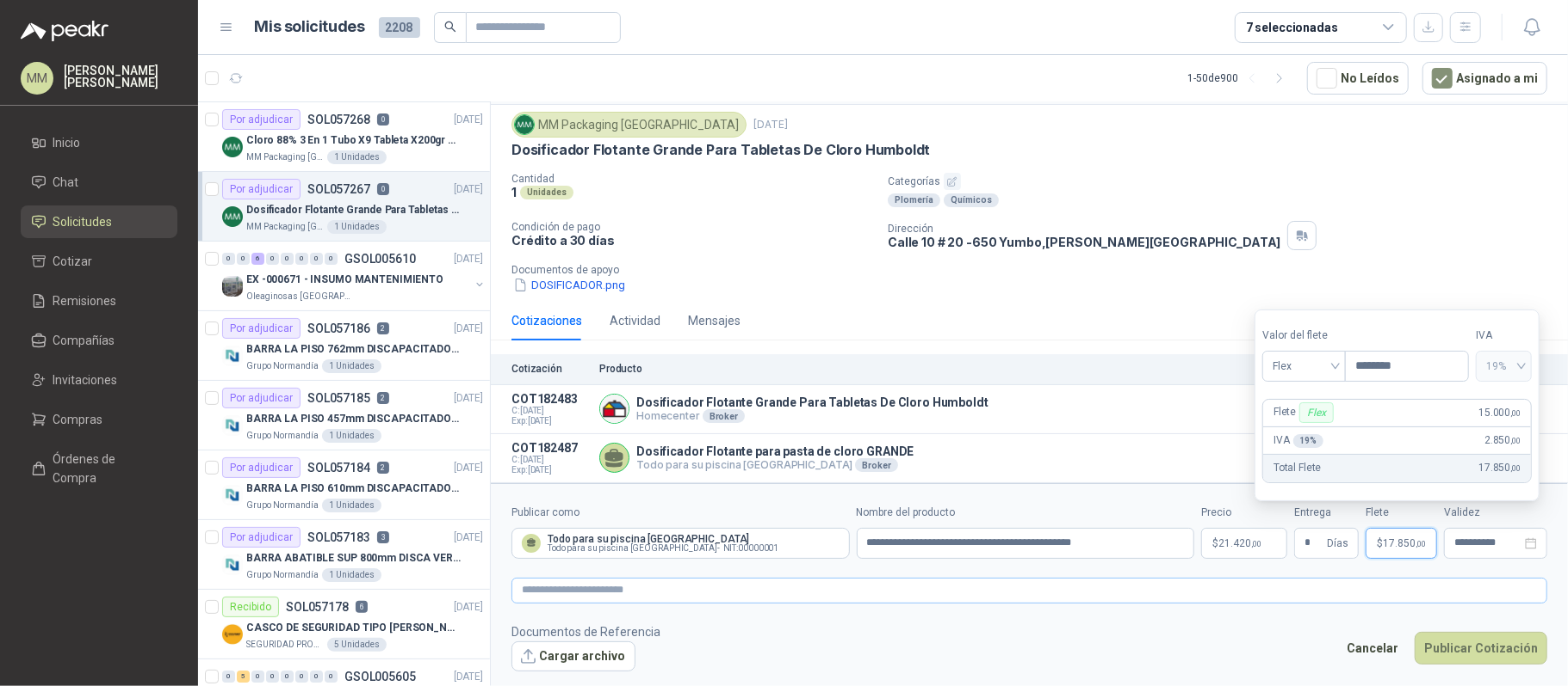
type input "********"
click at [1268, 584] on textarea at bounding box center [1028, 591] width 1035 height 26
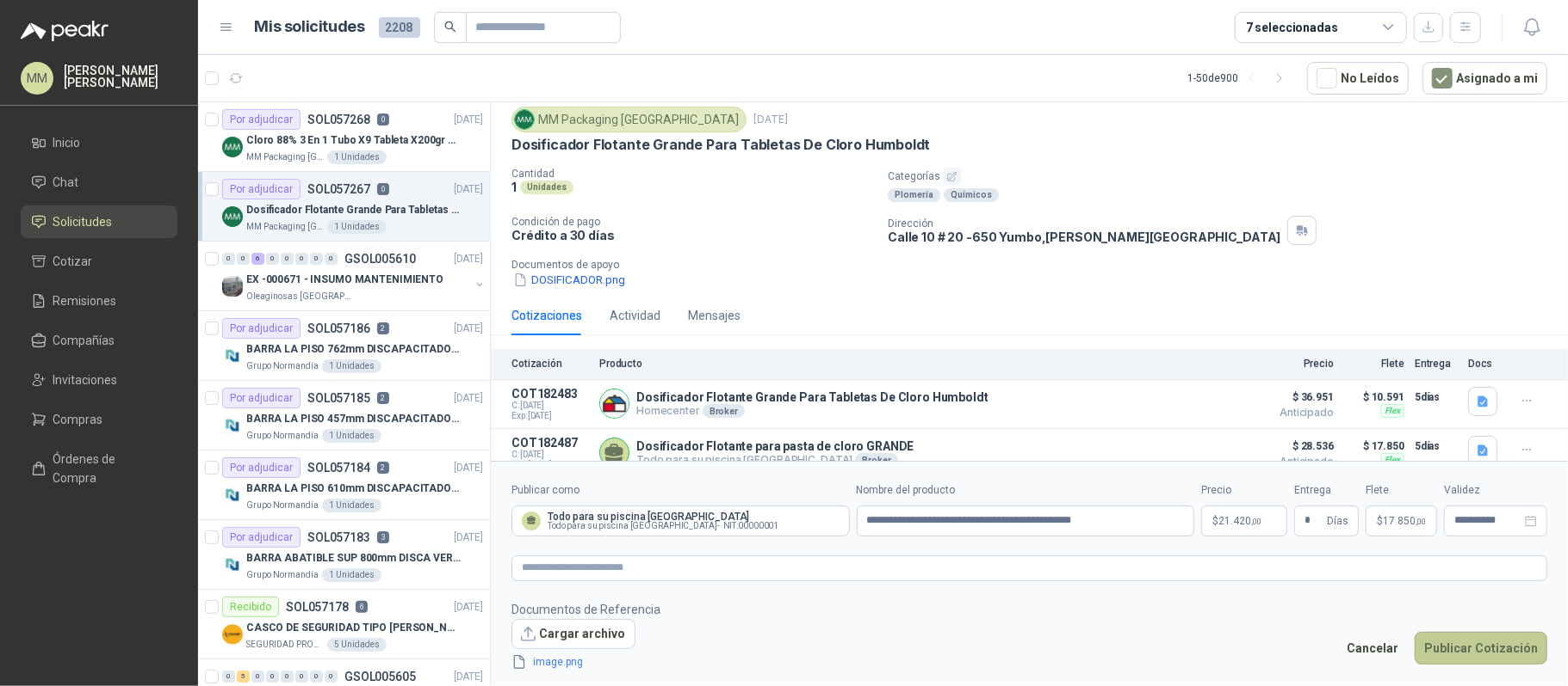
click at [1474, 657] on button "Publicar Cotización" at bounding box center [1480, 648] width 133 height 32
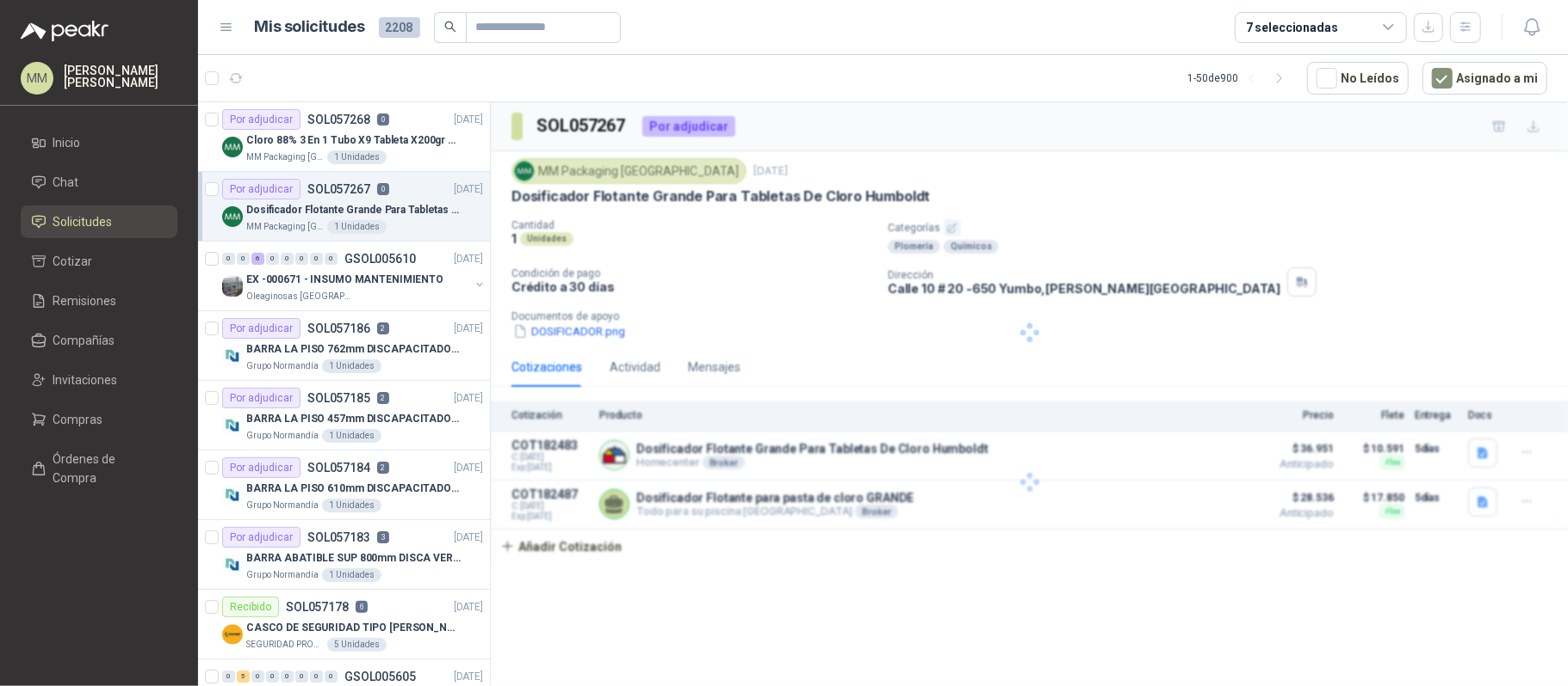
scroll to position [0, 0]
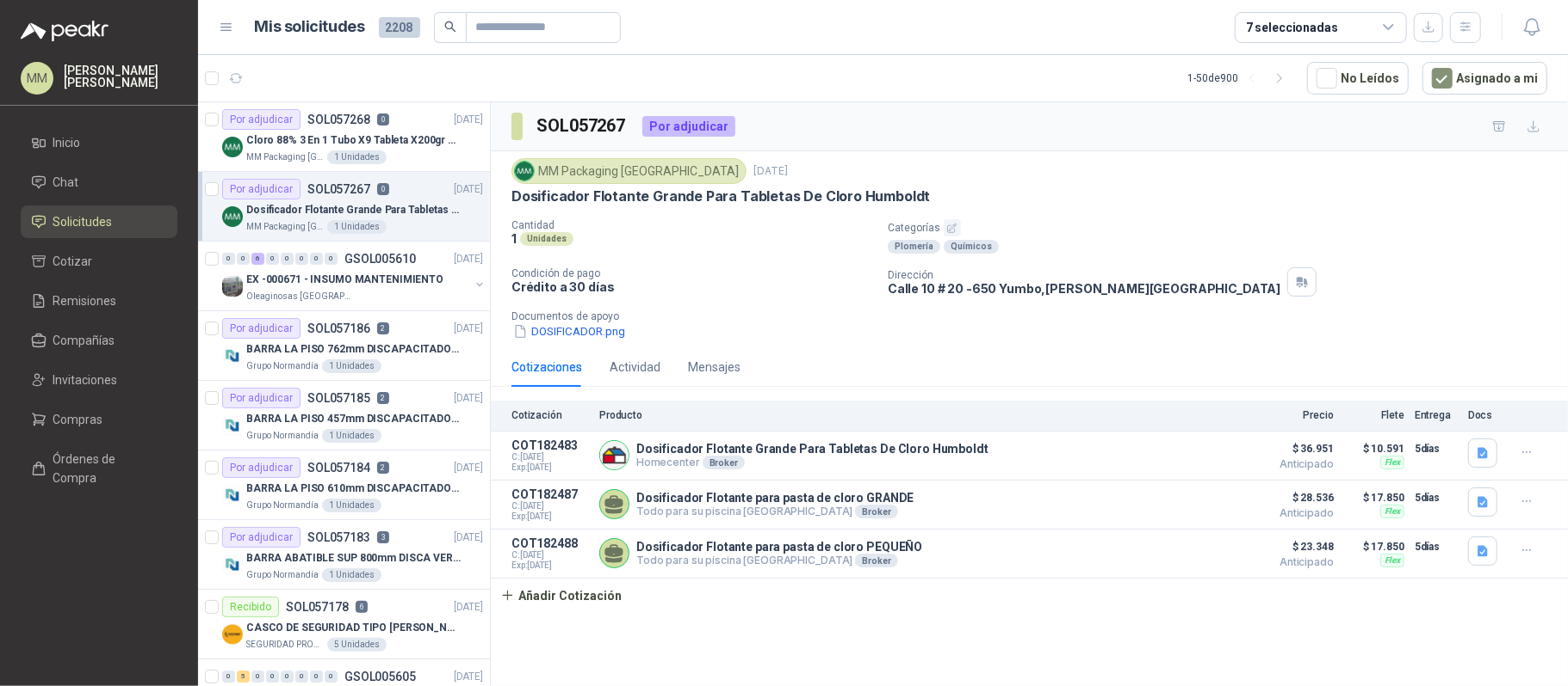
click at [1127, 175] on div "MM Packaging Colombia 25 sept, 2025" at bounding box center [1028, 171] width 1035 height 26
click at [237, 74] on icon "button" at bounding box center [235, 78] width 13 height 9
click at [284, 87] on button "6" at bounding box center [278, 79] width 28 height 28
click at [118, 267] on li "Cotizar 6" at bounding box center [98, 261] width 136 height 19
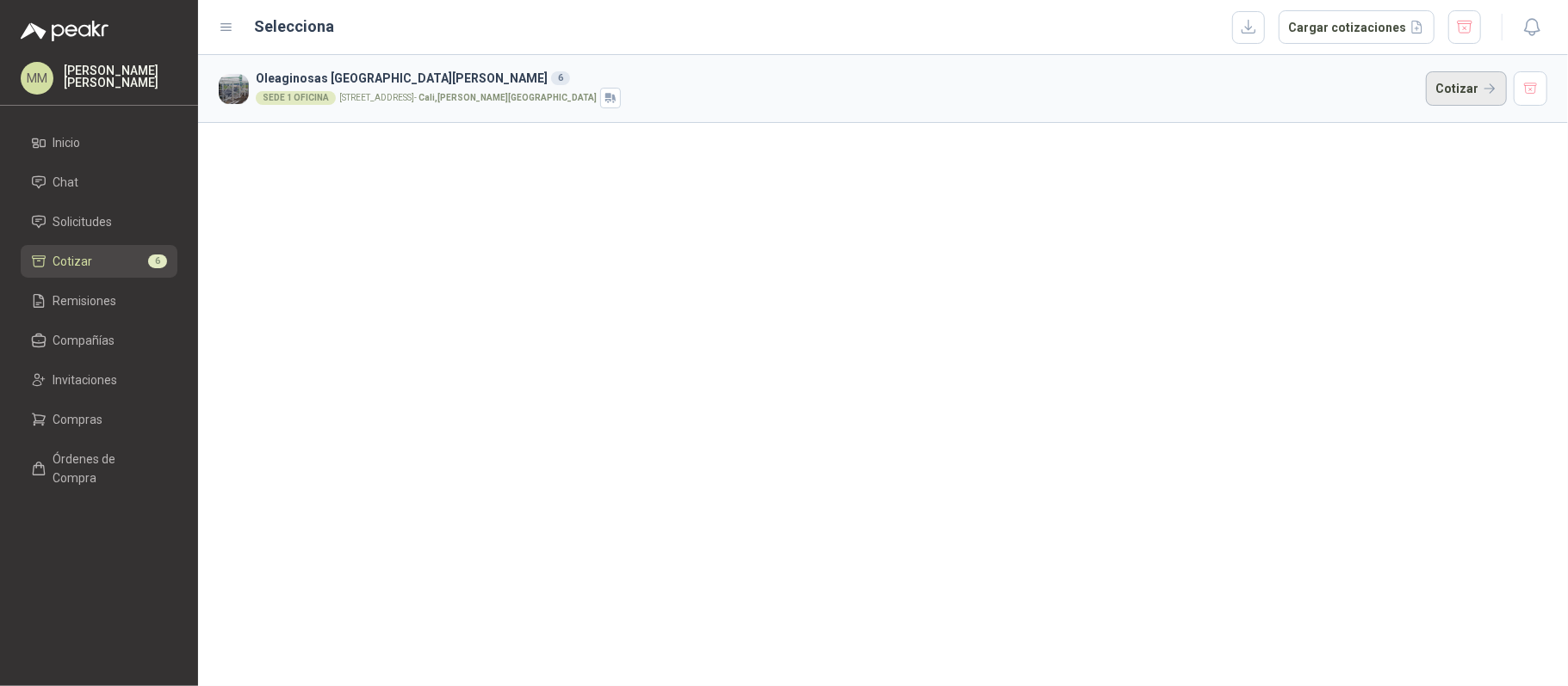
click at [1462, 98] on button "Cotizar" at bounding box center [1466, 89] width 81 height 34
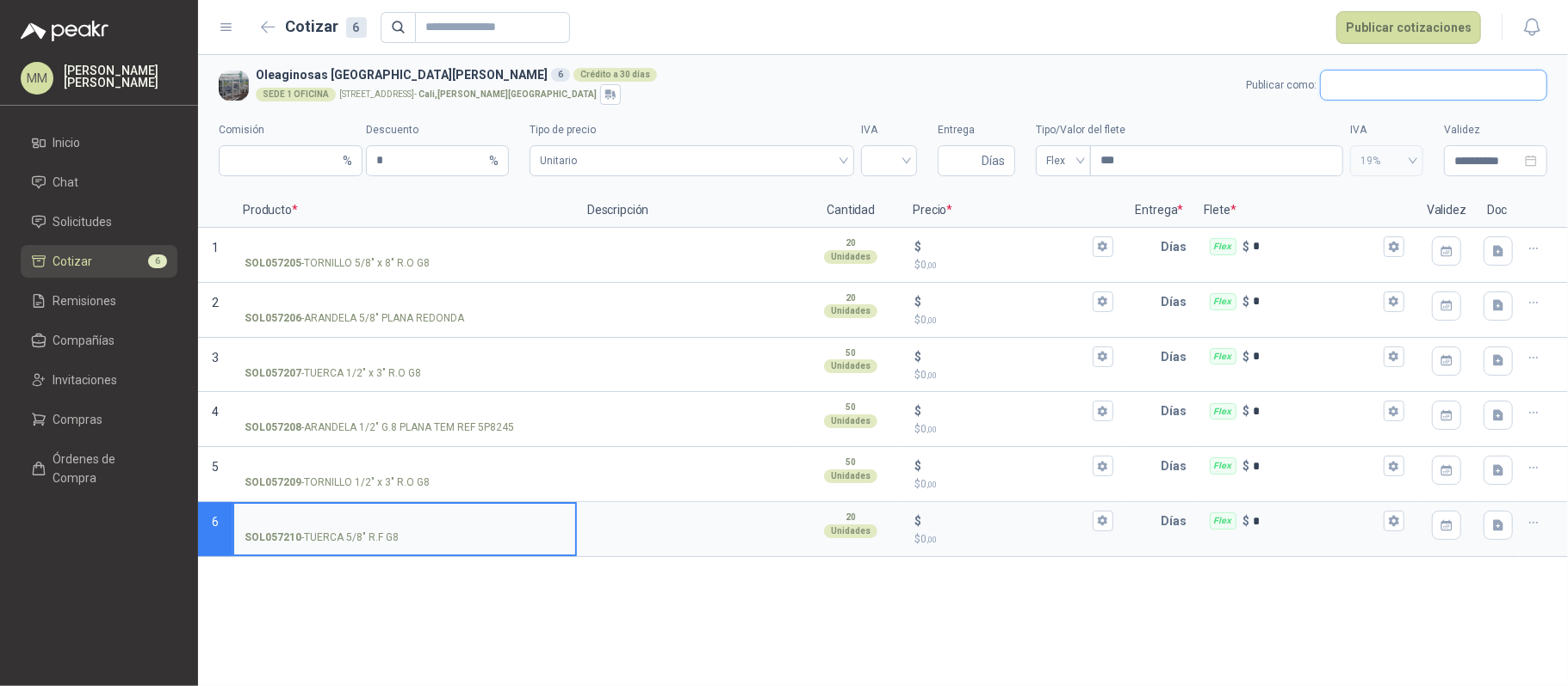
click at [1404, 93] on input "text" at bounding box center [1433, 86] width 226 height 30
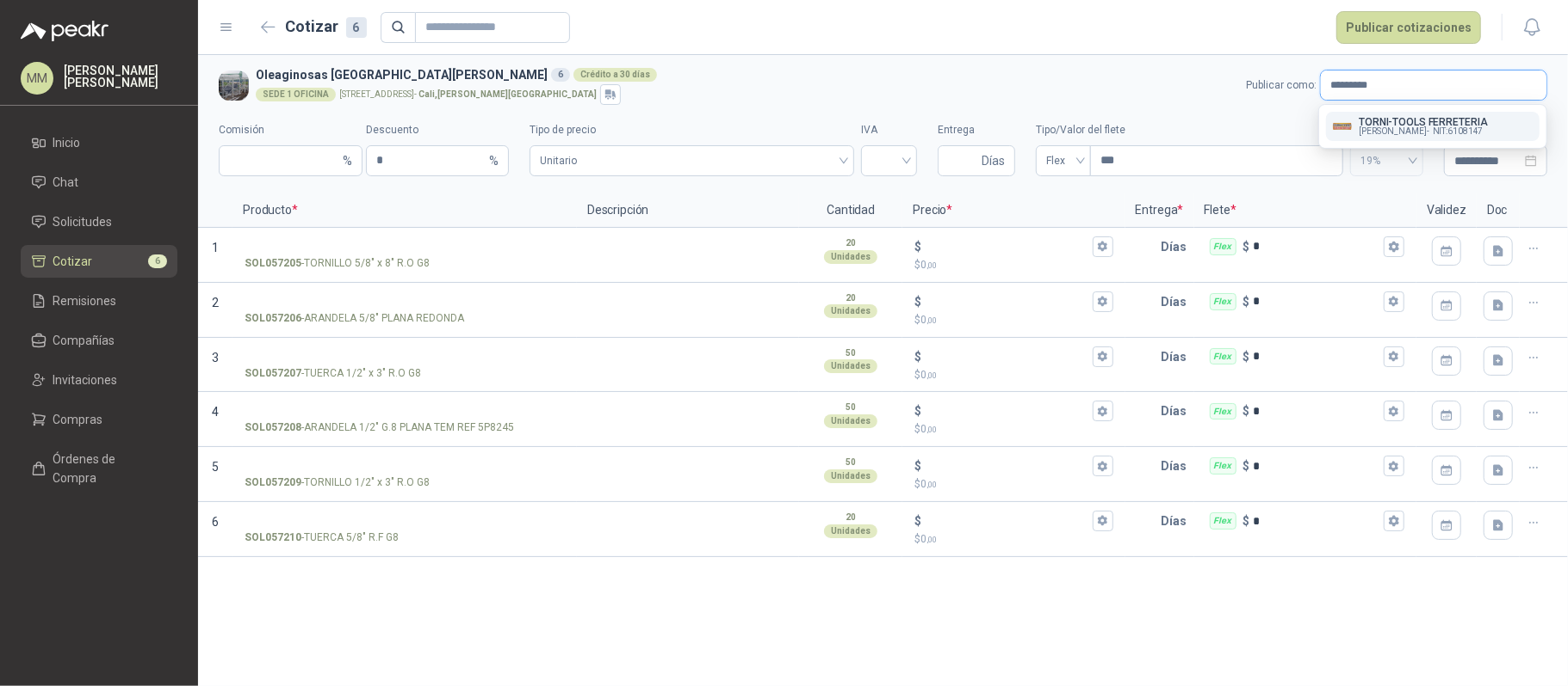
type input "*********"
click at [1396, 127] on span "Leonardo Zapata Jordán -" at bounding box center [1393, 131] width 70 height 9
type input "*"
type input "**********"
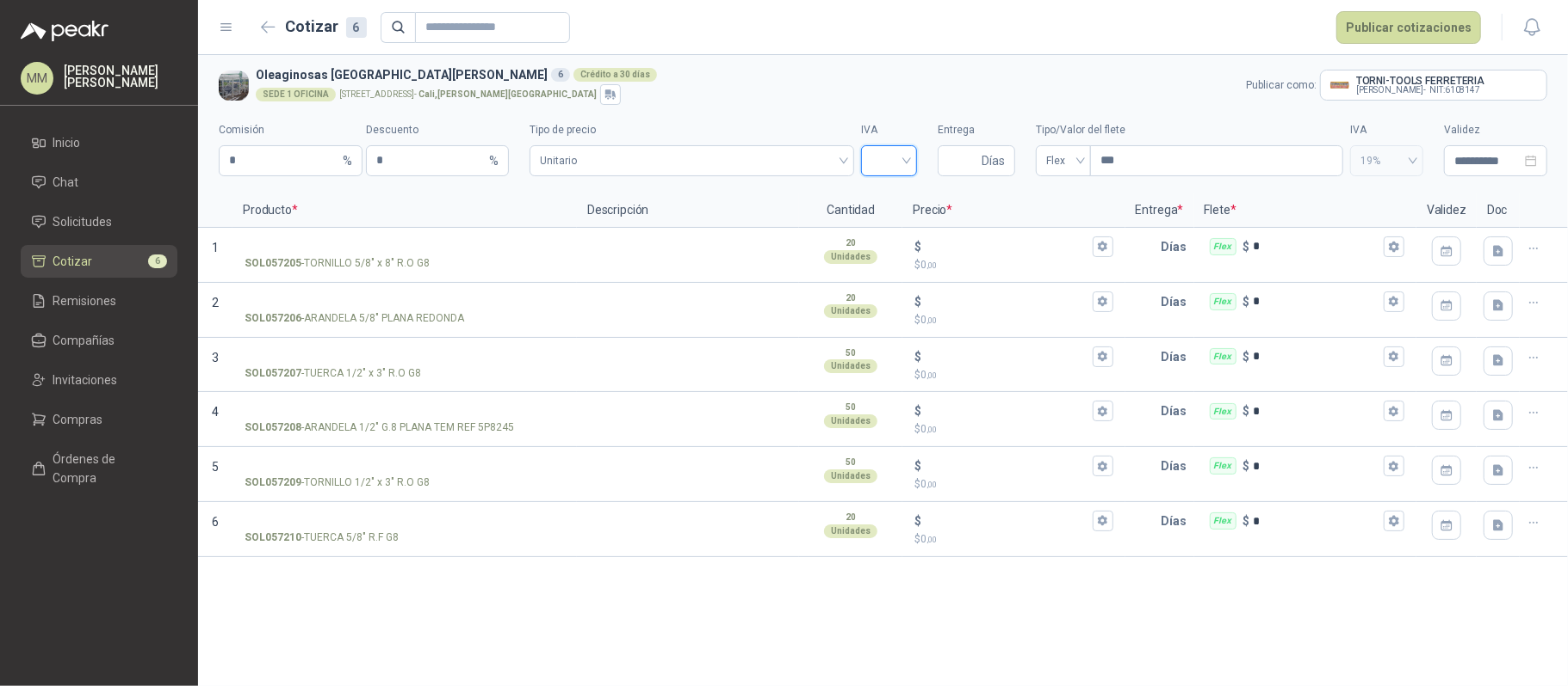
click at [892, 158] on input "search" at bounding box center [888, 159] width 35 height 26
click at [886, 202] on div "19%" at bounding box center [888, 197] width 29 height 19
click at [951, 172] on input "Entrega" at bounding box center [962, 161] width 31 height 30
type input "*"
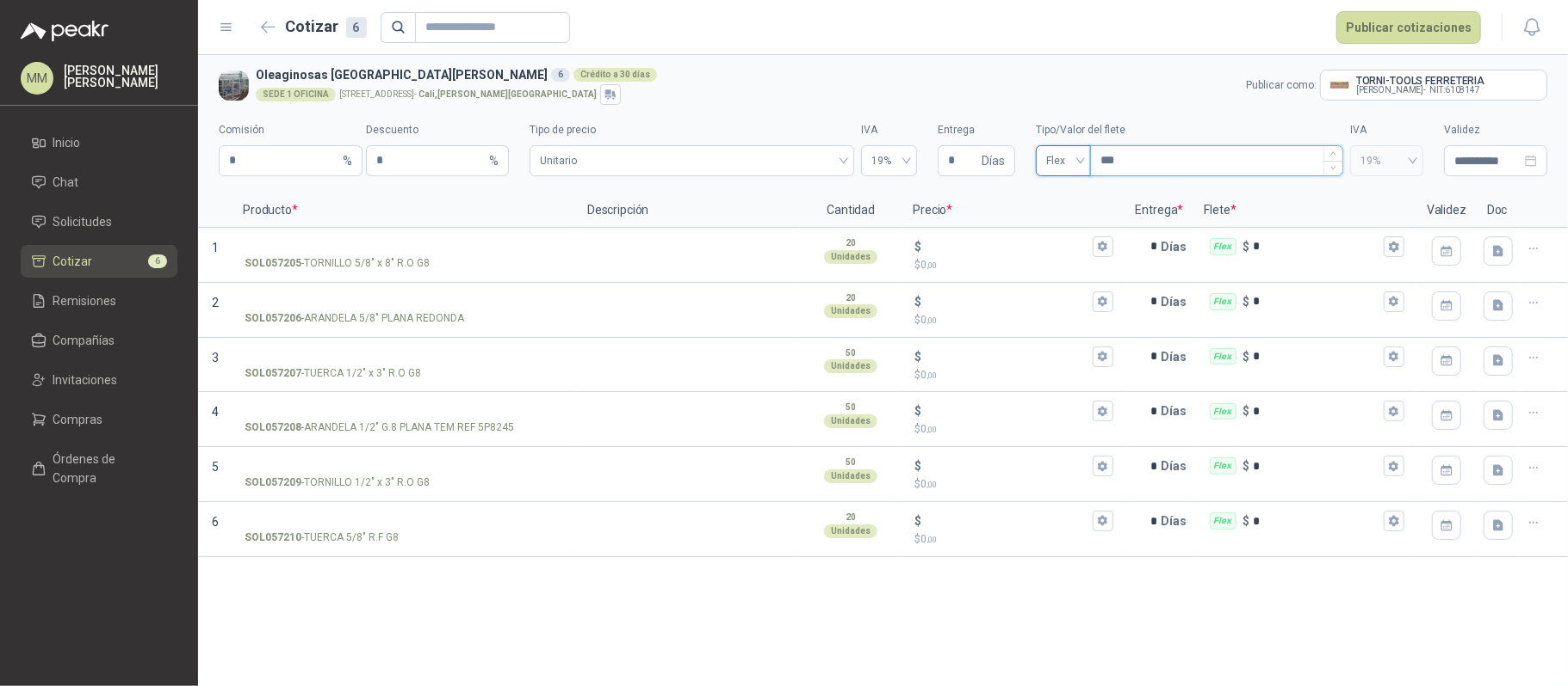
click at [1155, 167] on input "***" at bounding box center [1215, 161] width 251 height 30
type input "***"
type input "****"
type input "*****"
type input "*******"
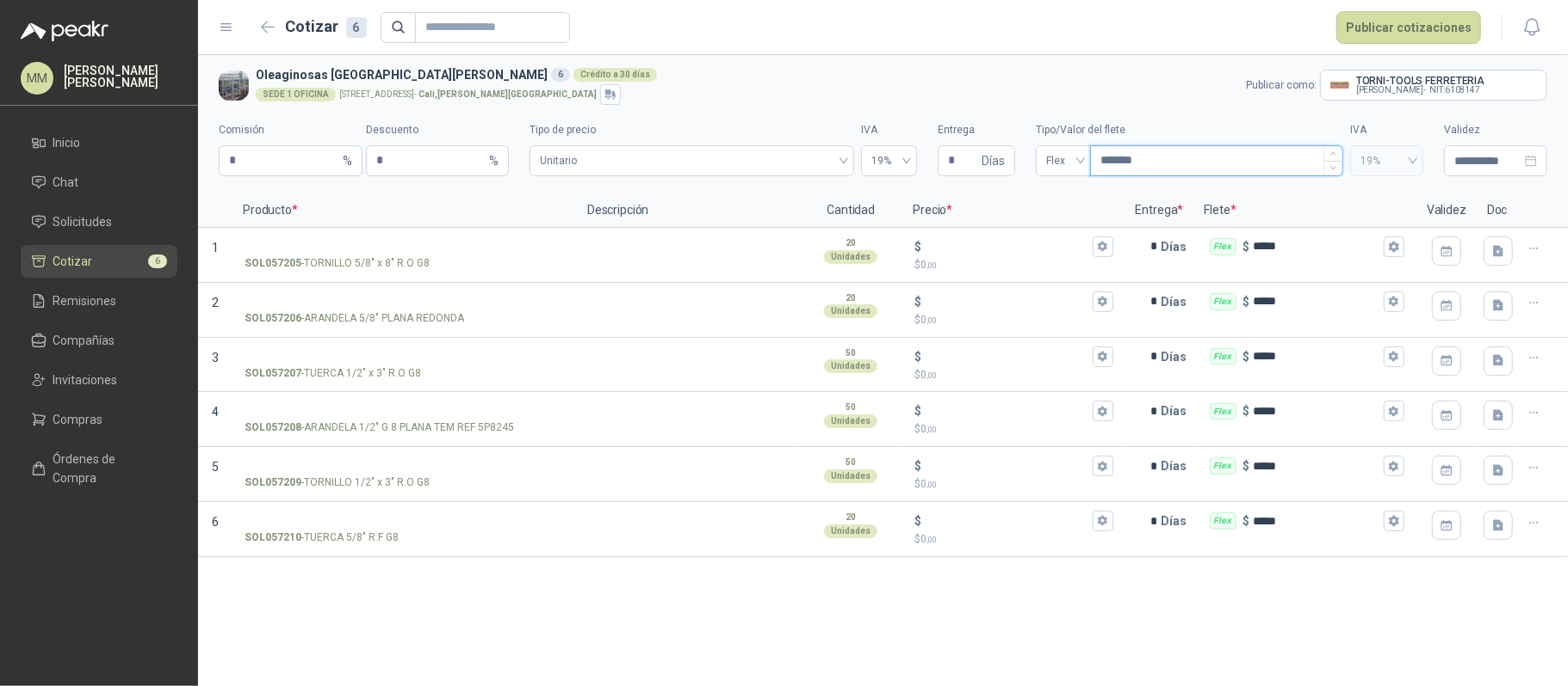
type input "********"
click at [348, 251] on input "SOL057205 - TORNILLO 5/8" x 8" R.O G8" at bounding box center [404, 247] width 320 height 13
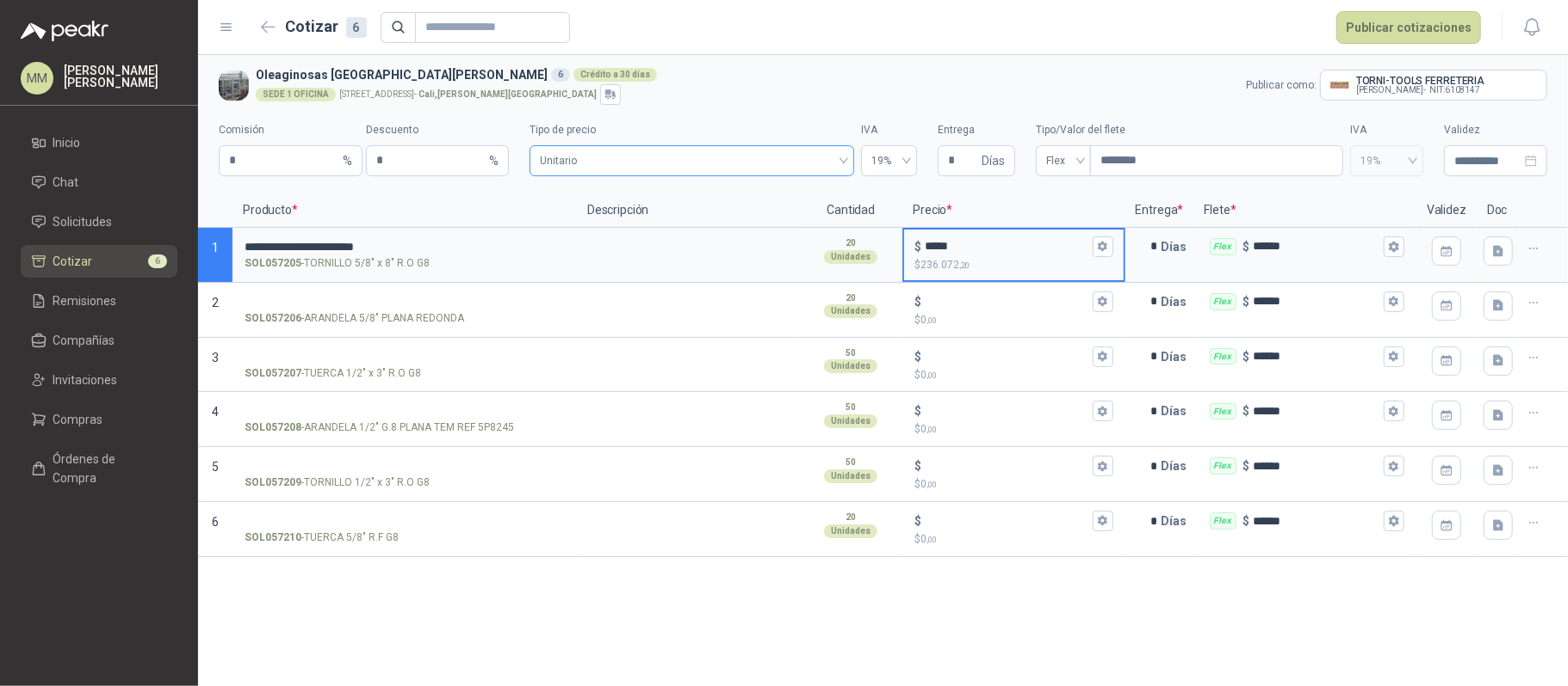
click at [665, 156] on span "Unitario" at bounding box center [691, 160] width 304 height 26
type input "*****"
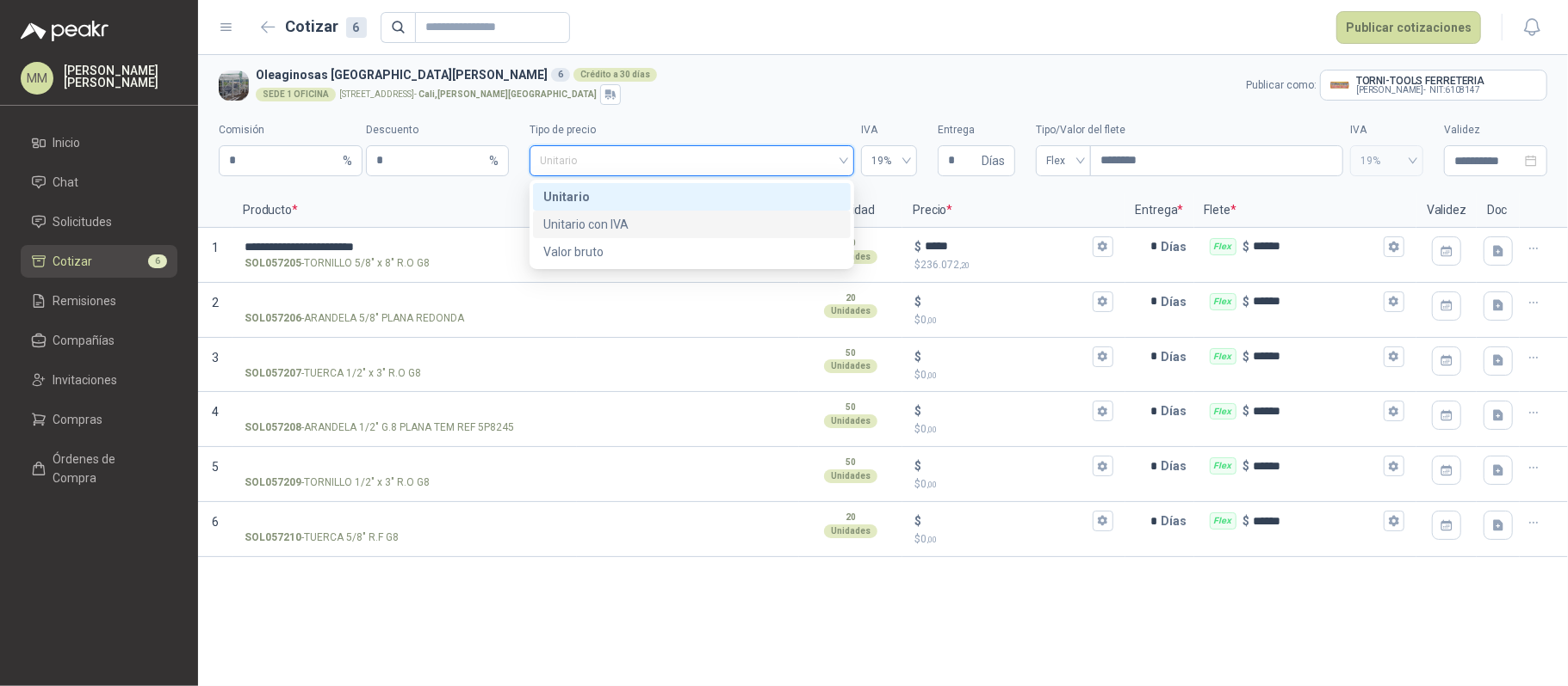
click at [693, 227] on div "Unitario con IVA" at bounding box center [691, 223] width 297 height 19
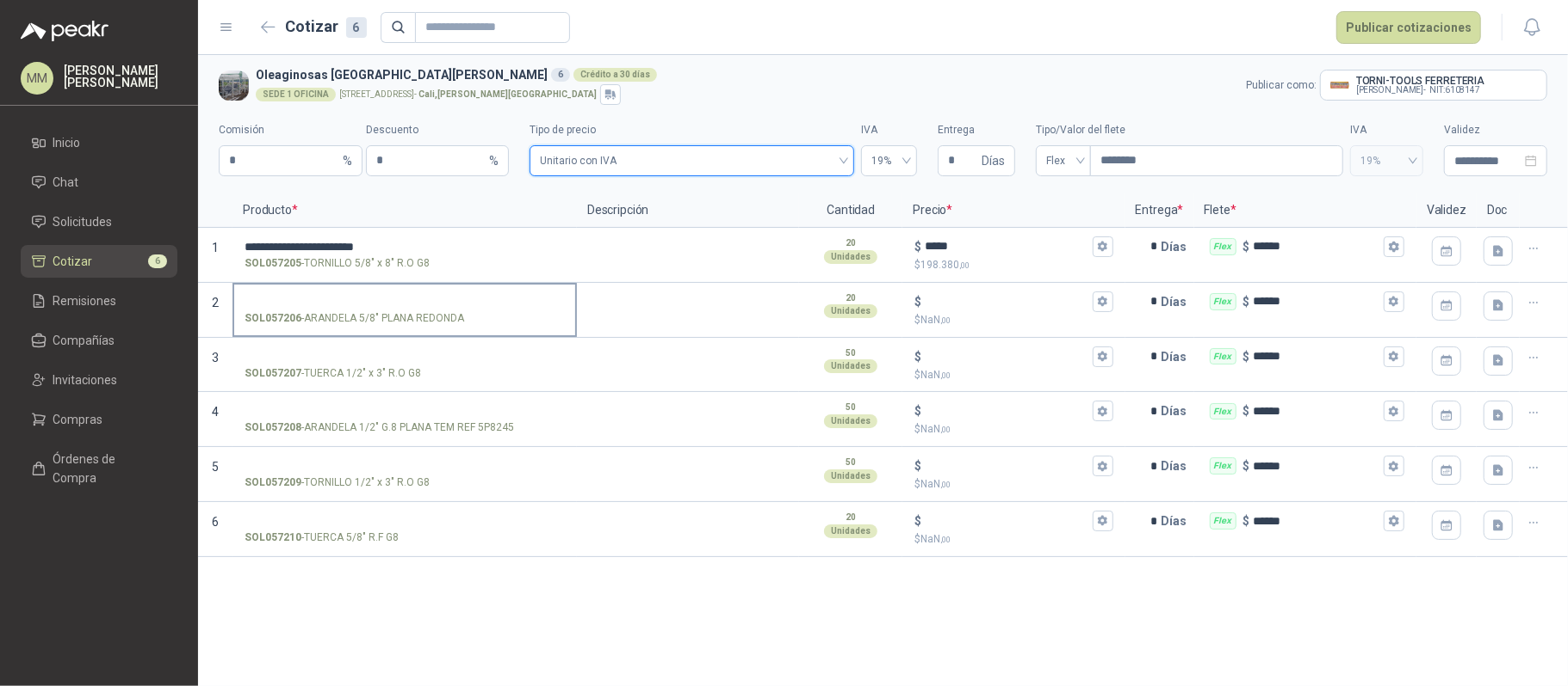
click at [380, 311] on p "SOL057206 - ARANDELA 5/8" PLANA REDONDA" at bounding box center [354, 319] width 220 height 17
click at [380, 309] on input "SOL057206 - ARANDELA 5/8" PLANA REDONDA" at bounding box center [404, 302] width 320 height 13
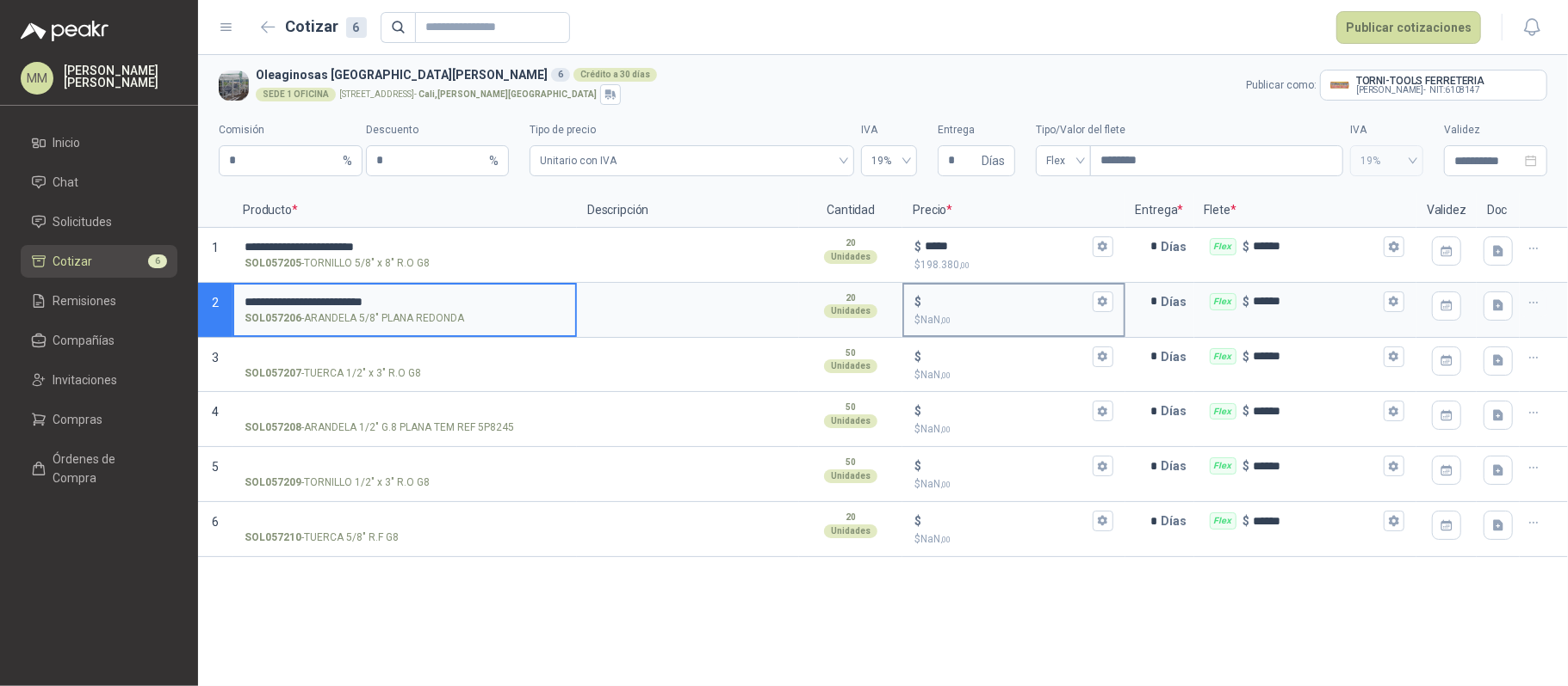
click at [951, 300] on input "$ $ NaN ,00" at bounding box center [1007, 301] width 163 height 13
type input "***"
click at [331, 351] on input "SOL057207 - TUERCA 1/2" x 3" R.O G8" at bounding box center [404, 357] width 320 height 13
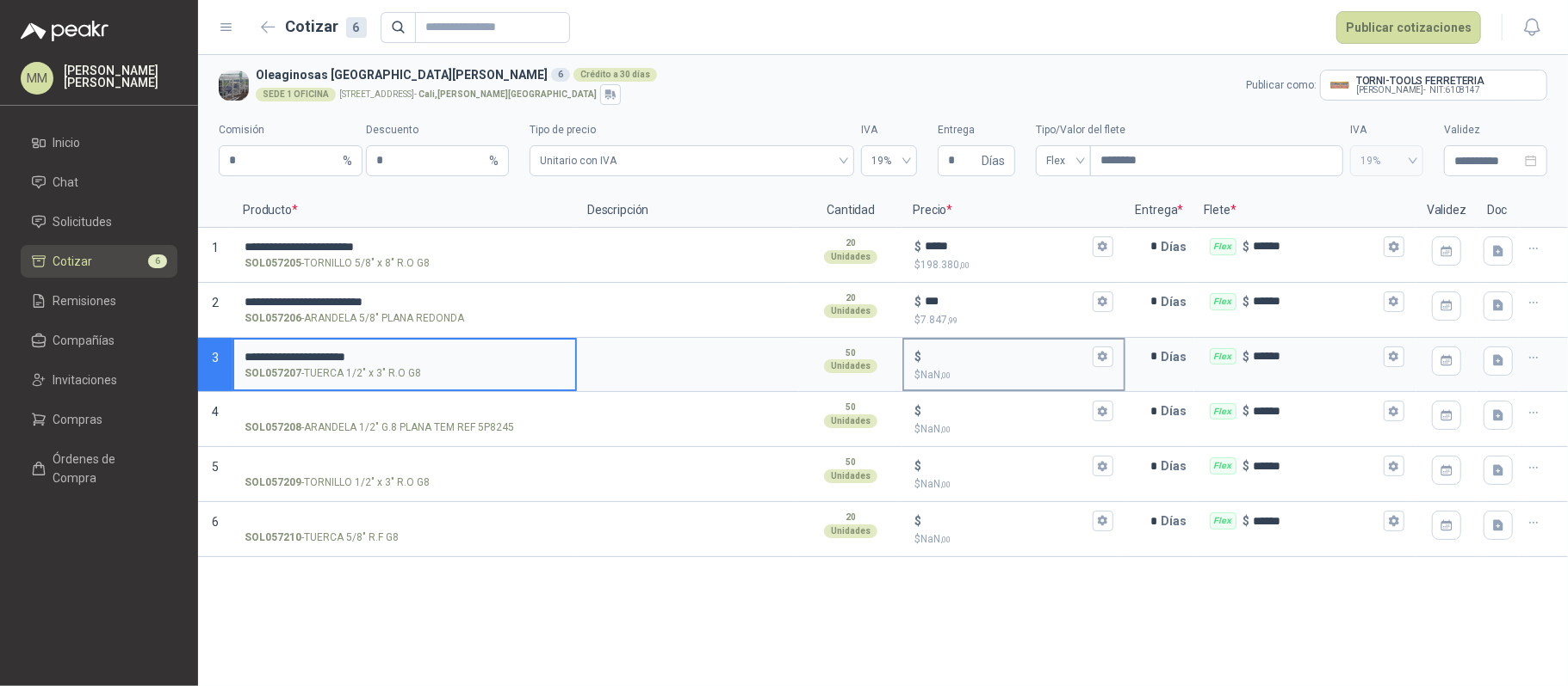
click at [993, 358] on input "$ $ NaN ,00" at bounding box center [1007, 356] width 163 height 13
type input "***"
click at [442, 416] on input "SOL057208 - ARANDELA 1/2" G.8 PLANA TEM REF 5P8245" at bounding box center [404, 411] width 320 height 13
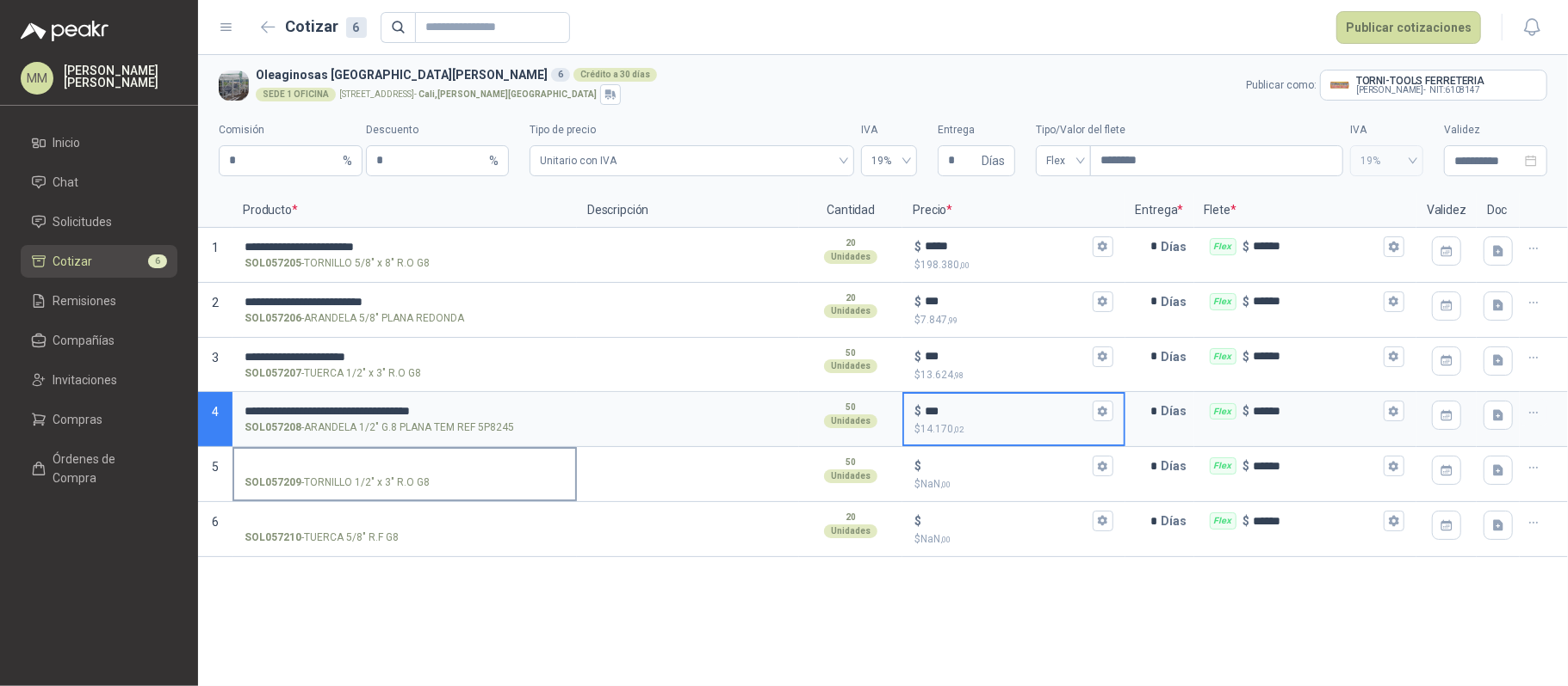
type input "***"
click at [287, 465] on input "SOL057209 - TORNILLO 1/2" x 3" R.O G8" at bounding box center [404, 467] width 320 height 13
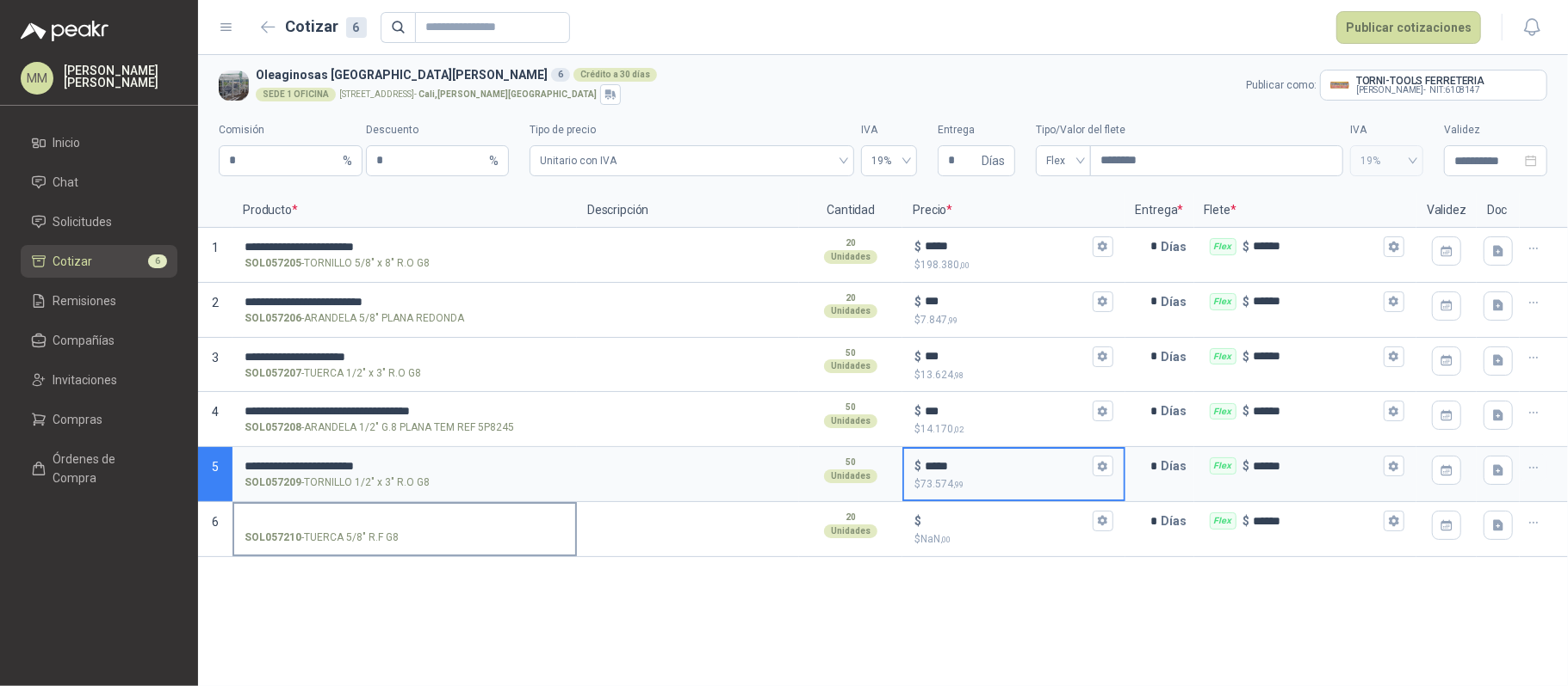
type input "*****"
click at [315, 520] on input "SOL057210 - TUERCA 5/8" R.F G8" at bounding box center [404, 522] width 320 height 13
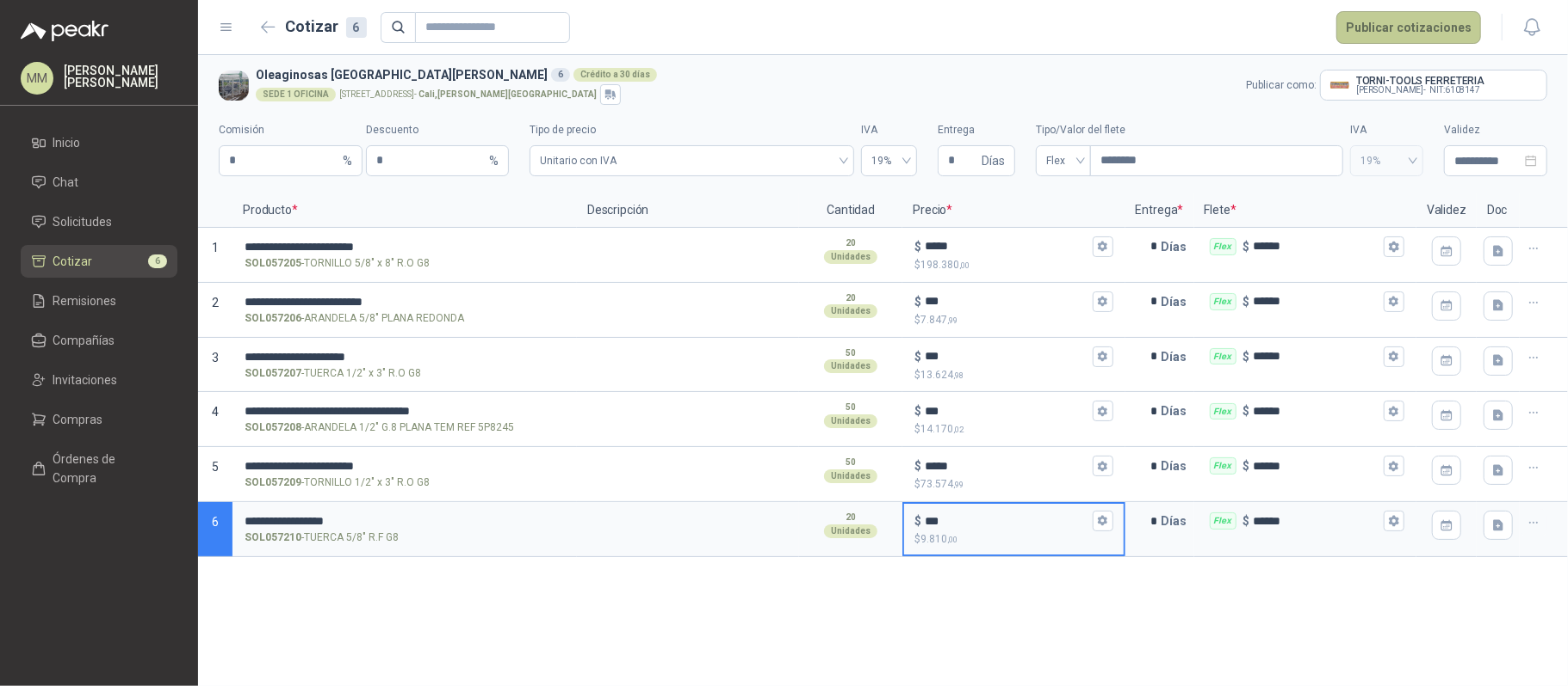
type input "***"
click at [1392, 37] on button "Publicar cotizaciones" at bounding box center [1407, 27] width 145 height 32
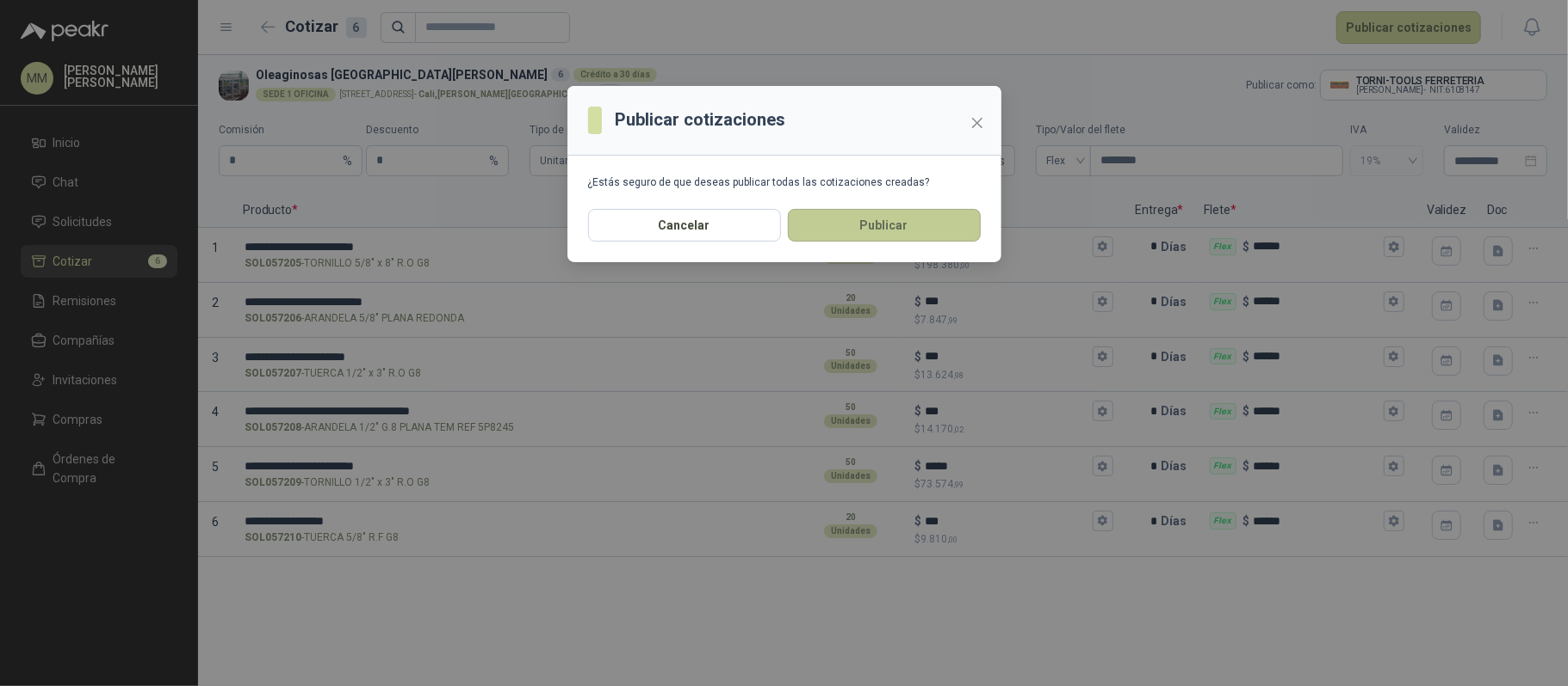
click at [907, 215] on button "Publicar" at bounding box center [884, 224] width 193 height 32
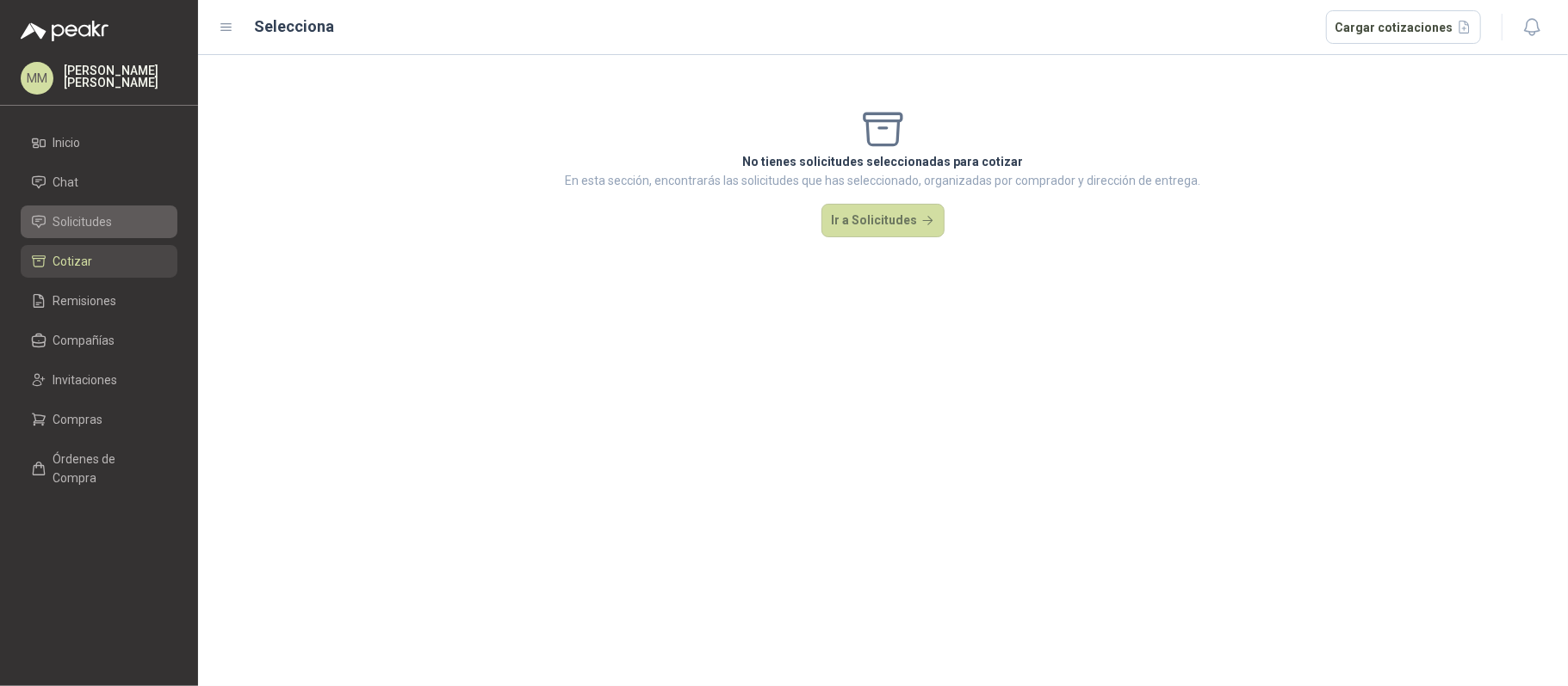
click at [95, 227] on span "Solicitudes" at bounding box center [83, 221] width 59 height 19
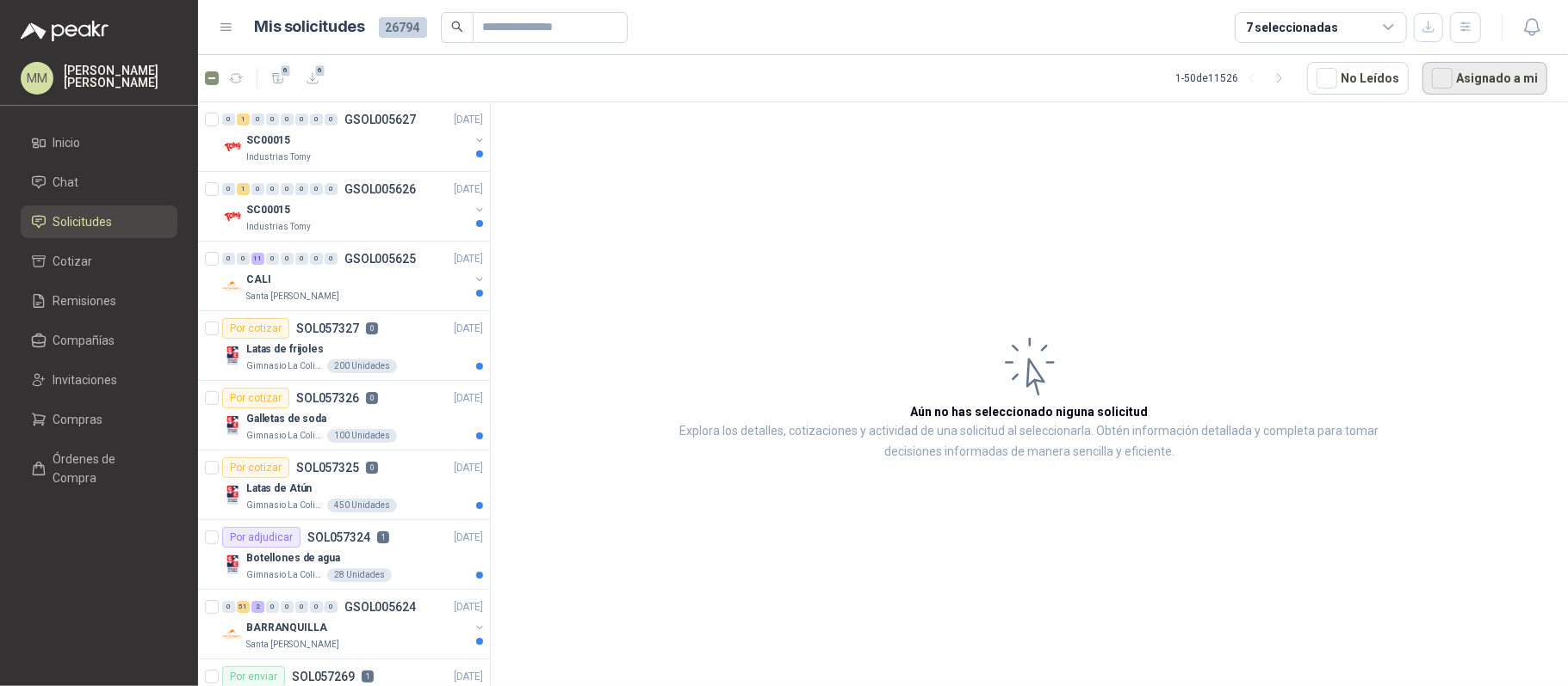
click at [1499, 87] on button "Asignado a mi" at bounding box center [1484, 78] width 125 height 32
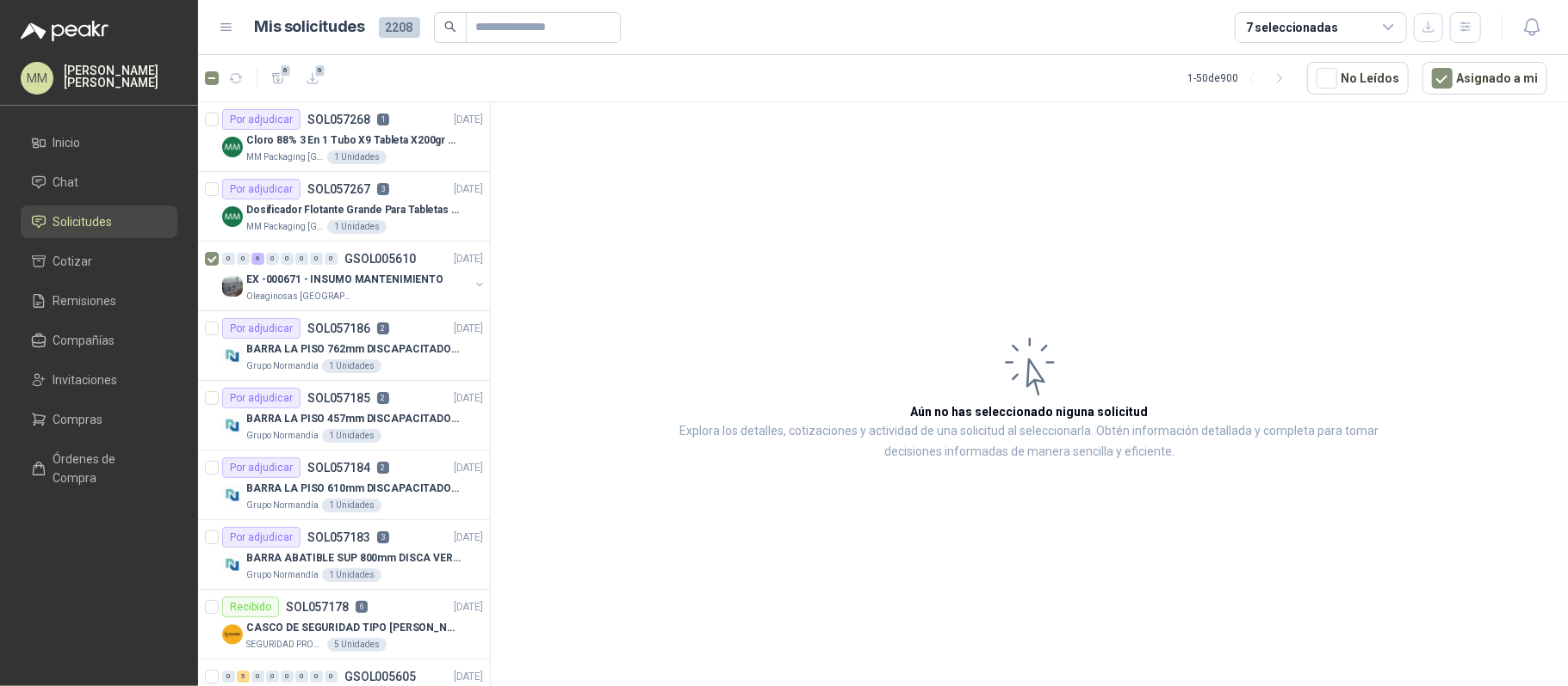
click at [1102, 246] on article "Aún no has seleccionado niguna solicitud Explora los detalles, cotizaciones y a…" at bounding box center [1028, 398] width 1077 height 591
click at [237, 87] on button "button" at bounding box center [235, 79] width 28 height 28
click at [473, 283] on button "button" at bounding box center [480, 284] width 14 height 14
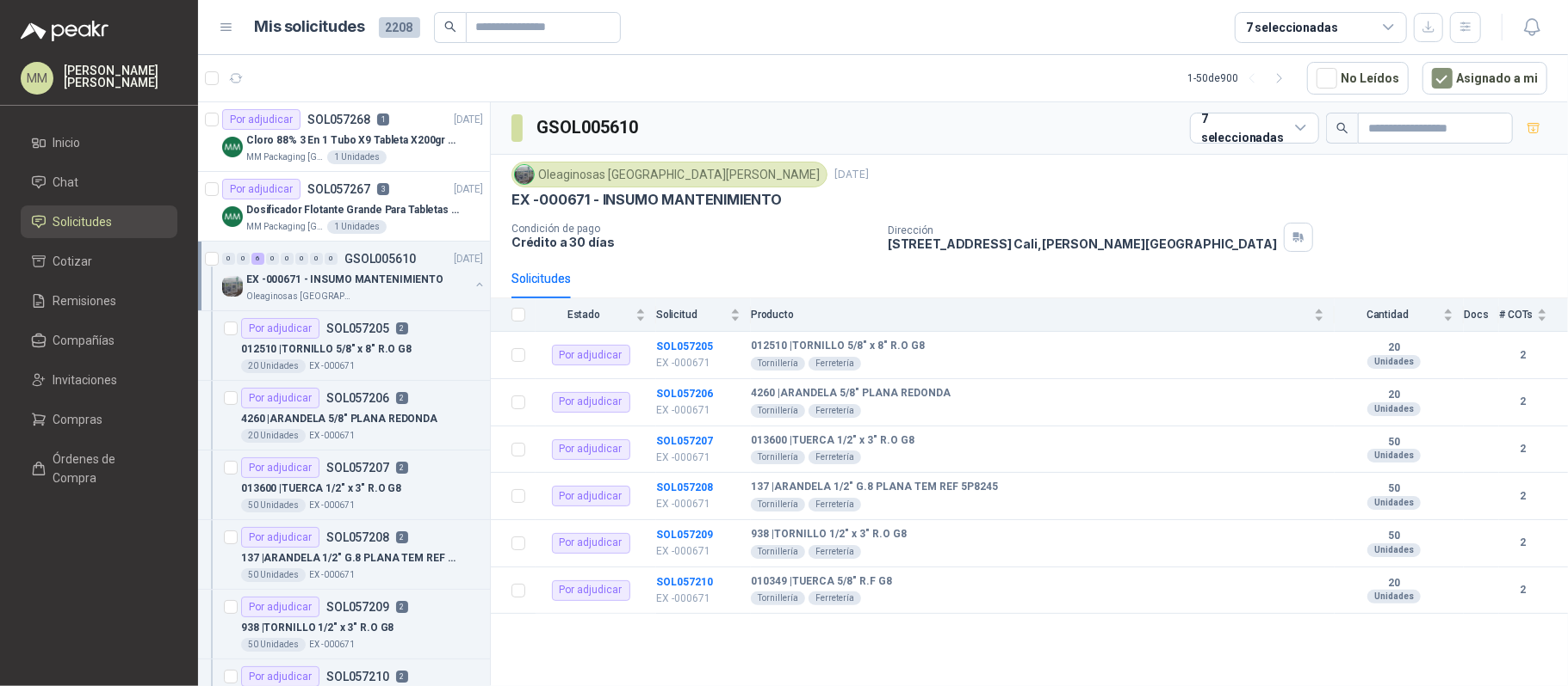
click at [473, 283] on button "button" at bounding box center [480, 284] width 14 height 14
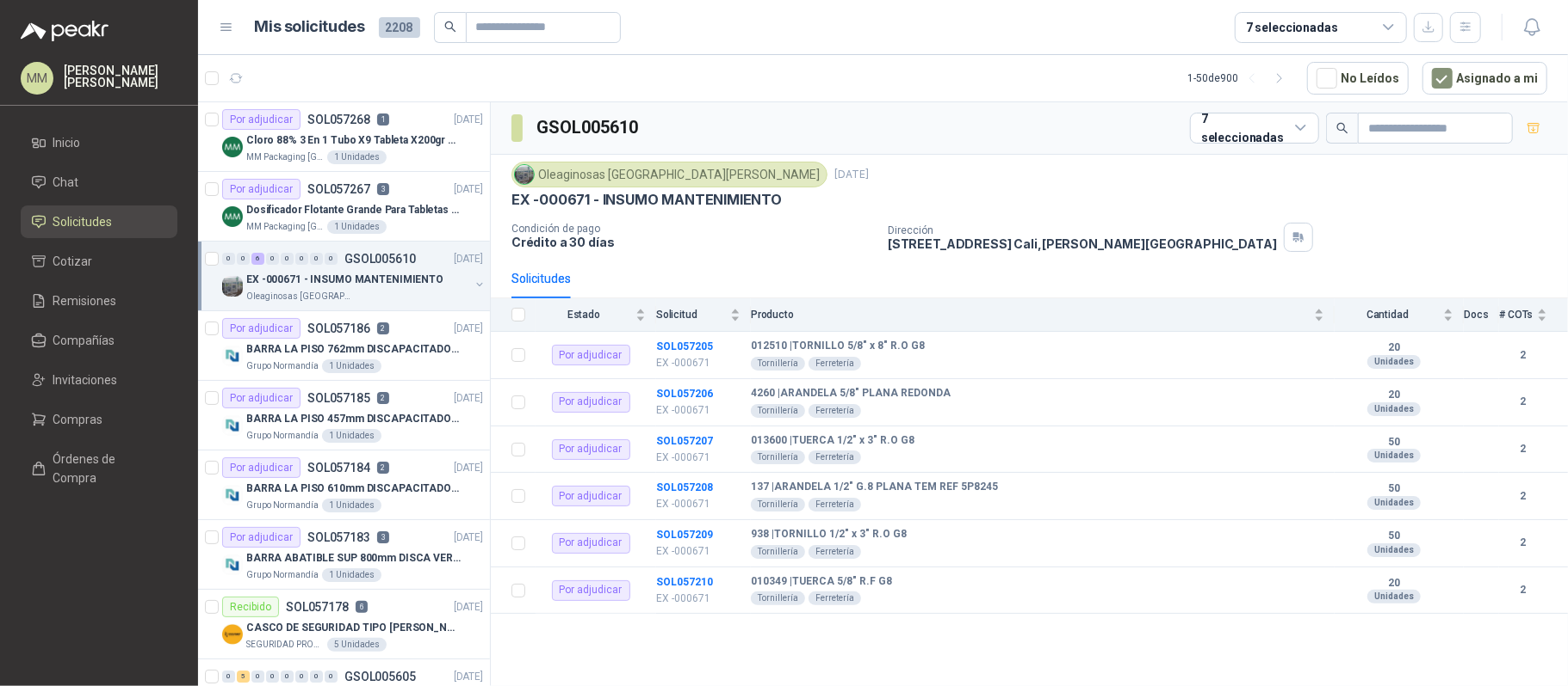
drag, startPoint x: 1040, startPoint y: 156, endPoint x: 979, endPoint y: 139, distance: 63.3
click at [1040, 156] on div "Oleaginosas San Fernando 24 sept, 2025 EX -000671 - INSUMO MANTENIMIENTO Condic…" at bounding box center [1028, 207] width 1077 height 104
click at [237, 84] on icon "button" at bounding box center [235, 79] width 15 height 15
click at [1062, 193] on div "EX -000671 - INSUMO MANTENIMIENTO" at bounding box center [1028, 200] width 1035 height 18
click at [234, 79] on icon "button" at bounding box center [235, 79] width 15 height 15
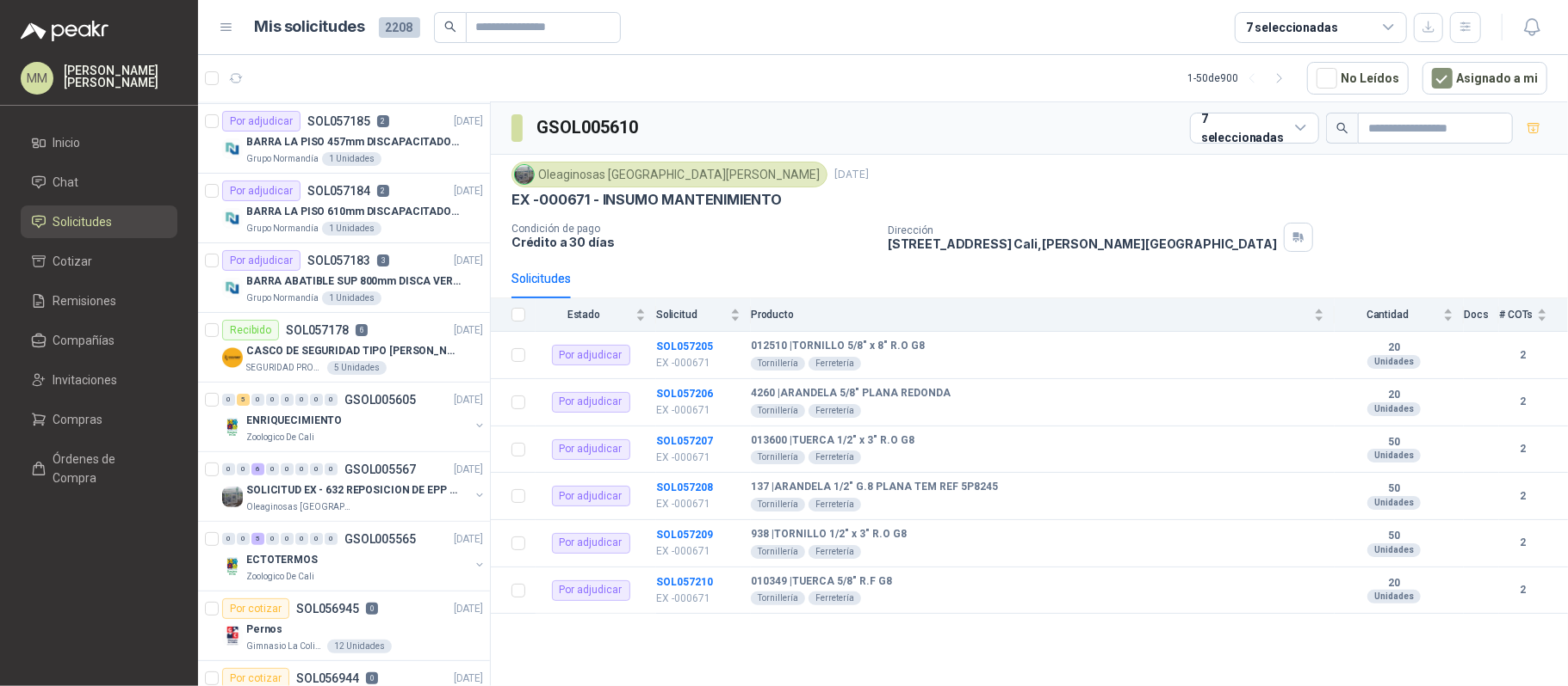
scroll to position [277, 0]
click at [473, 423] on button "button" at bounding box center [480, 426] width 14 height 14
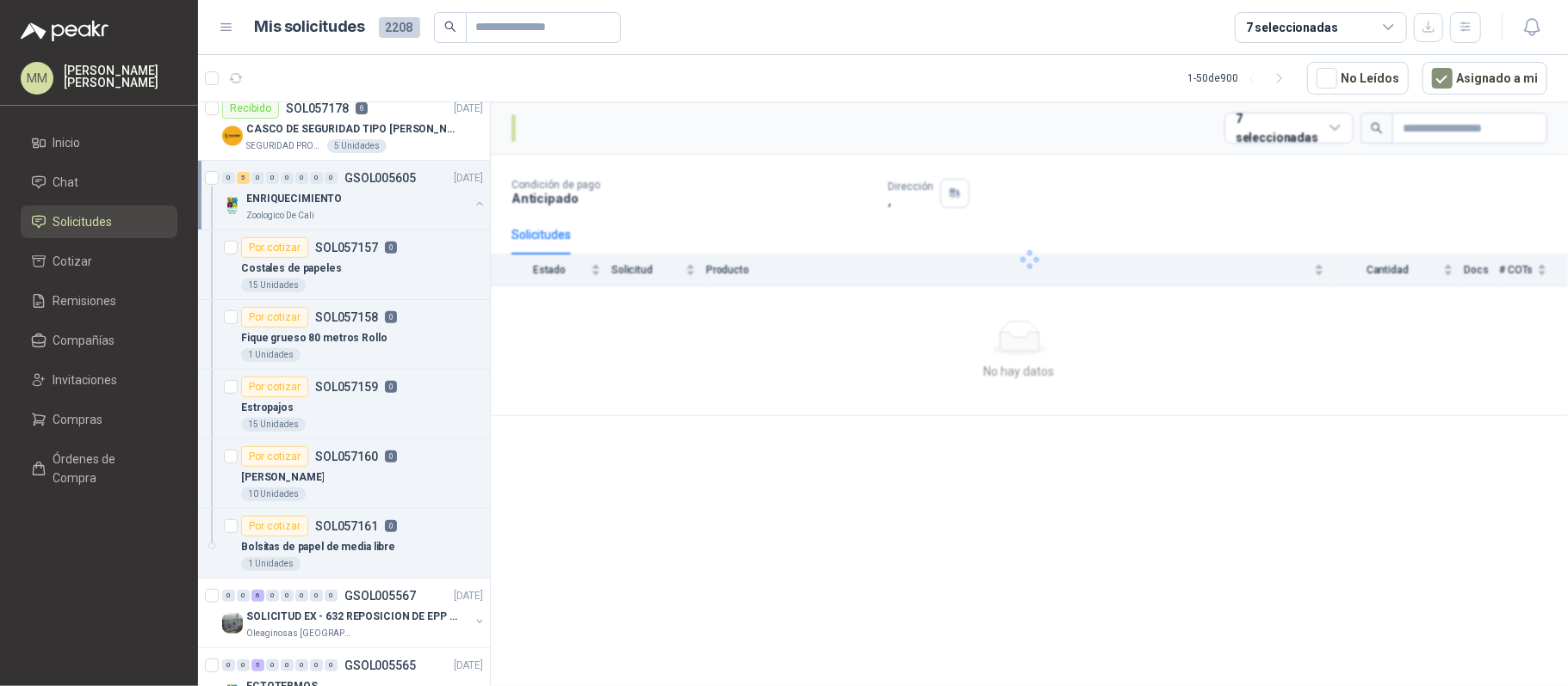
scroll to position [510, 0]
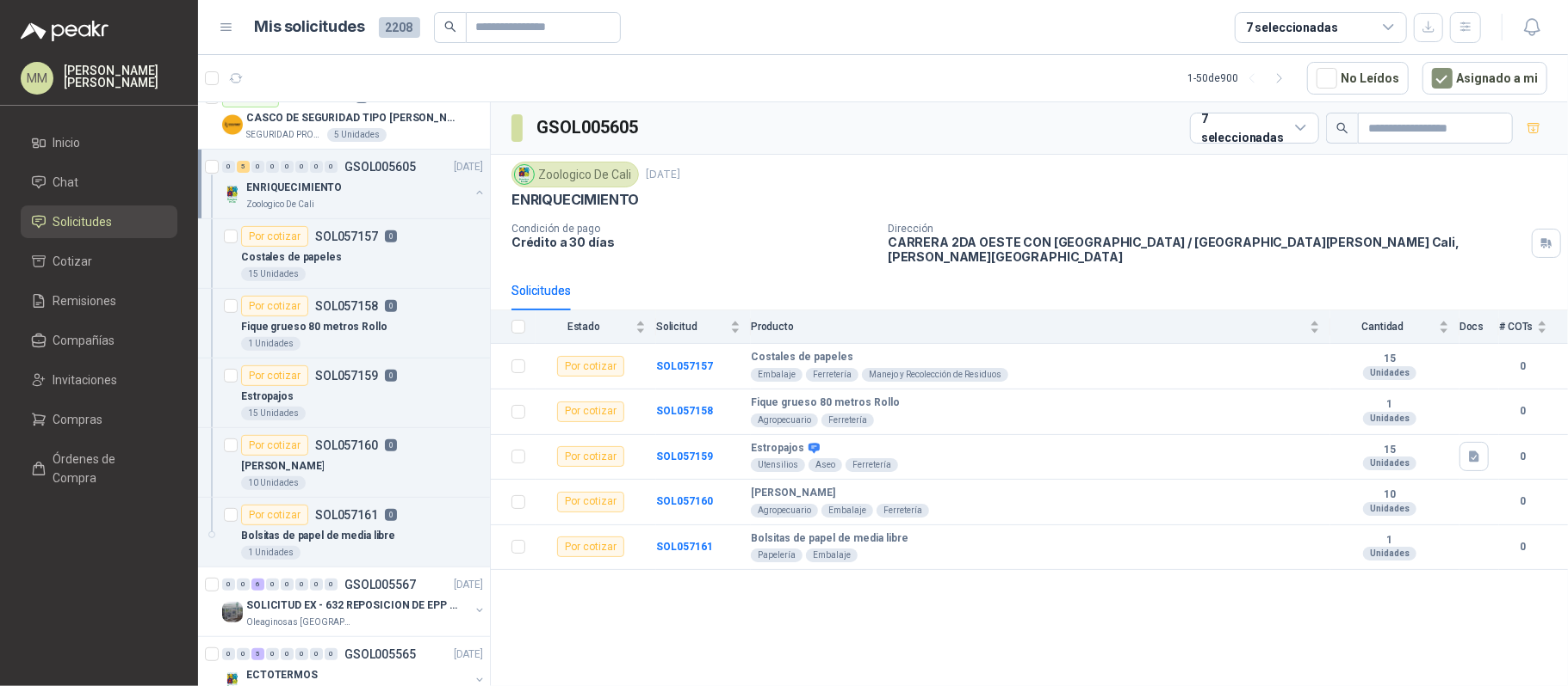
click at [473, 188] on button "button" at bounding box center [480, 193] width 14 height 14
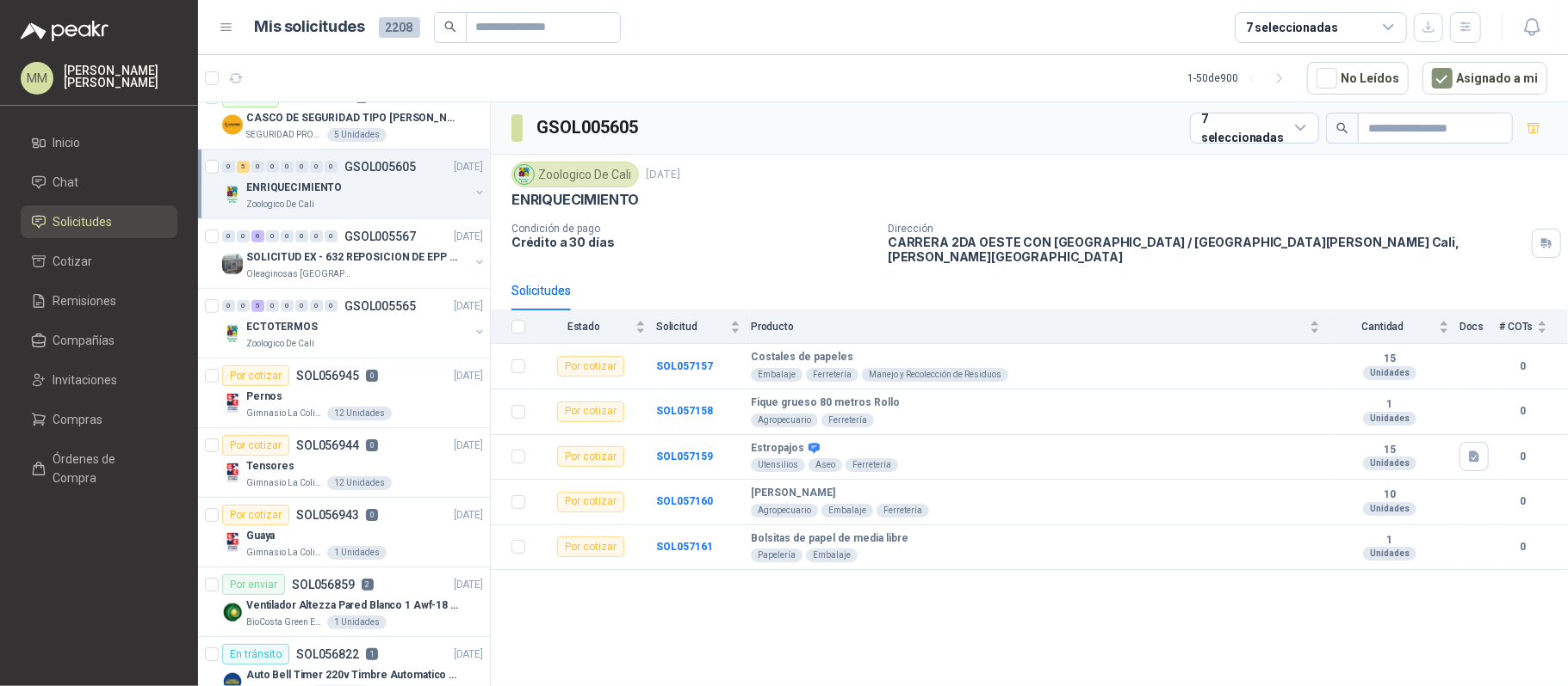
click at [1119, 166] on div "Zoologico De Cali 23 sept, 2025" at bounding box center [1028, 174] width 1035 height 26
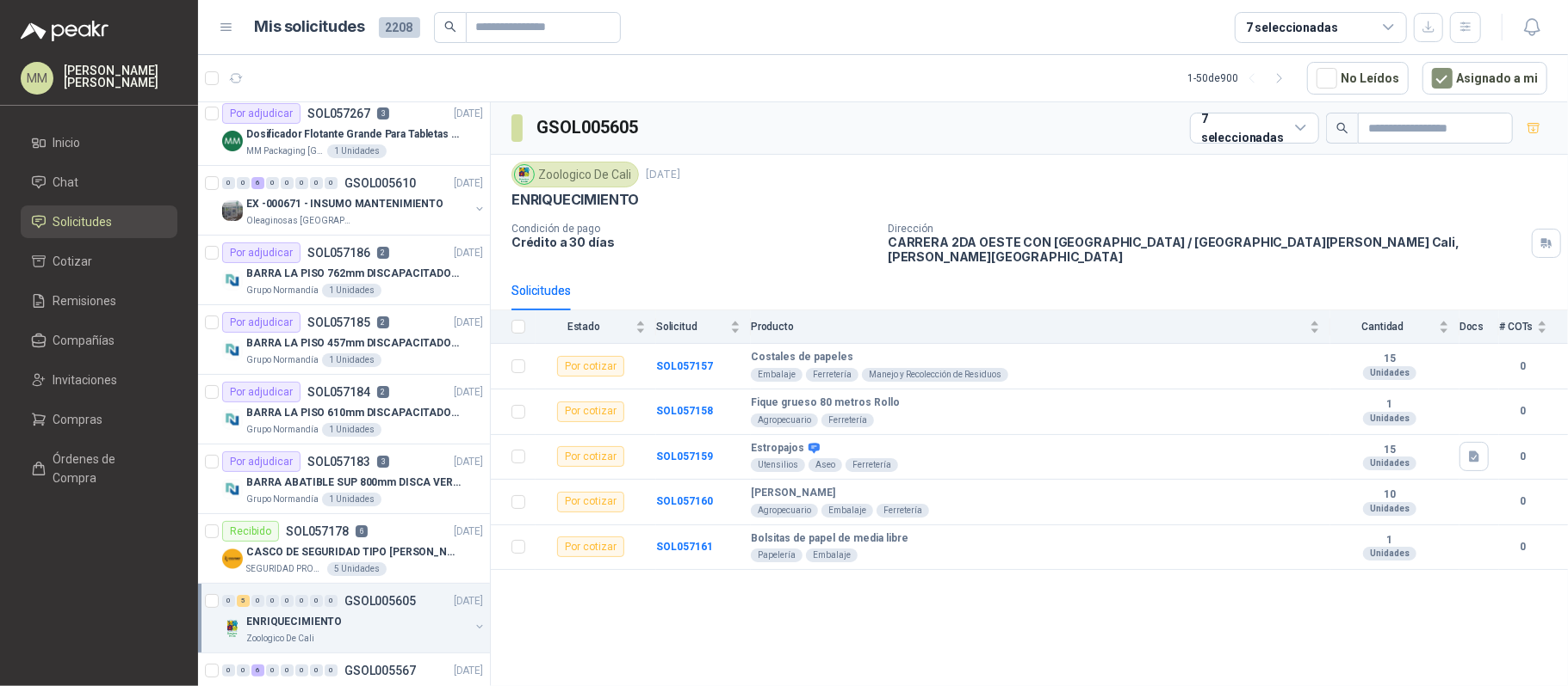
scroll to position [0, 0]
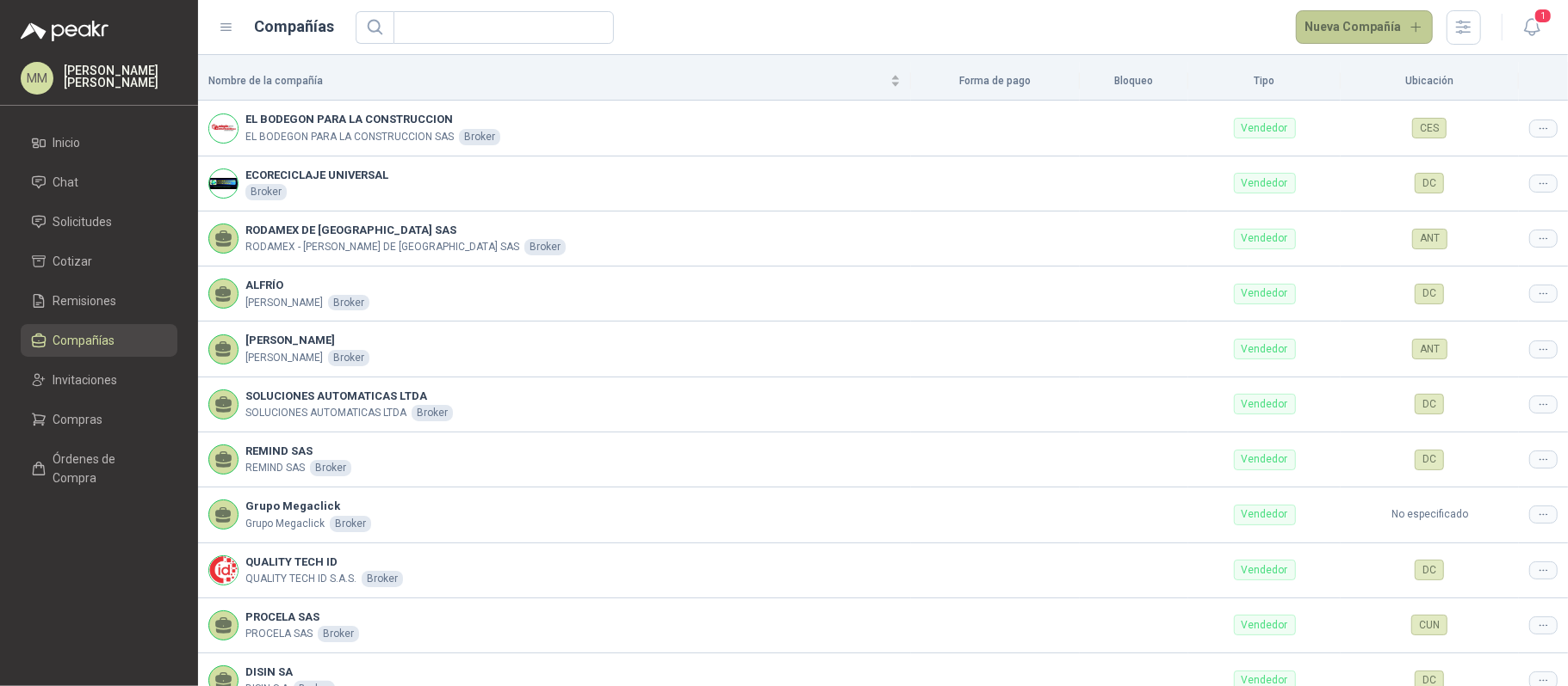
click at [1329, 34] on button "Nueva Compañía" at bounding box center [1364, 27] width 138 height 34
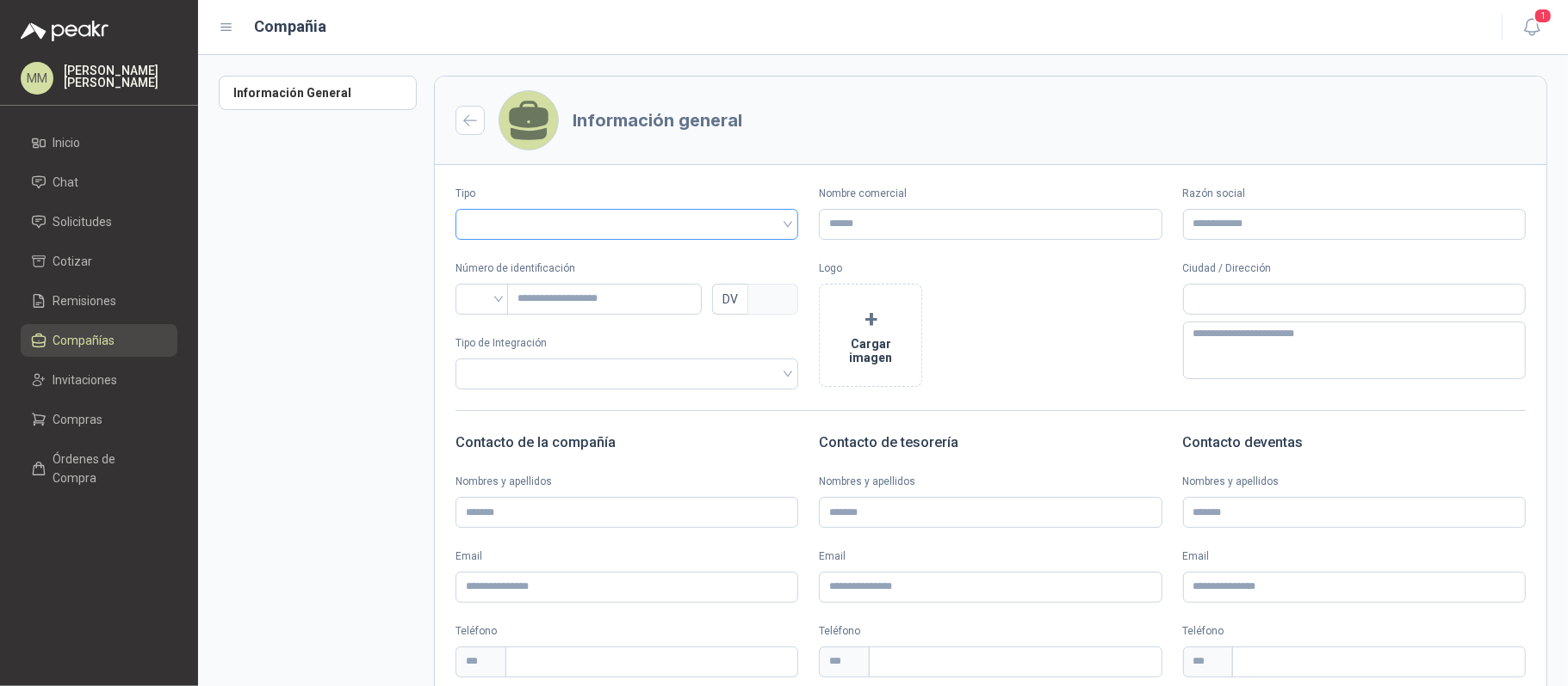
click at [641, 228] on input "search" at bounding box center [626, 222] width 322 height 26
click at [597, 281] on div "Vendedor" at bounding box center [624, 288] width 311 height 19
click at [865, 212] on input "Nombre comercial" at bounding box center [990, 223] width 343 height 31
click at [865, 215] on input "**********" at bounding box center [990, 223] width 343 height 31
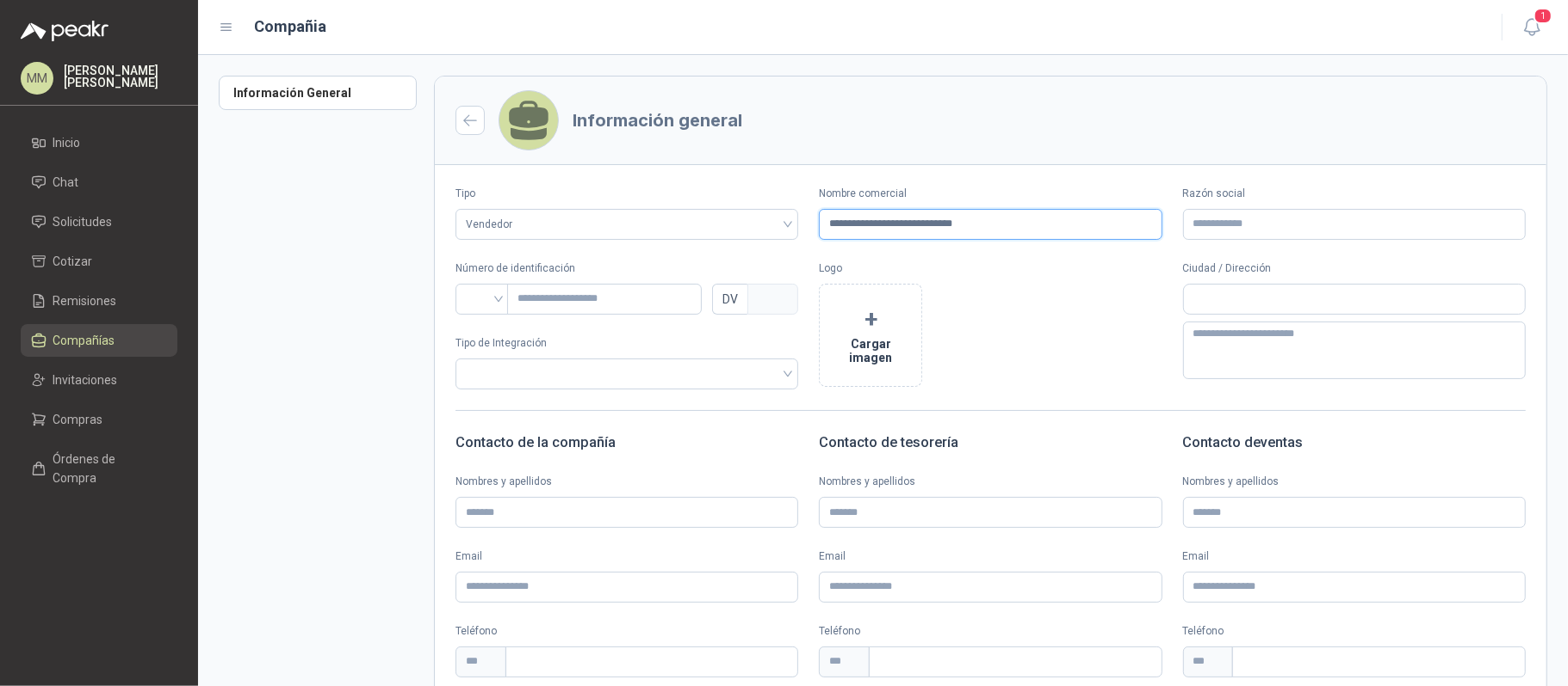
click at [865, 215] on input "**********" at bounding box center [990, 223] width 343 height 31
type input "**********"
click at [1227, 220] on input "Razón social" at bounding box center [1354, 223] width 343 height 31
paste input "**********"
type input "**********"
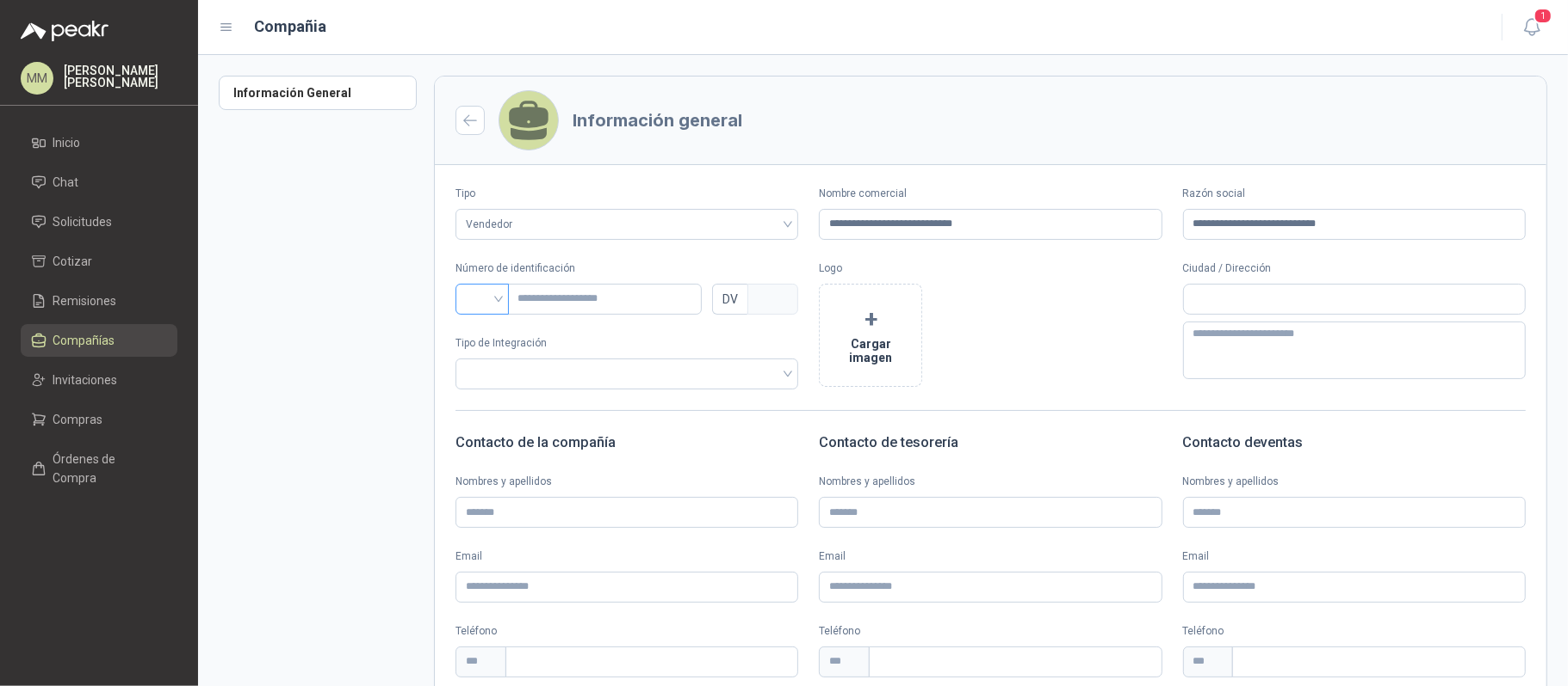
click at [493, 294] on input "search" at bounding box center [482, 297] width 33 height 26
click at [481, 377] on div "NIT" at bounding box center [482, 391] width 46 height 28
click at [576, 306] on input "text" at bounding box center [605, 298] width 195 height 31
type input "********"
type input "*"
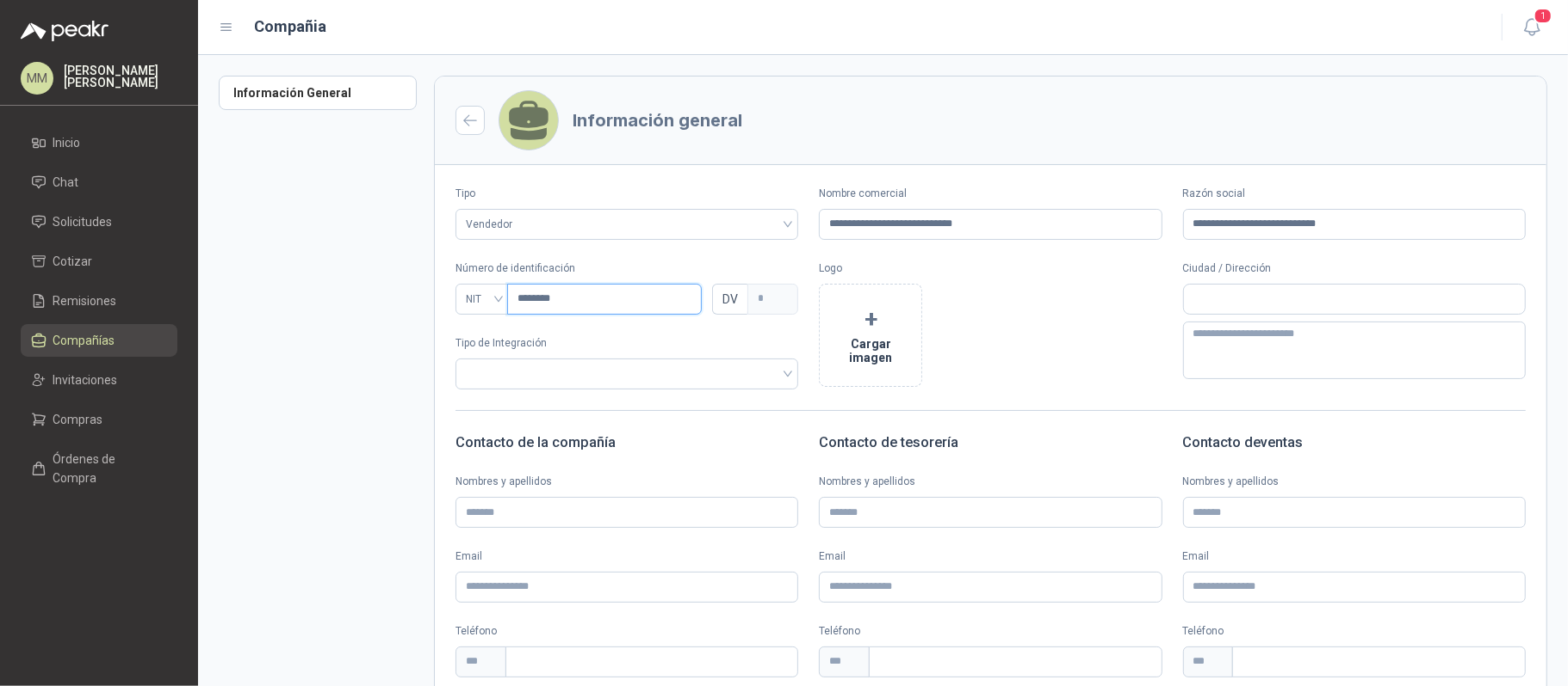
scroll to position [208, 0]
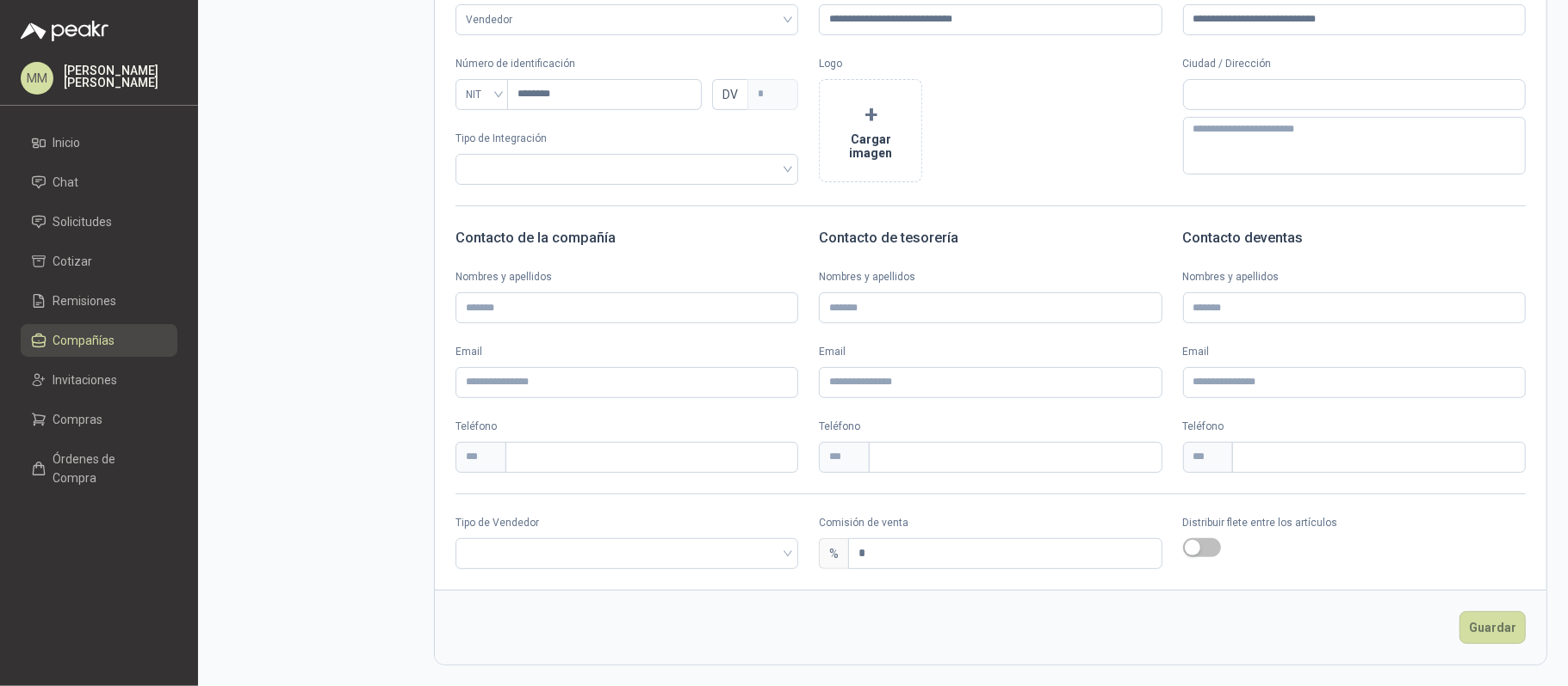
click at [543, 568] on div "Tipo de Vendedor" at bounding box center [626, 542] width 343 height 54
click at [503, 549] on input "search" at bounding box center [626, 552] width 322 height 26
click at [527, 620] on div "Broker" at bounding box center [624, 615] width 311 height 19
click at [898, 545] on input "*" at bounding box center [1005, 554] width 311 height 30
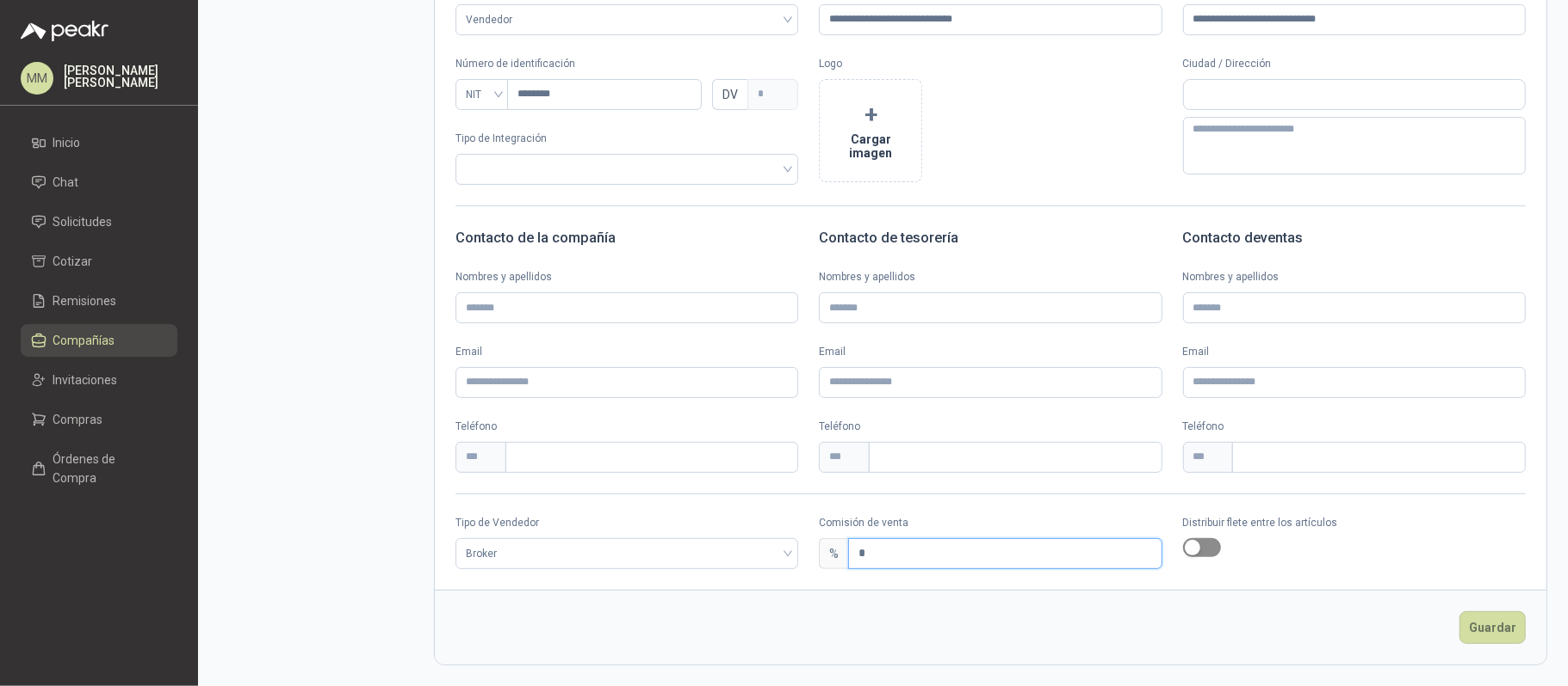
type input "*"
click at [1202, 550] on span "button" at bounding box center [1202, 547] width 37 height 19
click at [1481, 620] on button "Guardar" at bounding box center [1491, 627] width 66 height 32
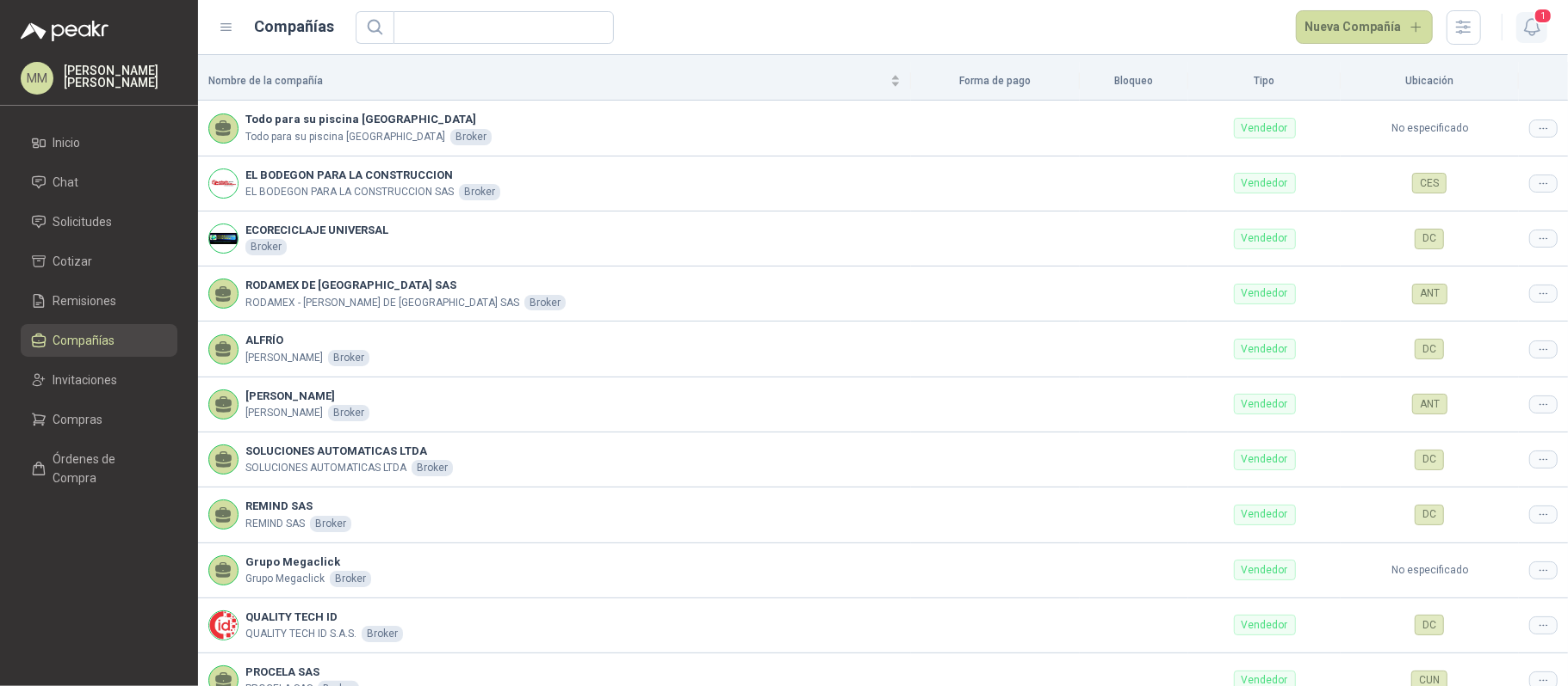
click at [1539, 19] on span "1" at bounding box center [1542, 16] width 19 height 17
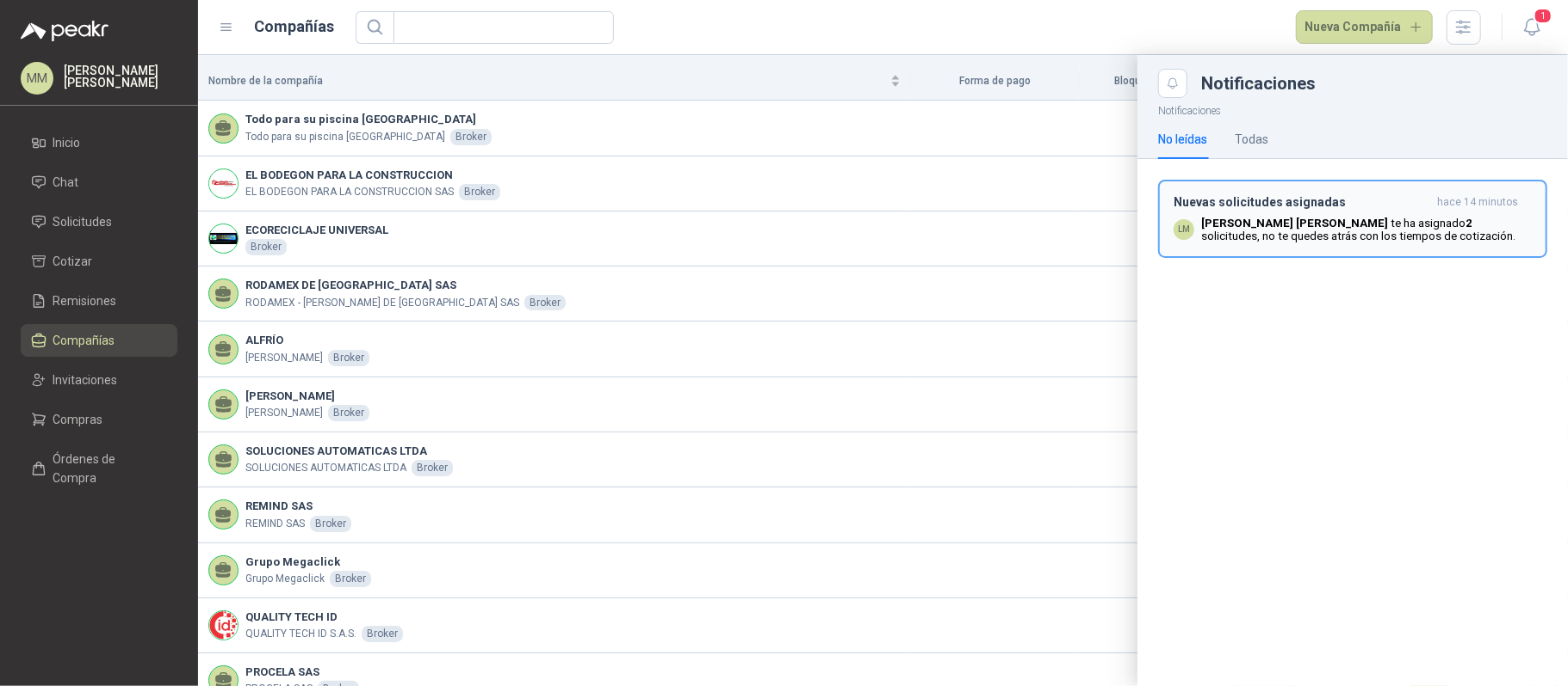
click at [1308, 227] on b "[PERSON_NAME]" at bounding box center [1294, 222] width 187 height 13
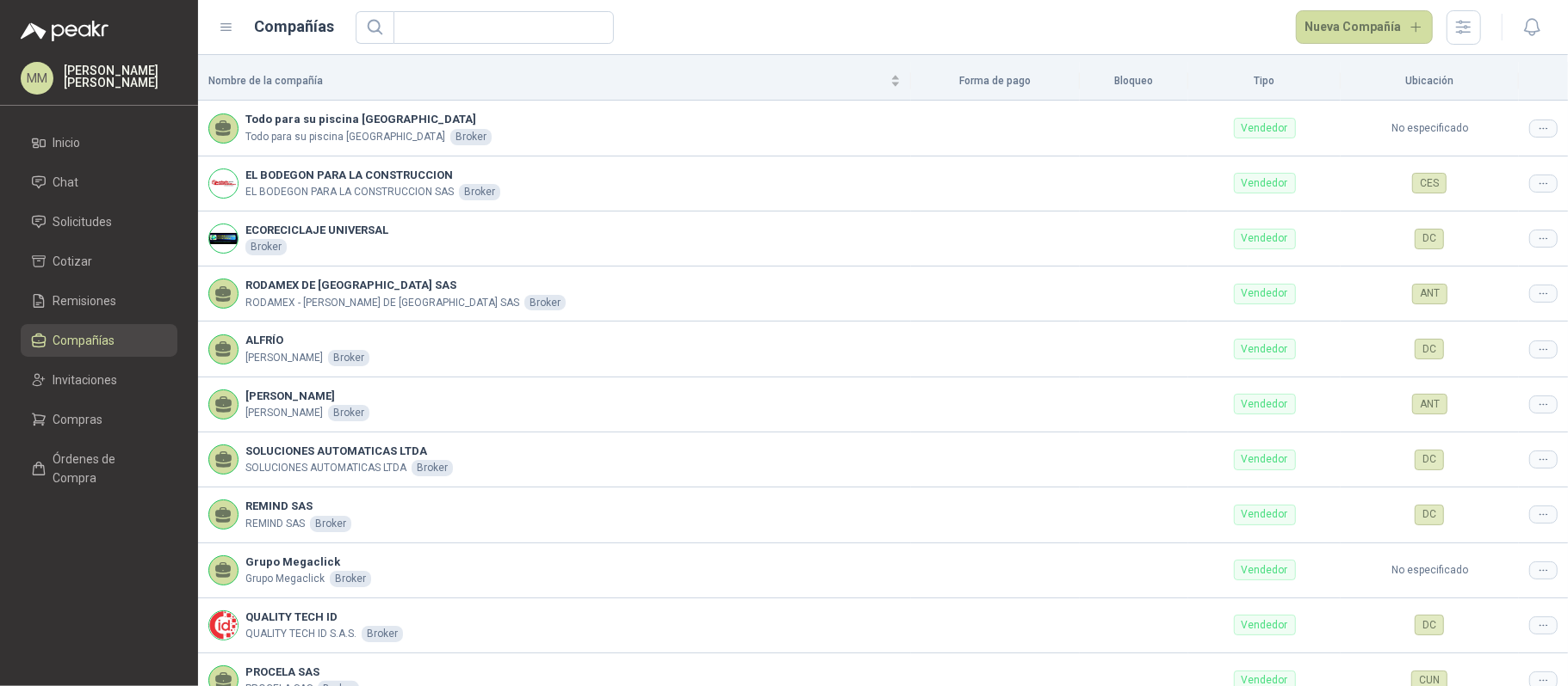
click at [1004, 42] on div "Nueva Compañía" at bounding box center [918, 27] width 1126 height 34
